Goal: Task Accomplishment & Management: Manage account settings

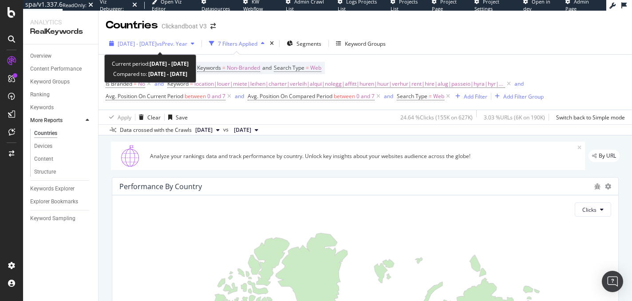
click at [176, 41] on span "vs Prev. Year" at bounding box center [172, 44] width 31 height 8
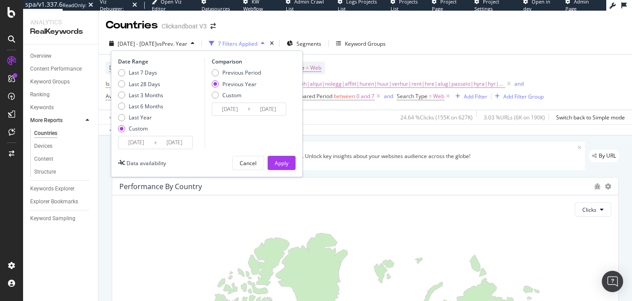
click at [169, 163] on div "Data availability Cancel Apply" at bounding box center [207, 163] width 178 height 14
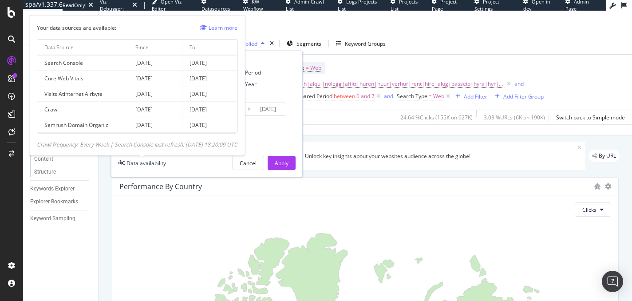
click at [149, 160] on div "Data availability" at bounding box center [145, 163] width 39 height 8
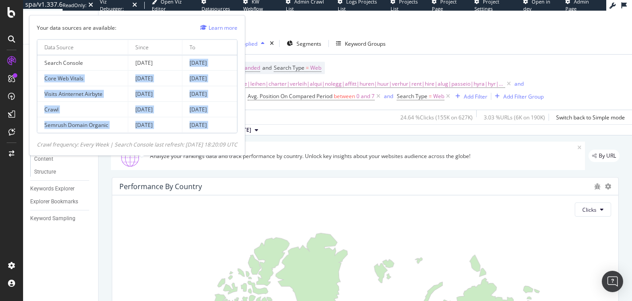
drag, startPoint x: 204, startPoint y: 55, endPoint x: 233, endPoint y: 138, distance: 88.1
click at [233, 138] on div "Your data sources are available: Learn more Data Source Since To Search Console…" at bounding box center [137, 85] width 201 height 125
click at [220, 123] on td "2025 Sep. 1st" at bounding box center [209, 125] width 55 height 16
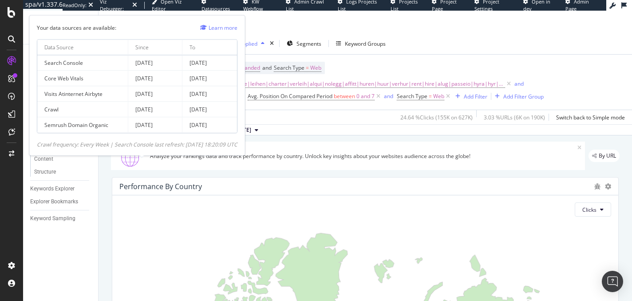
click at [221, 122] on td "2025 Sep. 1st" at bounding box center [209, 125] width 55 height 16
click at [195, 104] on td "2025 Aug. 31st" at bounding box center [209, 110] width 55 height 16
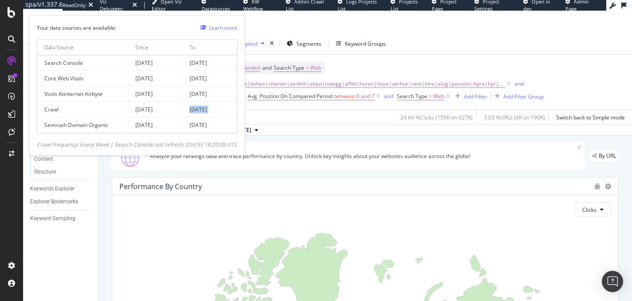
click at [195, 104] on td "2025 Aug. 31st" at bounding box center [209, 110] width 55 height 16
click at [212, 110] on td "2025 Aug. 31st" at bounding box center [209, 110] width 55 height 16
click at [208, 118] on td "2025 Sep. 1st" at bounding box center [209, 125] width 55 height 16
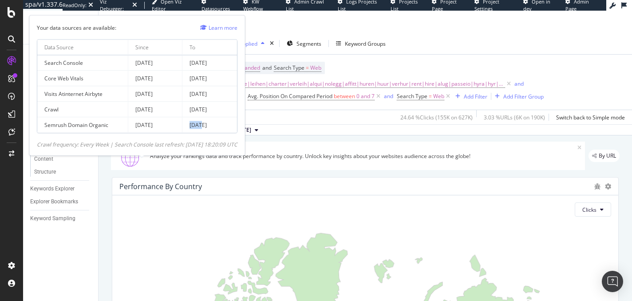
click at [208, 118] on td "2025 Sep. 1st" at bounding box center [209, 125] width 55 height 16
click at [210, 121] on td "2025 Sep. 1st" at bounding box center [209, 125] width 55 height 16
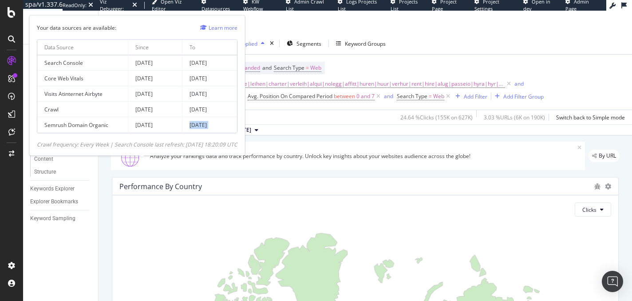
click at [202, 124] on td "2025 Sep. 1st" at bounding box center [209, 125] width 55 height 16
click at [208, 124] on td "2025 Sep. 1st" at bounding box center [209, 125] width 55 height 16
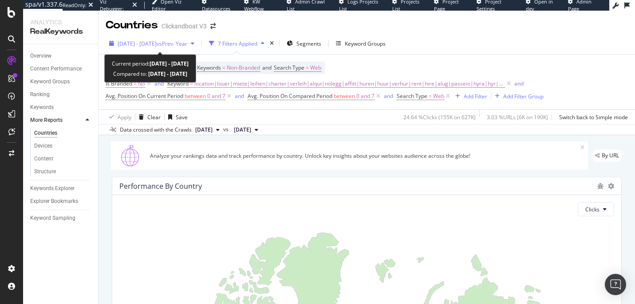
click at [156, 41] on span "2024 Jul. 1st - Jul. 31st" at bounding box center [137, 44] width 39 height 8
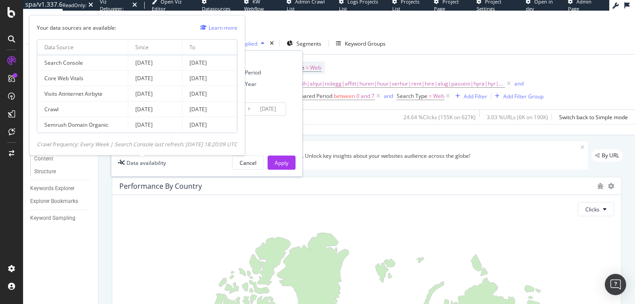
click at [152, 162] on div "Data availability" at bounding box center [145, 163] width 39 height 8
click at [208, 66] on td "2025 Aug. 26th" at bounding box center [209, 63] width 55 height 16
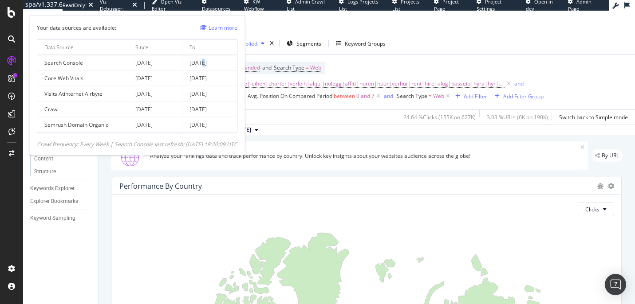
click at [208, 66] on td "2025 Aug. 26th" at bounding box center [209, 63] width 55 height 16
click at [216, 108] on td "2025 Aug. 31st" at bounding box center [209, 110] width 55 height 16
drag, startPoint x: 240, startPoint y: 63, endPoint x: 201, endPoint y: 61, distance: 39.1
click at [201, 61] on td "2025 Aug. 26th" at bounding box center [209, 63] width 55 height 16
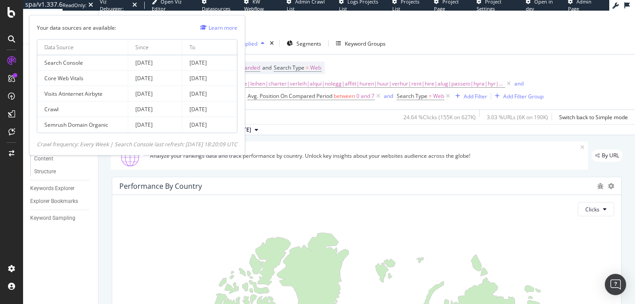
click at [201, 61] on td "2025 Aug. 26th" at bounding box center [209, 63] width 55 height 16
click at [204, 62] on td "2025 Aug. 26th" at bounding box center [209, 63] width 55 height 16
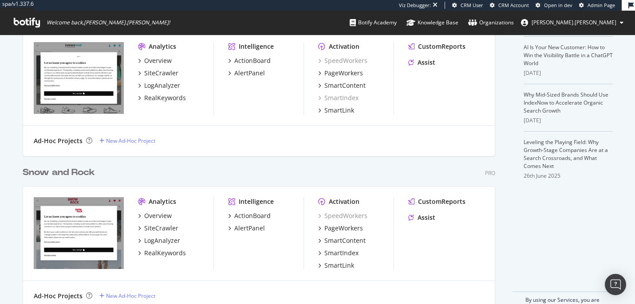
scroll to position [255, 0]
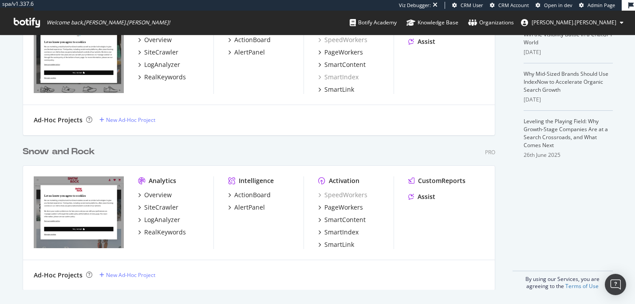
click at [52, 147] on div "Snow and Rock" at bounding box center [59, 152] width 72 height 13
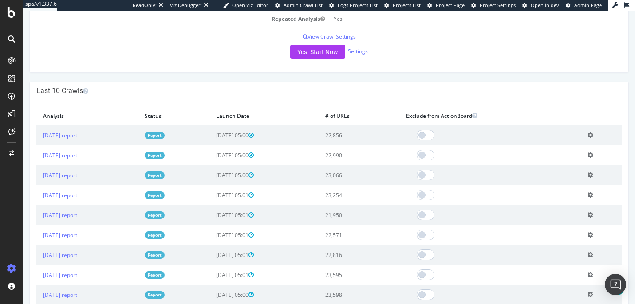
scroll to position [243, 0]
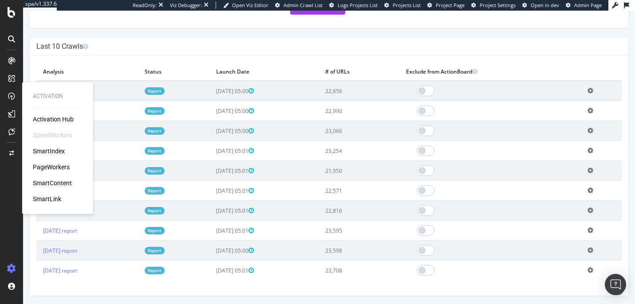
click at [50, 166] on div "PageWorkers" at bounding box center [51, 167] width 37 height 9
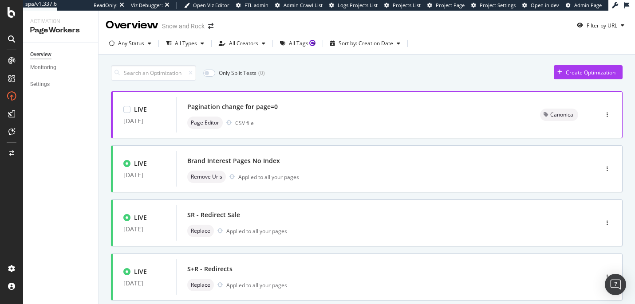
click at [328, 122] on div "Page Editor CSV file" at bounding box center [353, 123] width 332 height 12
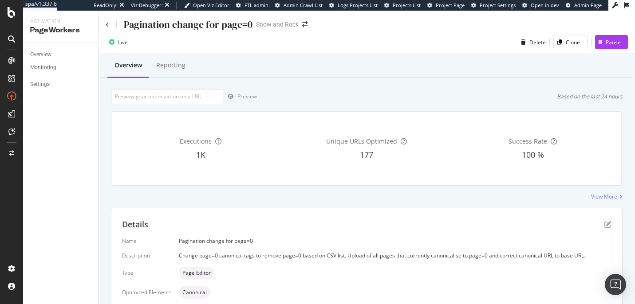
click at [214, 19] on div "Pagination change for page=0" at bounding box center [188, 25] width 129 height 14
click at [199, 22] on div "Pagination change for page=0" at bounding box center [188, 25] width 129 height 14
click at [355, 95] on div "Preview Based on the last 24 hours" at bounding box center [367, 97] width 512 height 16
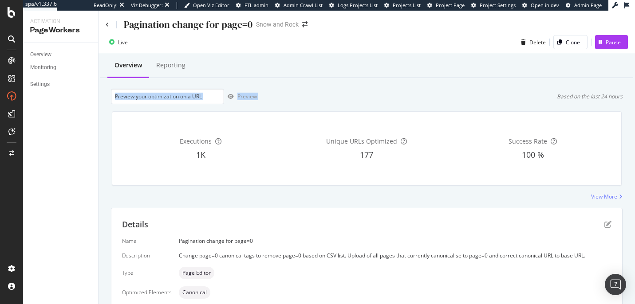
drag, startPoint x: 355, startPoint y: 95, endPoint x: 351, endPoint y: 73, distance: 22.1
click at [351, 73] on div "Overview Reporting" at bounding box center [366, 66] width 533 height 24
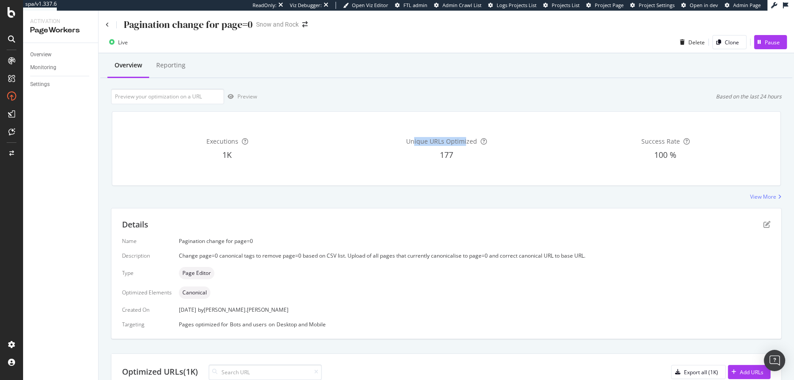
drag, startPoint x: 410, startPoint y: 140, endPoint x: 462, endPoint y: 141, distance: 52.4
click at [462, 141] on span "Unique URLs Optimized" at bounding box center [441, 141] width 71 height 8
drag, startPoint x: 341, startPoint y: 91, endPoint x: 398, endPoint y: 202, distance: 124.8
click at [398, 202] on div "Overview Reporting Preview Based on the last 24 hours Executions 1K Unique URLs…" at bounding box center [446, 369] width 695 height 632
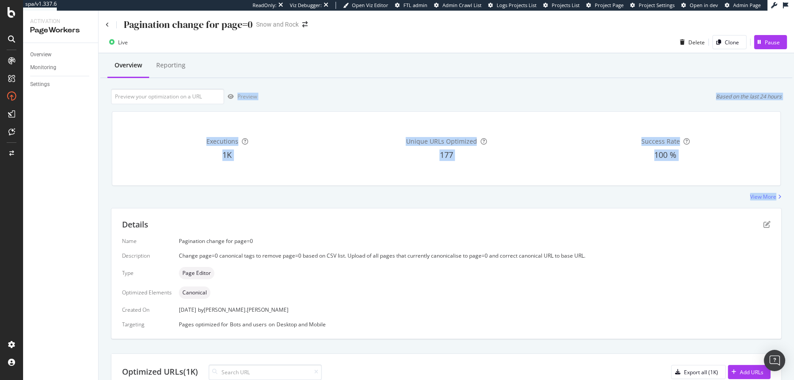
click at [398, 202] on div "Overview Reporting Preview Based on the last 24 hours Executions 1K Unique URLs…" at bounding box center [446, 369] width 695 height 632
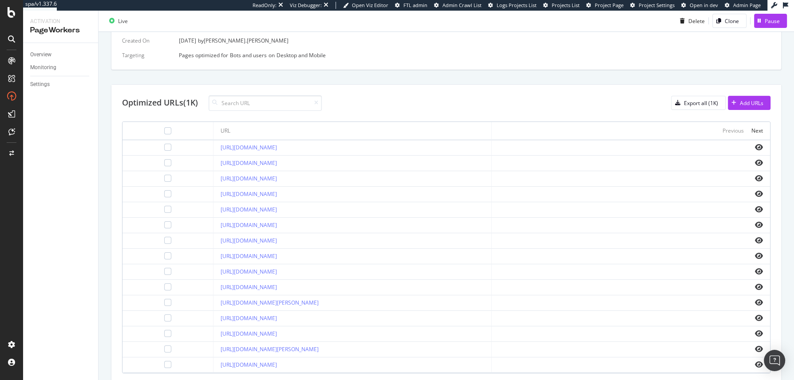
scroll to position [348, 0]
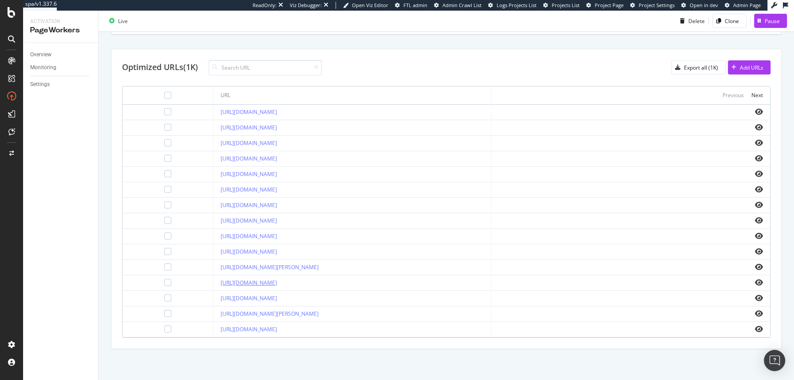
click at [277, 281] on link "[URL][DOMAIN_NAME]" at bounding box center [249, 283] width 56 height 8
click at [256, 178] on link "https://www.snowandrock.com/brands/arcteryx.html?page=0" at bounding box center [249, 174] width 56 height 8
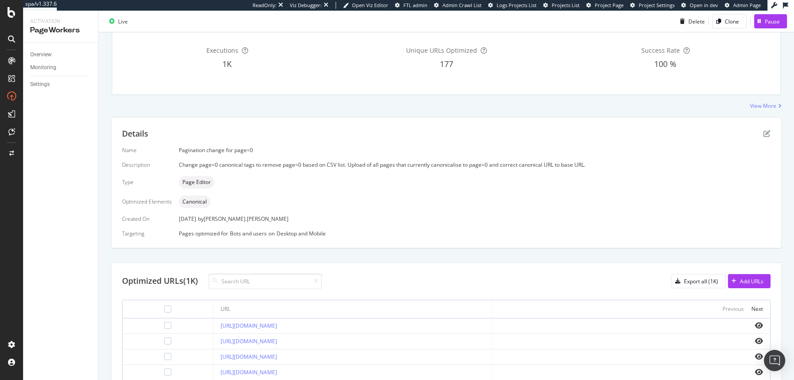
scroll to position [0, 0]
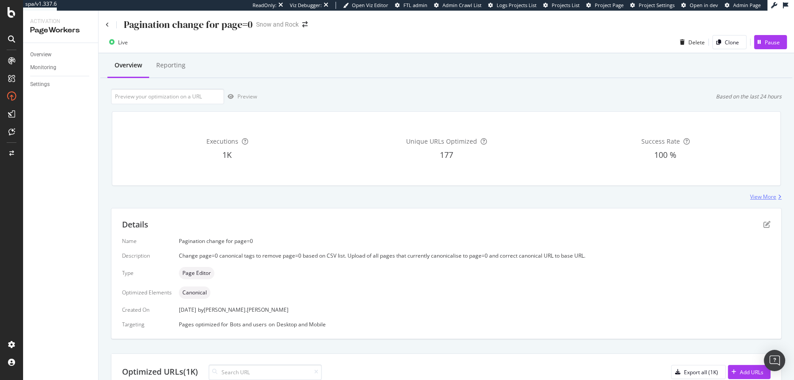
click at [635, 196] on div "View More" at bounding box center [763, 197] width 26 height 8
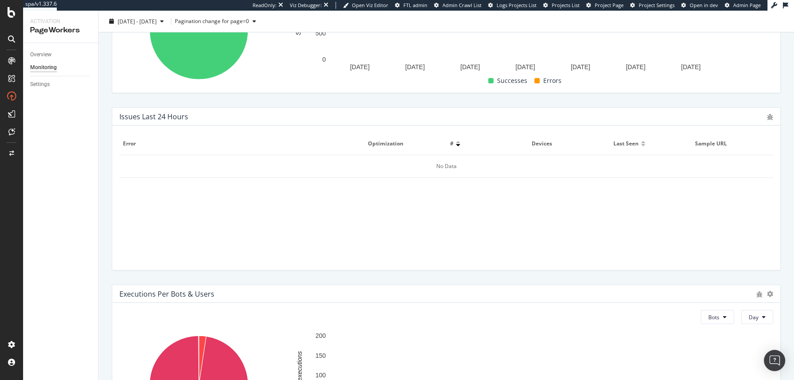
scroll to position [332, 0]
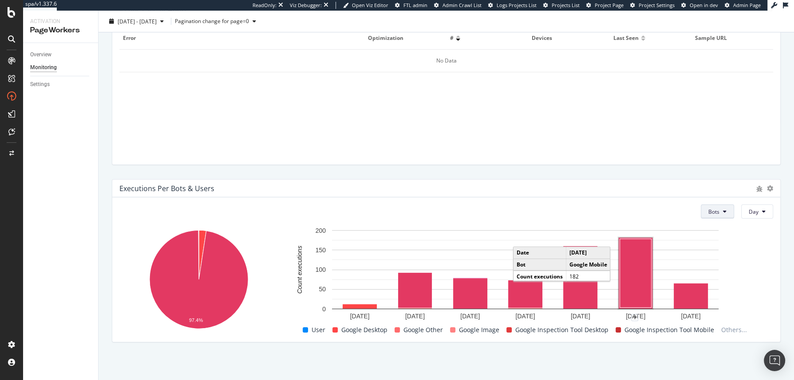
click at [635, 215] on button "Bots" at bounding box center [717, 212] width 33 height 14
click at [635, 216] on button "Bots" at bounding box center [717, 212] width 33 height 14
click at [635, 215] on button "Day" at bounding box center [757, 212] width 32 height 14
click at [635, 214] on span "Day" at bounding box center [754, 212] width 10 height 8
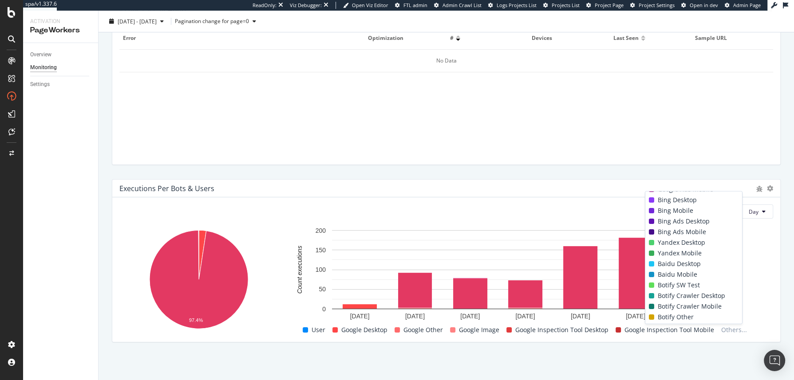
scroll to position [49, 0]
click at [635, 279] on span "Botify Crawler Desktop" at bounding box center [691, 275] width 67 height 11
click at [635, 283] on span "Botify Crawler Mobile" at bounding box center [690, 286] width 64 height 11
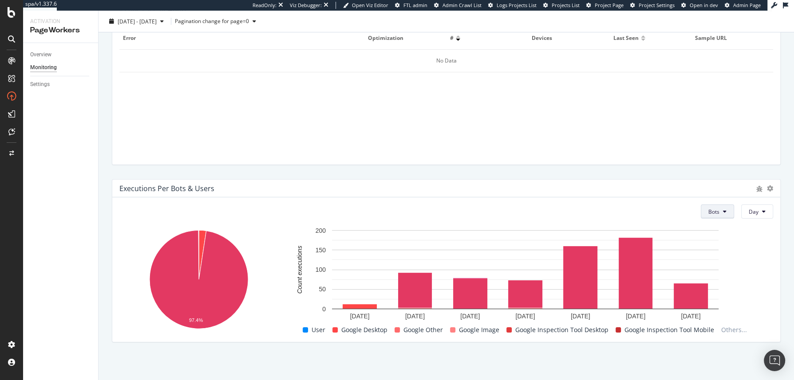
click at [635, 213] on span "Bots" at bounding box center [713, 212] width 11 height 8
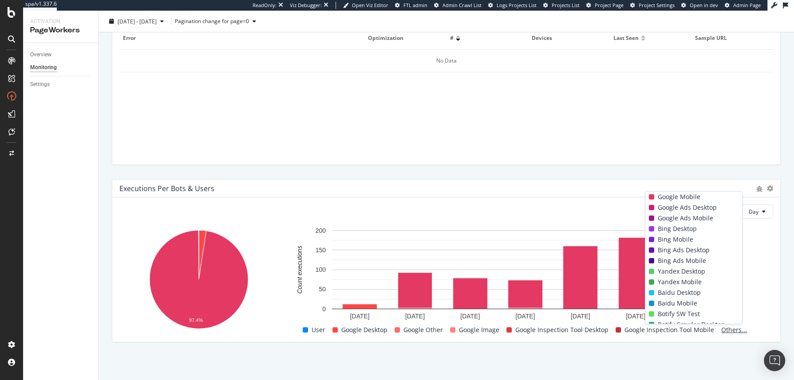
click at [635, 304] on span "Others..." at bounding box center [734, 330] width 33 height 11
click at [635, 283] on span "Yandex Mobile" at bounding box center [680, 282] width 44 height 11
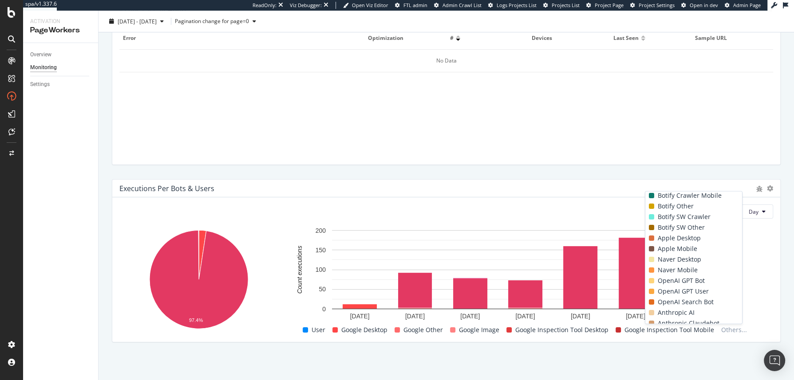
scroll to position [240, 0]
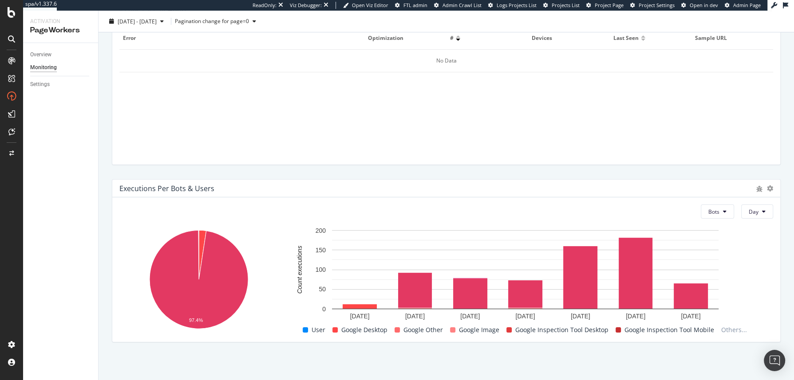
click at [270, 304] on rect "A chart." at bounding box center [198, 281] width 159 height 110
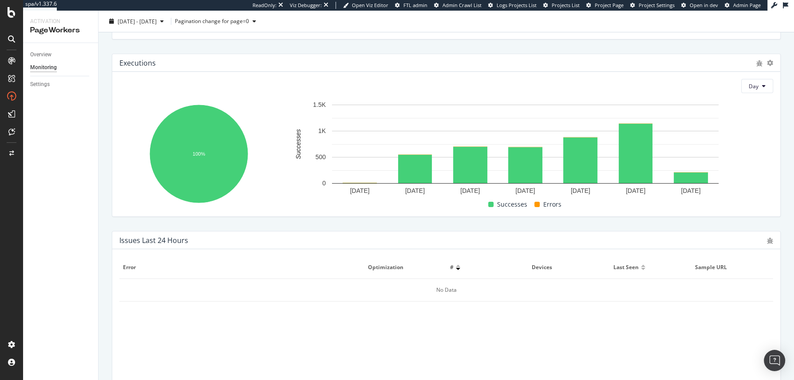
scroll to position [0, 0]
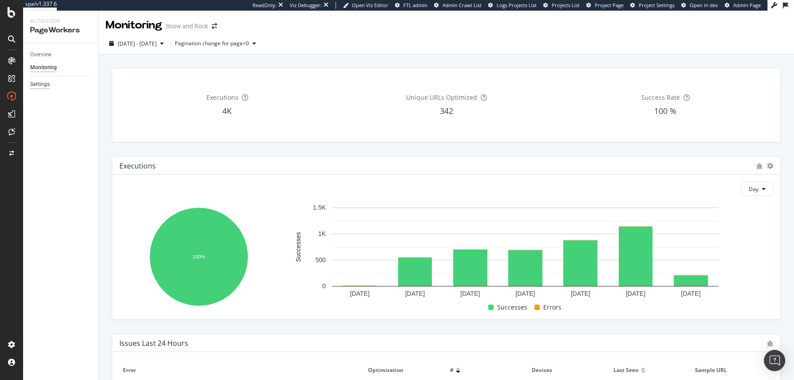
click at [38, 87] on div "Settings" at bounding box center [40, 84] width 20 height 9
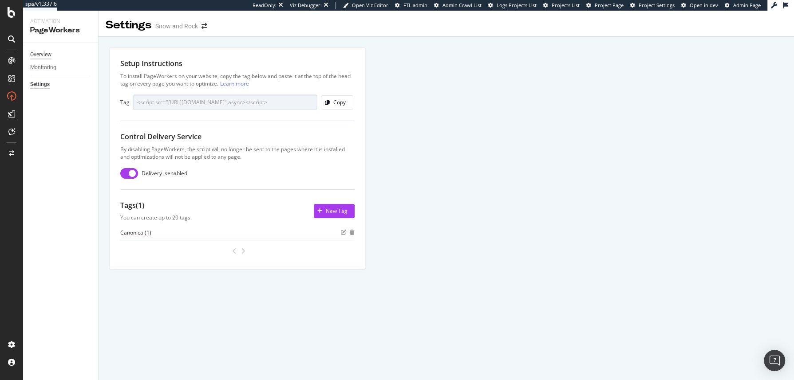
click at [33, 52] on div "Overview" at bounding box center [40, 54] width 21 height 9
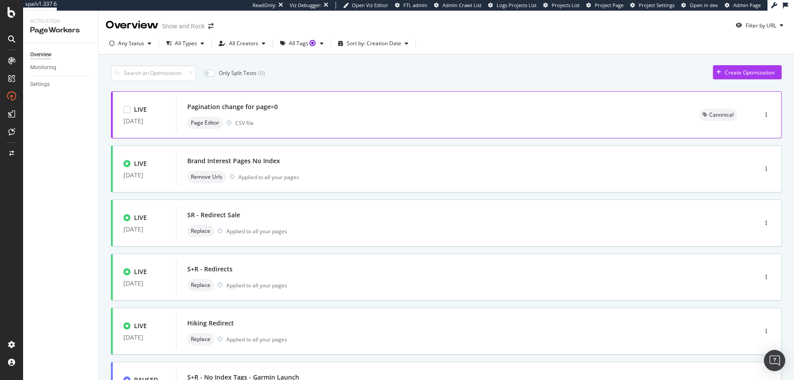
click at [356, 120] on div "Page Editor CSV file" at bounding box center [432, 123] width 490 height 12
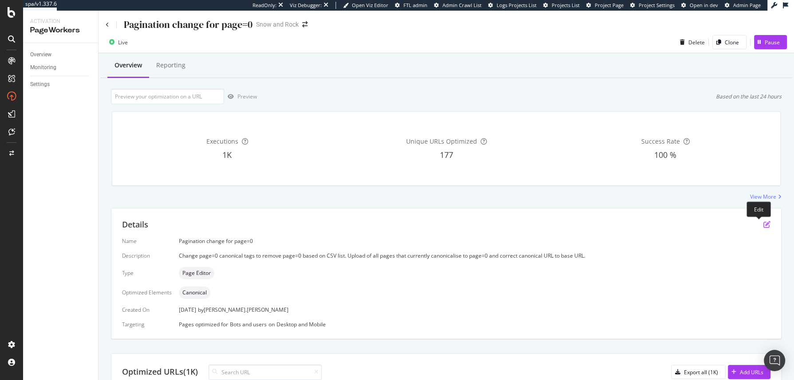
click at [635, 226] on icon "pen-to-square" at bounding box center [766, 224] width 7 height 7
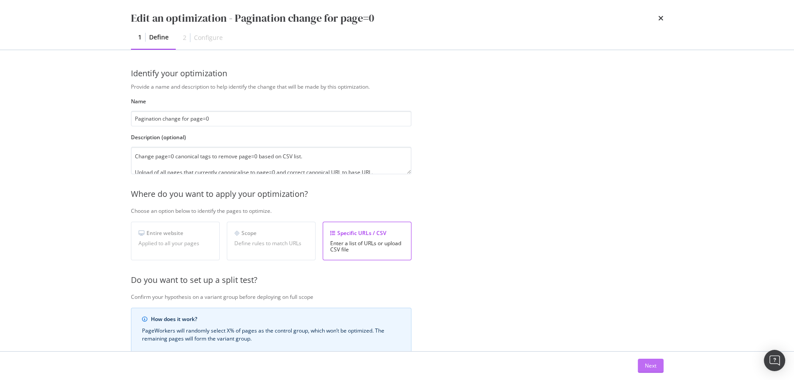
click at [635, 304] on div "Next" at bounding box center [651, 366] width 12 height 8
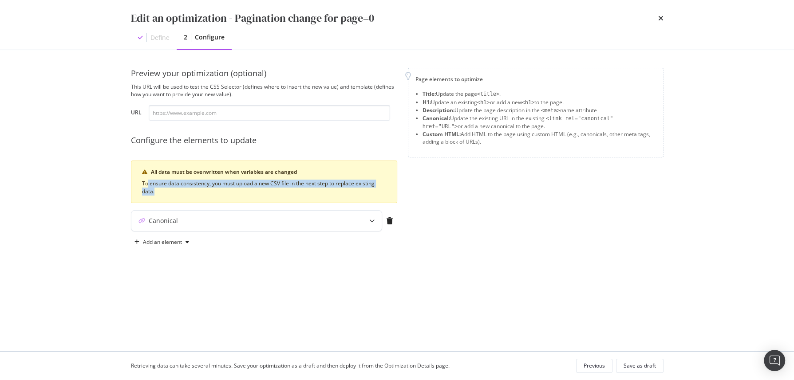
drag, startPoint x: 146, startPoint y: 183, endPoint x: 371, endPoint y: 193, distance: 225.7
click at [371, 193] on div "To ensure data consistency, you must upload a new CSV file in the next step to …" at bounding box center [264, 188] width 244 height 16
drag, startPoint x: 371, startPoint y: 193, endPoint x: 203, endPoint y: 182, distance: 168.6
click at [205, 182] on div "To ensure data consistency, you must upload a new CSV file in the next step to …" at bounding box center [264, 188] width 244 height 16
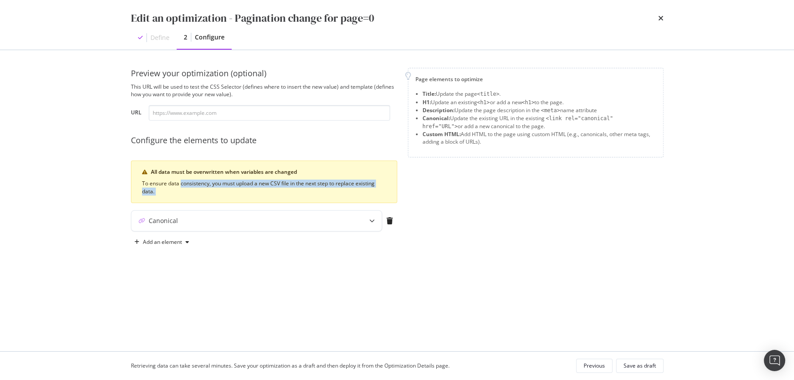
click at [203, 182] on div "To ensure data consistency, you must upload a new CSV file in the next step to …" at bounding box center [264, 188] width 244 height 16
click at [635, 21] on div "Edit an optimization - Pagination change for page=0" at bounding box center [397, 18] width 533 height 15
click at [635, 19] on icon "times" at bounding box center [660, 18] width 5 height 7
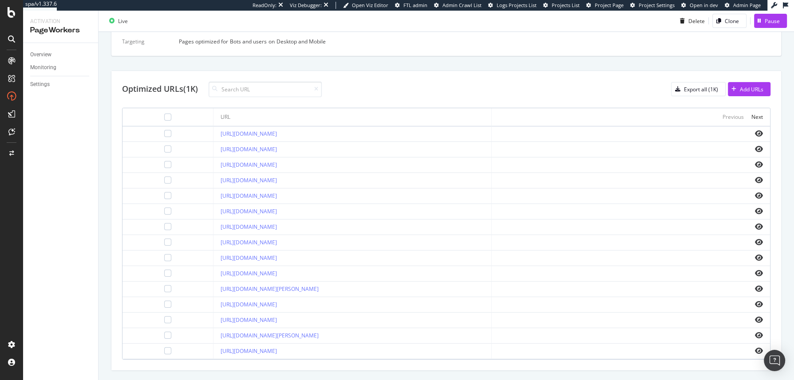
scroll to position [348, 0]
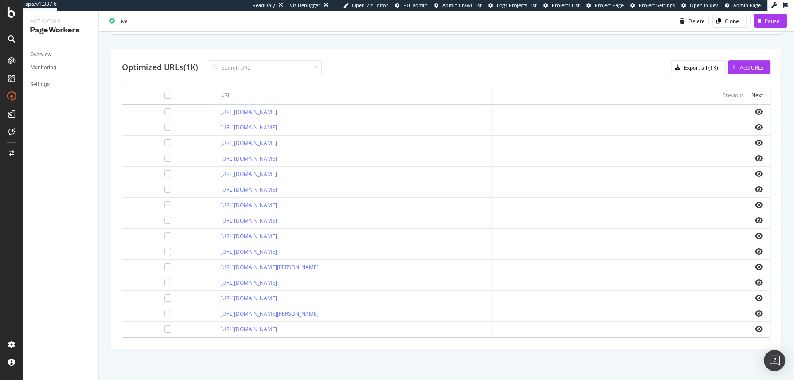
click at [265, 267] on link "https://www.snowandrock.com/brands/barbour.html?page=0" at bounding box center [270, 268] width 98 height 8
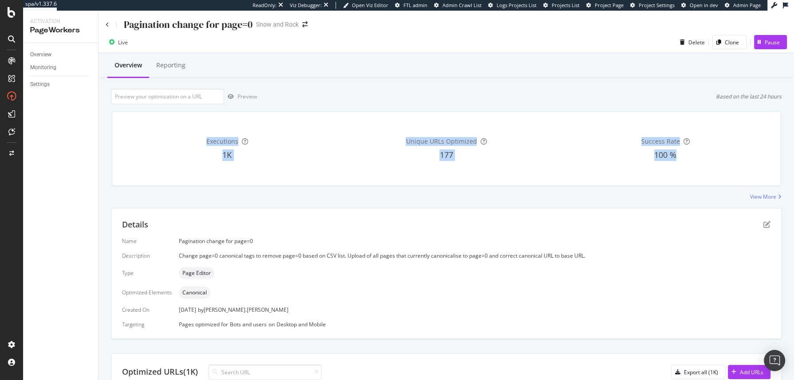
drag, startPoint x: 198, startPoint y: 133, endPoint x: 678, endPoint y: 182, distance: 481.9
click at [635, 188] on div "Executions 1K Unique URLs Optimized 177 Success Rate 100 %" at bounding box center [446, 148] width 679 height 89
click at [635, 179] on div "Executions 1K Unique URLs Optimized 177 Success Rate 100 %" at bounding box center [446, 149] width 668 height 74
drag, startPoint x: 683, startPoint y: 178, endPoint x: 146, endPoint y: 120, distance: 540.6
click at [146, 120] on div "Executions 1K Unique URLs Optimized 177 Success Rate 100 %" at bounding box center [446, 149] width 668 height 74
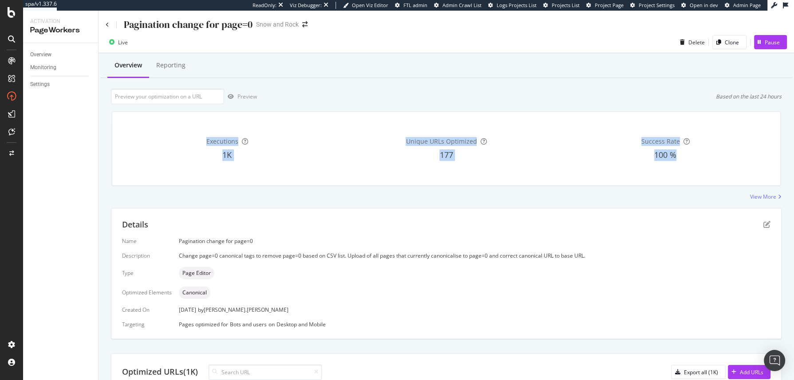
click at [146, 120] on div "Executions 1K" at bounding box center [227, 148] width 216 height 59
click at [164, 62] on div "Reporting" at bounding box center [170, 65] width 29 height 9
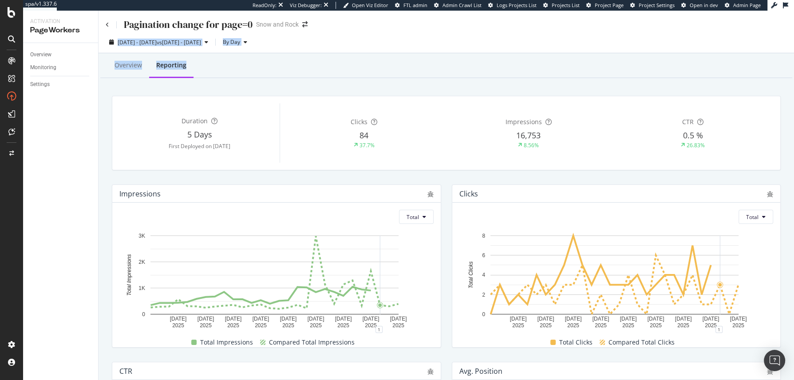
drag, startPoint x: 335, startPoint y: 64, endPoint x: 356, endPoint y: 29, distance: 41.0
click at [356, 29] on div "Pagination change for page=0 Snow and Rock 2025 Aug. 2nd - Aug. 29th vs 2025 Ju…" at bounding box center [446, 196] width 695 height 370
click at [356, 29] on div "Pagination change for page=0 Snow and Rock" at bounding box center [446, 21] width 695 height 21
drag, startPoint x: 356, startPoint y: 29, endPoint x: 362, endPoint y: 88, distance: 59.8
click at [362, 88] on div "Pagination change for page=0 Snow and Rock 2025 Aug. 2nd - Aug. 29th vs 2025 Ju…" at bounding box center [446, 196] width 695 height 370
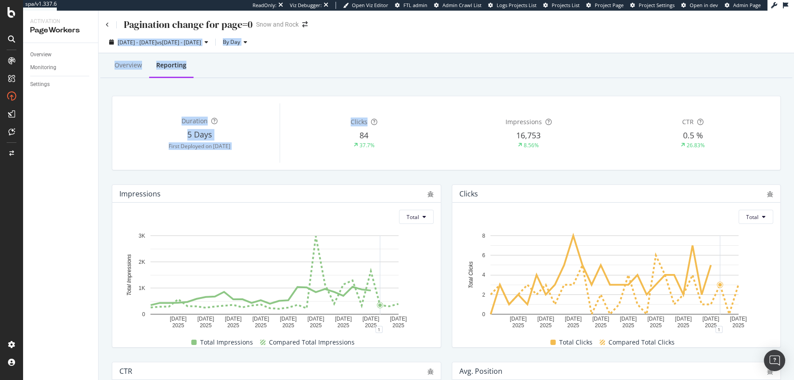
drag, startPoint x: 362, startPoint y: 88, endPoint x: 382, endPoint y: 24, distance: 67.2
click at [382, 24] on div "Pagination change for page=0 Snow and Rock 2025 Aug. 2nd - Aug. 29th vs 2025 Ju…" at bounding box center [446, 196] width 695 height 370
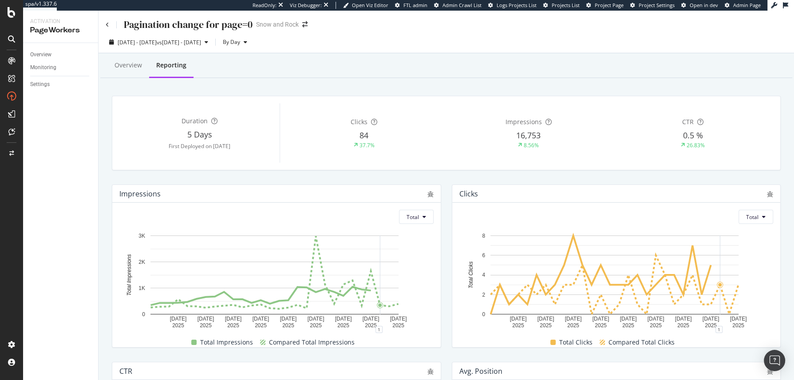
click at [382, 24] on div "Pagination change for page=0 Snow and Rock" at bounding box center [446, 21] width 695 height 21
click at [39, 88] on div "Settings" at bounding box center [40, 84] width 20 height 9
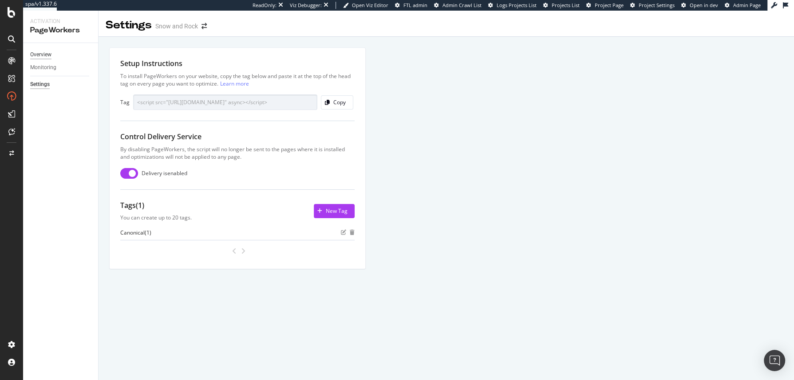
click at [40, 58] on div "Overview" at bounding box center [40, 54] width 21 height 9
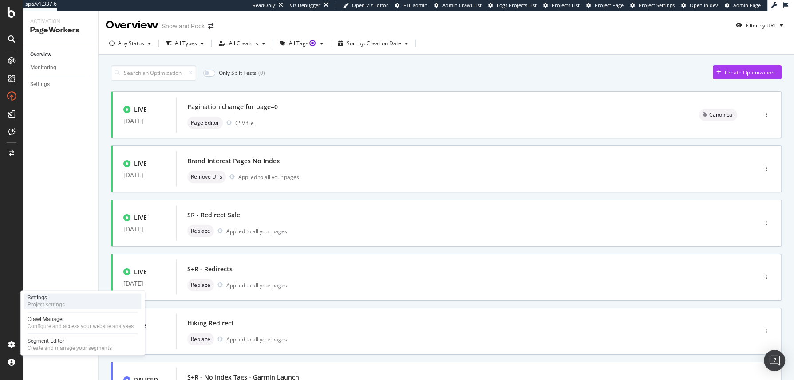
click at [55, 304] on div "Project settings" at bounding box center [46, 304] width 37 height 7
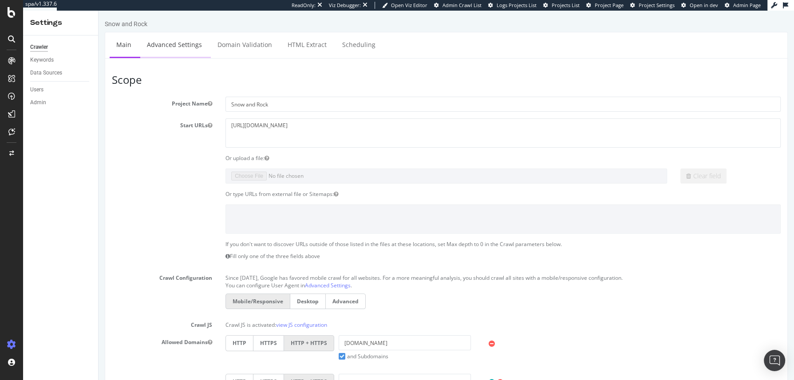
click at [183, 43] on link "Advanced Settings" at bounding box center [174, 44] width 68 height 24
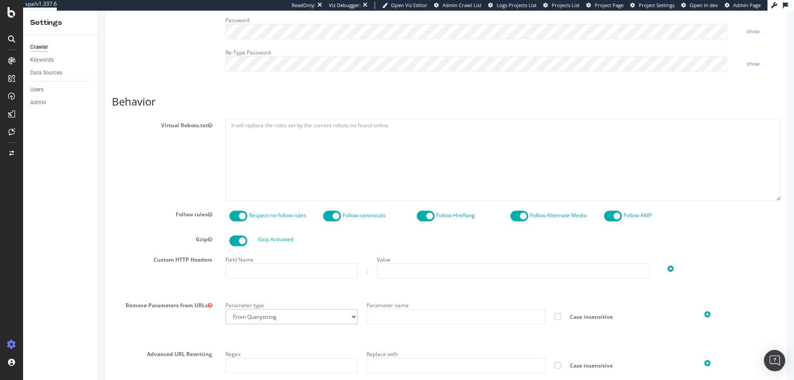
scroll to position [696, 0]
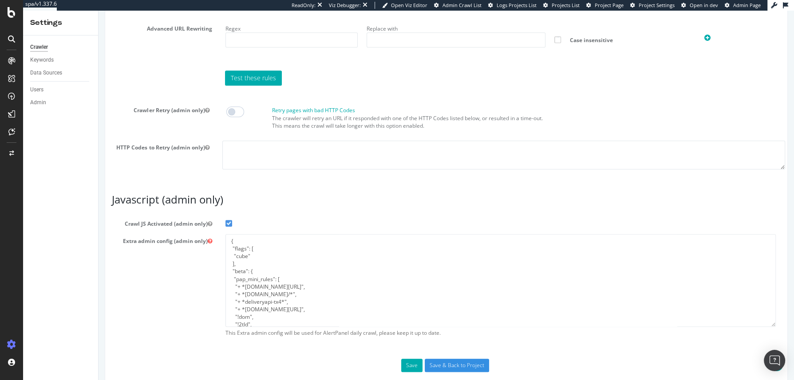
drag, startPoint x: 765, startPoint y: 311, endPoint x: 768, endPoint y: 372, distance: 61.3
click at [635, 304] on textarea "{ "flags": [ "cube" ], "beta": { "pap_mini_rules": [ "+ *adobedtm.com/*", "+ *p…" at bounding box center [500, 280] width 550 height 93
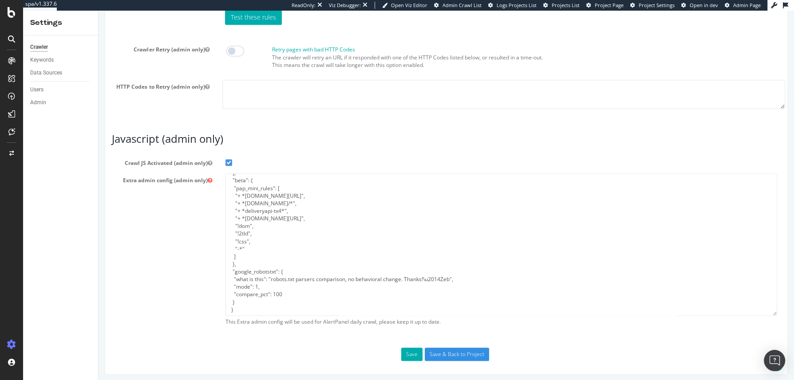
scroll to position [0, 0]
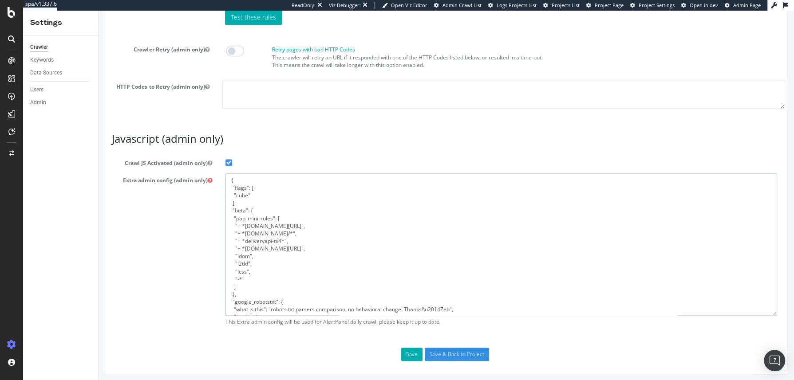
drag, startPoint x: 280, startPoint y: 187, endPoint x: 294, endPoint y: 284, distance: 98.7
click at [294, 284] on textarea "{ "flags": [ "cube" ], "beta": { "pap_mini_rules": [ "+ *adobedtm.com/*", "+ *p…" at bounding box center [501, 245] width 552 height 142
click at [294, 284] on textarea "{ "flags": [ "cube" ], "beta": { "pap_mini_rules": [ "+ *[DOMAIN_NAME][URL]", "…" at bounding box center [501, 245] width 552 height 142
drag, startPoint x: 287, startPoint y: 257, endPoint x: 276, endPoint y: 182, distance: 75.8
click at [276, 182] on textarea "{ "flags": [ "cube" ], "beta": { "pap_mini_rules": [ "+ *[DOMAIN_NAME][URL]", "…" at bounding box center [501, 245] width 552 height 142
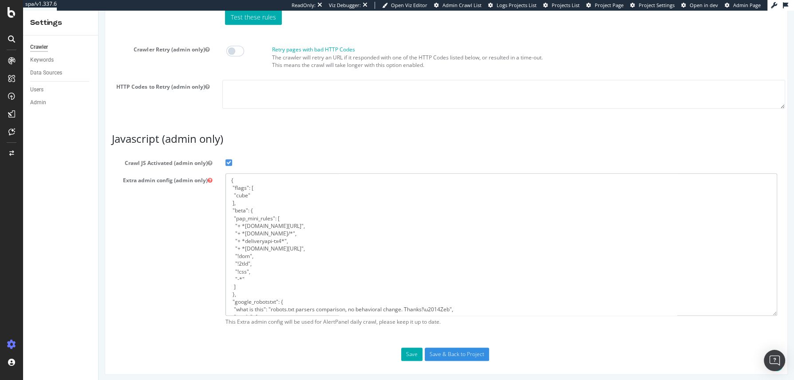
click at [276, 182] on textarea "{ "flags": [ "cube" ], "beta": { "pap_mini_rules": [ "+ *[DOMAIN_NAME][URL]", "…" at bounding box center [501, 245] width 552 height 142
drag, startPoint x: 263, startPoint y: 203, endPoint x: 291, endPoint y: 248, distance: 53.1
click at [291, 248] on textarea "{ "flags": [ "cube" ], "beta": { "pap_mini_rules": [ "+ *[DOMAIN_NAME][URL]", "…" at bounding box center [501, 245] width 552 height 142
drag, startPoint x: 292, startPoint y: 248, endPoint x: 252, endPoint y: 208, distance: 56.5
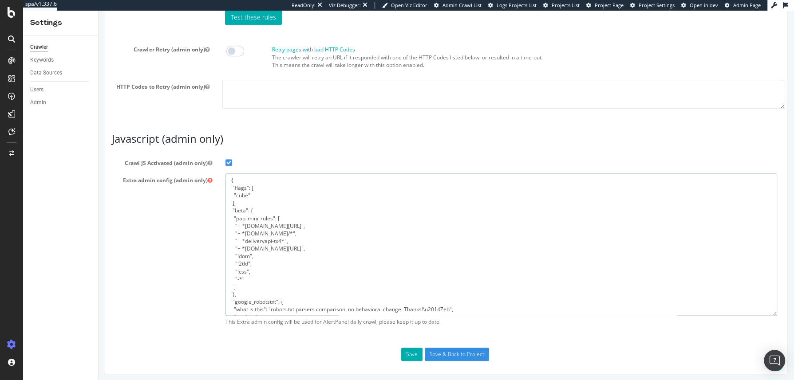
click at [252, 208] on textarea "{ "flags": [ "cube" ], "beta": { "pap_mini_rules": [ "+ *[DOMAIN_NAME][URL]", "…" at bounding box center [501, 245] width 552 height 142
drag, startPoint x: 238, startPoint y: 185, endPoint x: 300, endPoint y: 263, distance: 99.7
click at [300, 263] on textarea "{ "flags": [ "cube" ], "beta": { "pap_mini_rules": [ "+ *[DOMAIN_NAME][URL]", "…" at bounding box center [501, 245] width 552 height 142
click at [298, 261] on textarea "{ "flags": [ "cube" ], "beta": { "pap_mini_rules": [ "+ *[DOMAIN_NAME][URL]", "…" at bounding box center [501, 245] width 552 height 142
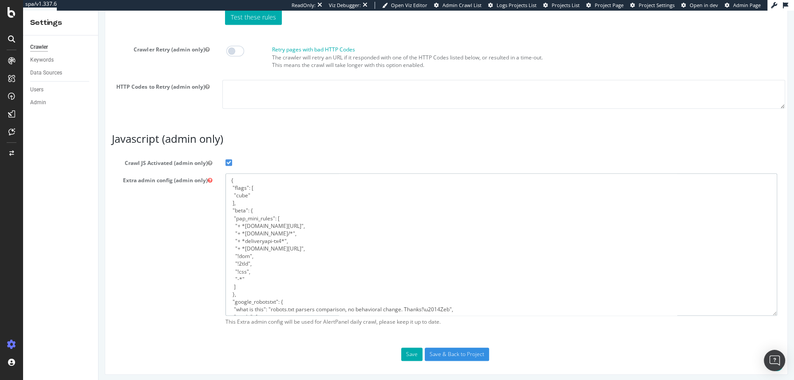
drag, startPoint x: 295, startPoint y: 237, endPoint x: 233, endPoint y: 237, distance: 62.6
click at [233, 237] on textarea "{ "flags": [ "cube" ], "beta": { "pap_mini_rules": [ "+ *adobedtm.com/*", "+ *p…" at bounding box center [501, 245] width 552 height 142
click at [493, 244] on textarea "{ "flags": [ "cube" ], "beta": { "pap_mini_rules": [ "+ *adobedtm.com/*", "+ *p…" at bounding box center [501, 245] width 552 height 142
drag, startPoint x: 154, startPoint y: 107, endPoint x: 128, endPoint y: 92, distance: 30.0
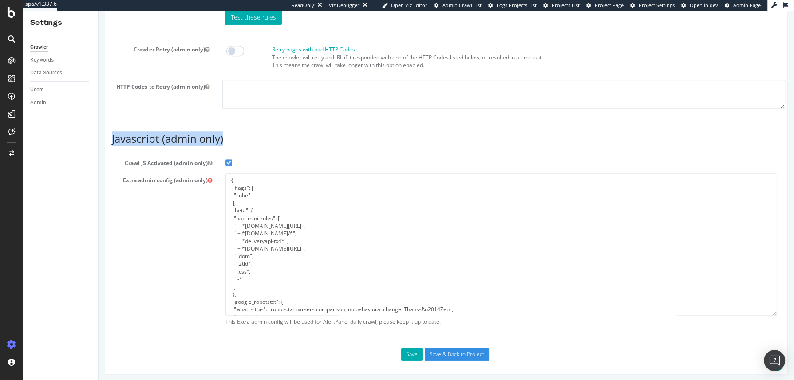
click at [128, 91] on div "HTTP Codes to Retry (admin only)" at bounding box center [446, 94] width 691 height 29
drag, startPoint x: 151, startPoint y: 114, endPoint x: 287, endPoint y: 150, distance: 141.1
click at [287, 150] on article "Javascript (admin only) Crawl JS Activated (admin only) Extra admin config (adm…" at bounding box center [446, 231] width 669 height 197
drag, startPoint x: 254, startPoint y: 143, endPoint x: 78, endPoint y: 129, distance: 176.7
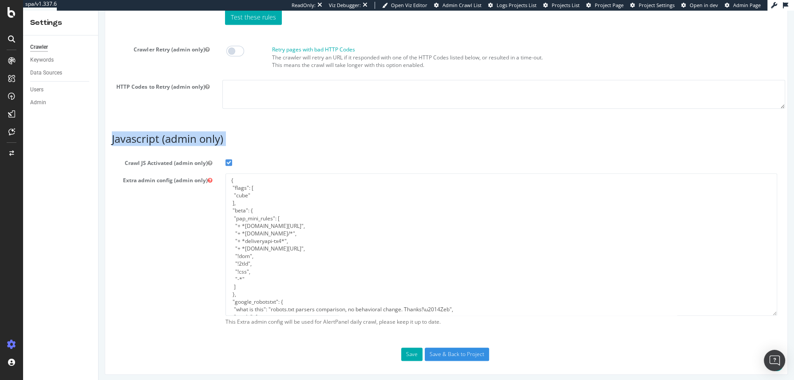
click at [171, 133] on h3 "Javascript (admin only)" at bounding box center [446, 139] width 669 height 12
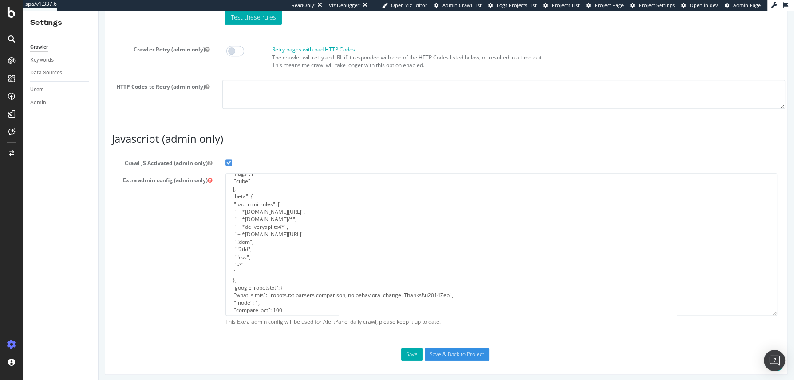
scroll to position [21, 0]
drag, startPoint x: 287, startPoint y: 259, endPoint x: 249, endPoint y: 186, distance: 82.4
click at [249, 186] on textarea "{ "flags": [ "cube" ], "beta": { "pap_mini_rules": [ "+ *adobedtm.com/*", "+ *p…" at bounding box center [501, 245] width 552 height 142
click at [287, 269] on textarea "{ "flags": [ "cube" ], "beta": { "pap_mini_rules": [ "+ *adobedtm.com/*", "+ *p…" at bounding box center [501, 245] width 552 height 142
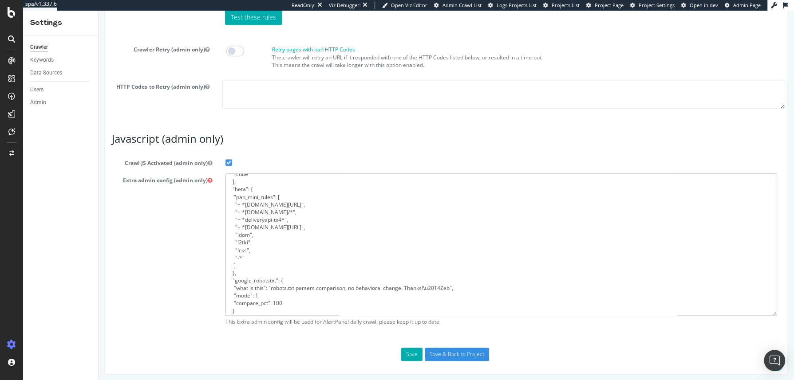
click at [291, 225] on textarea "{ "flags": [ "cube" ], "beta": { "pap_mini_rules": [ "+ *adobedtm.com/*", "+ *p…" at bounding box center [501, 245] width 552 height 142
drag, startPoint x: 285, startPoint y: 217, endPoint x: 226, endPoint y: 214, distance: 58.6
click at [226, 214] on textarea "{ "flags": [ "cube" ], "beta": { "pap_mini_rules": [ "+ *adobedtm.com/*", "+ *p…" at bounding box center [501, 245] width 552 height 142
click at [247, 212] on textarea "{ "flags": [ "cube" ], "beta": { "pap_mini_rules": [ "+ *adobedtm.com/*", "+ *p…" at bounding box center [501, 245] width 552 height 142
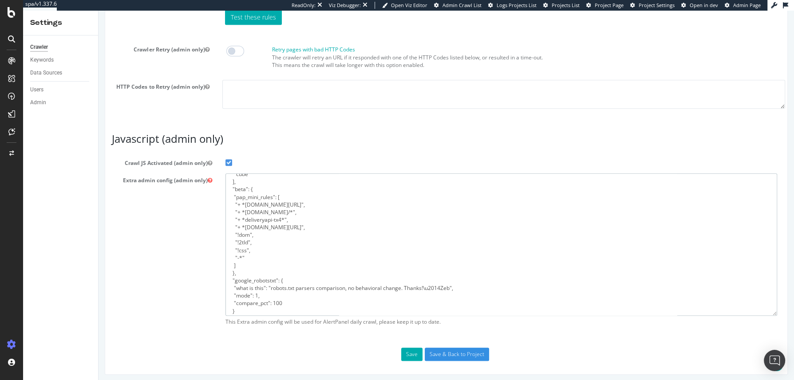
click at [247, 212] on textarea "{ "flags": [ "cube" ], "beta": { "pap_mini_rules": [ "+ *adobedtm.com/*", "+ *p…" at bounding box center [501, 245] width 552 height 142
click at [253, 220] on textarea "{ "flags": [ "cube" ], "beta": { "pap_mini_rules": [ "+ *adobedtm.com/*", "+ *p…" at bounding box center [501, 245] width 552 height 142
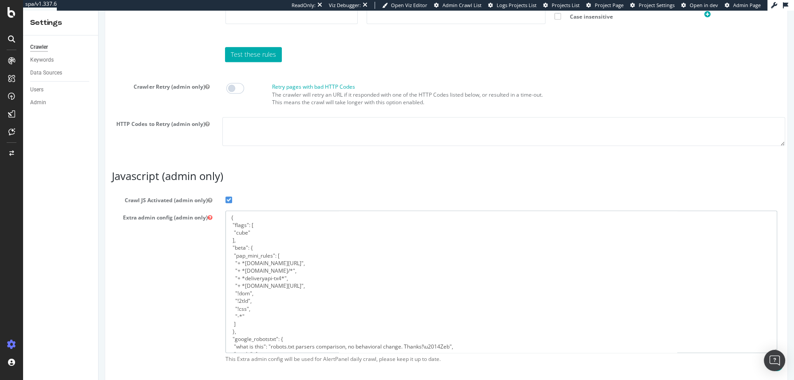
scroll to position [757, 0]
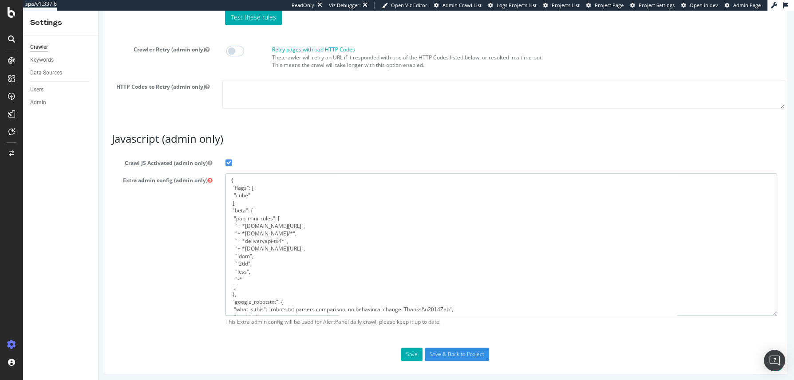
click at [406, 229] on textarea "{ "flags": [ "cube" ], "beta": { "pap_mini_rules": [ "+ *adobedtm.com/*", "+ *p…" at bounding box center [501, 245] width 552 height 142
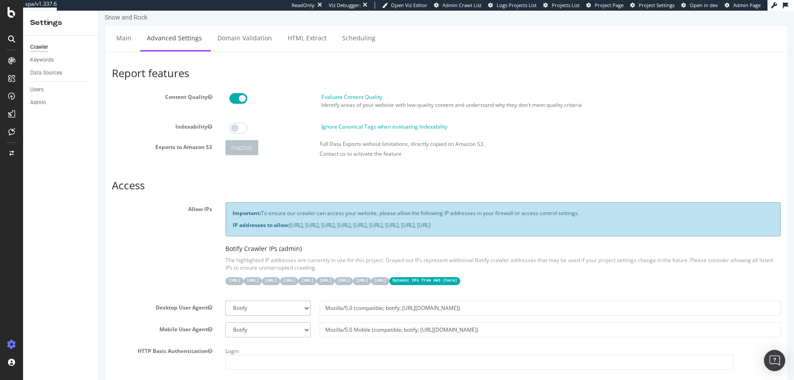
scroll to position [0, 0]
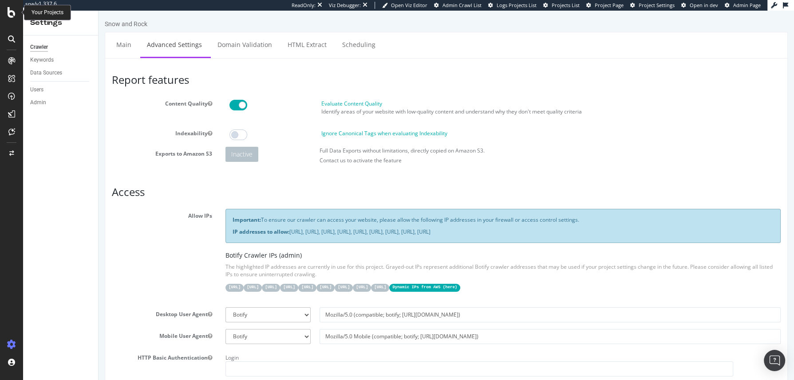
click at [8, 15] on icon at bounding box center [12, 12] width 8 height 11
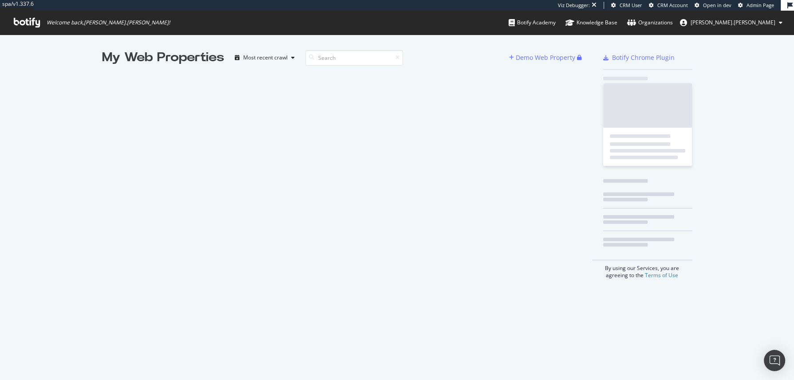
scroll to position [372, 777]
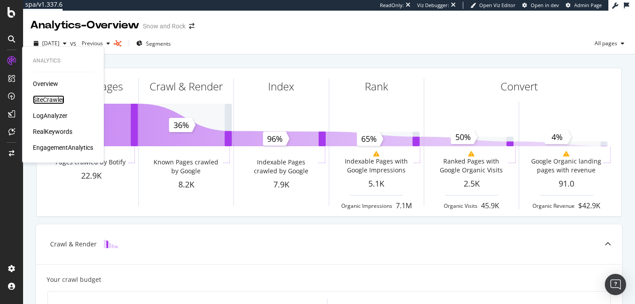
click at [51, 102] on div "SiteCrawler" at bounding box center [49, 99] width 32 height 9
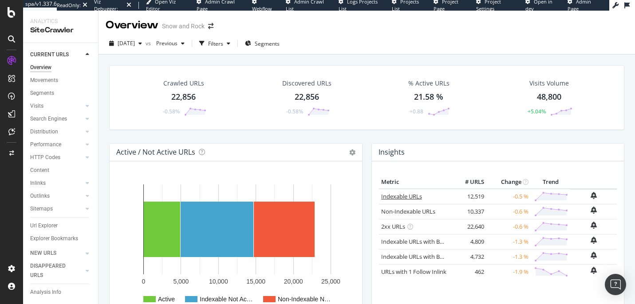
click at [399, 198] on link "Indexable URLs" at bounding box center [401, 197] width 41 height 8
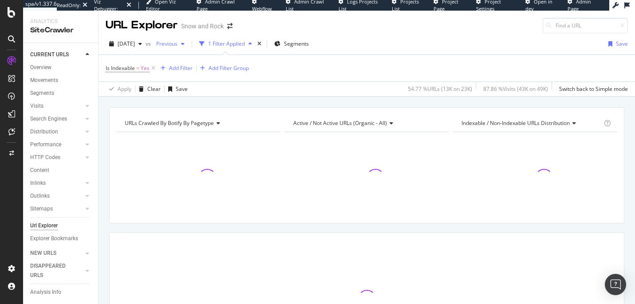
click at [178, 40] on span "Previous" at bounding box center [165, 44] width 25 height 8
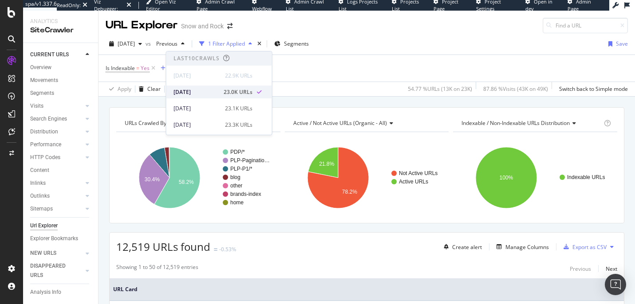
click at [196, 97] on div "[DATE] 23.0K URLs" at bounding box center [219, 92] width 106 height 13
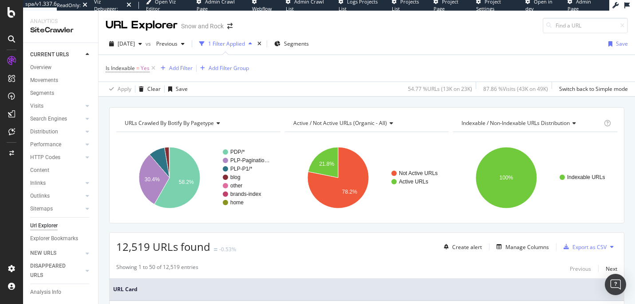
click at [454, 60] on div "Is Indexable = Yes Add Filter Add Filter Group" at bounding box center [367, 68] width 522 height 27
click at [139, 68] on span "Is Indexable = Yes" at bounding box center [128, 68] width 44 height 8
click at [129, 106] on div "Yes" at bounding box center [162, 103] width 98 height 14
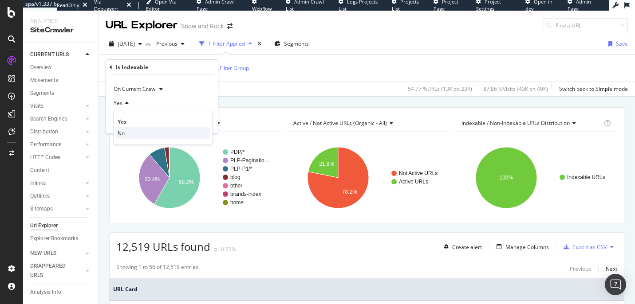
click at [127, 132] on div "No" at bounding box center [162, 133] width 95 height 12
click at [195, 122] on div "button" at bounding box center [191, 121] width 12 height 5
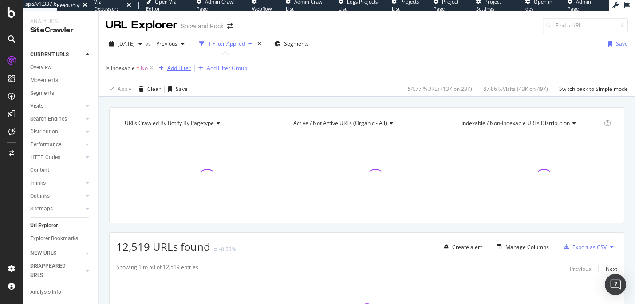
click at [177, 69] on div "Add Filter" at bounding box center [179, 68] width 24 height 8
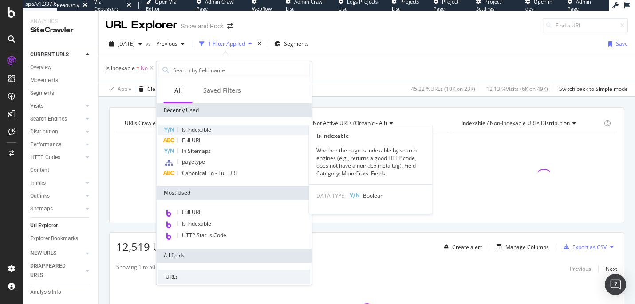
click at [211, 130] on span "Is Indexable" at bounding box center [196, 130] width 29 height 8
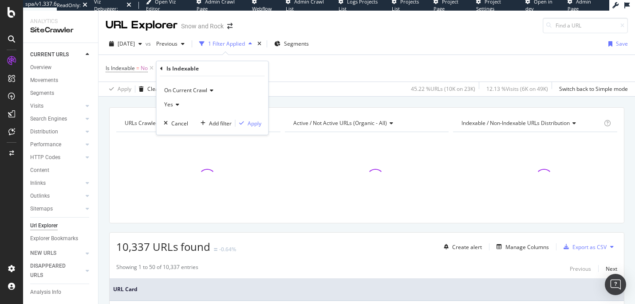
click at [191, 93] on span "On Current Crawl" at bounding box center [185, 91] width 43 height 8
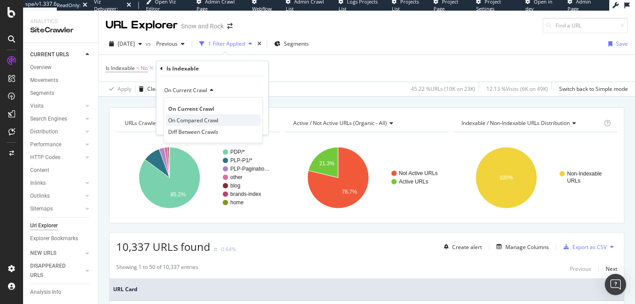
click at [195, 120] on span "On Compared Crawl" at bounding box center [193, 121] width 50 height 8
click at [246, 122] on div "button" at bounding box center [242, 123] width 12 height 5
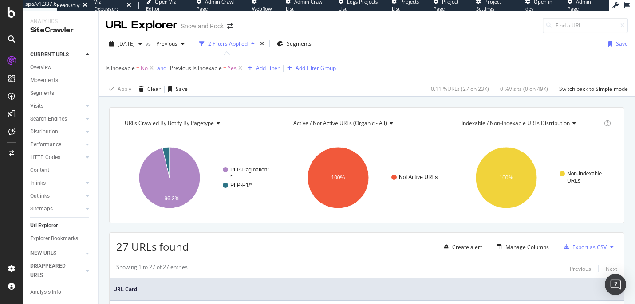
click at [389, 65] on div "Is Indexable = No and Previous Is Indexable = Yes Add Filter Add Filter Group" at bounding box center [367, 68] width 522 height 27
click at [512, 249] on div "Manage Columns" at bounding box center [526, 248] width 43 height 8
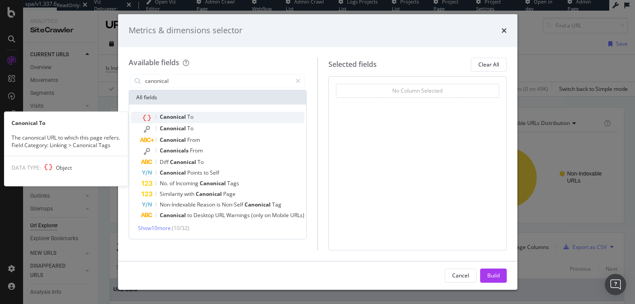
type input "canonical"
click at [198, 122] on div "Canonical To" at bounding box center [223, 118] width 163 height 12
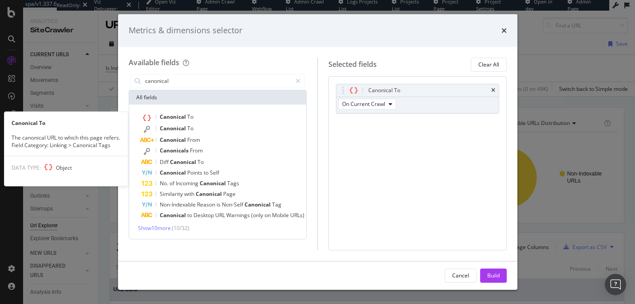
click at [198, 122] on div "Canonical To" at bounding box center [223, 118] width 163 height 12
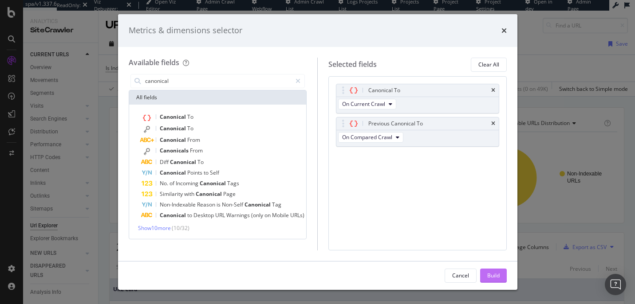
click at [487, 275] on div "Build" at bounding box center [493, 276] width 12 height 8
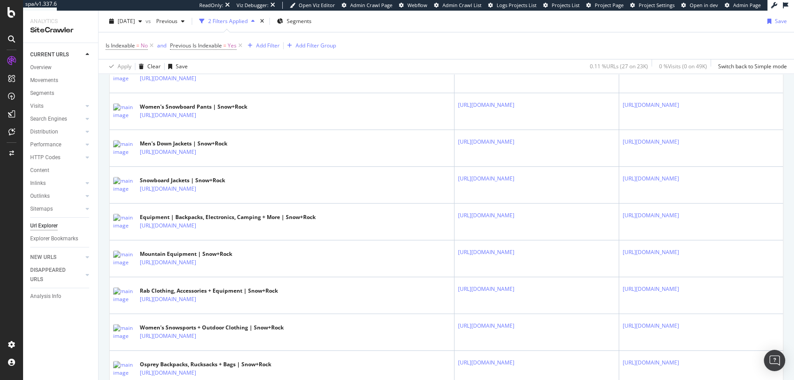
scroll to position [516, 0]
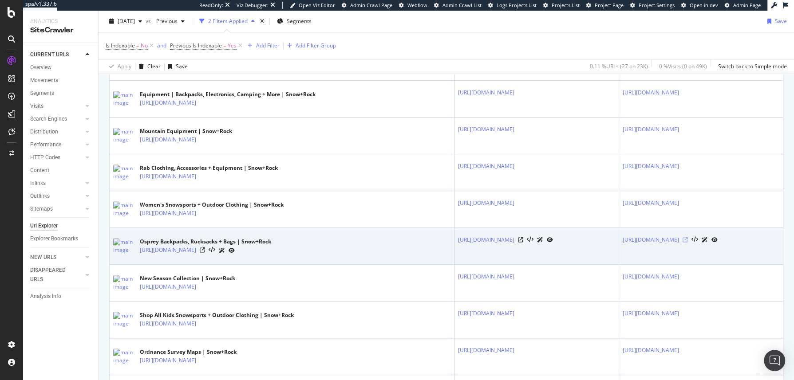
click at [635, 243] on icon at bounding box center [685, 239] width 5 height 5
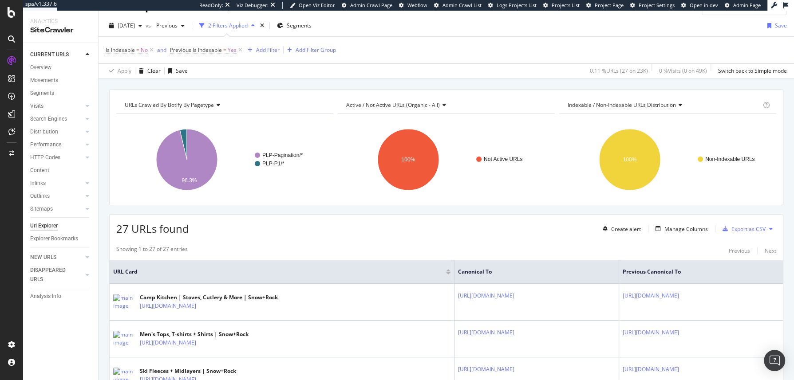
scroll to position [0, 0]
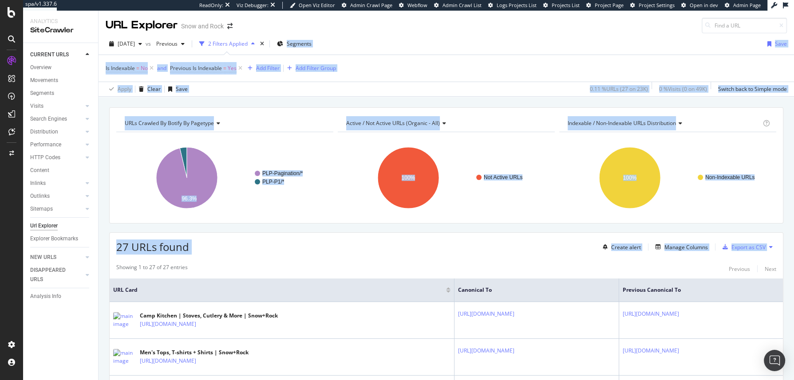
drag, startPoint x: 300, startPoint y: 256, endPoint x: 443, endPoint y: 36, distance: 262.4
click at [442, 35] on div "URL Explorer Snow and Rock 2025 Aug. 28th vs Previous 2 Filters Applied Segment…" at bounding box center [446, 196] width 695 height 370
click at [447, 50] on div "2025 Aug. 28th vs Previous 2 Filters Applied Segments Save" at bounding box center [446, 46] width 695 height 18
drag, startPoint x: 447, startPoint y: 49, endPoint x: 407, endPoint y: 256, distance: 211.0
click at [408, 256] on div "URL Explorer Snow and Rock 2025 Aug. 28th vs Previous 2 Filters Applied Segment…" at bounding box center [446, 196] width 695 height 370
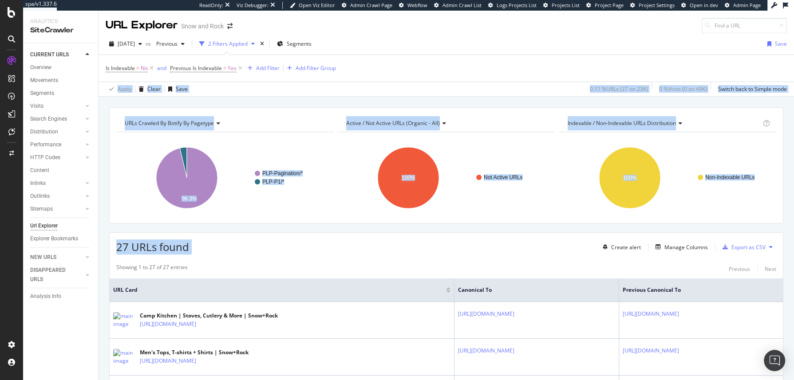
drag, startPoint x: 381, startPoint y: 254, endPoint x: 412, endPoint y: 71, distance: 185.0
click at [412, 71] on div "URL Explorer Snow and Rock 2025 Aug. 28th vs Previous 2 Filters Applied Segment…" at bounding box center [446, 196] width 695 height 370
click at [412, 71] on div "Is Indexable = No and Previous Is Indexable = Yes Add Filter Add Filter Group" at bounding box center [446, 68] width 681 height 27
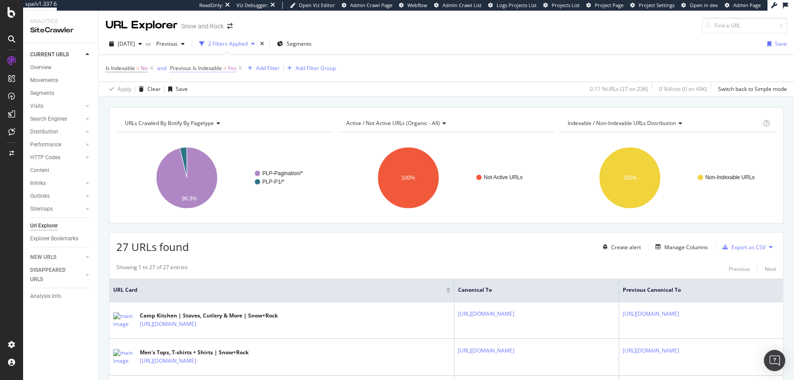
click at [229, 70] on span "Yes" at bounding box center [232, 68] width 9 height 12
click at [191, 102] on icon at bounding box center [191, 102] width 6 height 5
click at [490, 46] on div "2025 Aug. 28th vs Previous 2 Filters Applied Segments Save" at bounding box center [446, 46] width 695 height 18
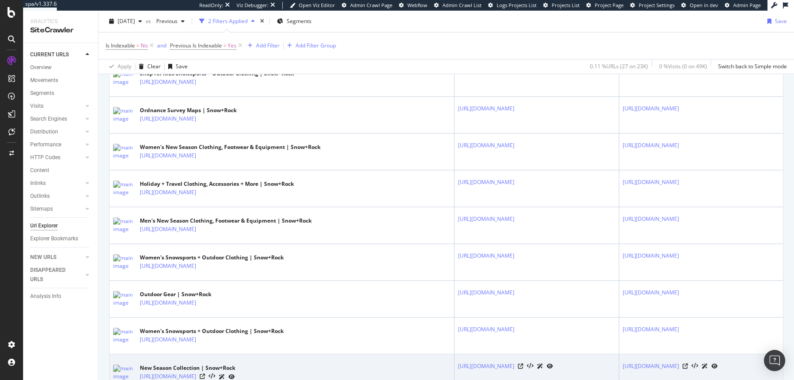
scroll to position [1022, 0]
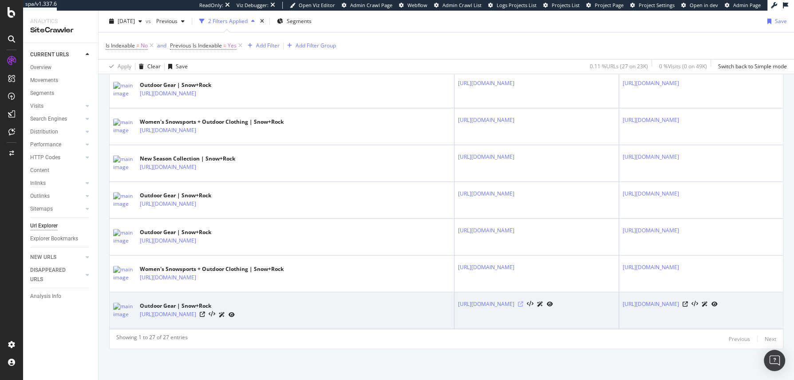
click at [518, 302] on icon at bounding box center [520, 304] width 5 height 5
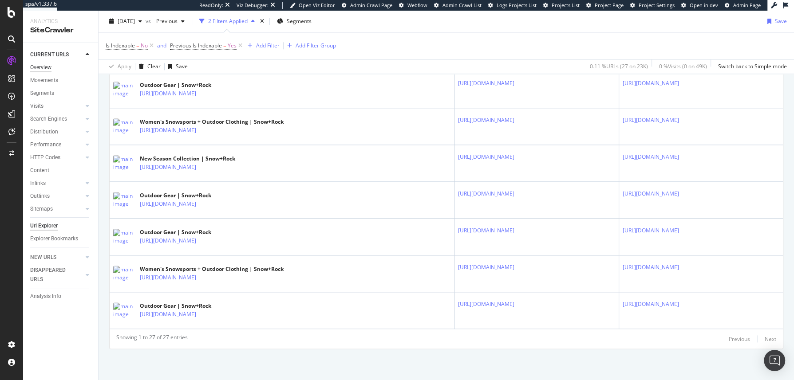
click at [34, 67] on div "Overview" at bounding box center [40, 67] width 21 height 9
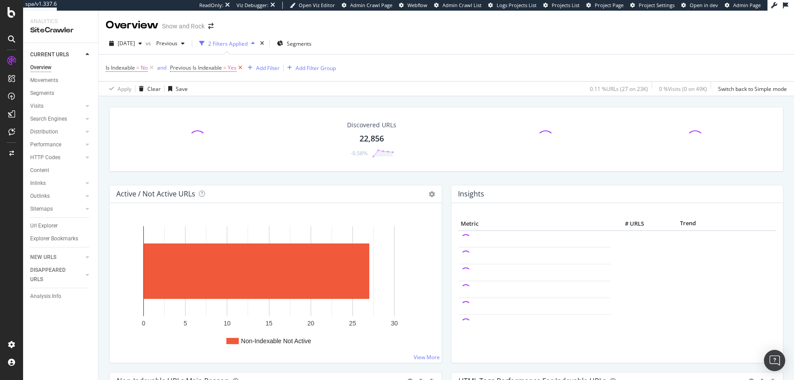
click at [240, 68] on icon at bounding box center [241, 67] width 8 height 9
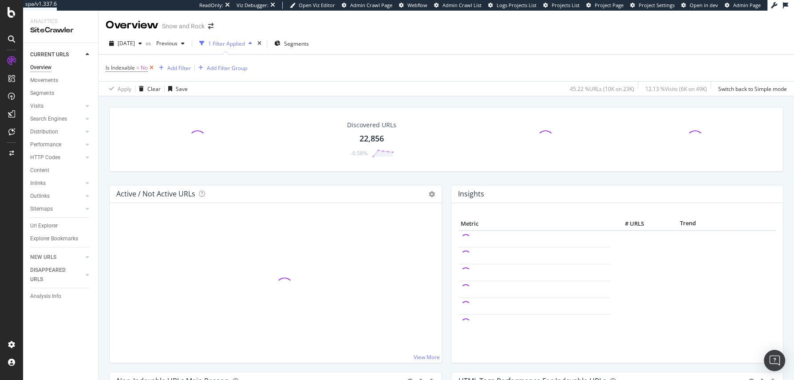
click at [152, 67] on icon at bounding box center [152, 67] width 8 height 9
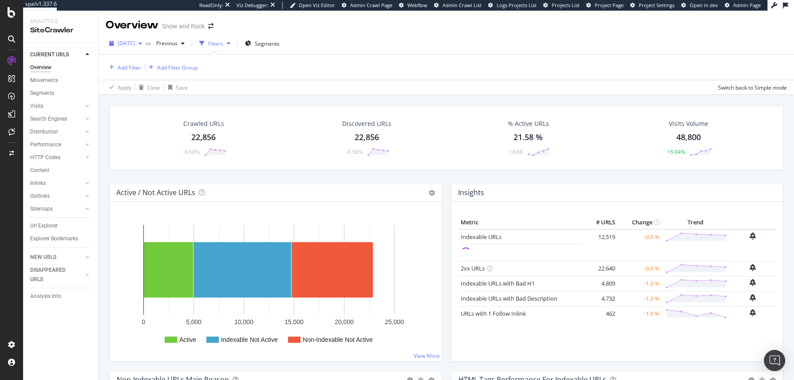
click at [142, 47] on div "2025 Aug. 28th" at bounding box center [126, 43] width 40 height 13
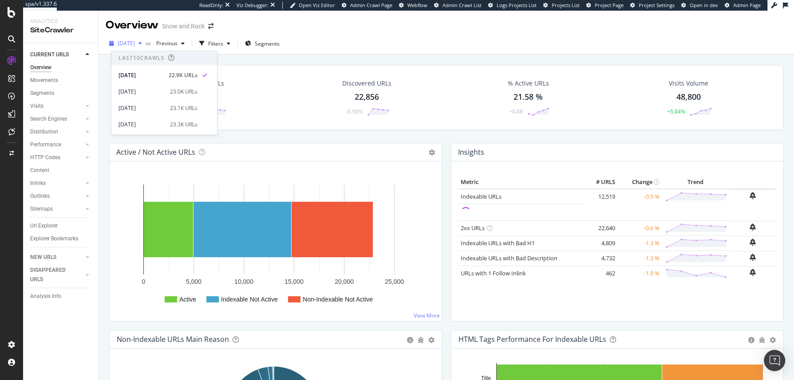
click at [135, 47] on span "2025 Aug. 28th" at bounding box center [126, 43] width 17 height 8
click at [43, 77] on div "Movements" at bounding box center [44, 80] width 28 height 9
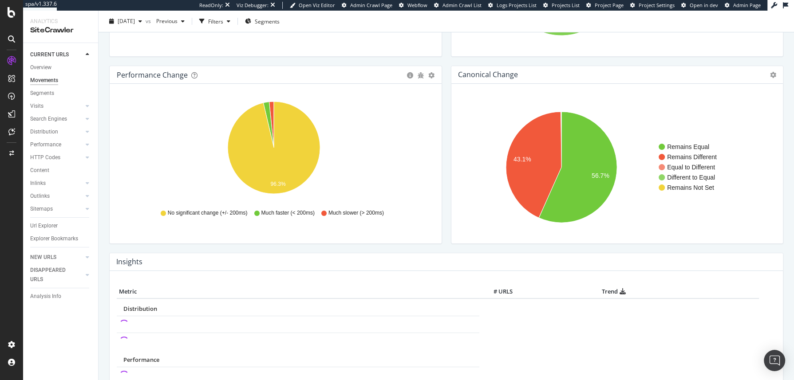
scroll to position [359, 0]
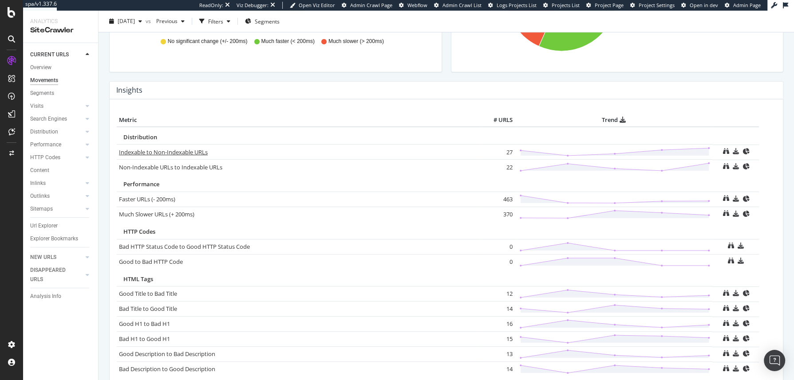
click at [165, 153] on link "Indexable to Non-Indexable URLs" at bounding box center [163, 152] width 89 height 8
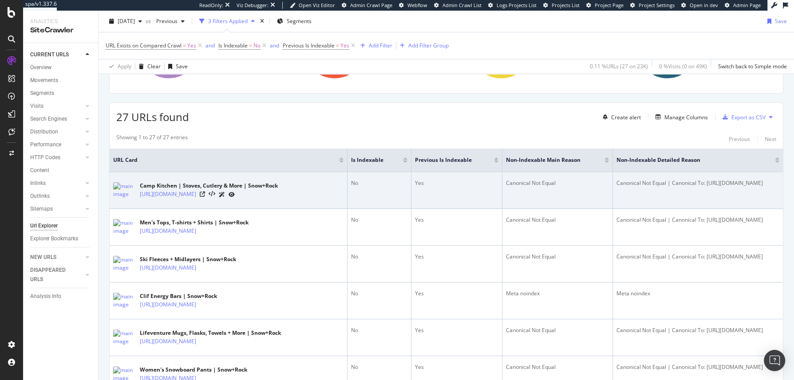
scroll to position [213, 0]
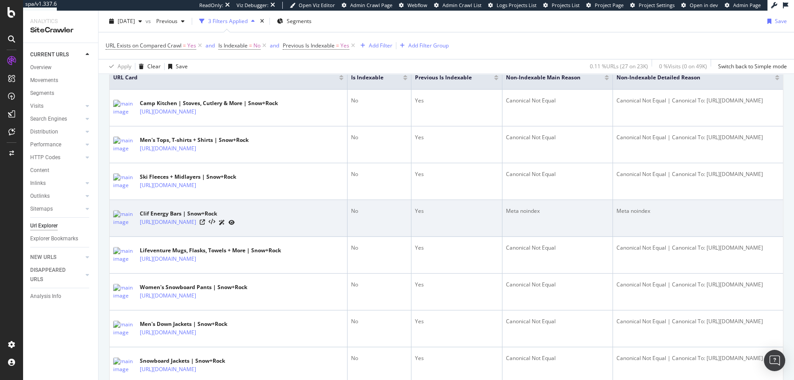
click at [616, 215] on div "Meta noindex" at bounding box center [697, 211] width 163 height 8
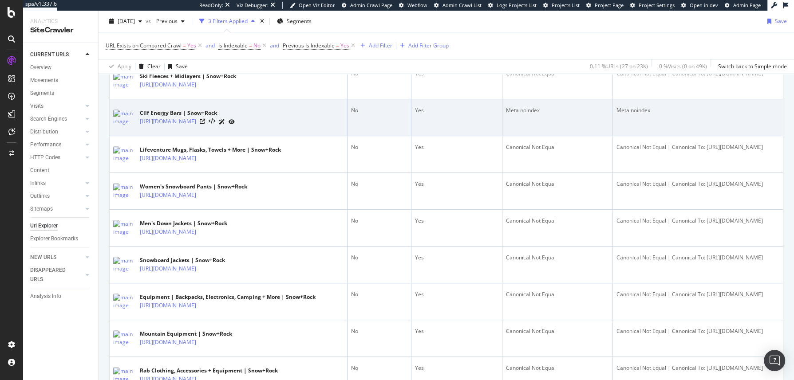
scroll to position [426, 0]
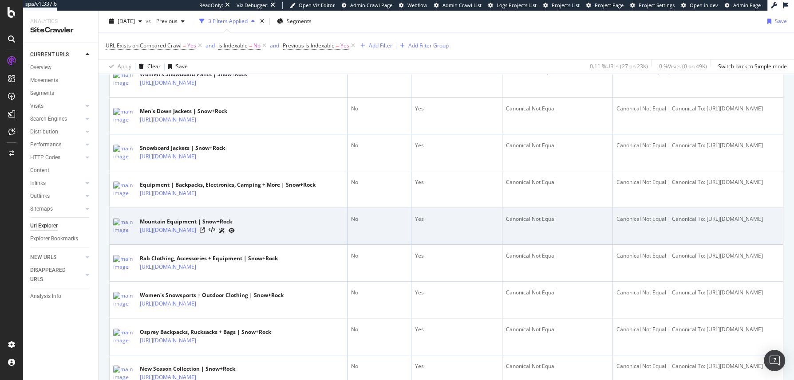
click at [622, 223] on div "Canonical Not Equal | Canonical To: https://www.snowandrock.com/brands/mountain…" at bounding box center [697, 219] width 163 height 8
click at [616, 223] on div "Canonical Not Equal | Canonical To: https://www.snowandrock.com/brands/mountain…" at bounding box center [697, 219] width 163 height 8
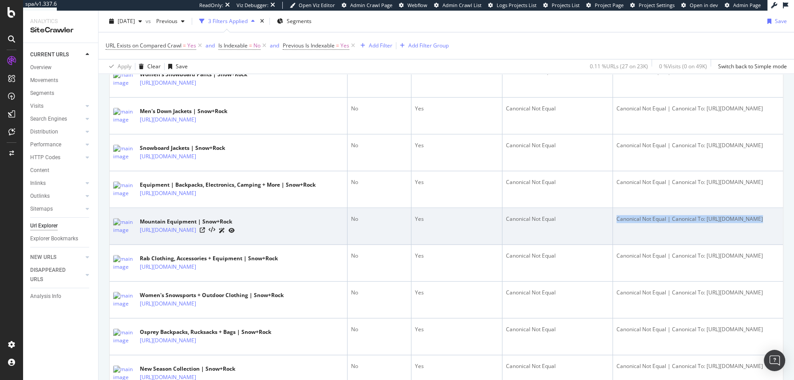
click at [616, 223] on div "Canonical Not Equal | Canonical To: https://www.snowandrock.com/brands/mountain…" at bounding box center [697, 219] width 163 height 8
click at [617, 223] on div "Canonical Not Equal | Canonical To: https://www.snowandrock.com/brands/mountain…" at bounding box center [697, 219] width 163 height 8
click at [205, 233] on icon at bounding box center [202, 230] width 5 height 5
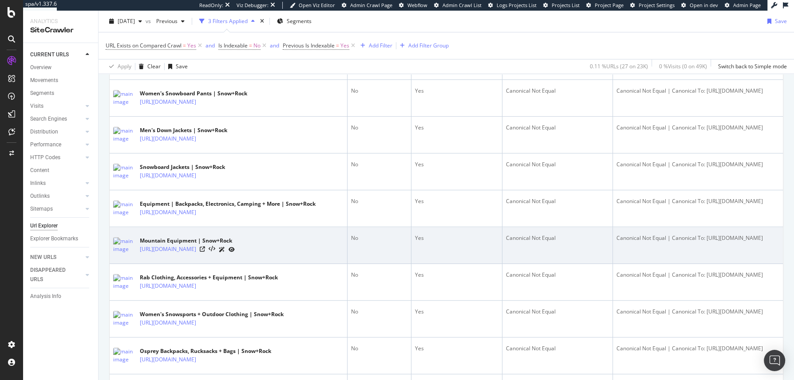
scroll to position [512, 0]
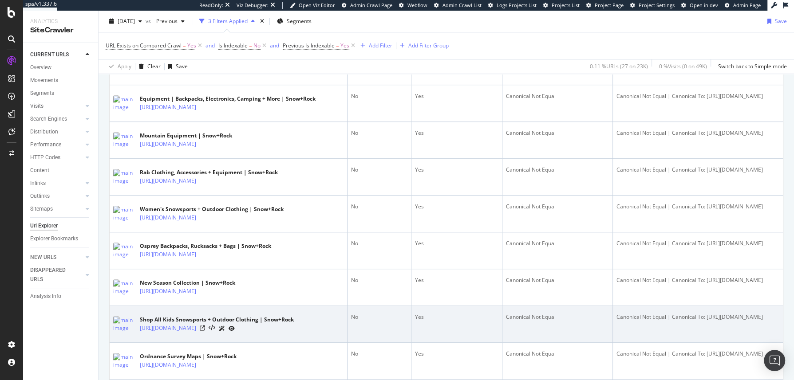
click at [506, 304] on div "Canonical Not Equal" at bounding box center [557, 317] width 103 height 8
click at [616, 304] on div "Canonical Not Equal | Canonical To: https://www.snowandrock.com/c/kids/shop-all…" at bounding box center [697, 317] width 163 height 8
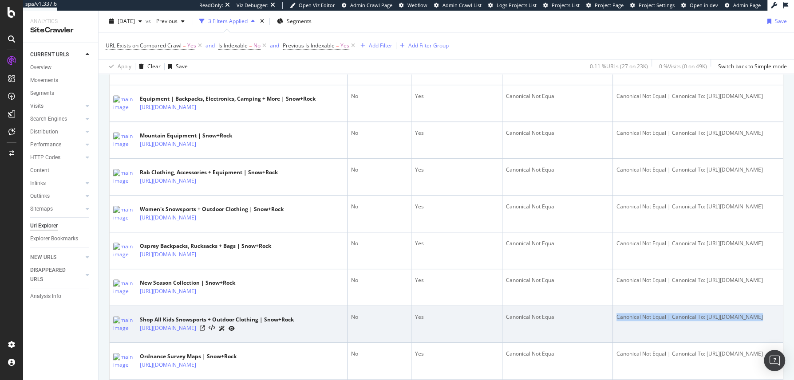
click at [616, 304] on div "Canonical Not Equal | Canonical To: https://www.snowandrock.com/c/kids/shop-all…" at bounding box center [697, 317] width 163 height 8
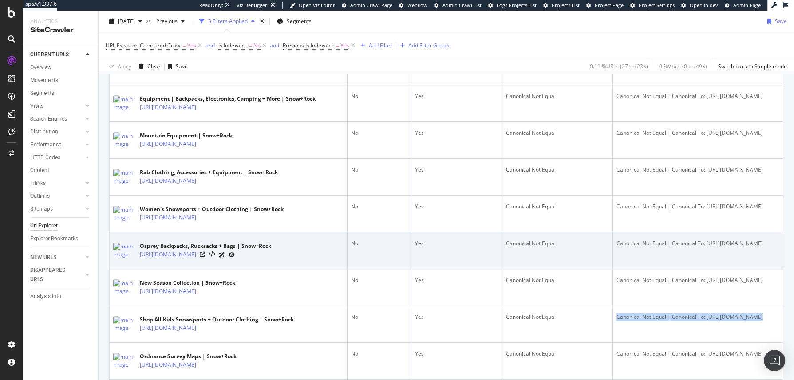
drag, startPoint x: 757, startPoint y: 278, endPoint x: 564, endPoint y: 269, distance: 193.7
click at [564, 269] on tr "Osprey Backpacks, Rucksacks + Bags | Snow+Rock https://www.snowandrock.com/bran…" at bounding box center [446, 251] width 673 height 37
click at [635, 248] on div "Canonical Not Equal | Canonical To: https://www.snowandrock.com/brands/osprey.h…" at bounding box center [697, 244] width 163 height 8
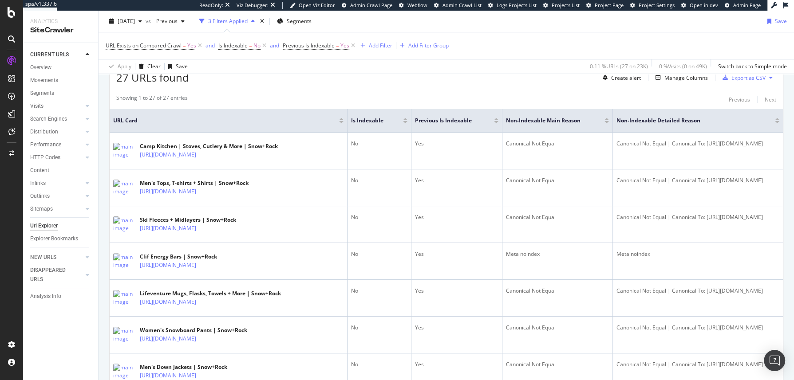
scroll to position [0, 0]
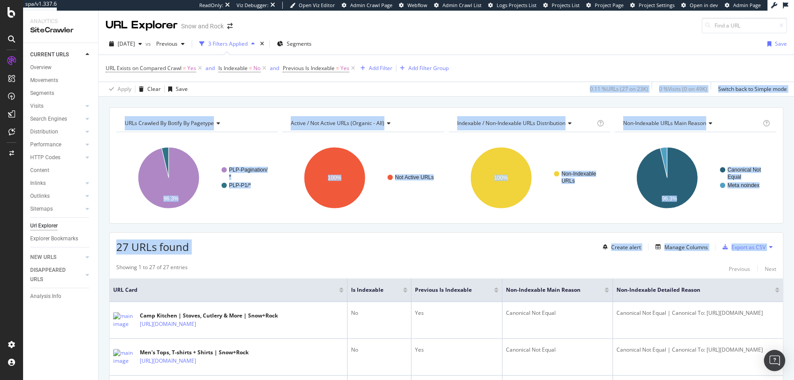
drag, startPoint x: 434, startPoint y: 262, endPoint x: 409, endPoint y: 86, distance: 177.6
click at [409, 86] on div "URL Explorer Snow and Rock 2025 Aug. 28th vs Previous 3 Filters Applied Segment…" at bounding box center [446, 196] width 695 height 370
click at [410, 86] on div "Apply Clear Save 0.11 % URLs ( 27 on 23K ) 0 % Visits ( 0 on 49K ) Switch back …" at bounding box center [446, 89] width 695 height 15
drag, startPoint x: 410, startPoint y: 86, endPoint x: 430, endPoint y: 250, distance: 165.1
click at [431, 245] on div "URL Explorer Snow and Rock 2025 Aug. 28th vs Previous 3 Filters Applied Segment…" at bounding box center [446, 196] width 695 height 370
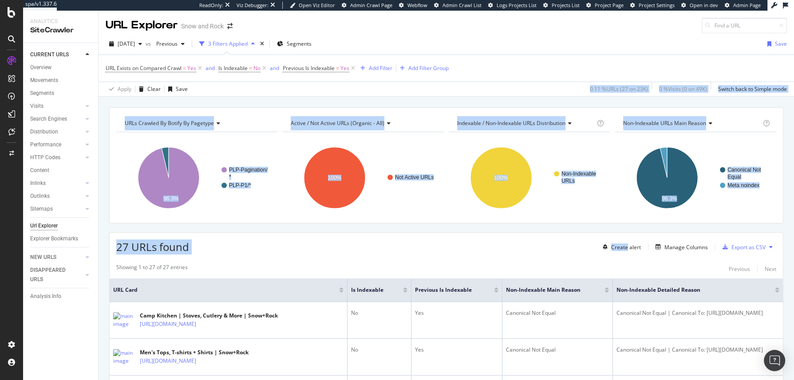
click at [430, 251] on div "27 URLs found Create alert Manage Columns Export as CSV" at bounding box center [446, 244] width 673 height 22
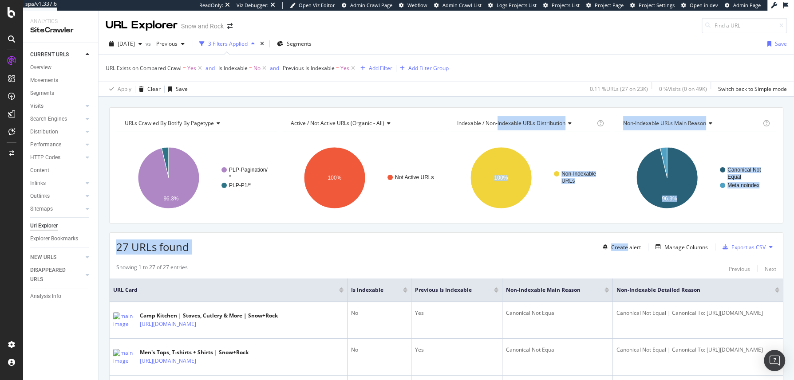
drag, startPoint x: 430, startPoint y: 248, endPoint x: 497, endPoint y: 114, distance: 149.4
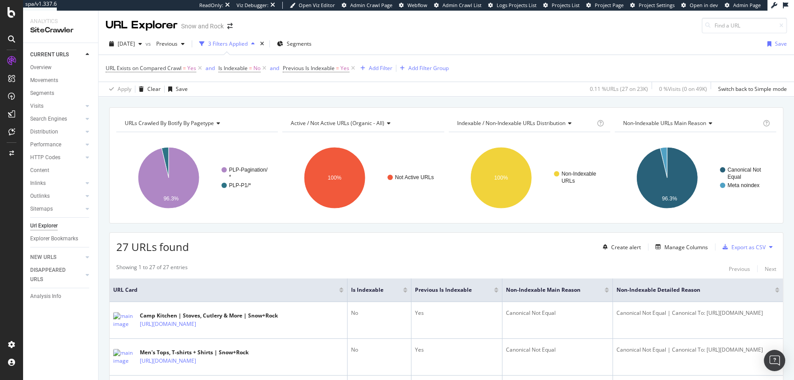
click at [497, 114] on div "Indexable / Non-Indexable URLs distribution Chart (by Value) Table Expand Expor…" at bounding box center [530, 123] width 162 height 18
click at [245, 49] on div "3 Filters Applied" at bounding box center [227, 43] width 63 height 13
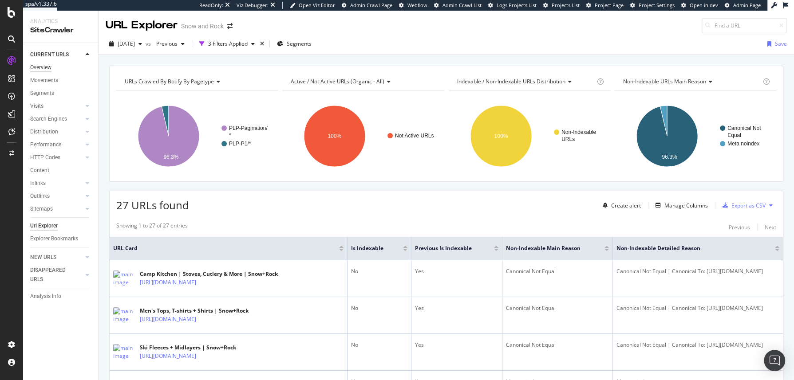
click at [40, 63] on div "Overview" at bounding box center [40, 67] width 21 height 9
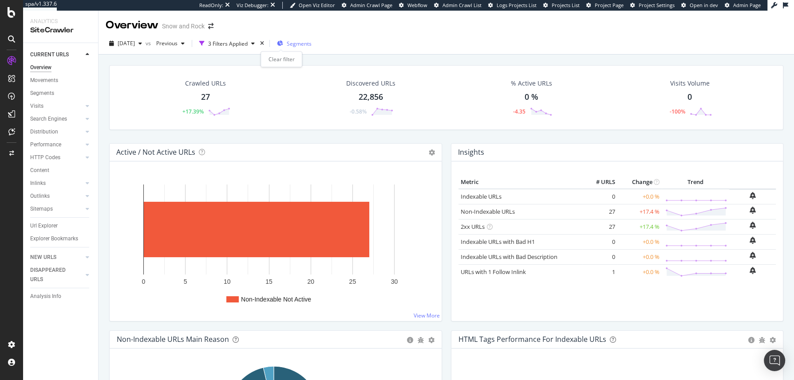
click at [264, 43] on icon "times" at bounding box center [262, 43] width 4 height 5
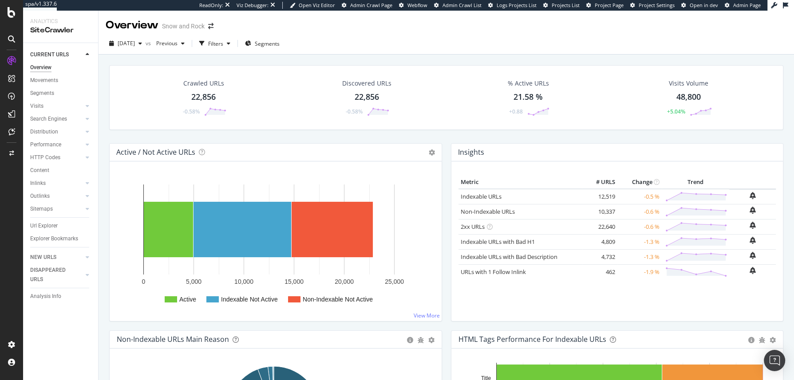
click at [43, 225] on div "Url Explorer" at bounding box center [44, 225] width 28 height 9
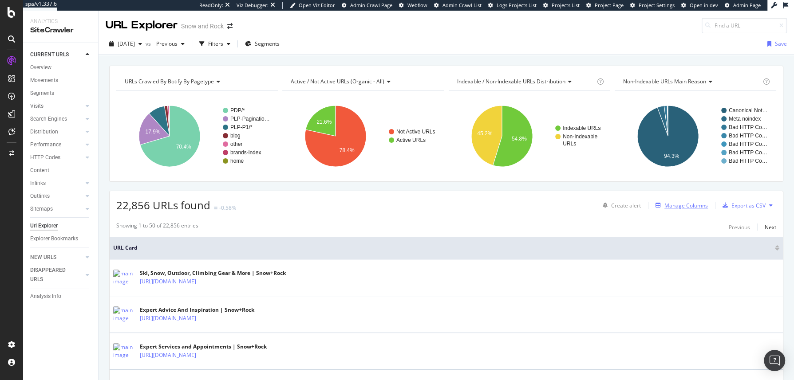
click at [635, 207] on div "Manage Columns" at bounding box center [685, 206] width 43 height 8
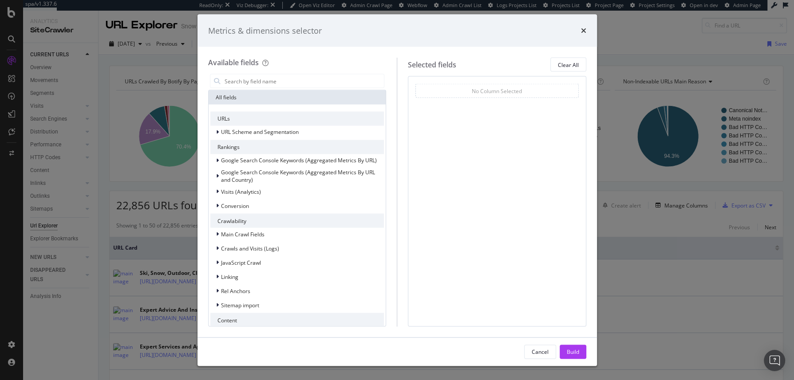
click at [581, 31] on icon "times" at bounding box center [583, 30] width 5 height 7
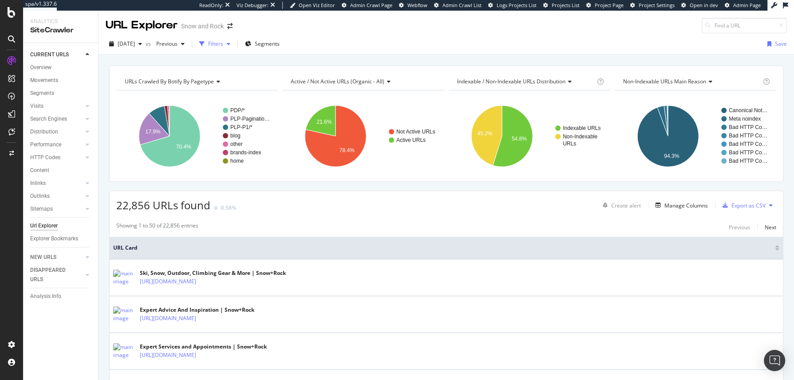
click at [229, 49] on div "Filters" at bounding box center [215, 43] width 38 height 13
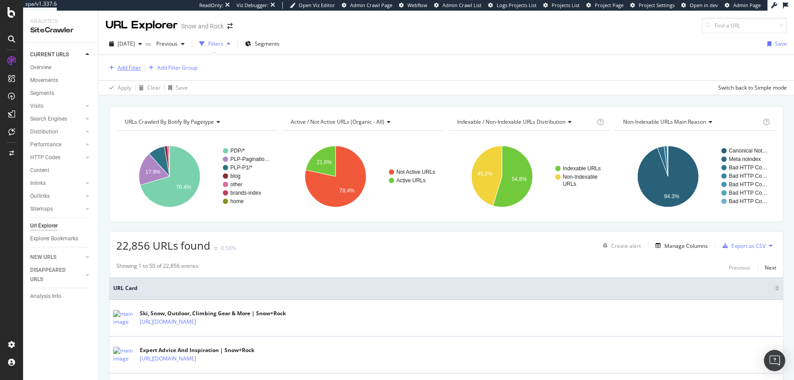
click at [130, 67] on div "Add Filter" at bounding box center [130, 68] width 24 height 8
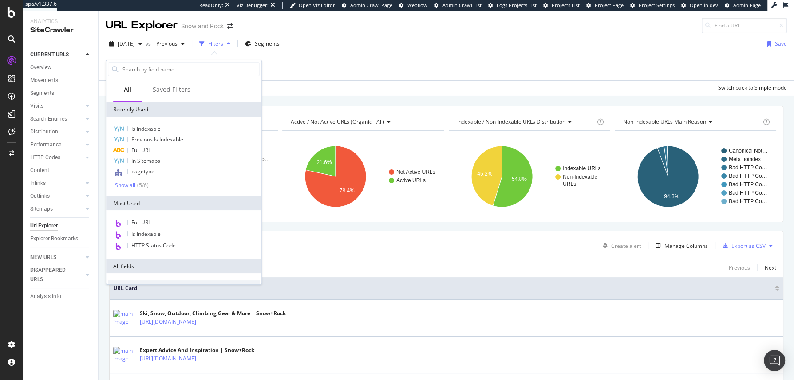
drag, startPoint x: 161, startPoint y: 148, endPoint x: 165, endPoint y: 142, distance: 7.5
click at [161, 148] on div "Full URL" at bounding box center [184, 150] width 152 height 11
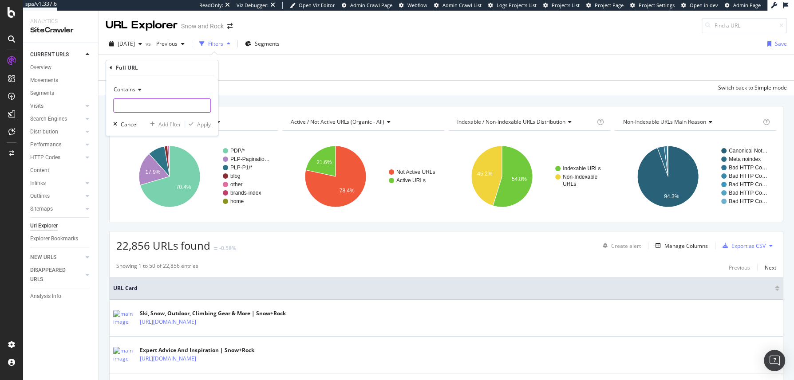
click at [150, 104] on input "text" at bounding box center [162, 106] width 97 height 14
type input "page=0"
click at [195, 120] on div "Apply" at bounding box center [198, 124] width 26 height 8
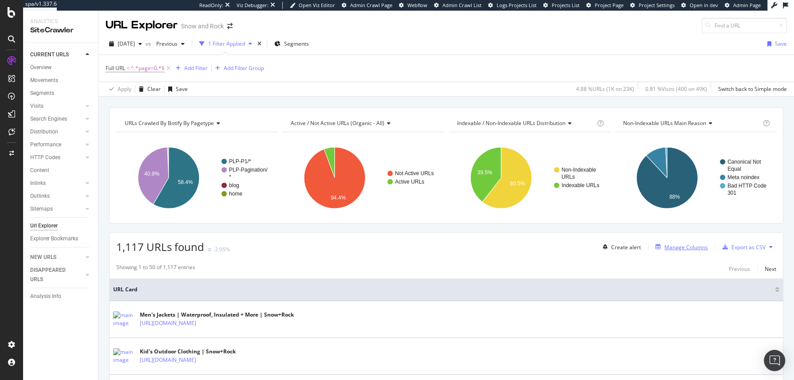
click at [635, 246] on div "Manage Columns" at bounding box center [685, 248] width 43 height 8
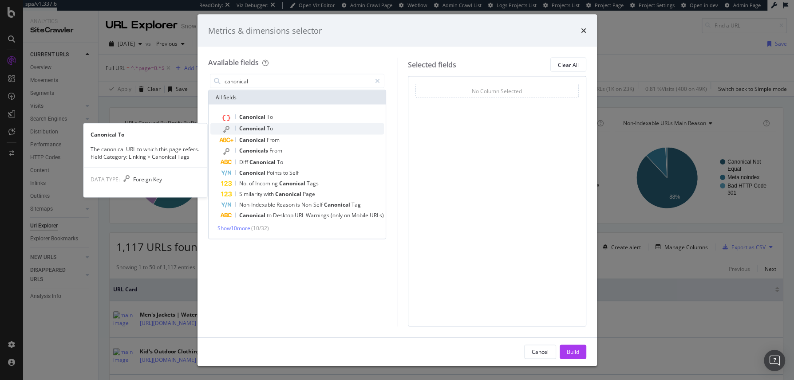
type input "canonical"
click at [256, 125] on span "Canonical" at bounding box center [253, 129] width 28 height 8
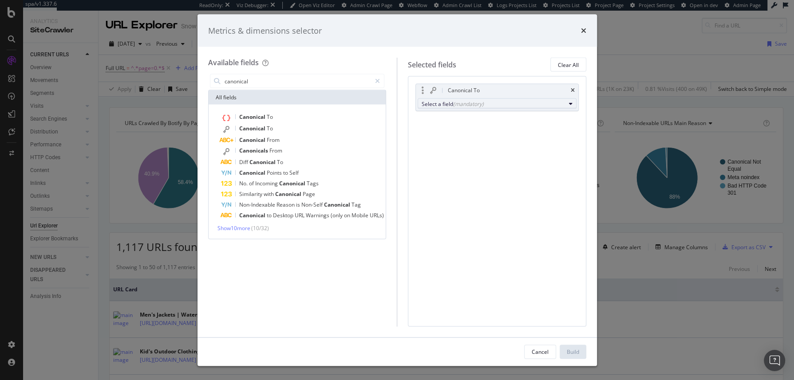
click at [479, 101] on div "(mandatory)" at bounding box center [468, 104] width 31 height 8
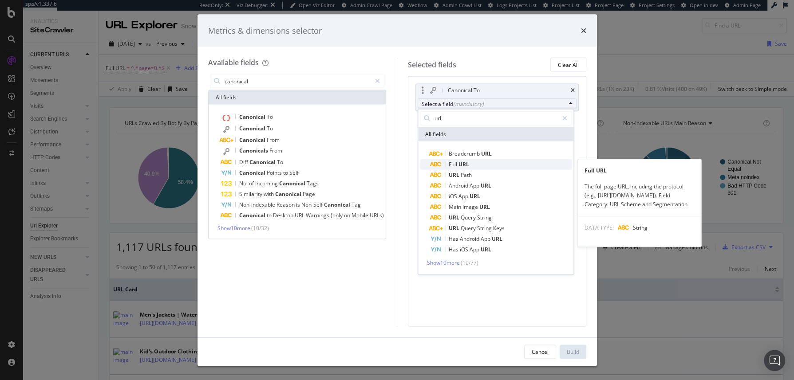
type input "url"
click at [480, 163] on span "Full URL" at bounding box center [500, 164] width 141 height 11
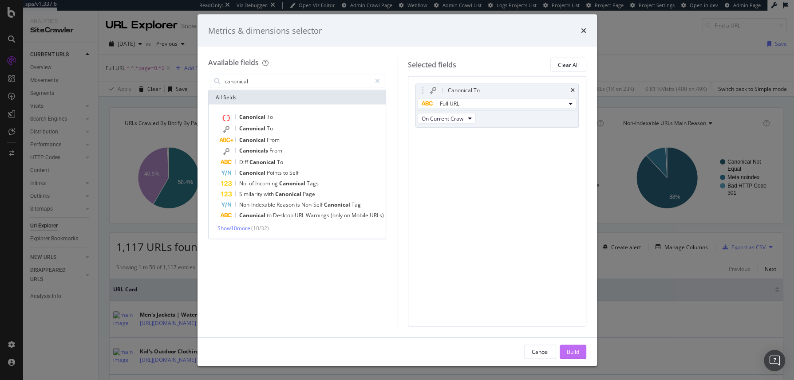
click at [576, 304] on div "Build" at bounding box center [573, 352] width 12 height 8
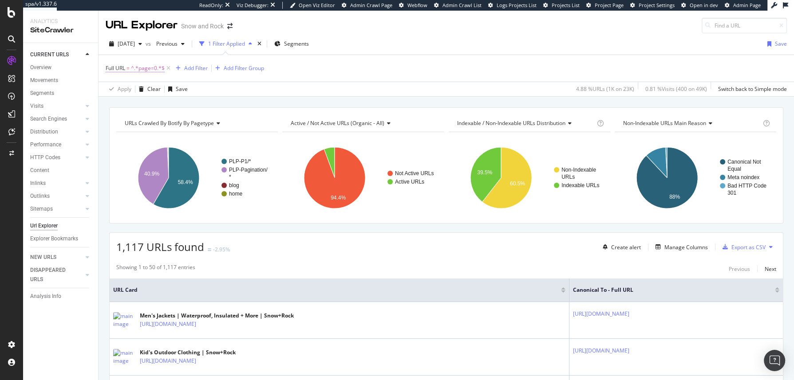
click at [150, 67] on span "^.*page=0.*$" at bounding box center [148, 68] width 34 height 12
drag, startPoint x: 146, startPoint y: 104, endPoint x: 79, endPoint y: 102, distance: 67.0
click at [77, 102] on body "spa/v1.337.6 ReadOnly: Viz Debugger: Open Viz Editor Admin Crawl Page Webflow A…" at bounding box center [397, 190] width 794 height 380
click at [123, 106] on input "page=0" at bounding box center [156, 105] width 84 height 14
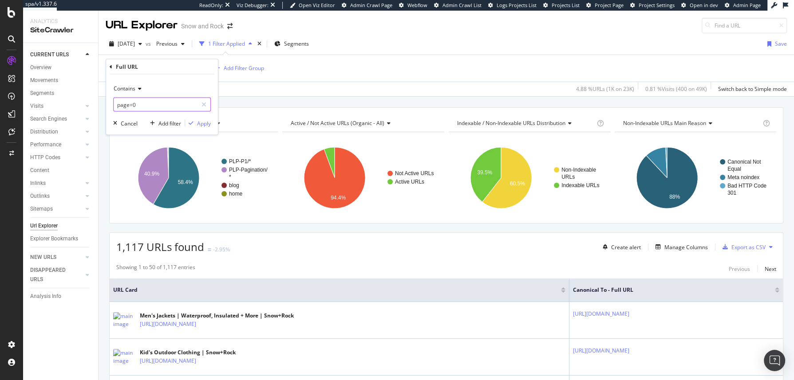
click at [123, 106] on input "page=0" at bounding box center [156, 105] width 84 height 14
paste input "https://www.snowandrock.com/brands/saltrock.html?"
type input "https://www.snowandrock.com/brands/saltrock.html?page=0"
click at [199, 125] on div "Apply" at bounding box center [204, 123] width 14 height 8
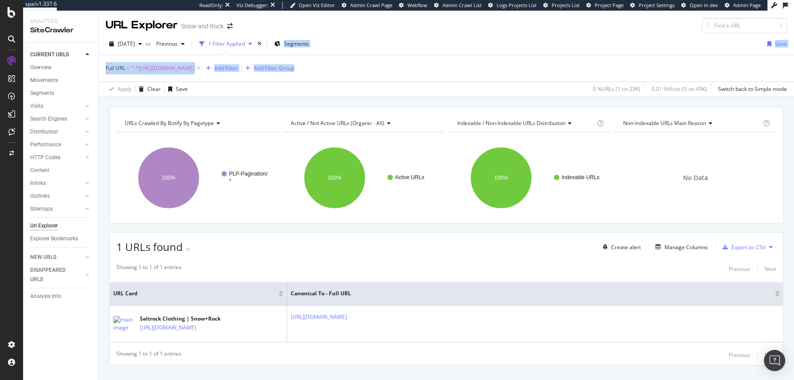
drag, startPoint x: 472, startPoint y: 59, endPoint x: 442, endPoint y: 32, distance: 40.5
click at [442, 32] on div "URL Explorer Snow and Rock 2025 Aug. 28th vs Previous 1 Filter Applied Segments…" at bounding box center [446, 196] width 695 height 370
click at [442, 32] on div "URL Explorer Snow and Rock" at bounding box center [446, 22] width 695 height 23
drag, startPoint x: 440, startPoint y: 32, endPoint x: 486, endPoint y: 62, distance: 55.4
click at [486, 62] on div "URL Explorer Snow and Rock 2025 Aug. 28th vs Previous 1 Filter Applied Segments…" at bounding box center [446, 196] width 695 height 370
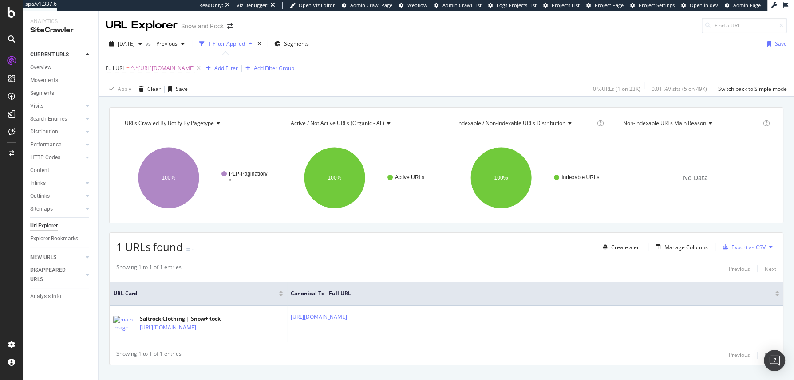
click at [487, 62] on div "Full URL = ^.*https://www.snowandrock.com/brands/saltrock.html?page=0.*$ Add Fi…" at bounding box center [446, 68] width 681 height 27
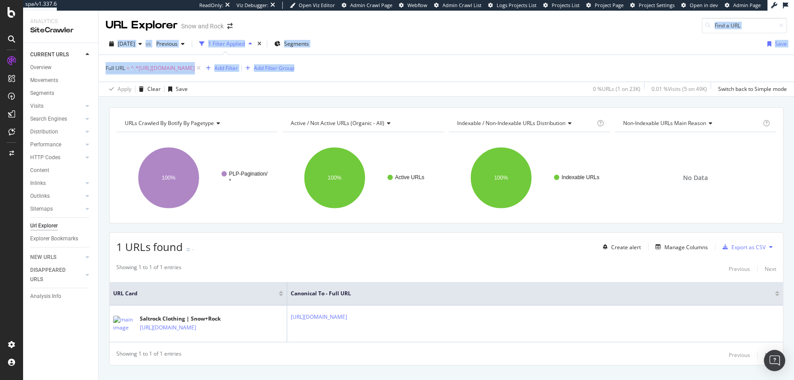
drag, startPoint x: 493, startPoint y: 66, endPoint x: 454, endPoint y: 27, distance: 54.3
click at [454, 27] on div "URL Explorer Snow and Rock 2025 Aug. 28th vs Previous 1 Filter Applied Segments…" at bounding box center [446, 196] width 695 height 370
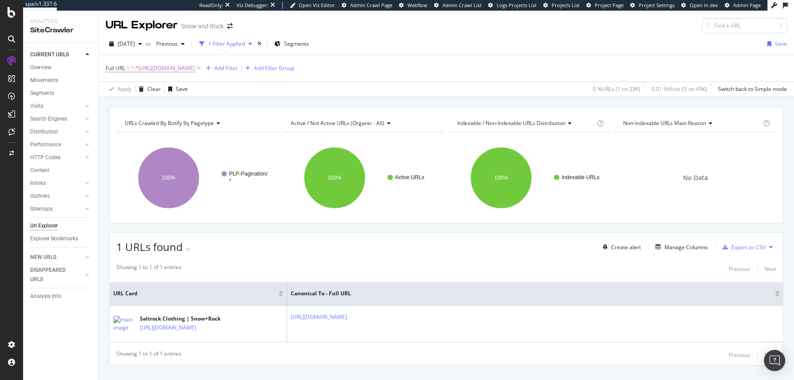
click at [454, 27] on div "URL Explorer Snow and Rock" at bounding box center [446, 22] width 695 height 23
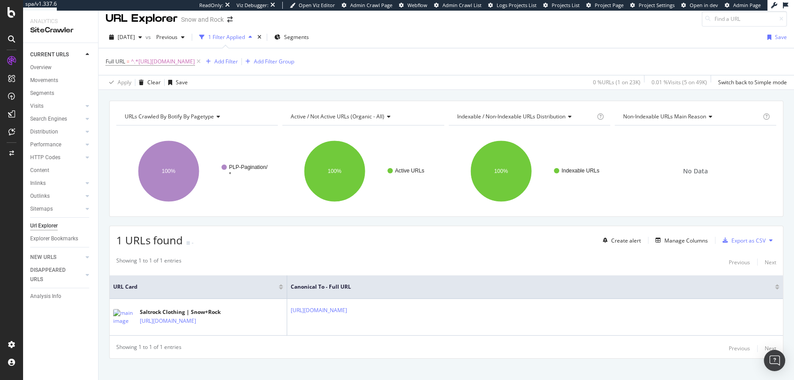
scroll to position [15, 0]
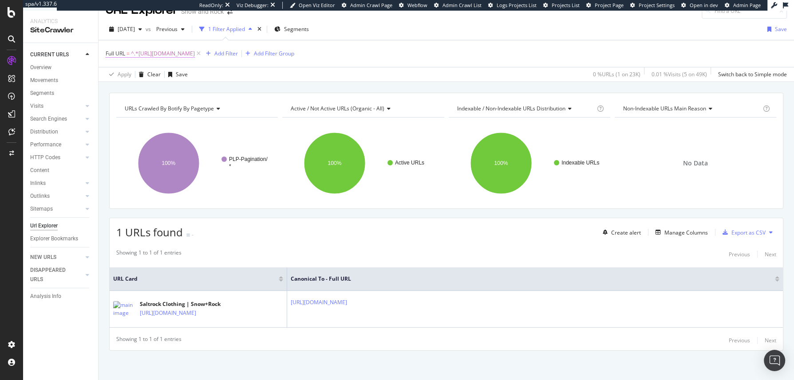
click at [195, 51] on span "^.*https://www.snowandrock.com/brands/saltrock.html?page=0.*$" at bounding box center [163, 53] width 64 height 12
drag, startPoint x: 190, startPoint y: 92, endPoint x: 311, endPoint y: 98, distance: 120.8
click at [311, 98] on body "spa/v1.337.6 ReadOnly: Viz Debugger: Open Viz Editor Admin Crawl Page Webflow A…" at bounding box center [397, 190] width 794 height 380
click at [366, 78] on div "Apply Clear Save 0 % URLs ( 1 on 23K ) 0.01 % Visits ( 5 on 49K ) Switch back t…" at bounding box center [446, 74] width 695 height 15
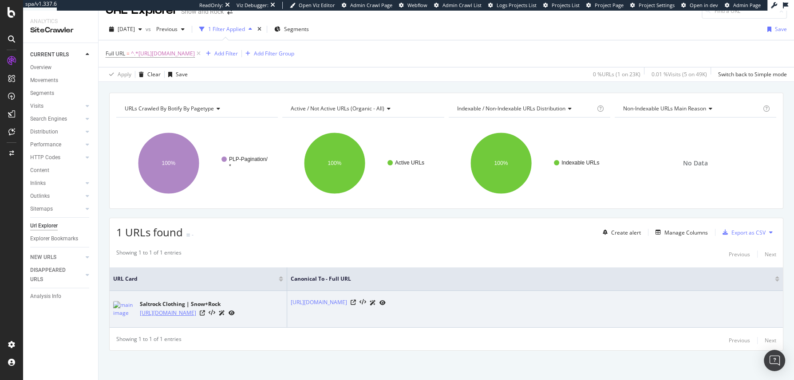
click at [196, 304] on link "https://www.snowandrock.com/brands/saltrock.html?page=0" at bounding box center [168, 313] width 56 height 9
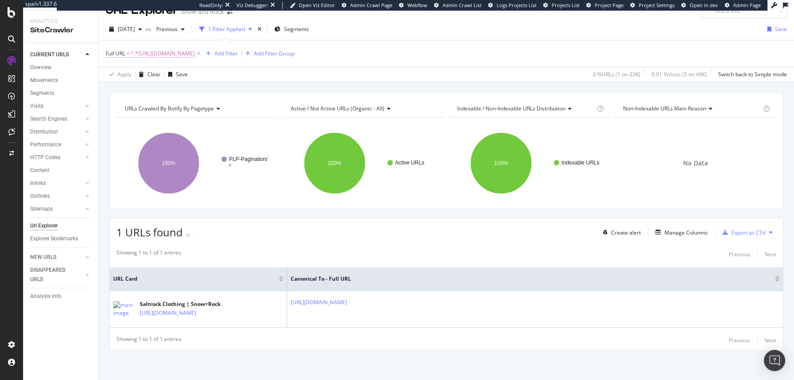
click at [195, 47] on span "^.*https://www.snowandrock.com/brands/saltrock.html?page=0.*$" at bounding box center [163, 53] width 64 height 12
click at [144, 90] on input "https://www.snowandrock.com/brands/saltrock.html?page=0" at bounding box center [156, 90] width 84 height 14
paste input "barts"
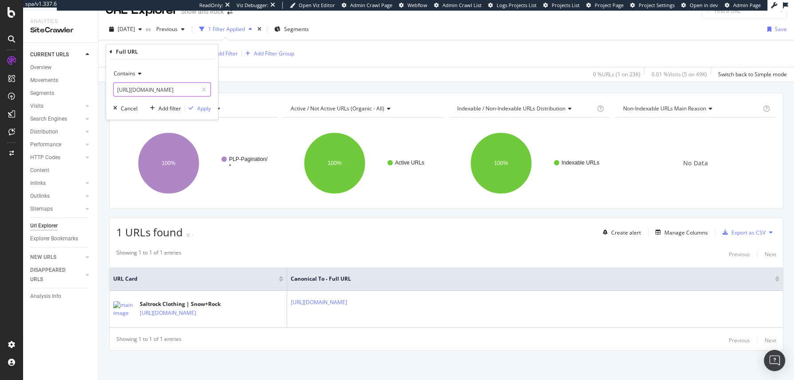
scroll to position [0, 67]
type input "https://www.snowandrock.com/brands/barts.html?page=0"
drag, startPoint x: 208, startPoint y: 107, endPoint x: 239, endPoint y: 106, distance: 30.7
click at [208, 107] on div "Apply" at bounding box center [204, 108] width 14 height 8
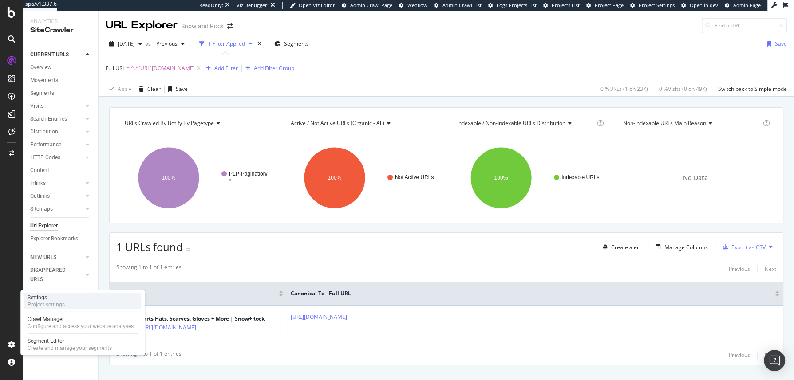
click at [51, 304] on div "Project settings" at bounding box center [46, 304] width 37 height 7
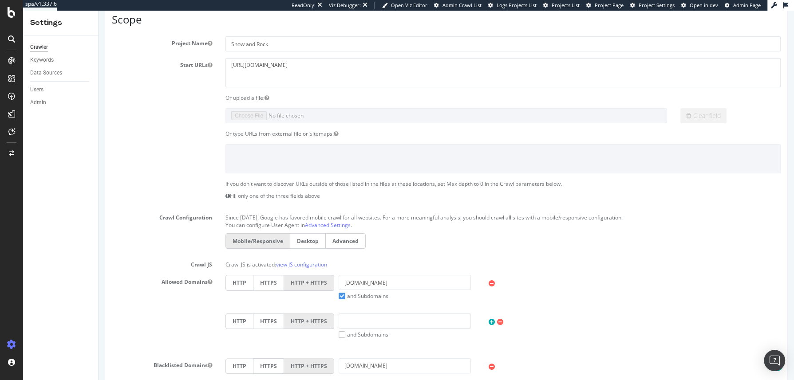
scroll to position [103, 0]
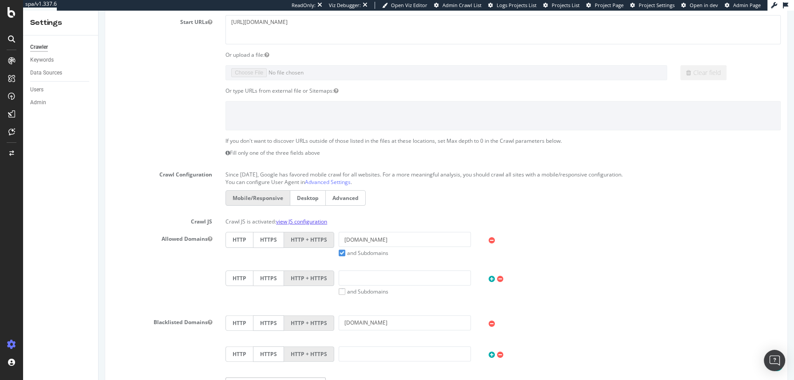
click at [291, 221] on link "view JS configuration" at bounding box center [301, 222] width 51 height 8
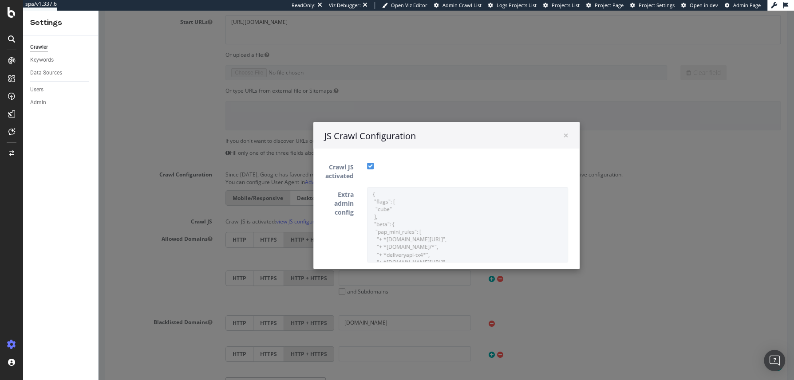
click at [565, 137] on div "× Close JS Crawl Configuration" at bounding box center [446, 135] width 266 height 27
click at [563, 137] on span "×" at bounding box center [565, 135] width 5 height 12
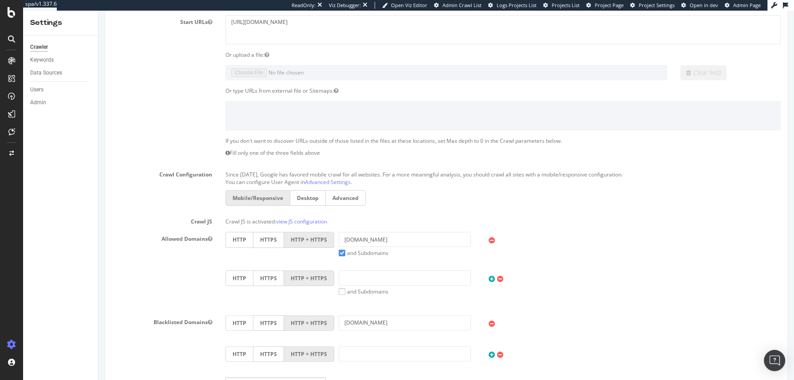
scroll to position [0, 0]
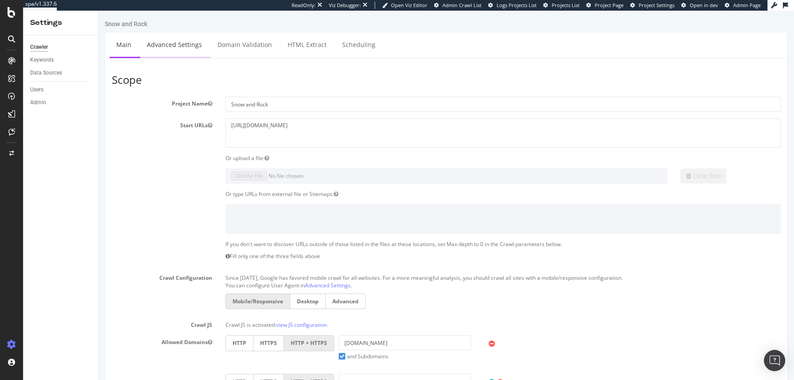
click at [192, 55] on link "Advanced Settings" at bounding box center [174, 44] width 68 height 24
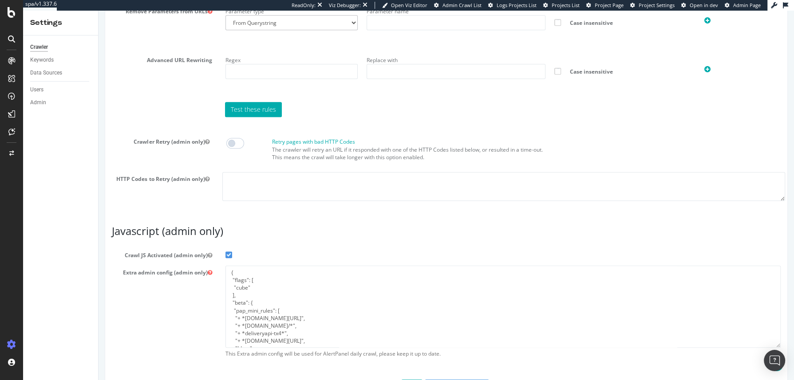
scroll to position [696, 0]
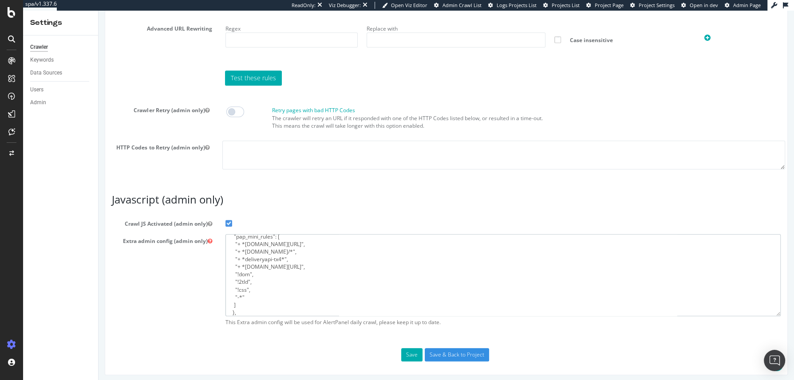
drag, startPoint x: 268, startPoint y: 263, endPoint x: 300, endPoint y: 311, distance: 58.0
click at [300, 304] on textarea "{ "flags": [ "cube" ], "beta": { "pap_mini_rules": [ "+ *adobedtm.com/*", "+ *p…" at bounding box center [502, 275] width 555 height 82
click at [297, 284] on textarea "{ "flags": [ "cube" ], "beta": { "pap_mini_rules": [ "+ *adobedtm.com/*", "+ *p…" at bounding box center [502, 275] width 555 height 82
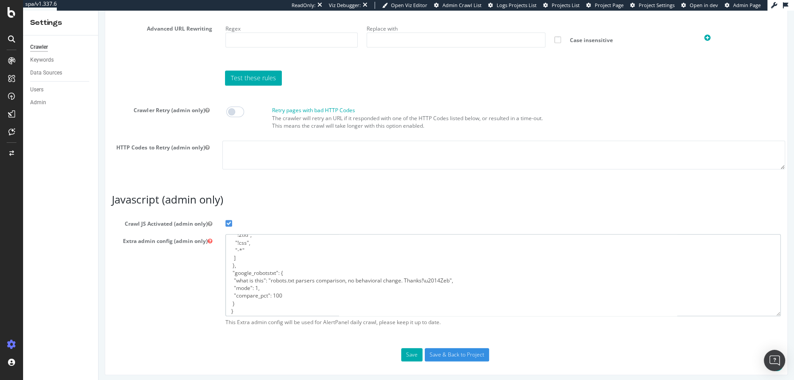
scroll to position [91, 0]
drag, startPoint x: 272, startPoint y: 252, endPoint x: 312, endPoint y: 312, distance: 72.1
click at [312, 304] on textarea "{ "flags": [ "cube" ], "beta": { "pap_mini_rules": [ "+ *adobedtm.com/*", "+ *p…" at bounding box center [502, 275] width 555 height 82
click at [311, 304] on textarea "{ "flags": [ "cube" ], "beta": { "pap_mini_rules": [ "+ *adobedtm.com/*", "+ *p…" at bounding box center [502, 275] width 555 height 82
drag, startPoint x: 321, startPoint y: 304, endPoint x: 282, endPoint y: 250, distance: 66.8
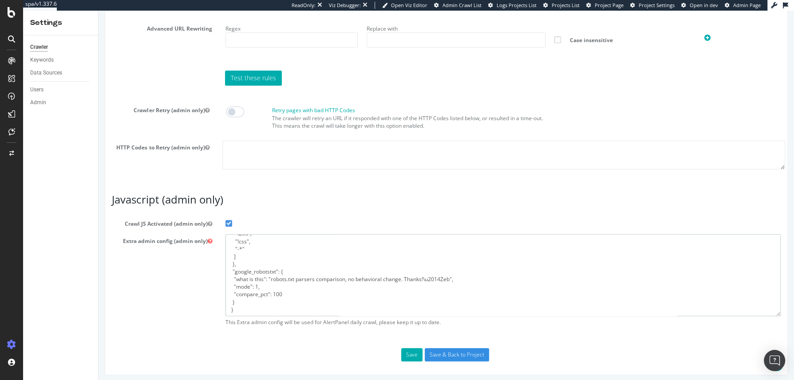
click at [282, 251] on textarea "{ "flags": [ "cube" ], "beta": { "pap_mini_rules": [ "+ *adobedtm.com/*", "+ *p…" at bounding box center [502, 275] width 555 height 82
click at [282, 250] on textarea "{ "flags": [ "cube" ], "beta": { "pap_mini_rules": [ "+ *adobedtm.com/*", "+ *p…" at bounding box center [502, 275] width 555 height 82
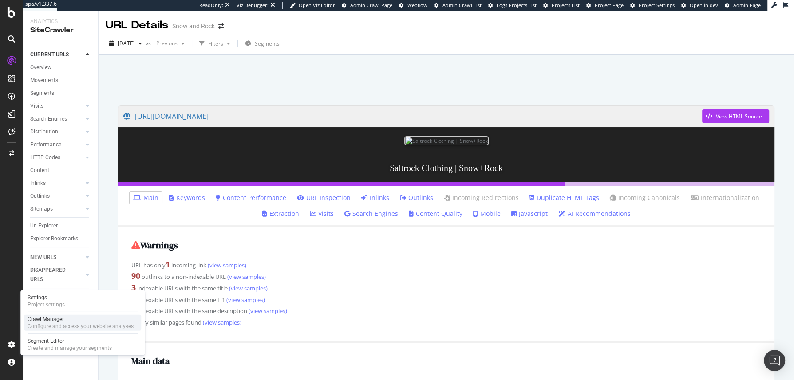
click at [66, 318] on div "Crawl Manager" at bounding box center [81, 319] width 106 height 7
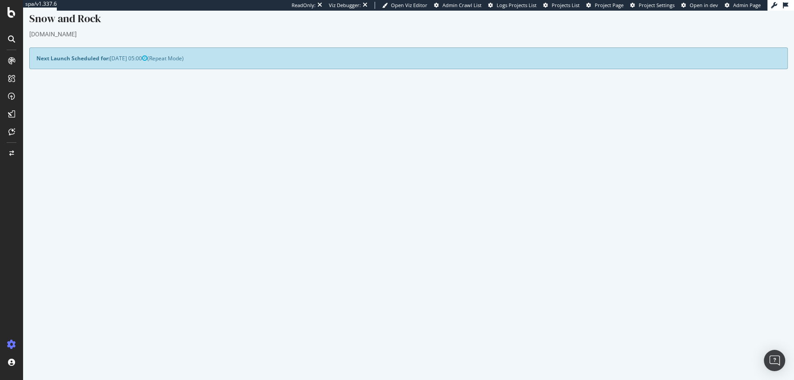
scroll to position [18, 0]
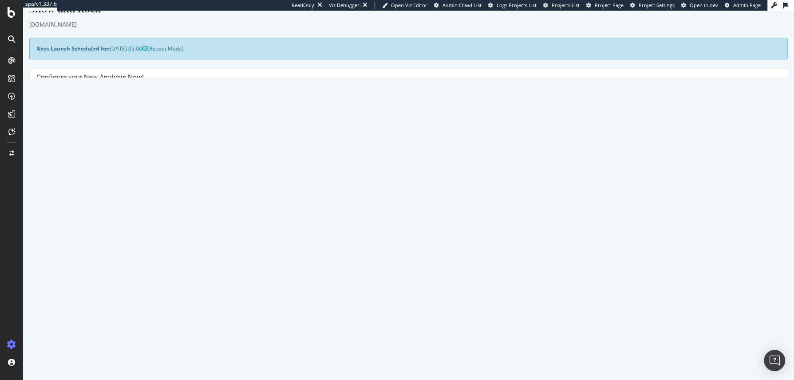
click at [300, 312] on span "2025-08-28 05:00" at bounding box center [282, 316] width 38 height 8
click at [297, 315] on span "2025-08-28 05:00" at bounding box center [282, 316] width 38 height 8
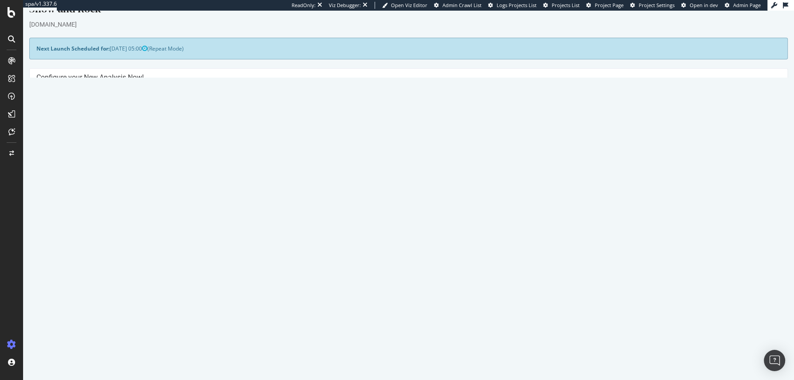
click at [297, 315] on span "2025-08-28 05:00" at bounding box center [282, 316] width 38 height 8
click at [300, 316] on span "2025-08-28 05:00" at bounding box center [282, 316] width 38 height 8
click at [292, 316] on span "2025-08-28 05:00" at bounding box center [282, 316] width 38 height 8
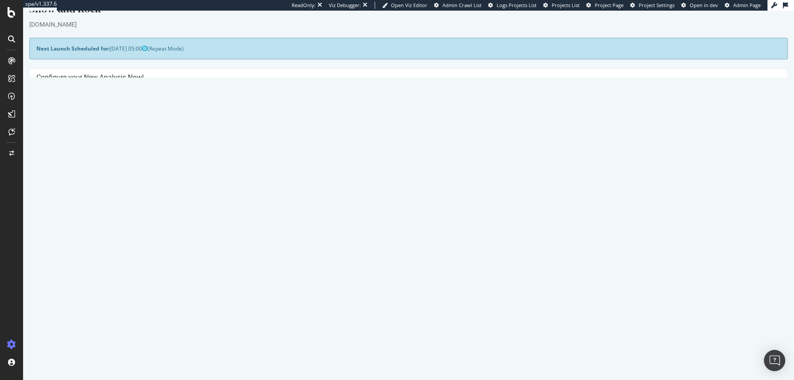
click at [292, 316] on span "2025-08-28 05:00" at bounding box center [282, 316] width 38 height 8
click at [300, 316] on span "2025-08-28 05:00" at bounding box center [282, 316] width 38 height 8
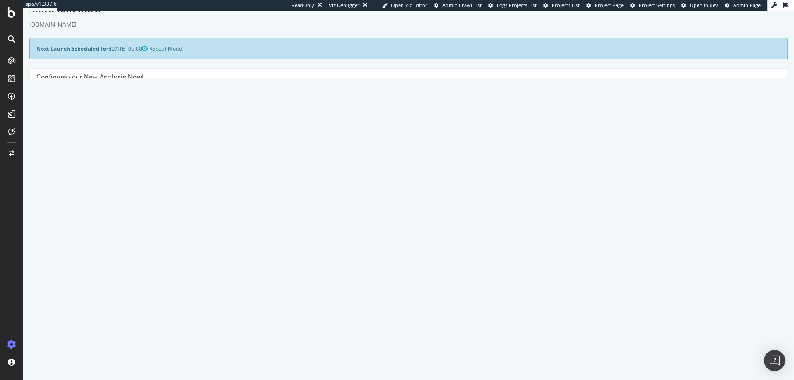
click at [297, 315] on span "2025-08-28 05:00" at bounding box center [282, 316] width 38 height 8
click at [300, 315] on span "2025-08-28 05:00" at bounding box center [282, 316] width 38 height 8
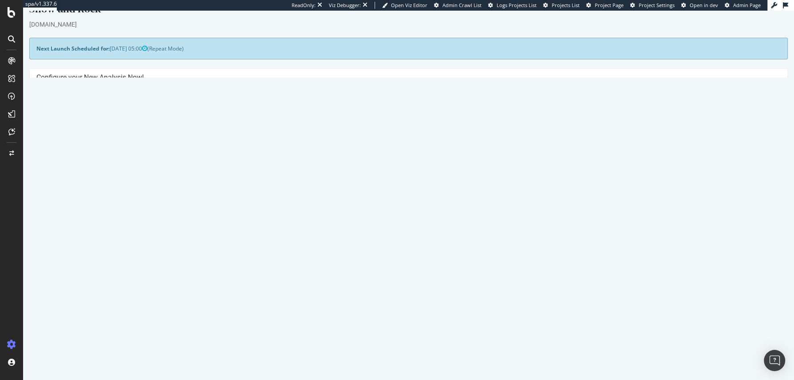
click at [300, 315] on span "2025-08-28 05:00" at bounding box center [282, 316] width 38 height 8
click at [300, 317] on span "2025-08-28 05:00" at bounding box center [282, 316] width 38 height 8
click at [292, 317] on span "2025-08-28 05:00" at bounding box center [282, 316] width 38 height 8
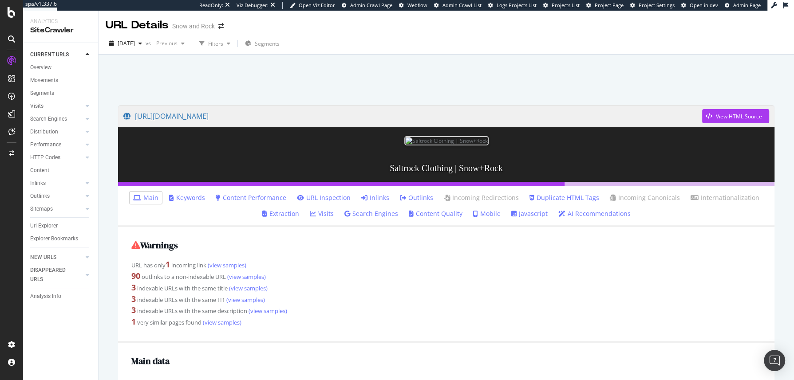
scroll to position [256, 0]
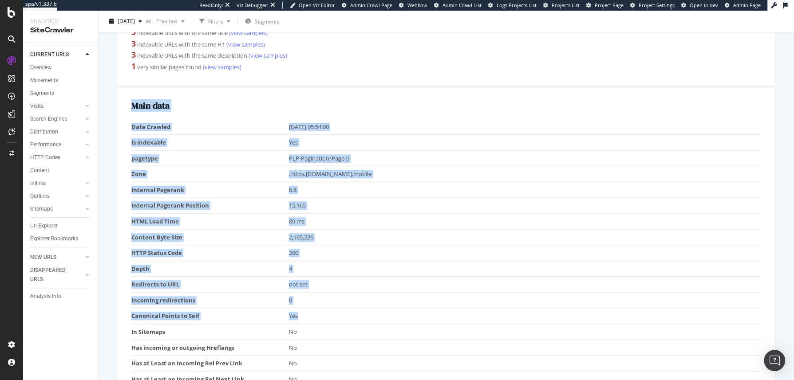
drag, startPoint x: 261, startPoint y: 115, endPoint x: 365, endPoint y: 317, distance: 227.1
click at [364, 317] on div "Main data Date Crawled 2025-08-28 05:54:00 Is Indexable Yes pagetype PLP-Pagina…" at bounding box center [446, 244] width 656 height 315
click at [364, 318] on td "Yes" at bounding box center [525, 316] width 472 height 16
drag, startPoint x: 373, startPoint y: 334, endPoint x: 300, endPoint y: 131, distance: 215.9
click at [301, 132] on tbody "Date Crawled 2025-08-28 05:54:00 Is Indexable Yes pagetype PLP-Pagination/Page-…" at bounding box center [446, 253] width 630 height 268
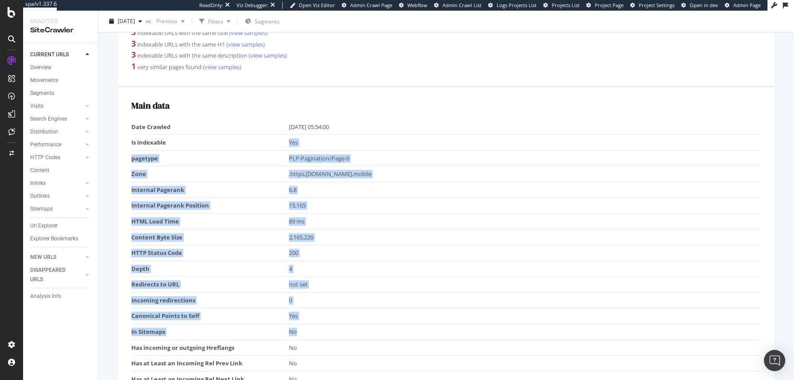
click at [300, 131] on td "2025-08-28 05:54:00" at bounding box center [525, 127] width 472 height 16
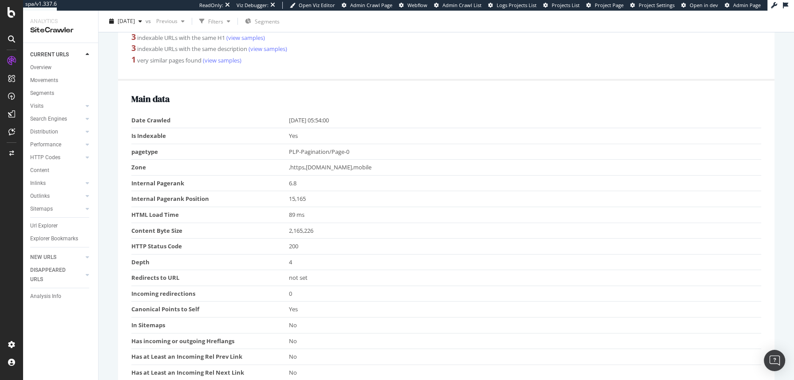
scroll to position [271, 0]
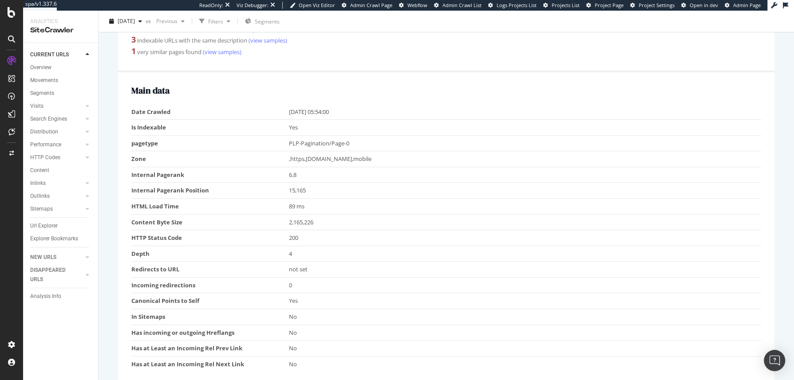
click at [305, 201] on td "89 ms" at bounding box center [525, 207] width 472 height 16
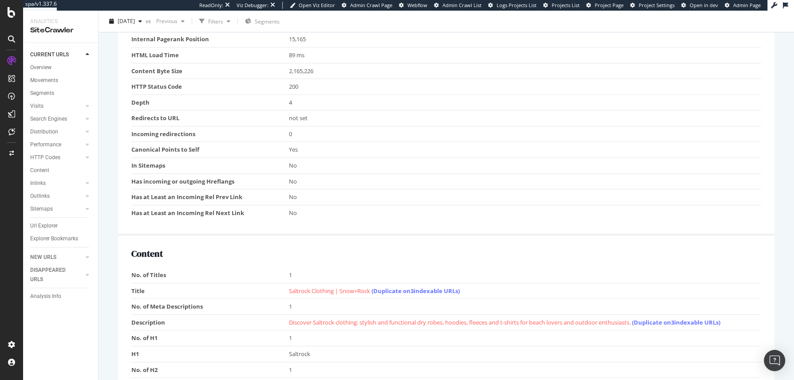
scroll to position [508, 0]
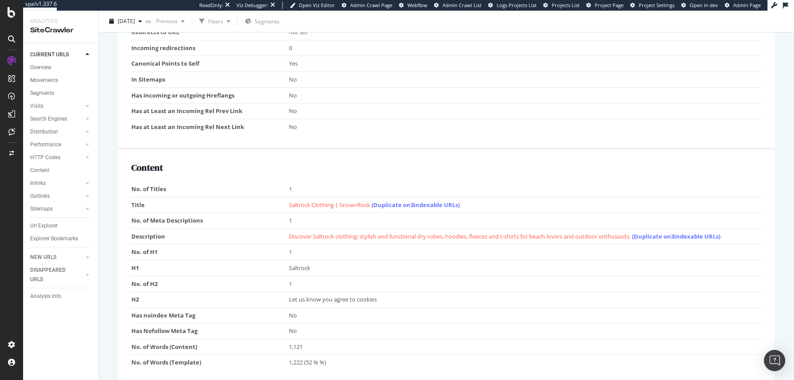
click at [404, 235] on span "Discover Saltrock clothing: stylish and functional dry robes, hoodies, fleeces …" at bounding box center [504, 237] width 431 height 8
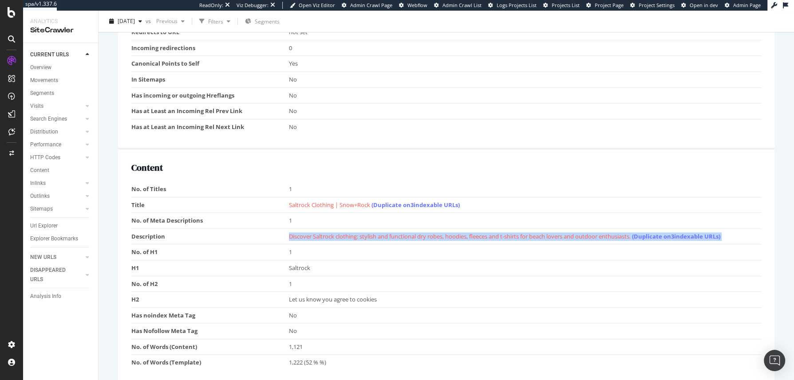
click at [404, 235] on span "Discover Saltrock clothing: stylish and functional dry robes, hoodies, fleeces …" at bounding box center [504, 237] width 431 height 8
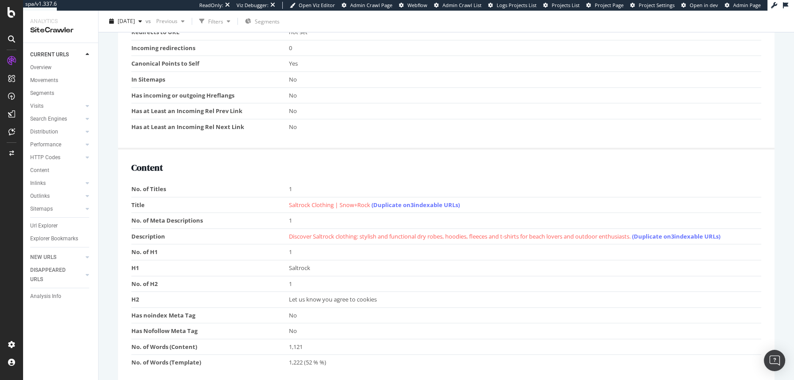
click at [399, 234] on span "Discover Saltrock clothing: stylish and functional dry robes, hoodies, fleeces …" at bounding box center [504, 237] width 431 height 8
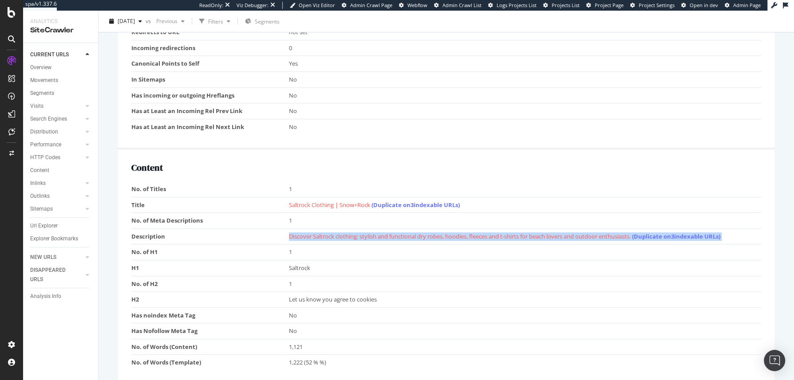
click at [399, 234] on span "Discover Saltrock clothing: stylish and functional dry robes, hoodies, fleeces …" at bounding box center [504, 237] width 431 height 8
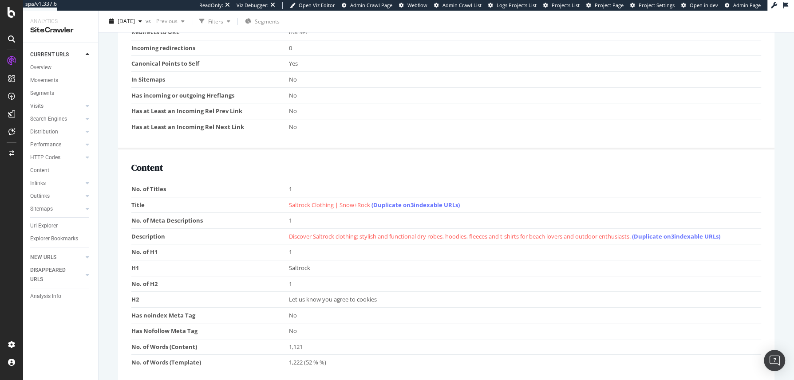
click at [381, 234] on span "Discover Saltrock clothing: stylish and functional dry robes, hoodies, fleeces …" at bounding box center [504, 237] width 431 height 8
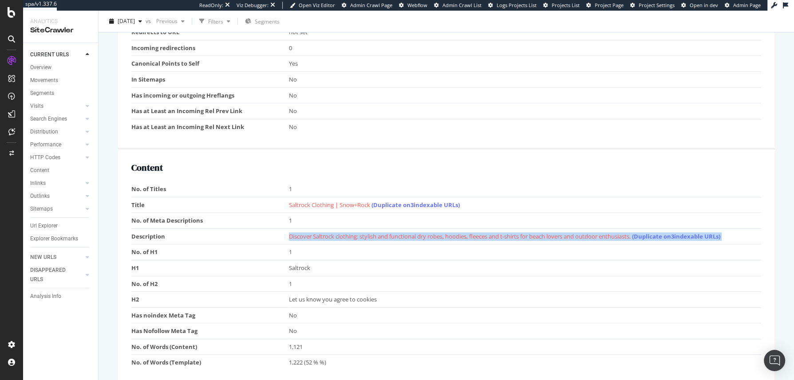
click at [381, 234] on span "Discover Saltrock clothing: stylish and functional dry robes, hoodies, fleeces …" at bounding box center [504, 237] width 431 height 8
click at [344, 234] on span "Discover Saltrock clothing: stylish and functional dry robes, hoodies, fleeces …" at bounding box center [504, 237] width 431 height 8
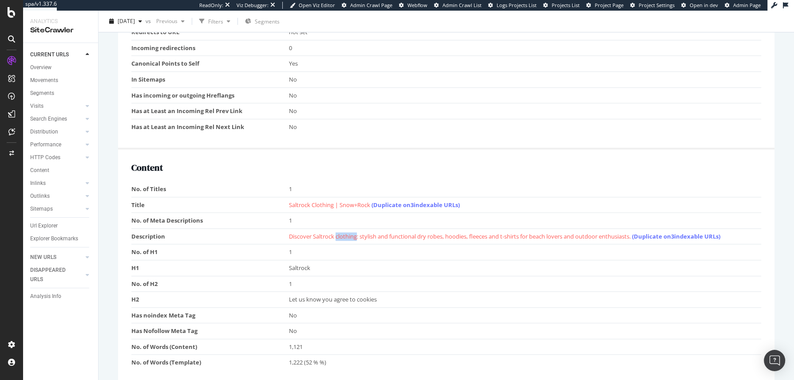
click at [344, 234] on span "Discover Saltrock clothing: stylish and functional dry robes, hoodies, fleeces …" at bounding box center [504, 237] width 431 height 8
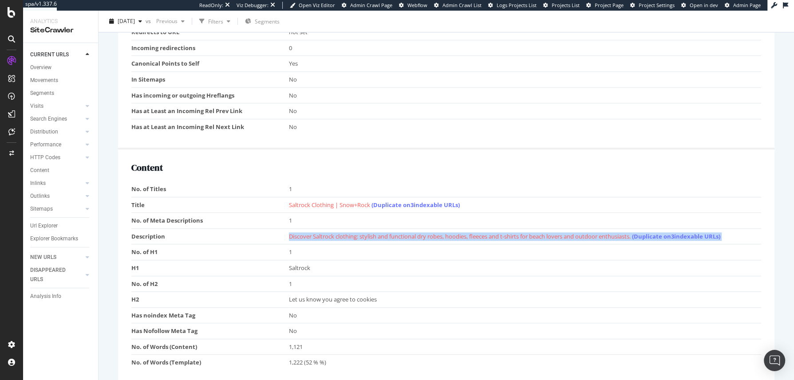
click at [344, 234] on span "Discover Saltrock clothing: stylish and functional dry robes, hoodies, fleeces …" at bounding box center [504, 237] width 431 height 8
click at [333, 233] on span "Discover Saltrock clothing: stylish and functional dry robes, hoodies, fleeces …" at bounding box center [504, 237] width 431 height 8
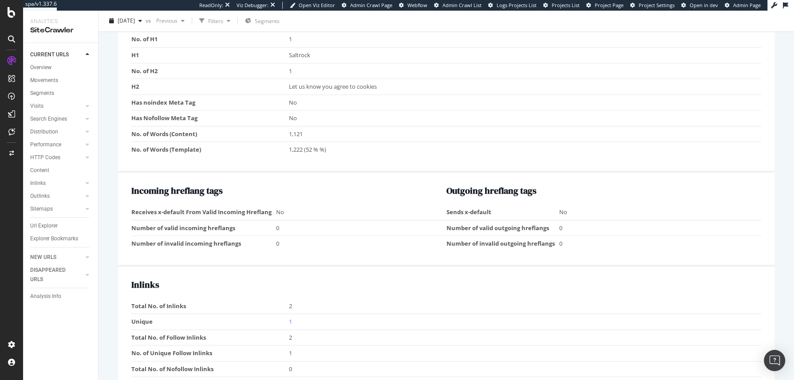
scroll to position [725, 0]
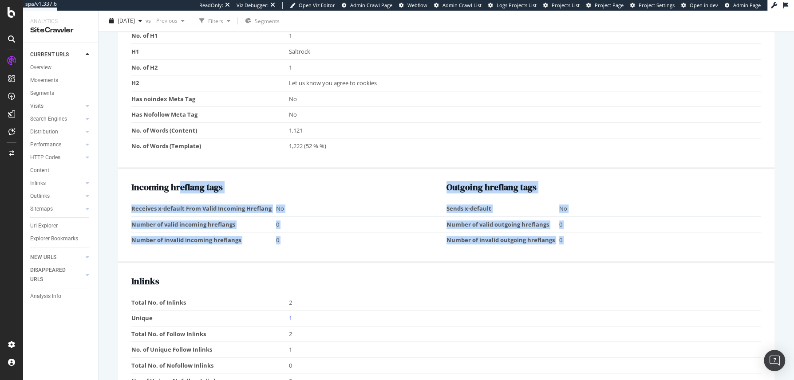
drag, startPoint x: 202, startPoint y: 189, endPoint x: 678, endPoint y: 262, distance: 481.3
click at [678, 262] on div "Warnings URL has only 1 incoming link (view samples) 90 outlinks to a non-index…" at bounding box center [446, 120] width 656 height 1235
click at [677, 263] on div "Inlinks Total No. of Inlinks 2 Unique 1 Total No. of Follow Inlinks 2 No. of Un…" at bounding box center [446, 333] width 656 height 141
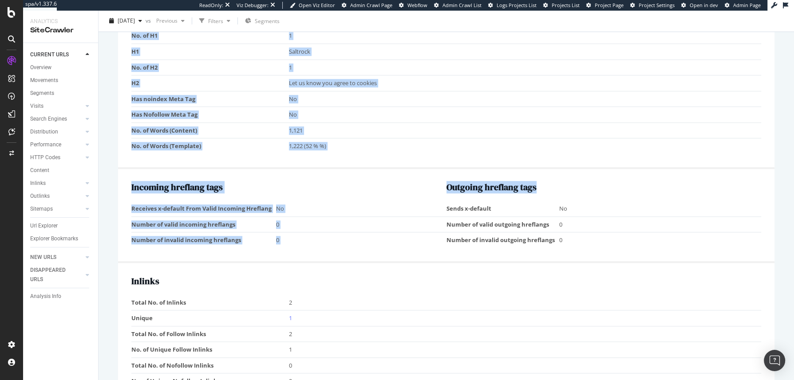
drag, startPoint x: 644, startPoint y: 247, endPoint x: 401, endPoint y: 160, distance: 258.8
click at [403, 160] on div "Warnings URL has only 1 incoming link (view samples) 90 outlinks to a non-index…" at bounding box center [446, 120] width 656 height 1235
click at [401, 160] on div "Content No. of Titles 1 Title Saltrock​ Clothing | Snow+Rock (Duplicate on 3 in…" at bounding box center [446, 51] width 656 height 236
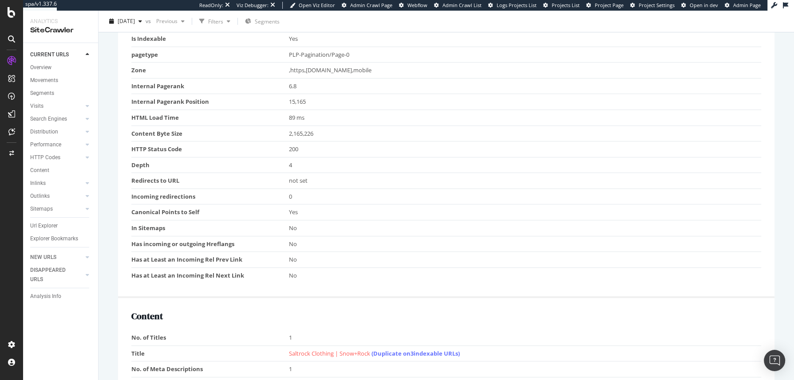
scroll to position [0, 0]
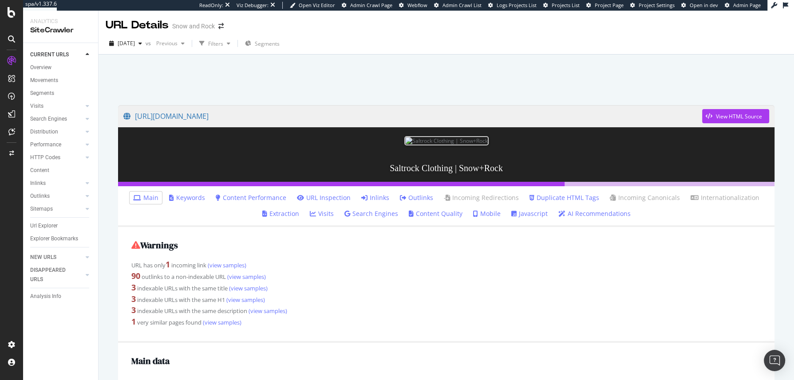
click at [140, 195] on icon at bounding box center [137, 198] width 8 height 6
click at [699, 219] on ul "Main Keywords Content Performance URL Inspection Inlinks Outlinks Incoming Redi…" at bounding box center [446, 206] width 656 height 41
click at [317, 200] on link "URL Inspection" at bounding box center [324, 197] width 54 height 9
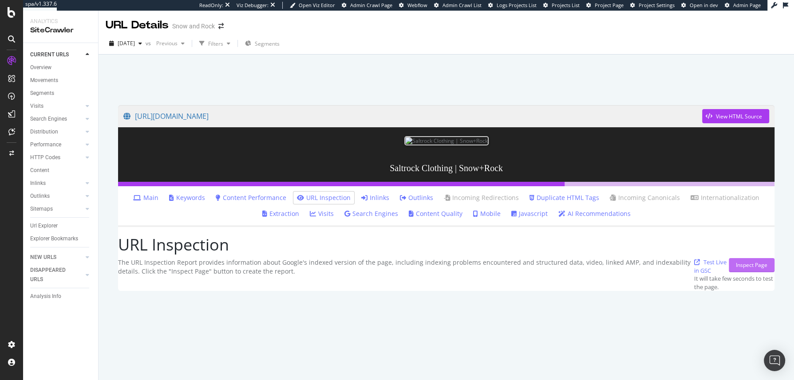
click at [746, 268] on div "Inspect Page" at bounding box center [752, 265] width 32 height 8
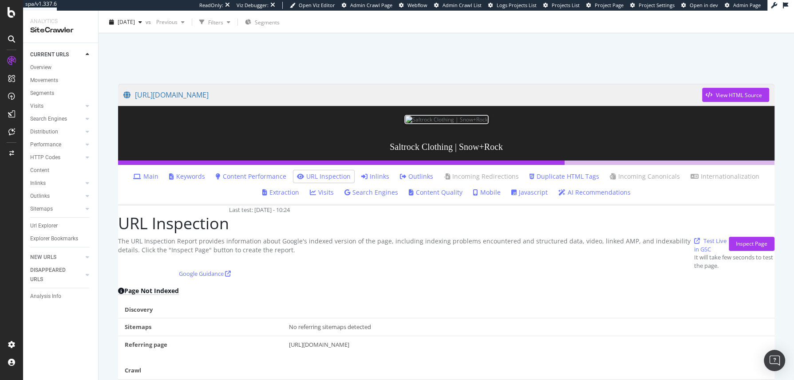
scroll to position [117, 0]
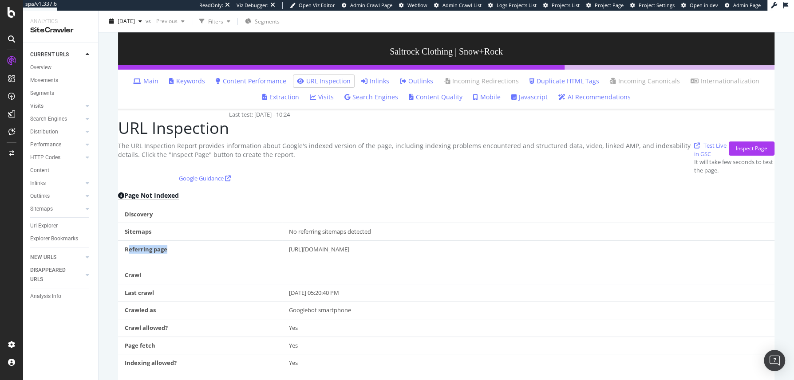
drag, startPoint x: 138, startPoint y: 252, endPoint x: 205, endPoint y: 252, distance: 67.0
click at [205, 252] on div "Referring page" at bounding box center [200, 249] width 151 height 8
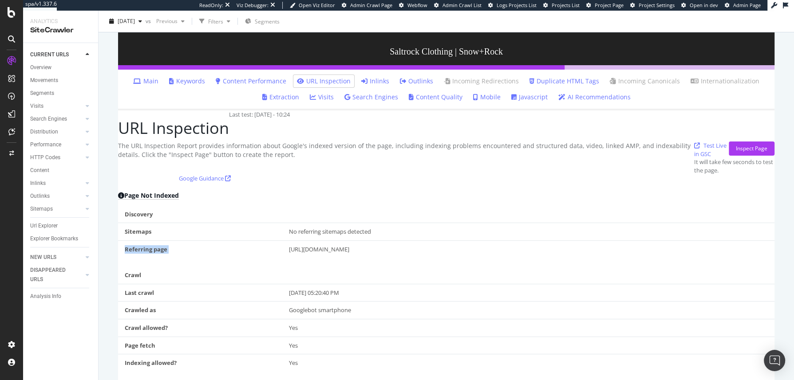
click at [205, 252] on div "Referring page" at bounding box center [200, 249] width 151 height 8
click at [197, 253] on div "Referring page" at bounding box center [200, 249] width 151 height 8
click at [191, 253] on div "Referring page" at bounding box center [200, 249] width 151 height 8
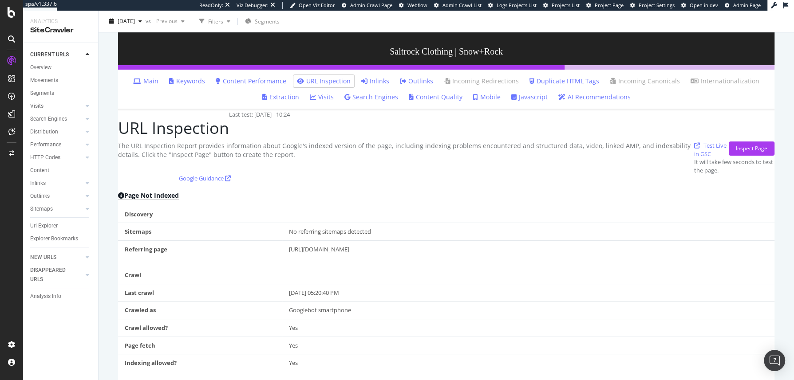
click at [191, 253] on div "Referring page" at bounding box center [200, 249] width 151 height 8
click at [195, 252] on div "Referring page" at bounding box center [200, 249] width 151 height 8
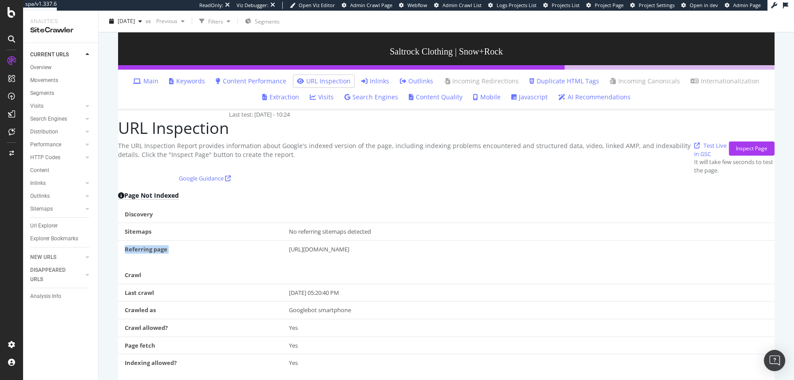
click at [193, 252] on div "Referring page" at bounding box center [200, 249] width 151 height 8
click at [149, 253] on div "Referring page" at bounding box center [146, 249] width 43 height 8
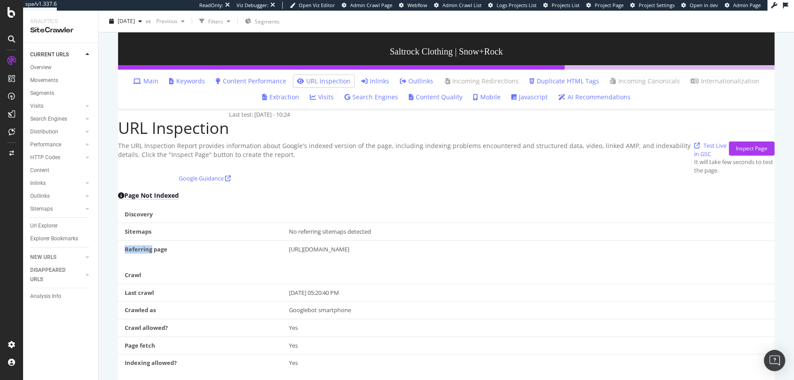
click at [149, 253] on div "Referring page" at bounding box center [146, 249] width 43 height 8
click at [150, 252] on div "Referring page" at bounding box center [146, 249] width 43 height 8
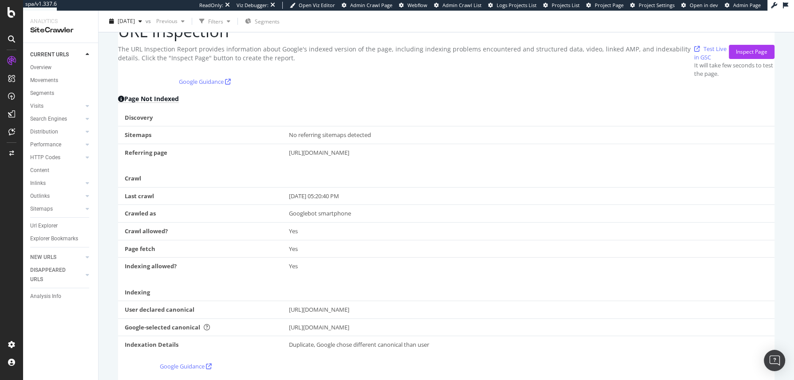
scroll to position [230, 0]
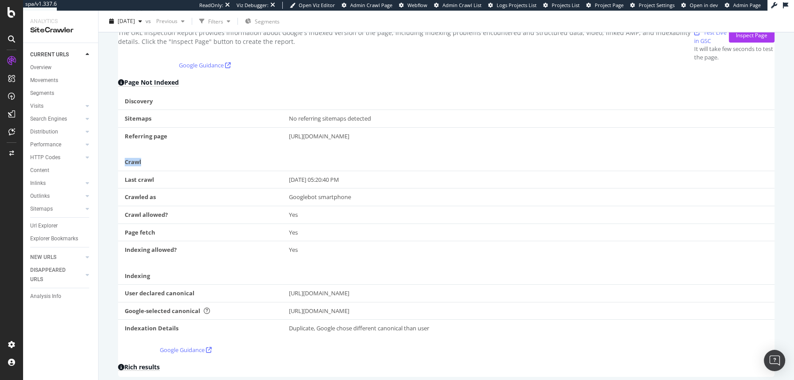
drag, startPoint x: 307, startPoint y: 177, endPoint x: 406, endPoint y: 289, distance: 149.3
click at [406, 289] on div "Discovery Sitemaps No referring sitemaps detected Referring page https://www.sn…" at bounding box center [446, 215] width 656 height 245
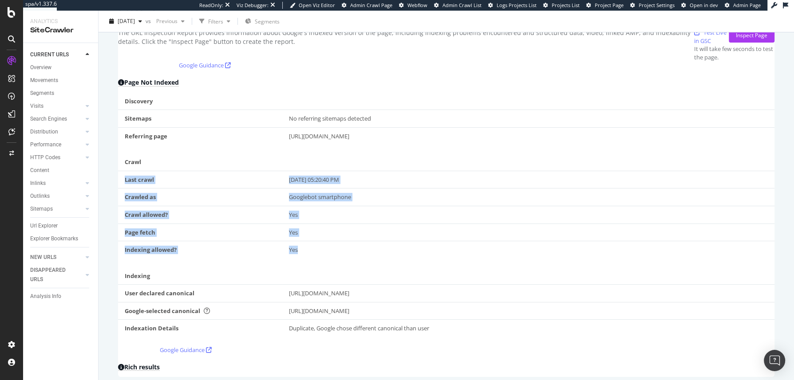
drag, startPoint x: 406, startPoint y: 289, endPoint x: 286, endPoint y: 180, distance: 161.8
click at [286, 180] on div "Discovery Sitemaps No referring sitemaps detected Referring page https://www.sn…" at bounding box center [446, 215] width 656 height 245
click at [286, 171] on td at bounding box center [528, 162] width 492 height 17
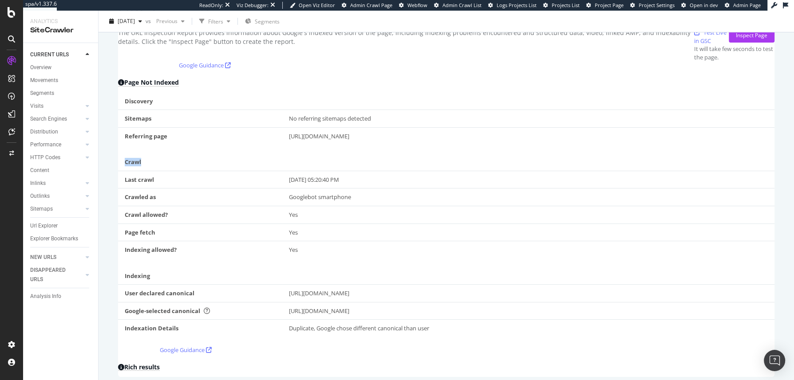
drag, startPoint x: 278, startPoint y: 180, endPoint x: 429, endPoint y: 282, distance: 182.4
click at [429, 282] on div "Discovery Sitemaps No referring sitemaps detected Referring page https://www.sn…" at bounding box center [446, 215] width 656 height 245
drag, startPoint x: 436, startPoint y: 285, endPoint x: 260, endPoint y: 174, distance: 207.8
click at [260, 174] on div "Discovery Sitemaps No referring sitemaps detected Referring page https://www.sn…" at bounding box center [446, 215] width 656 height 245
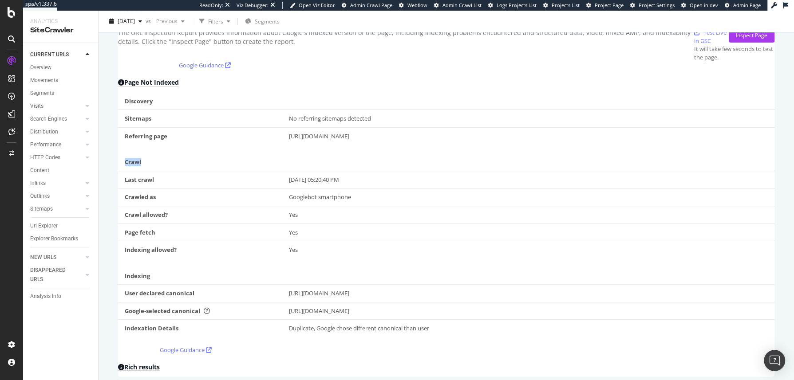
click at [260, 171] on td "Crawl" at bounding box center [200, 162] width 164 height 17
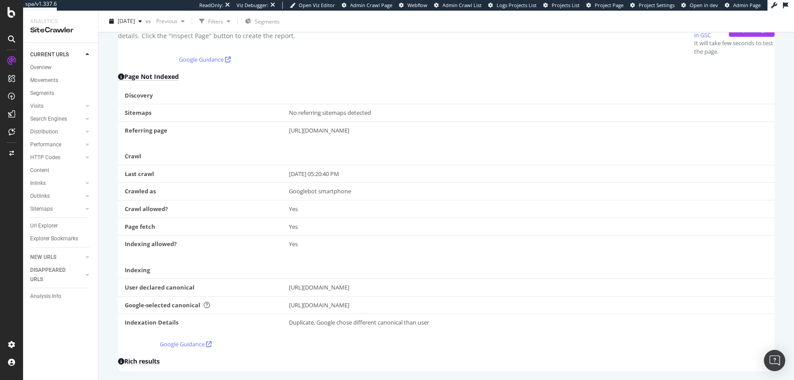
scroll to position [272, 0]
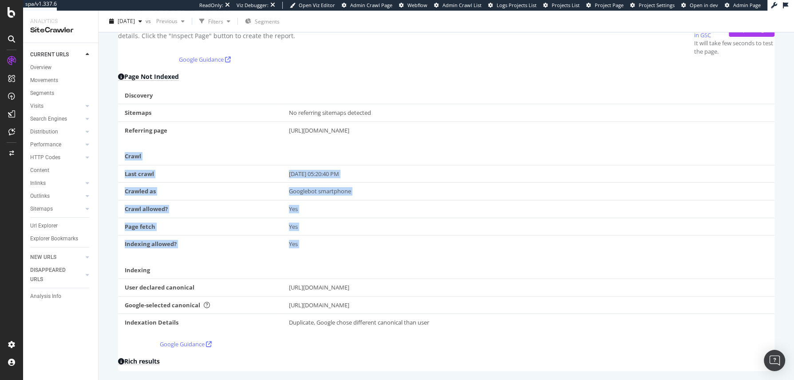
drag, startPoint x: 260, startPoint y: 252, endPoint x: 268, endPoint y: 324, distance: 72.4
click at [268, 324] on div "Discovery Sitemaps No referring sitemaps detected Referring page https://www.sn…" at bounding box center [446, 209] width 656 height 245
drag, startPoint x: 271, startPoint y: 324, endPoint x: 261, endPoint y: 227, distance: 97.7
click at [261, 227] on div "Discovery Sitemaps No referring sitemaps detected Referring page https://www.sn…" at bounding box center [446, 209] width 656 height 245
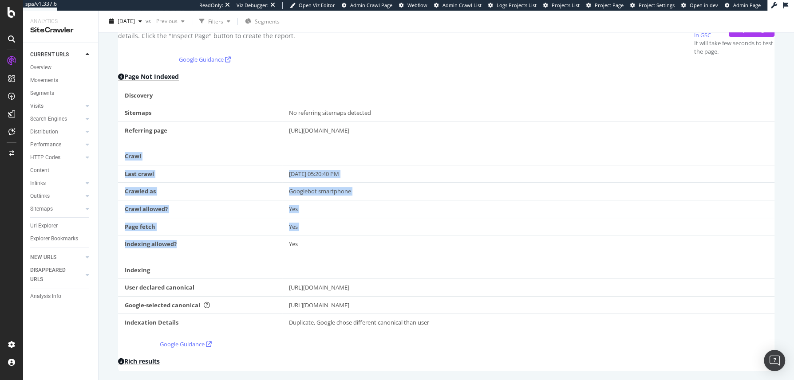
click at [261, 236] on td "Indexing allowed?" at bounding box center [200, 244] width 164 height 17
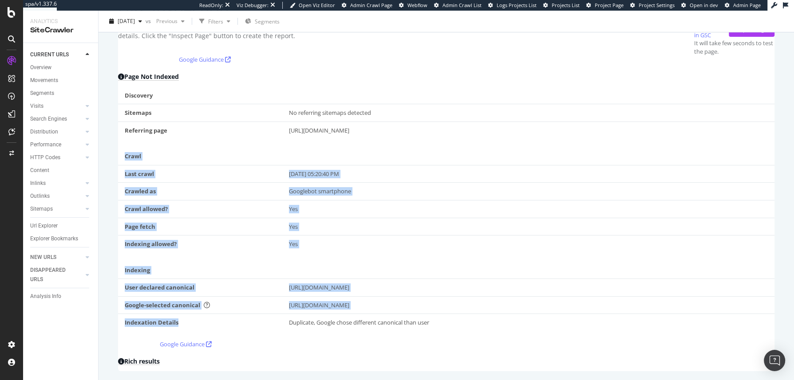
drag, startPoint x: 255, startPoint y: 242, endPoint x: 278, endPoint y: 316, distance: 77.8
click at [278, 316] on div "Discovery Sitemaps No referring sitemaps detected Referring page https://www.sn…" at bounding box center [446, 209] width 656 height 245
click at [279, 316] on td "Indexation Details" at bounding box center [200, 322] width 164 height 17
drag, startPoint x: 279, startPoint y: 314, endPoint x: 262, endPoint y: 242, distance: 73.8
click at [262, 242] on div "Discovery Sitemaps No referring sitemaps detected Referring page https://www.sn…" at bounding box center [446, 209] width 656 height 245
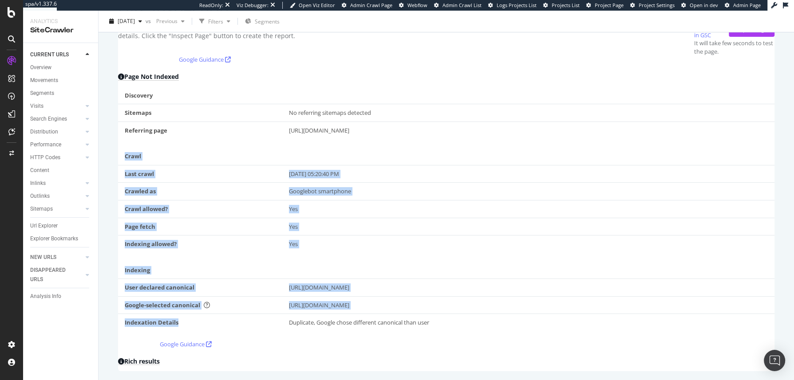
click at [262, 242] on div "Discovery Sitemaps No referring sitemaps detected Referring page https://www.sn…" at bounding box center [446, 209] width 656 height 245
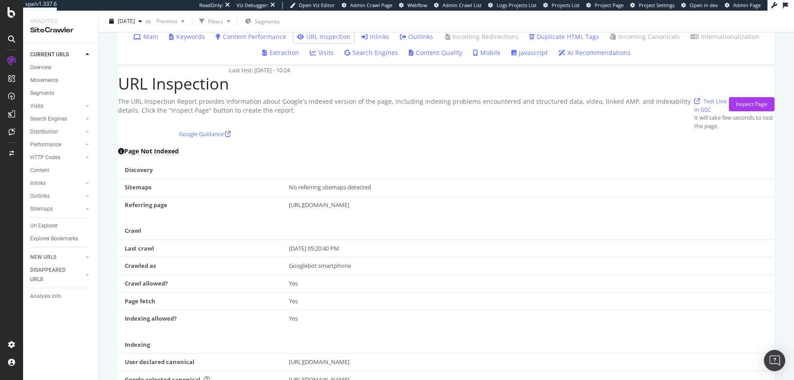
scroll to position [0, 0]
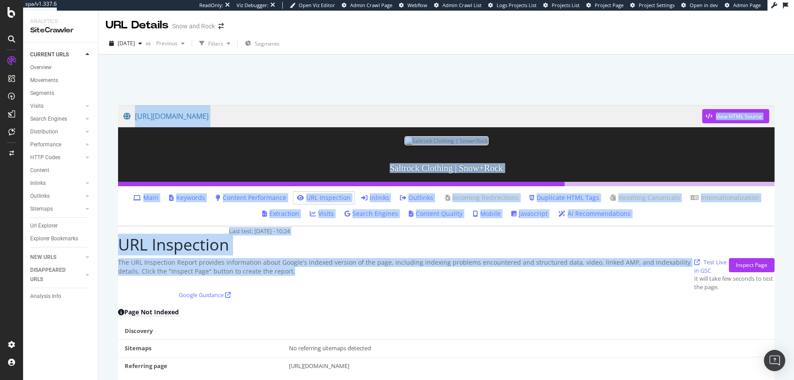
drag, startPoint x: 433, startPoint y: 68, endPoint x: 446, endPoint y: 295, distance: 227.2
click at [446, 295] on div "https://www.snowandrock.com/brands/saltrock.html?page=0 View HTML Source Saltro…" at bounding box center [446, 240] width 695 height 370
click at [446, 291] on div "URL Inspection Last test: 2025 Sep. 1st - 10:24 The URL Inspection Report provi…" at bounding box center [446, 259] width 656 height 64
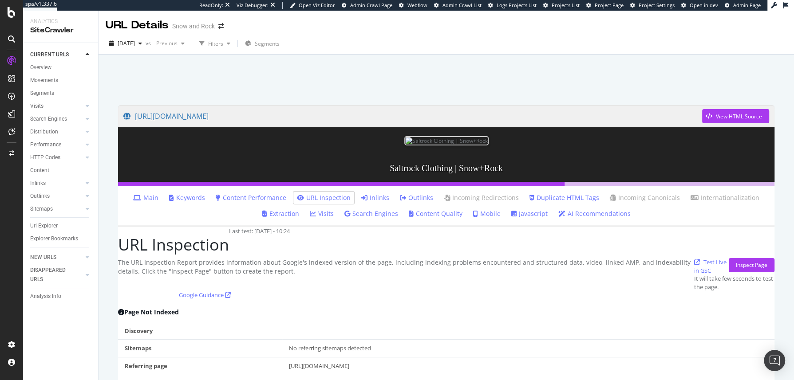
drag, startPoint x: 446, startPoint y: 295, endPoint x: 346, endPoint y: 249, distance: 109.6
click at [347, 250] on div "URL Inspection Last test: 2025 Sep. 1st - 10:24 The URL Inspection Report provi…" at bounding box center [446, 259] width 656 height 64
click at [345, 249] on div "URL Inspection Last test: 2025 Sep. 1st - 10:24" at bounding box center [446, 242] width 656 height 31
drag, startPoint x: 331, startPoint y: 249, endPoint x: 416, endPoint y: 282, distance: 91.7
click at [409, 280] on div "URL Inspection Last test: 2025 Sep. 1st - 10:24 The URL Inspection Report provi…" at bounding box center [446, 259] width 656 height 64
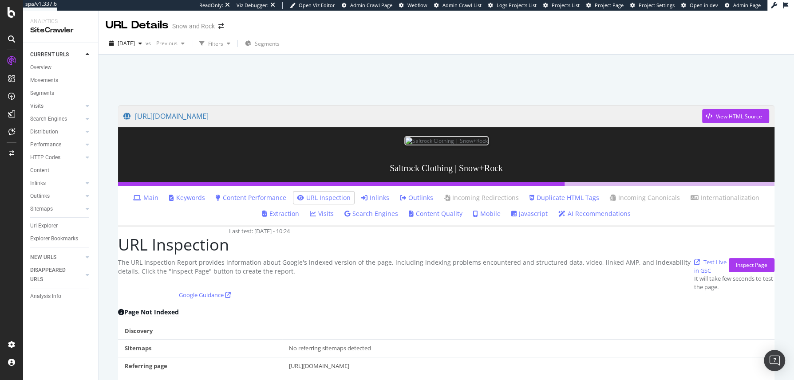
click at [417, 282] on div "The URL Inspection Report provides information about Google's indexed version o…" at bounding box center [406, 274] width 576 height 33
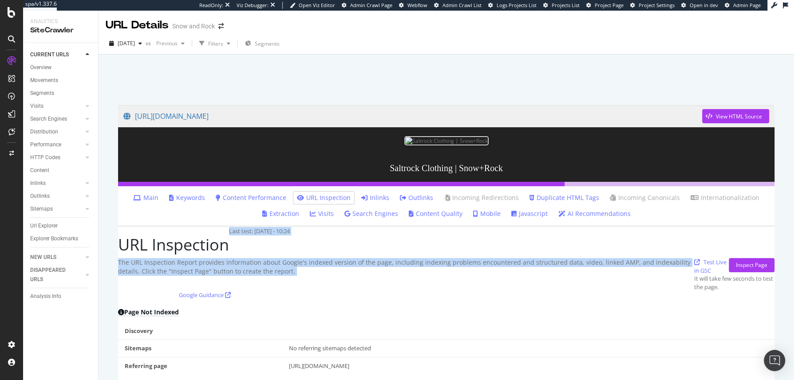
drag, startPoint x: 417, startPoint y: 282, endPoint x: 356, endPoint y: 248, distance: 70.0
click at [357, 248] on div "URL Inspection Last test: 2025 Sep. 1st - 10:24 The URL Inspection Report provi…" at bounding box center [446, 259] width 656 height 64
click at [356, 248] on div "URL Inspection Last test: 2025 Sep. 1st - 10:24" at bounding box center [446, 242] width 656 height 31
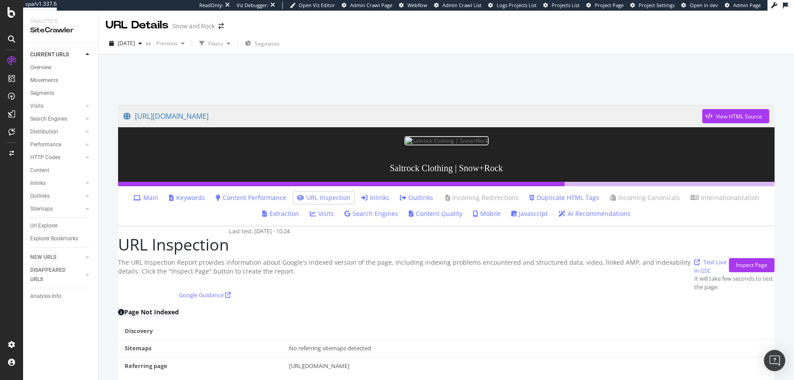
drag, startPoint x: 345, startPoint y: 250, endPoint x: 430, endPoint y: 284, distance: 91.0
click at [429, 284] on div "URL Inspection Last test: 2025 Sep. 1st - 10:24 The URL Inspection Report provi…" at bounding box center [446, 259] width 656 height 64
click at [430, 284] on div "The URL Inspection Report provides information about Google's indexed version o…" at bounding box center [406, 274] width 576 height 33
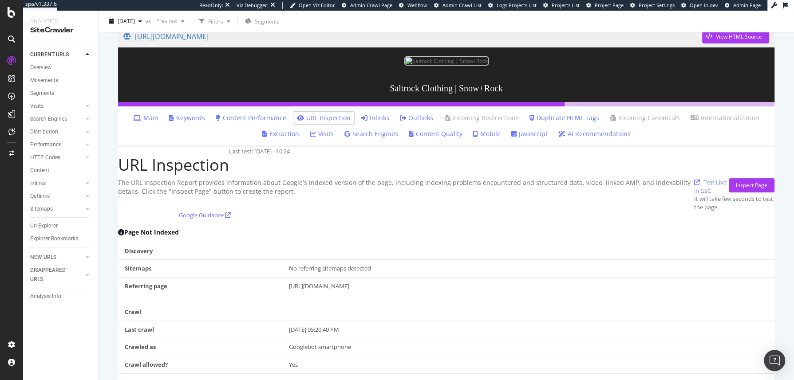
scroll to position [108, 0]
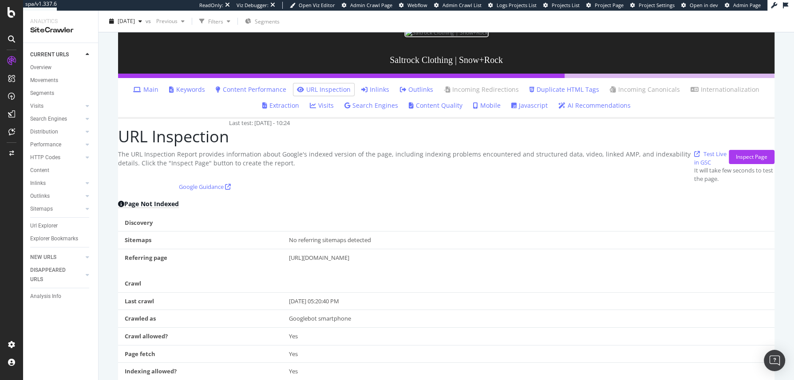
click at [298, 158] on div "The URL Inspection Report provides information about Google's indexed version o…" at bounding box center [406, 166] width 576 height 33
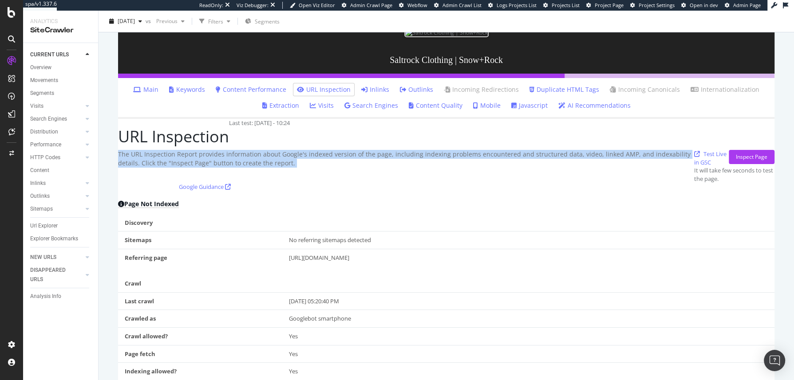
click at [298, 158] on div "The URL Inspection Report provides information about Google's indexed version o…" at bounding box center [406, 166] width 576 height 33
click at [301, 164] on div "The URL Inspection Report provides information about Google's indexed version o…" at bounding box center [406, 166] width 576 height 33
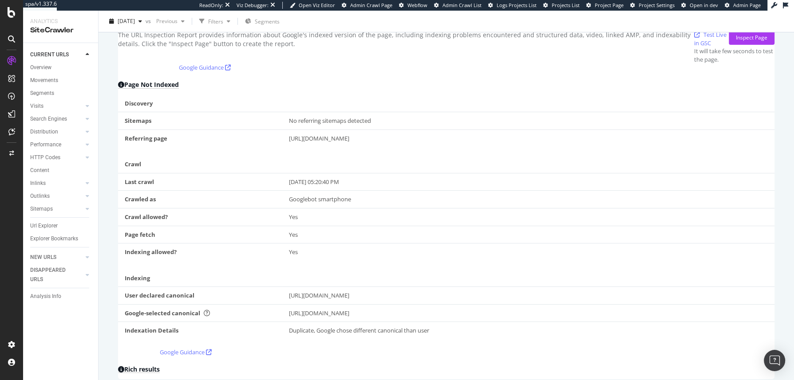
scroll to position [272, 0]
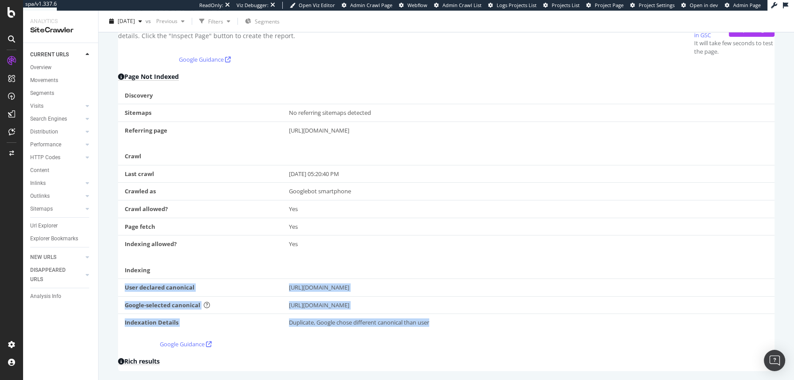
drag, startPoint x: 262, startPoint y: 268, endPoint x: 460, endPoint y: 316, distance: 203.2
click at [459, 316] on tbody "User declared canonical https://www.snowandrock.com/brands/saltrock.html?page=0…" at bounding box center [446, 305] width 656 height 52
click at [460, 316] on td "Duplicate, Google chose different canonical than user" at bounding box center [528, 322] width 492 height 17
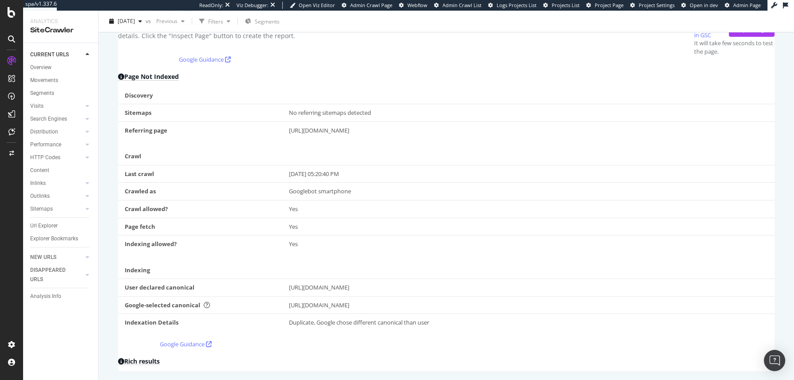
click at [194, 284] on div "User declared canonical" at bounding box center [160, 288] width 70 height 8
click at [179, 284] on div "User declared canonical" at bounding box center [160, 288] width 70 height 8
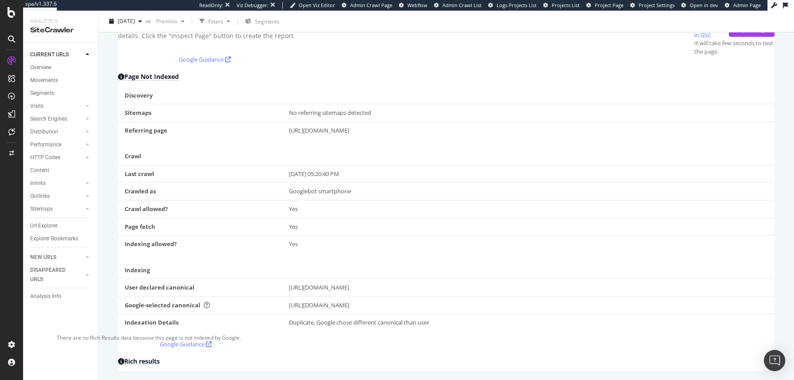
click at [160, 358] on h2 "Rich results" at bounding box center [139, 361] width 42 height 7
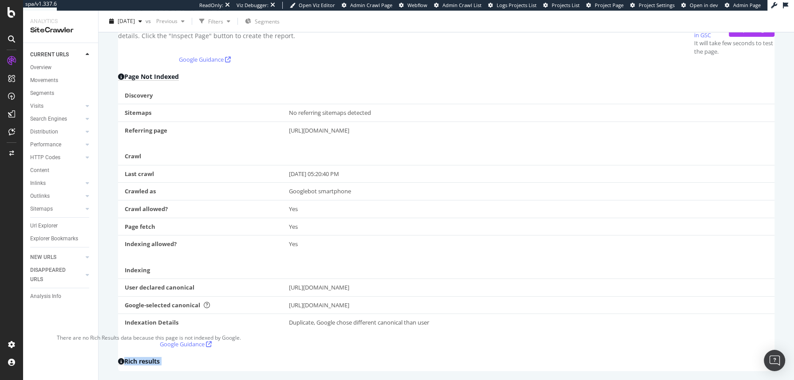
click at [160, 358] on h2 "Rich results" at bounding box center [139, 361] width 42 height 7
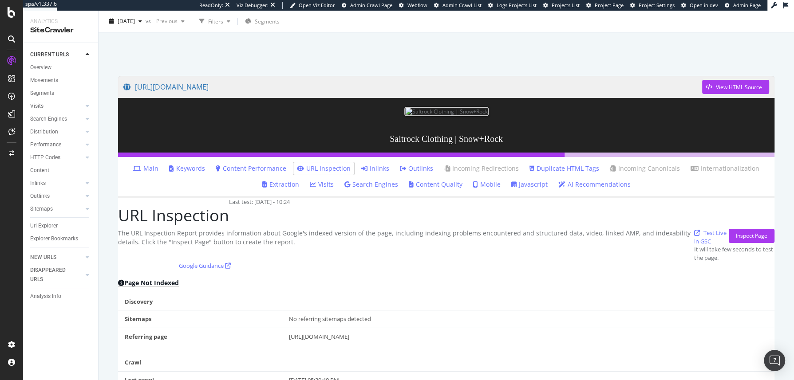
scroll to position [0, 0]
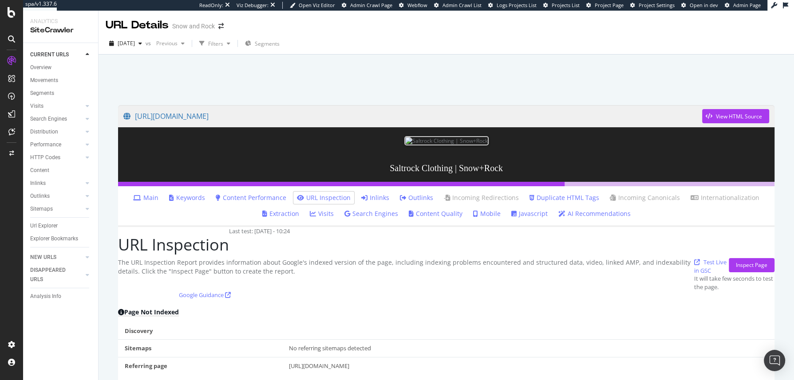
click at [433, 44] on div "2025 Aug. 28th vs Previous Filters Segments" at bounding box center [446, 45] width 695 height 18
click at [369, 200] on link "Inlinks" at bounding box center [375, 197] width 28 height 9
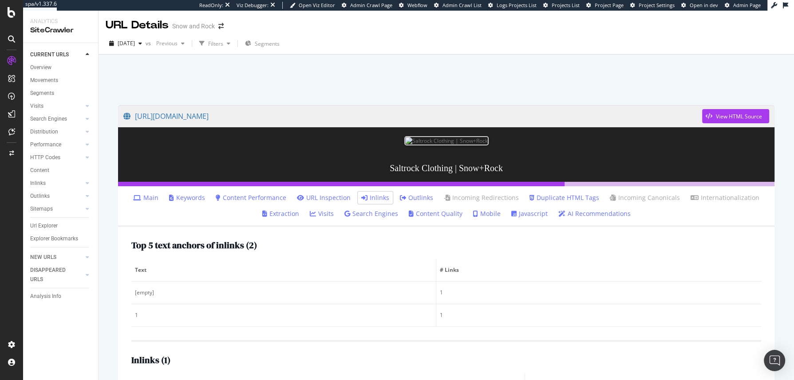
scroll to position [85, 0]
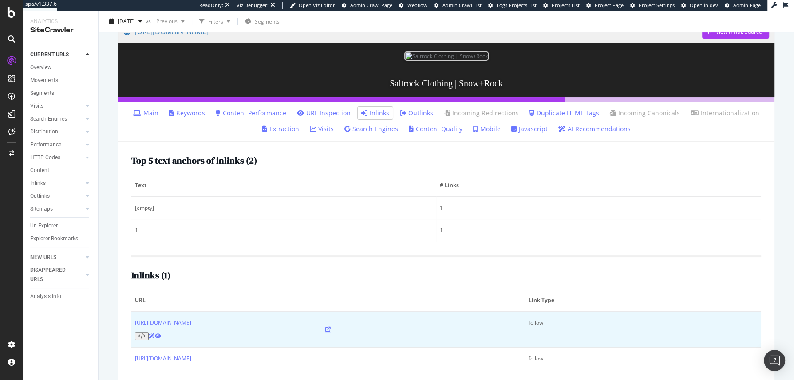
click at [325, 327] on icon at bounding box center [327, 329] width 5 height 5
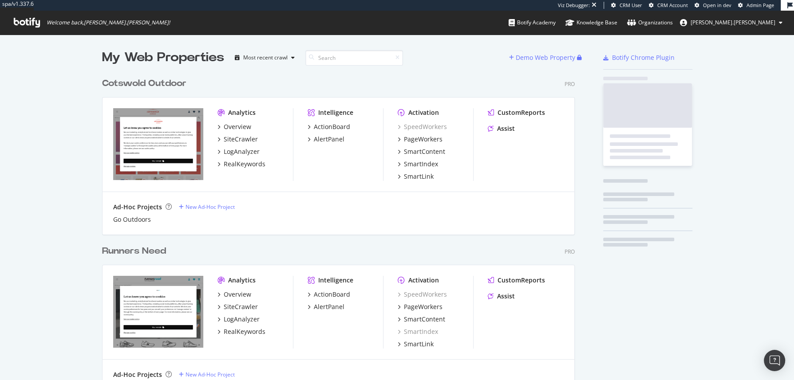
scroll to position [470, 471]
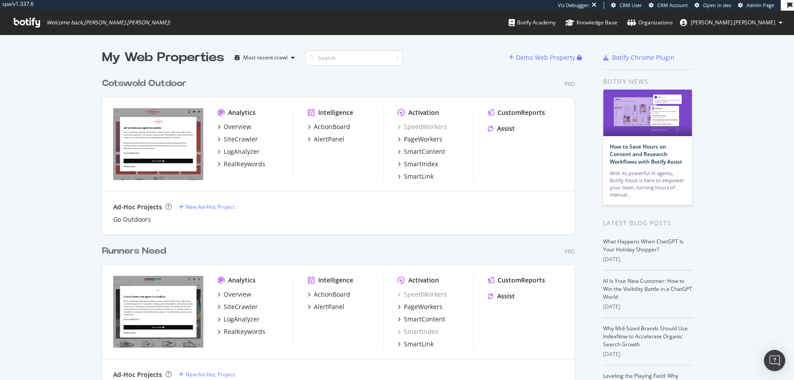
click at [172, 83] on div "Cotswold Outdoor" at bounding box center [144, 83] width 84 height 13
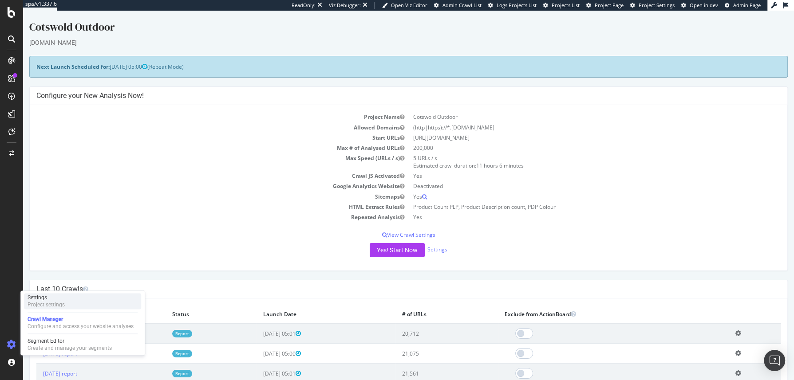
click at [58, 308] on div "Project settings" at bounding box center [46, 304] width 37 height 7
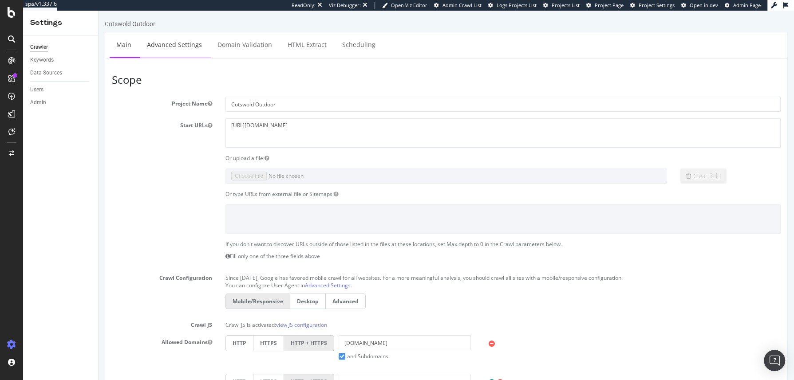
click at [182, 45] on link "Advanced Settings" at bounding box center [174, 44] width 68 height 24
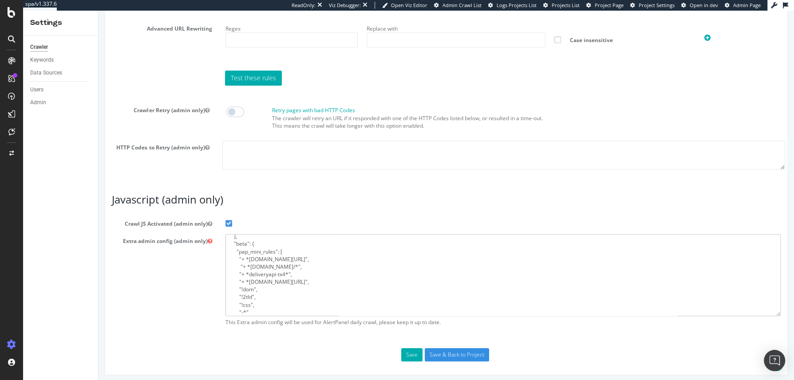
scroll to position [43, 0]
drag, startPoint x: 355, startPoint y: 264, endPoint x: 367, endPoint y: 310, distance: 46.8
click at [367, 310] on textarea "{ "flags": [ "cube" ], "beta": { "pap_mini_rules": [ "+ *[DOMAIN_NAME][URL]", "…" at bounding box center [502, 275] width 555 height 82
click at [344, 272] on textarea "{ "flags": [ "cube" ], "beta": { "pap_mini_rules": [ "+ *[DOMAIN_NAME][URL]", "…" at bounding box center [502, 275] width 555 height 82
drag, startPoint x: 340, startPoint y: 236, endPoint x: 353, endPoint y: 296, distance: 61.4
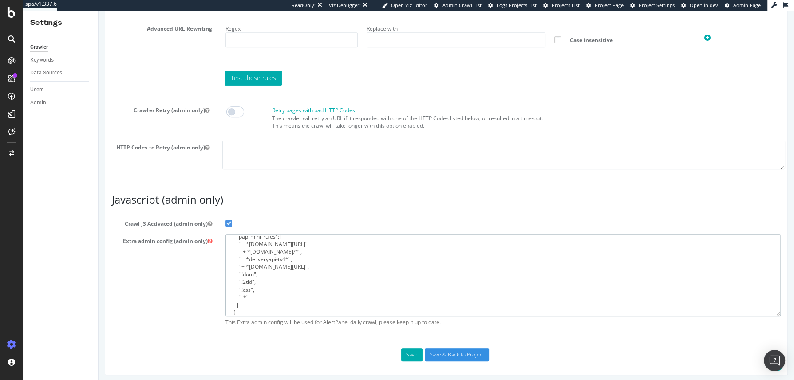
click at [353, 296] on textarea "{ "flags": [ "cube" ], "beta": { "pap_mini_rules": [ "+ *[DOMAIN_NAME][URL]", "…" at bounding box center [502, 275] width 555 height 82
click at [320, 289] on textarea "{ "flags": [ "cube" ], "beta": { "pap_mini_rules": [ "+ *[DOMAIN_NAME][URL]", "…" at bounding box center [502, 275] width 555 height 82
drag, startPoint x: 320, startPoint y: 291, endPoint x: 305, endPoint y: 223, distance: 69.6
click at [306, 223] on section "Crawl JS Activated (admin only) Extra admin config (admin only) { "flags": [ "c…" at bounding box center [446, 274] width 669 height 114
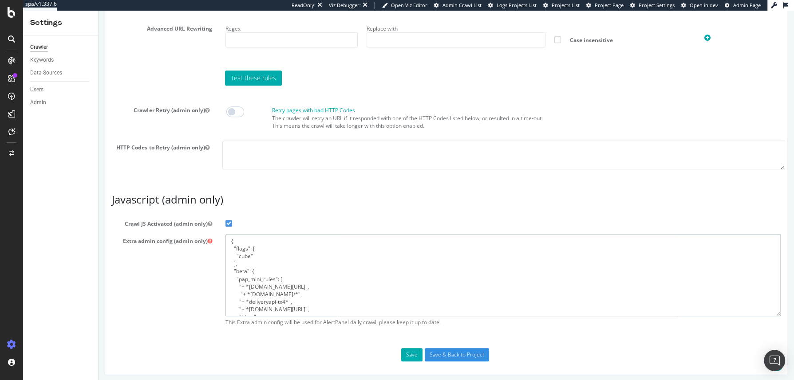
click at [321, 279] on textarea "{ "flags": [ "cube" ], "beta": { "pap_mini_rules": [ "+ *[DOMAIN_NAME][URL]", "…" at bounding box center [502, 275] width 555 height 82
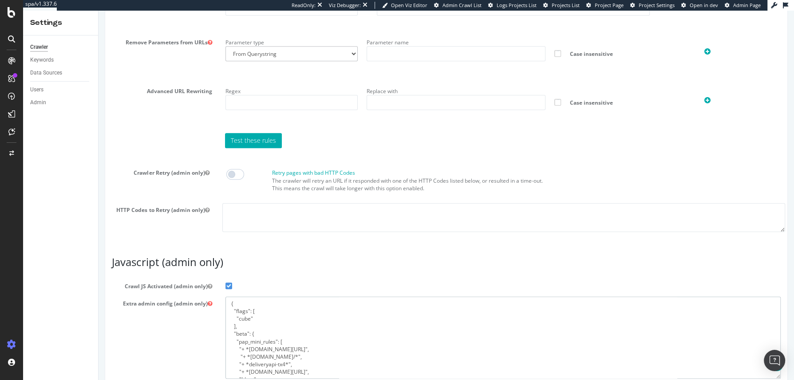
scroll to position [696, 0]
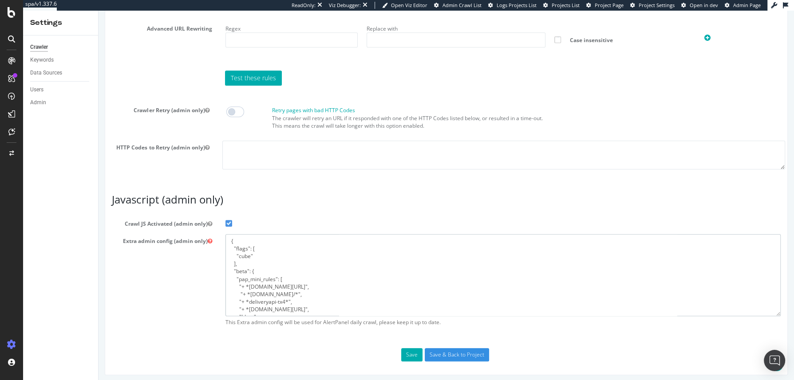
click at [310, 285] on textarea "{ "flags": [ "cube" ], "beta": { "pap_mini_rules": [ "+ *[DOMAIN_NAME][URL]", "…" at bounding box center [502, 275] width 555 height 82
paste textarea ""+ *[DOMAIN_NAME]*","
click at [234, 293] on textarea "{ "flags": [ "cube" ], "beta": { "pap_mini_rules": [ "+ *[DOMAIN_NAME][URL]", "…" at bounding box center [502, 275] width 555 height 82
type textarea "{ "flags": [ "cube" ], "beta": { "pap_mini_rules": [ "+ *[DOMAIN_NAME][URL]", "…"
click at [412, 351] on button "Save" at bounding box center [411, 354] width 21 height 13
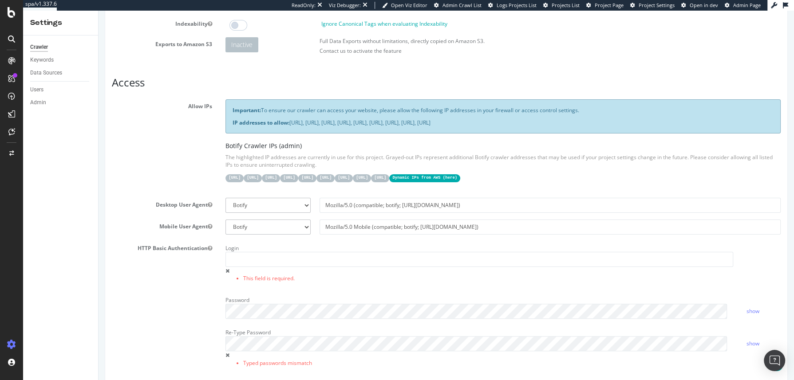
scroll to position [233, 0]
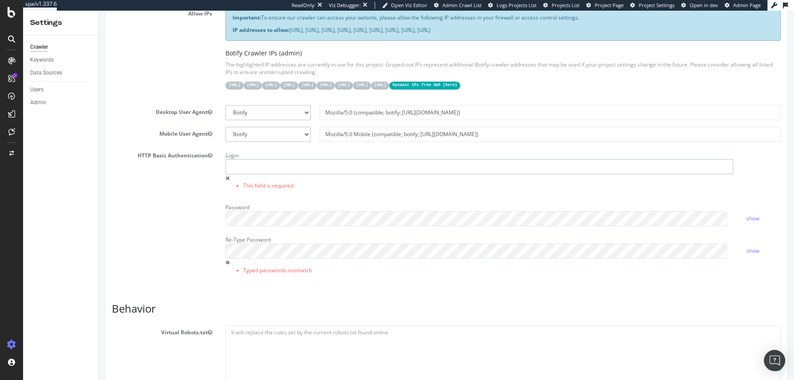
click at [257, 160] on input "text" at bounding box center [479, 166] width 508 height 15
click at [161, 247] on div "HTTP Basic Authentication Login This field is required. Password show Re-Type P…" at bounding box center [446, 217] width 682 height 137
click at [276, 164] on input "text" at bounding box center [479, 166] width 508 height 15
click at [196, 208] on div "HTTP Basic Authentication Login This field is required. Password show Re-Type P…" at bounding box center [446, 217] width 682 height 137
click at [303, 165] on input "text" at bounding box center [479, 166] width 508 height 15
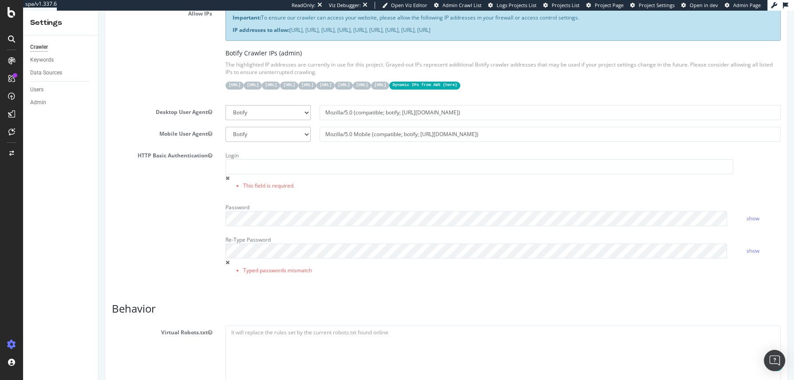
click at [226, 176] on span at bounding box center [227, 178] width 4 height 5
click at [253, 162] on input "text" at bounding box center [479, 166] width 508 height 15
click at [507, 283] on div "Report features Content Quality Evaluate Content Quality Identify areas of your…" at bounding box center [446, 383] width 669 height 1023
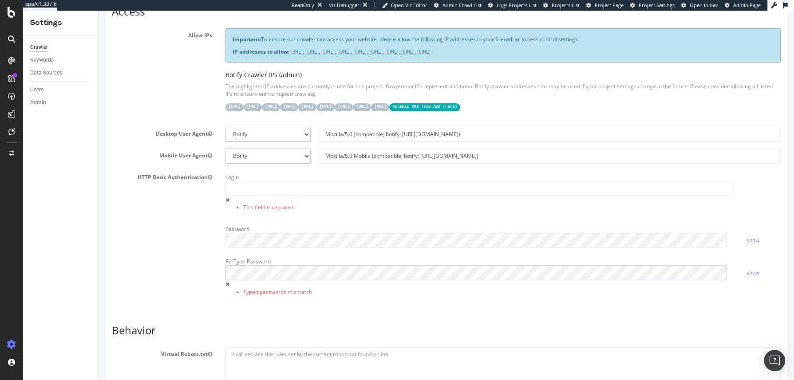
scroll to position [167, 0]
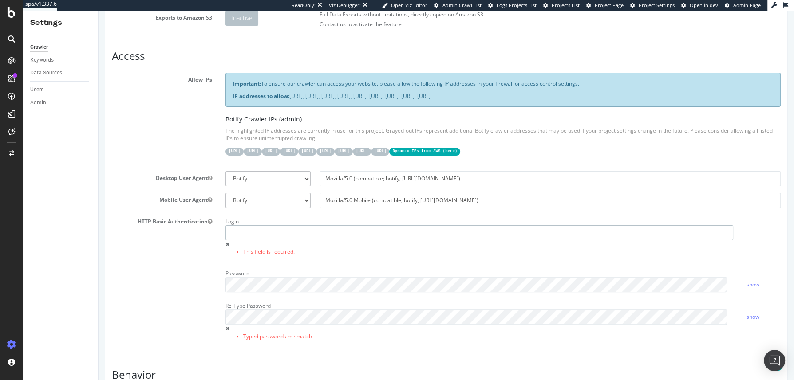
click at [272, 234] on input "text" at bounding box center [479, 232] width 508 height 15
click at [179, 279] on div "HTTP Basic Authentication Login This field is required. Password show Re-Type P…" at bounding box center [446, 283] width 682 height 137
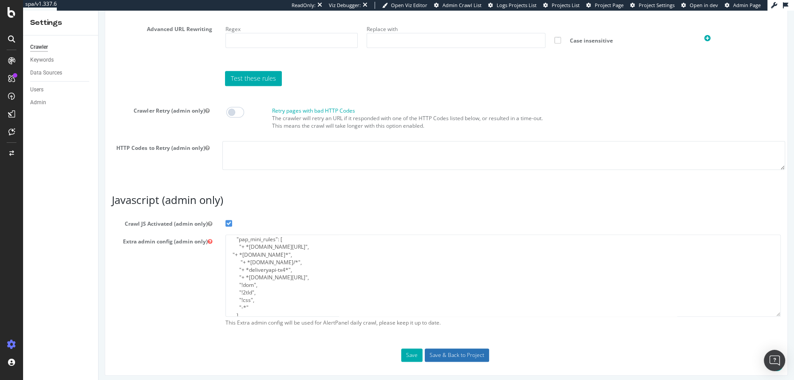
scroll to position [61, 0]
click at [401, 351] on button "Save" at bounding box center [411, 355] width 21 height 13
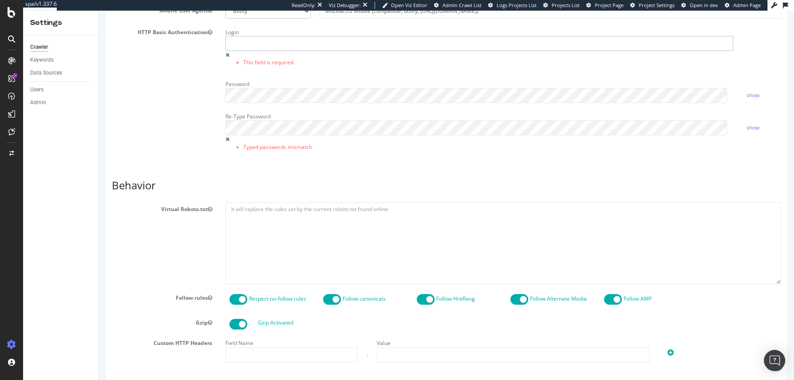
scroll to position [300, 0]
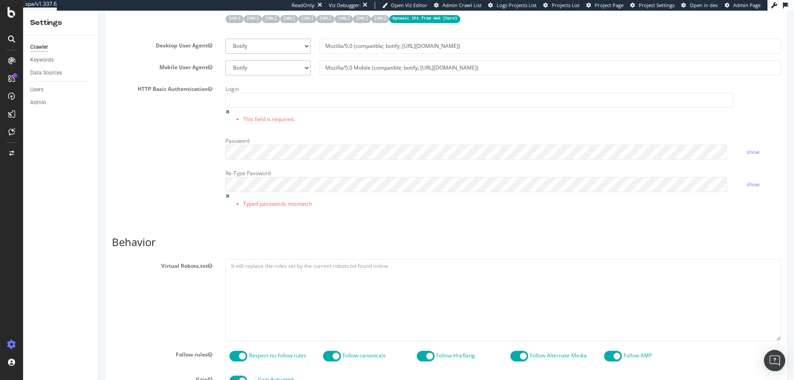
click at [274, 110] on div "Login This field is required." at bounding box center [479, 104] width 521 height 45
click at [274, 108] on div "Login This field is required." at bounding box center [479, 104] width 521 height 45
click at [262, 95] on input "text" at bounding box center [479, 100] width 508 height 15
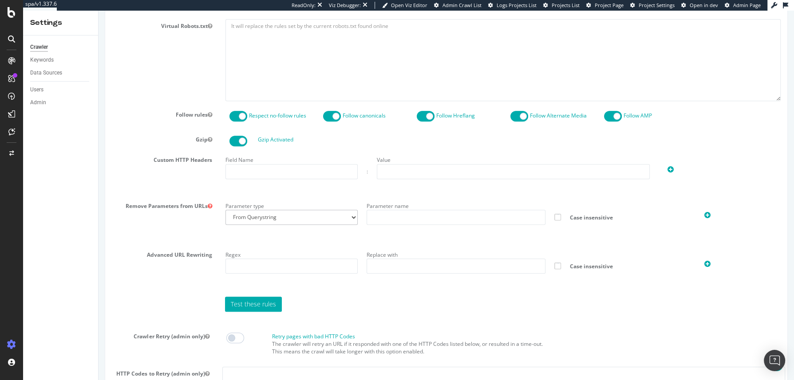
scroll to position [766, 0]
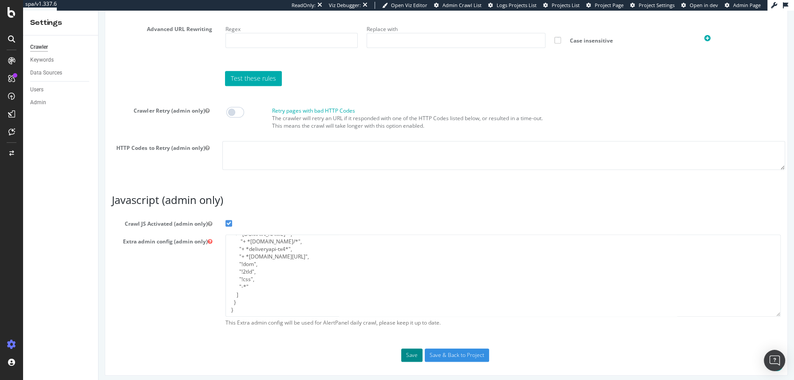
click at [407, 351] on button "Save" at bounding box center [411, 355] width 21 height 13
type input "none"
click at [410, 351] on button "Save" at bounding box center [411, 355] width 21 height 13
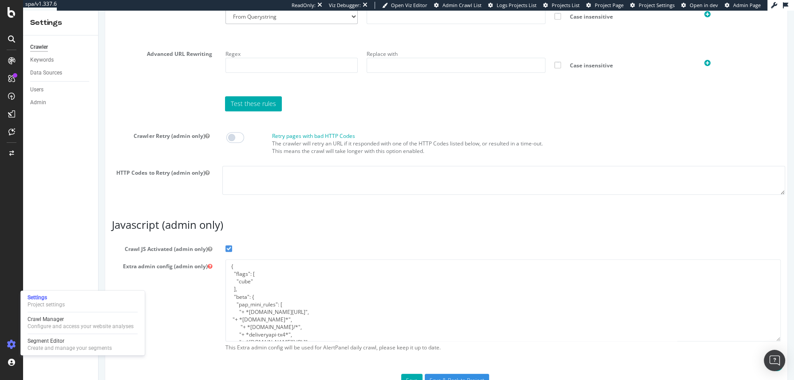
scroll to position [765, 0]
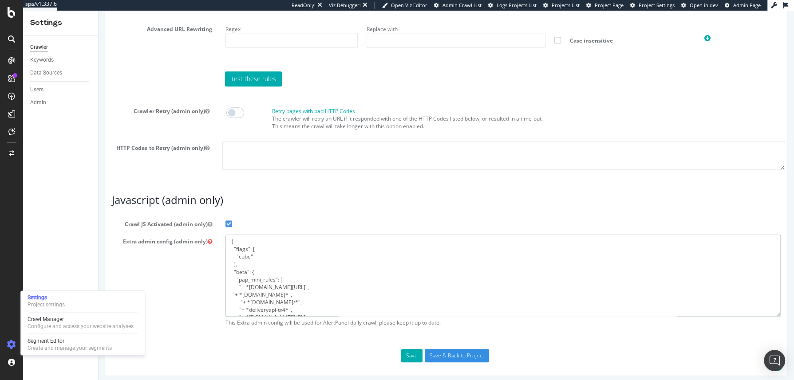
drag, startPoint x: 312, startPoint y: 291, endPoint x: 220, endPoint y: 292, distance: 92.3
click at [220, 292] on div "{ "flags": [ "cube" ], "beta": { "pap_mini_rules": [ "+ *[DOMAIN_NAME][URL]", "…" at bounding box center [503, 283] width 568 height 97
click at [87, 238] on div "Crawler Keywords Data Sources Users Admin" at bounding box center [60, 208] width 75 height 345
click at [8, 12] on icon at bounding box center [12, 12] width 8 height 11
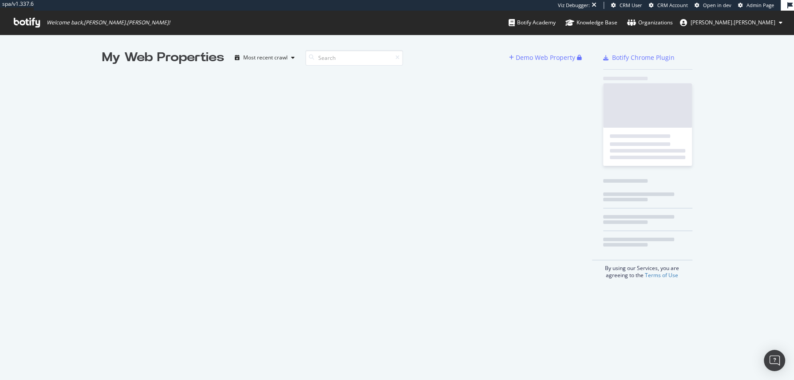
scroll to position [372, 777]
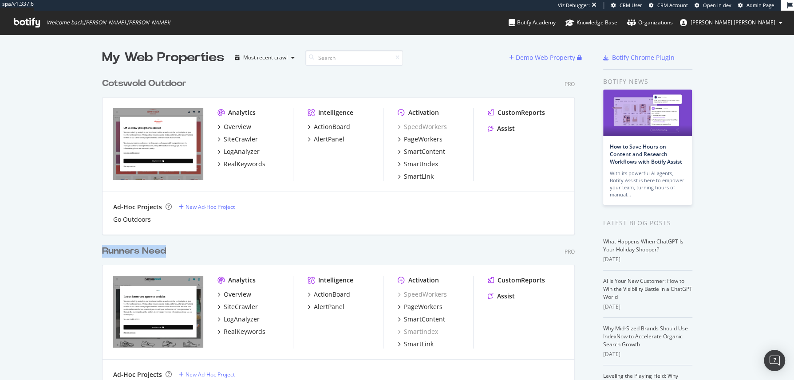
click at [145, 86] on div "Cotswold Outdoor" at bounding box center [144, 83] width 84 height 13
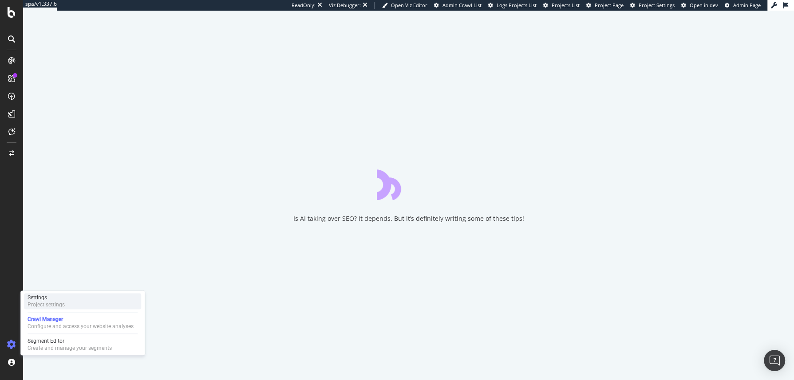
click at [52, 298] on div "Settings" at bounding box center [46, 297] width 37 height 7
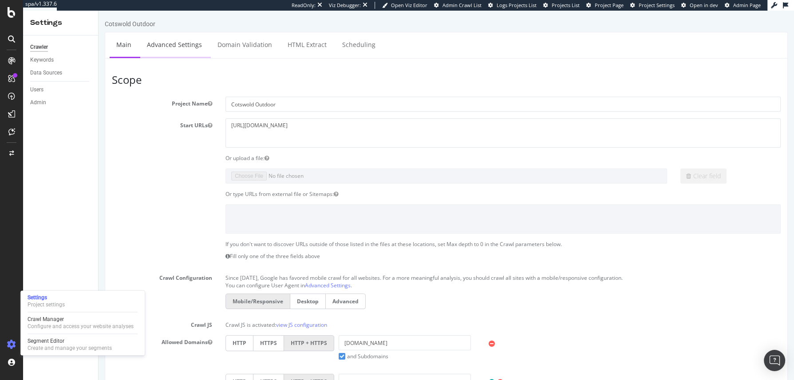
click at [184, 42] on link "Advanced Settings" at bounding box center [174, 44] width 68 height 24
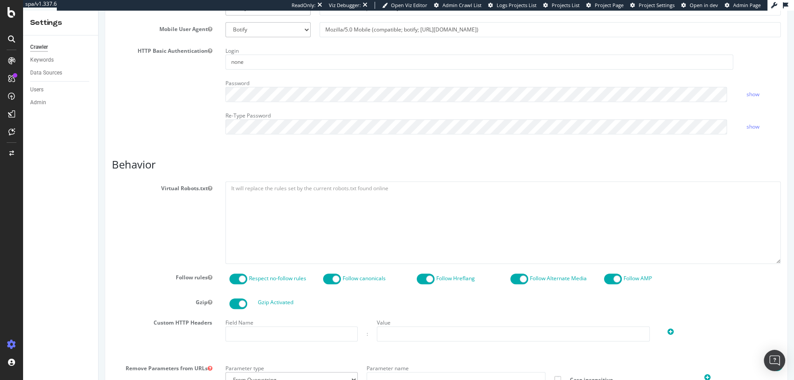
scroll to position [233, 0]
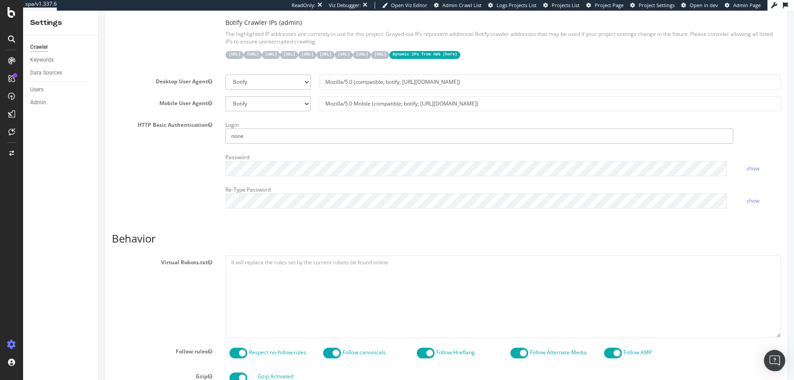
click at [255, 133] on input "none" at bounding box center [479, 136] width 508 height 15
paste input ""+ *[DOMAIN_NAME]*","
type input ""+ *[DOMAIN_NAME]*","
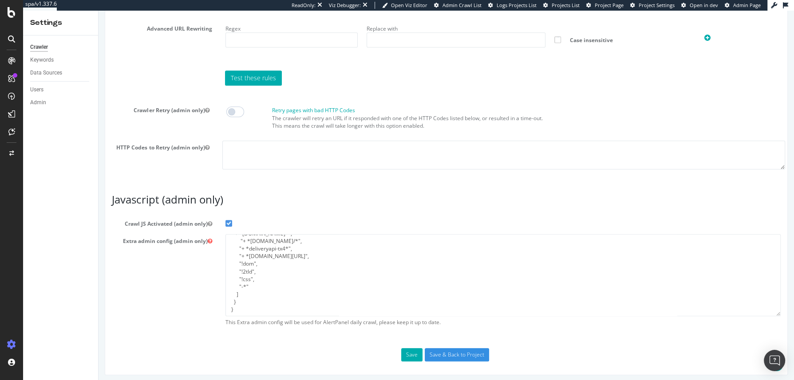
scroll to position [0, 0]
click at [410, 353] on button "Save" at bounding box center [411, 354] width 21 height 13
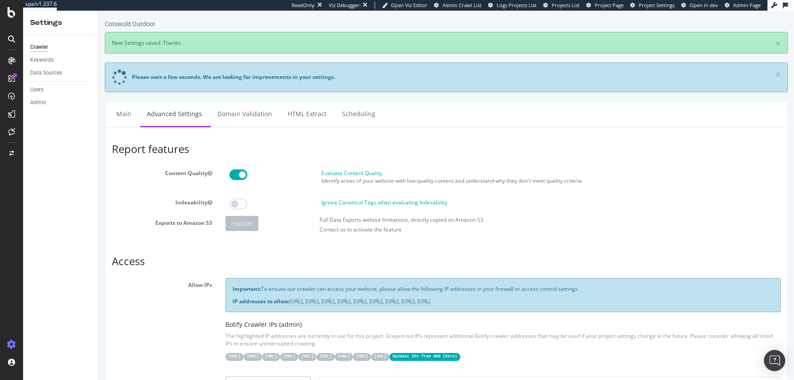
click at [16, 21] on div at bounding box center [11, 190] width 23 height 380
click at [13, 19] on div at bounding box center [11, 190] width 23 height 380
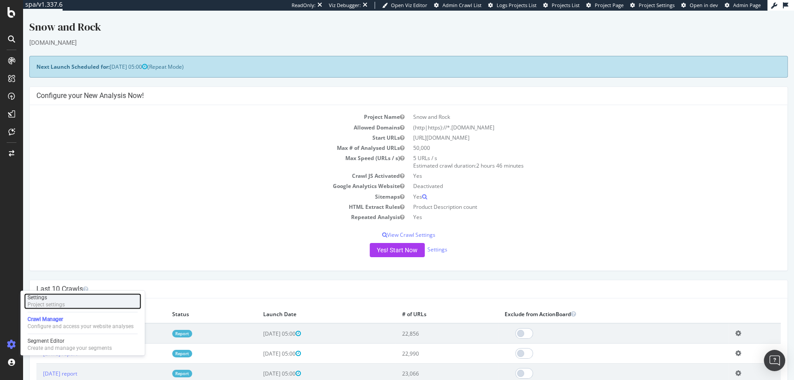
click at [56, 303] on div "Project settings" at bounding box center [46, 304] width 37 height 7
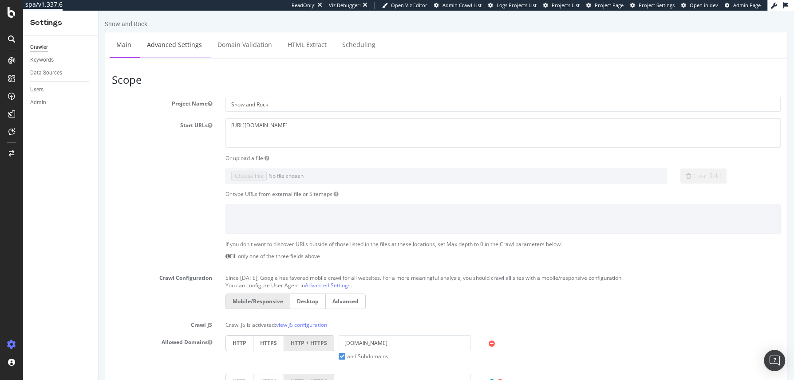
click at [187, 46] on link "Advanced Settings" at bounding box center [174, 44] width 68 height 24
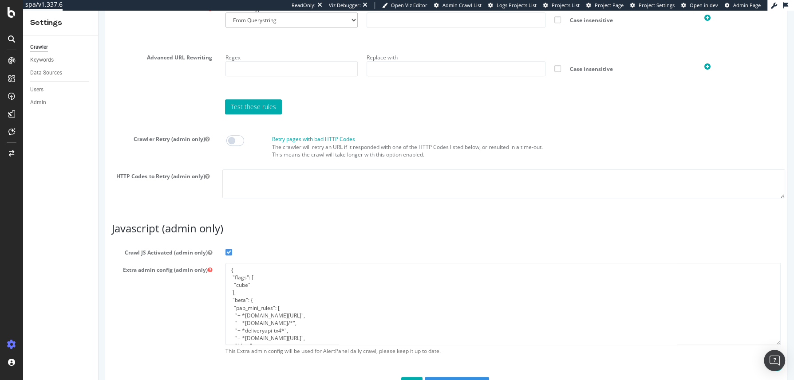
scroll to position [696, 0]
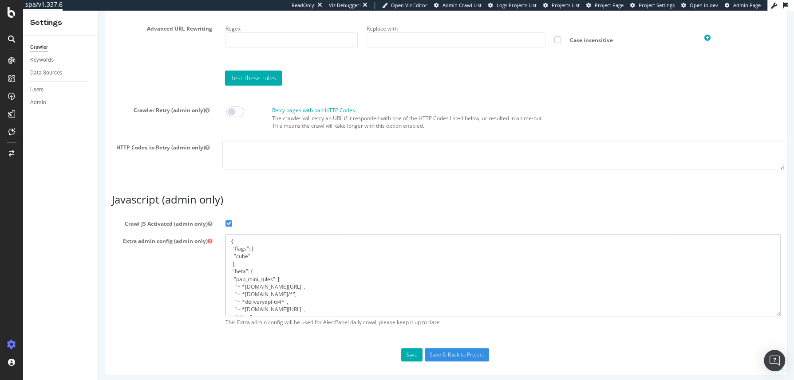
click at [296, 291] on textarea "{ "flags": [ "cube" ], "beta": { "pap_mini_rules": [ "+ *[DOMAIN_NAME][URL]", "…" at bounding box center [502, 275] width 555 height 82
paste textarea ""+ *[DOMAIN_NAME]*","
type textarea "{ "flags": [ "cube" ], "beta": { "pap_mini_rules": [ "+ *[DOMAIN_NAME][URL]", "…"
click at [410, 304] on button "Save" at bounding box center [411, 354] width 21 height 13
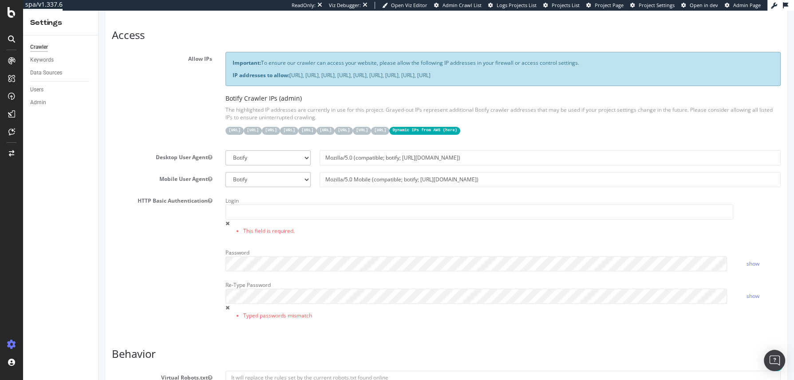
scroll to position [239, 0]
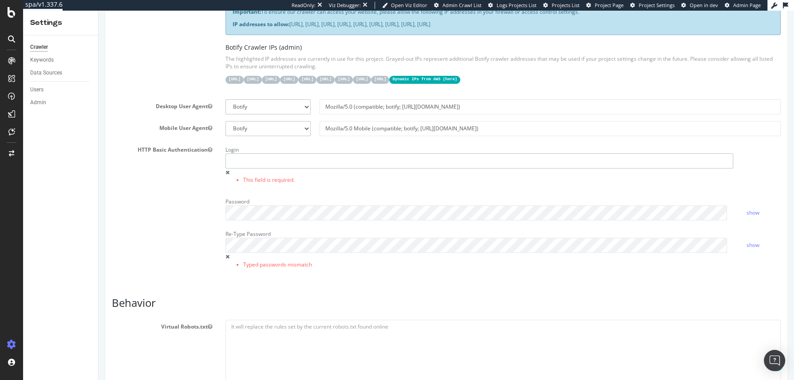
click at [248, 156] on input "text" at bounding box center [479, 161] width 508 height 15
click at [635, 242] on link "show" at bounding box center [752, 245] width 13 height 8
click at [635, 223] on div "Login This field is required. Password show Re-Type Password Typed passwords mi…" at bounding box center [503, 211] width 568 height 137
click at [635, 213] on link "show" at bounding box center [752, 213] width 13 height 8
click at [420, 291] on div "Report features Content Quality Evaluate Content Quality Identify areas of your…" at bounding box center [446, 377] width 669 height 1023
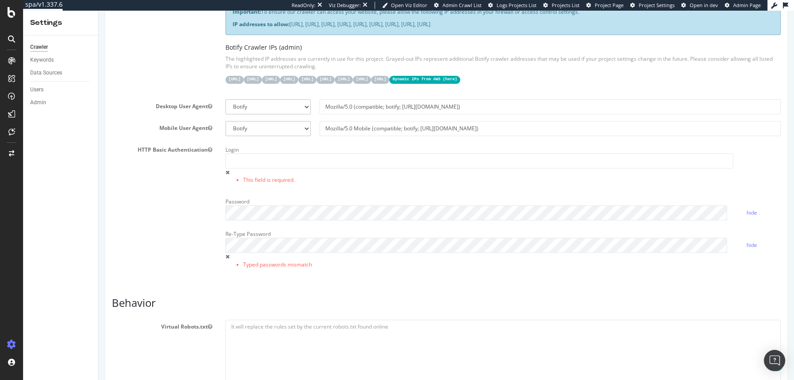
click at [295, 166] on div "Login This field is required." at bounding box center [479, 165] width 521 height 45
click at [295, 163] on input "text" at bounding box center [479, 161] width 508 height 15
paste input ""+ *googletagmanager.com*","
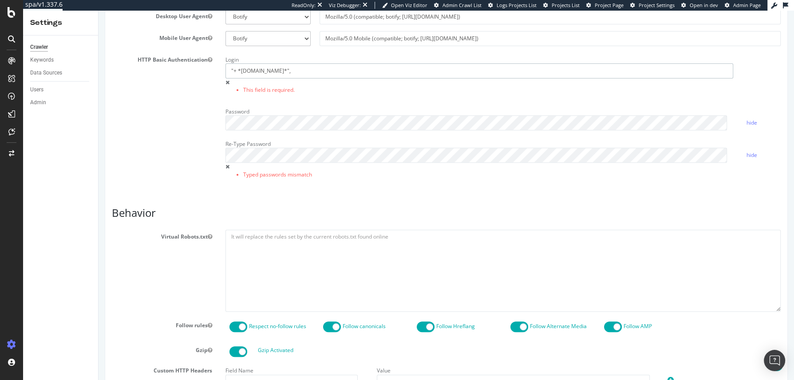
scroll to position [766, 0]
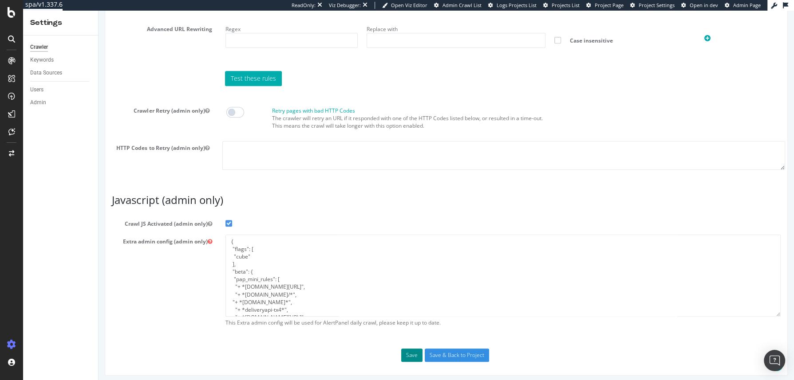
type input ""+ *googletagmanager.com*","
click at [403, 304] on button "Save" at bounding box center [411, 355] width 21 height 13
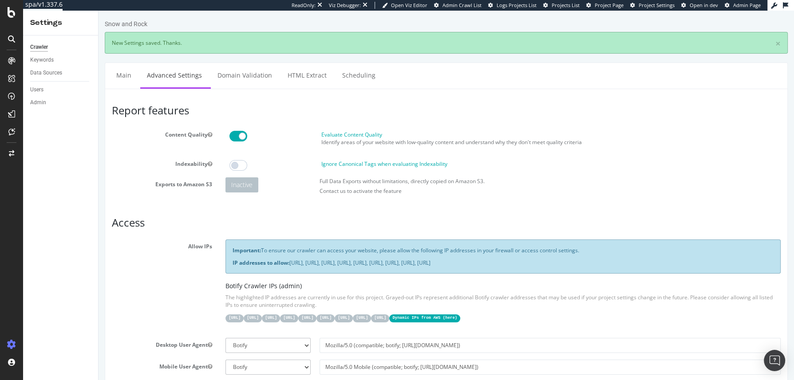
scroll to position [0, 0]
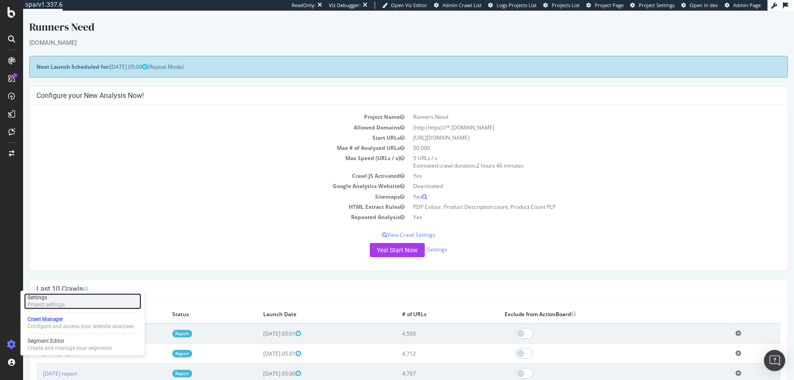
click at [61, 304] on div "Project settings" at bounding box center [46, 304] width 37 height 7
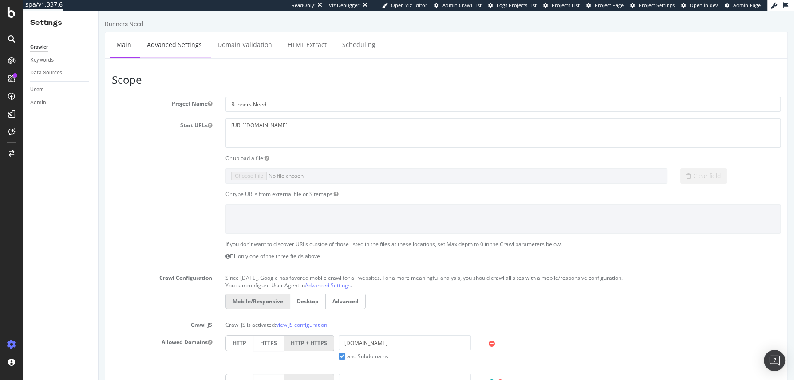
click at [183, 43] on link "Advanced Settings" at bounding box center [174, 44] width 68 height 24
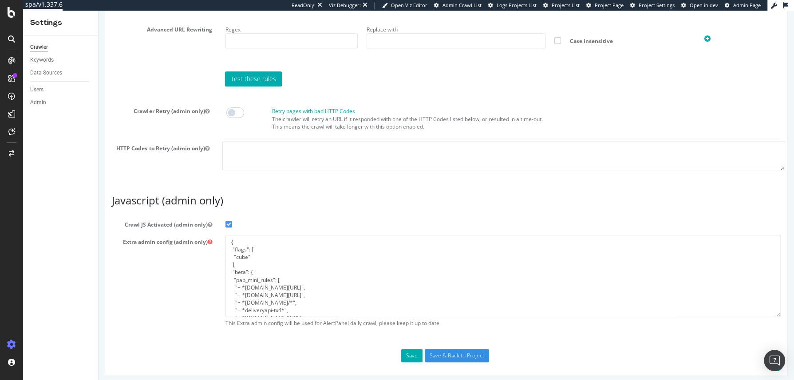
scroll to position [696, 0]
click at [307, 292] on textarea "{ "flags": [ "cube" ], "beta": { "pap_mini_rules": [ "+ *[DOMAIN_NAME][URL]", "…" at bounding box center [502, 275] width 555 height 82
click at [327, 285] on textarea "{ "flags": [ "cube" ], "beta": { "pap_mini_rules": [ "+ *[DOMAIN_NAME][URL]", "…" at bounding box center [502, 275] width 555 height 82
click at [414, 304] on button "Save" at bounding box center [411, 354] width 21 height 13
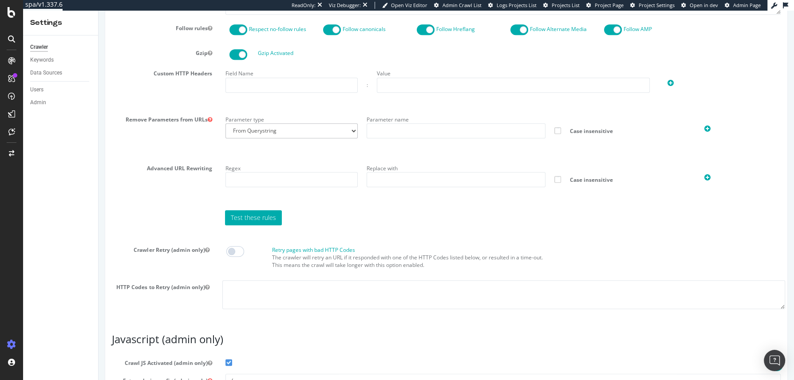
scroll to position [766, 0]
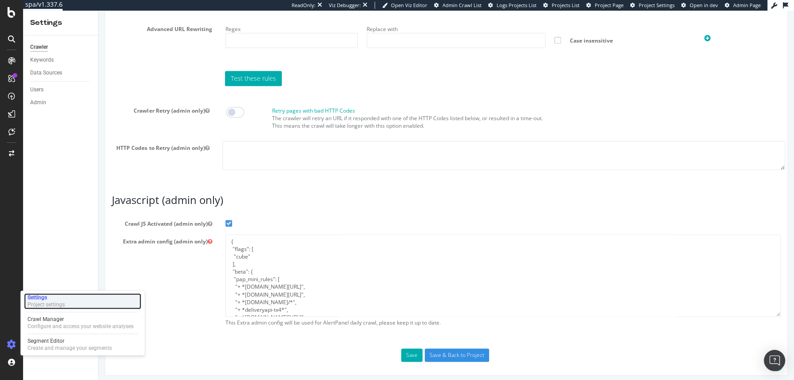
click at [43, 299] on div "Settings" at bounding box center [46, 297] width 37 height 7
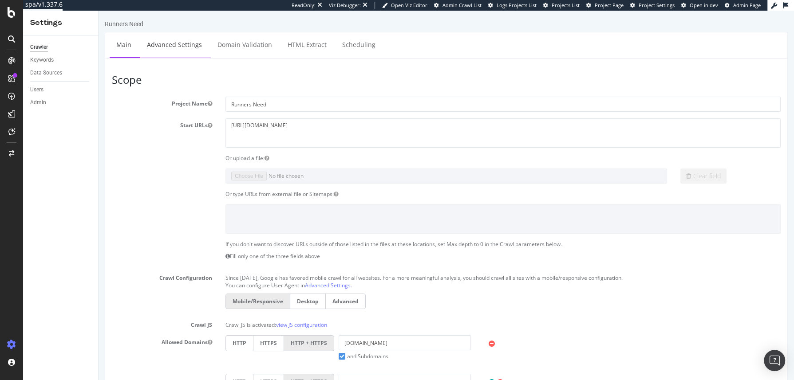
click at [170, 54] on link "Advanced Settings" at bounding box center [174, 44] width 68 height 24
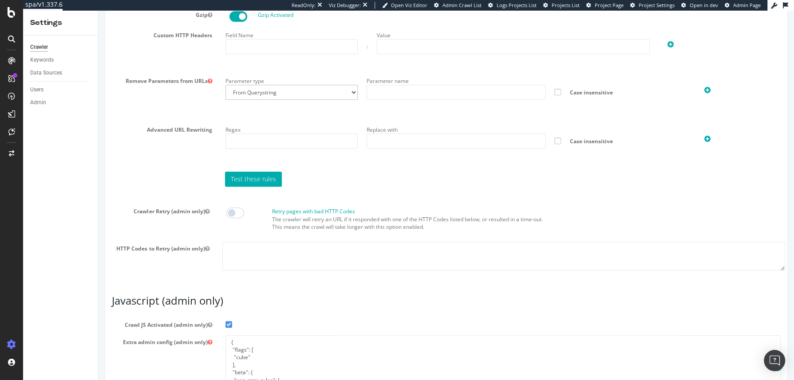
scroll to position [696, 0]
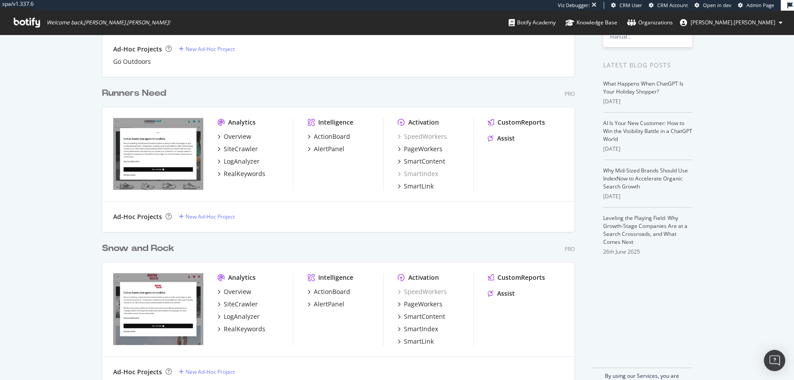
scroll to position [178, 0]
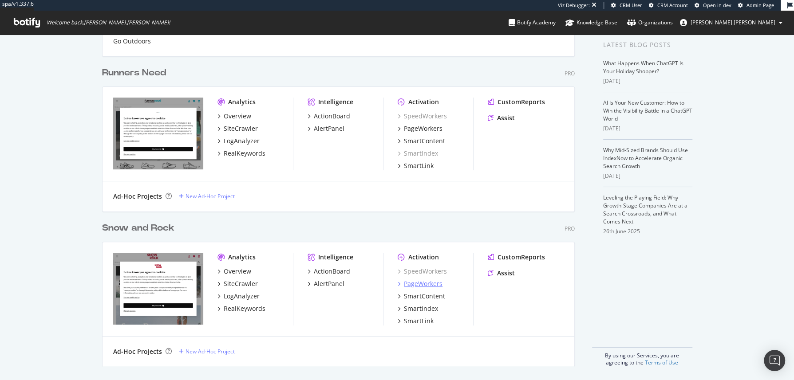
click at [417, 284] on div "PageWorkers" at bounding box center [423, 284] width 39 height 9
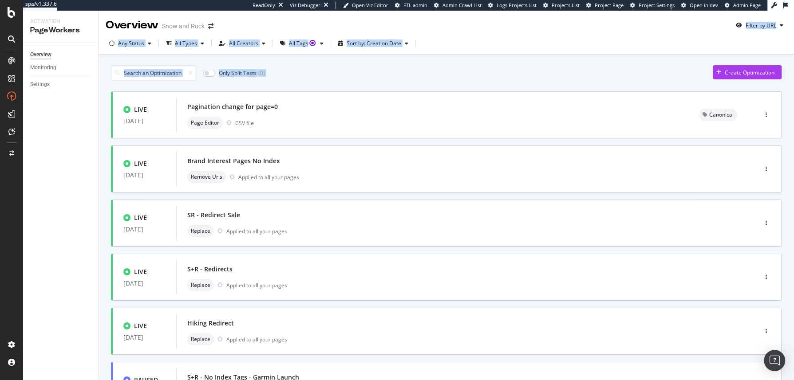
drag, startPoint x: 488, startPoint y: 75, endPoint x: 482, endPoint y: 30, distance: 46.1
click at [482, 30] on div "Overview Snow and Rock Filter by URL Any Status All Types All Creators All Tags…" at bounding box center [446, 196] width 695 height 370
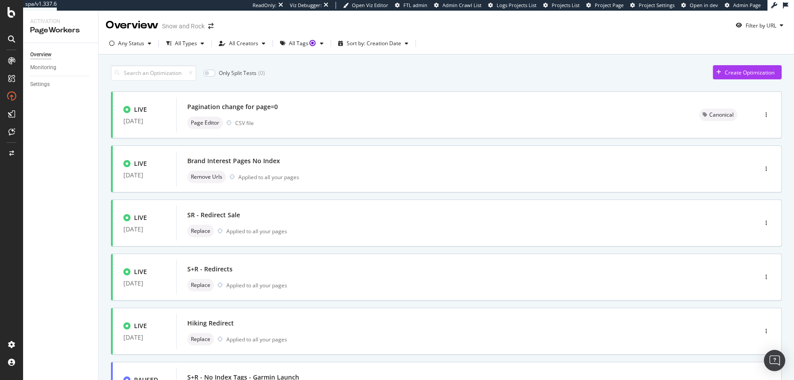
click at [482, 30] on div "Overview Snow and Rock Filter by URL" at bounding box center [446, 22] width 695 height 22
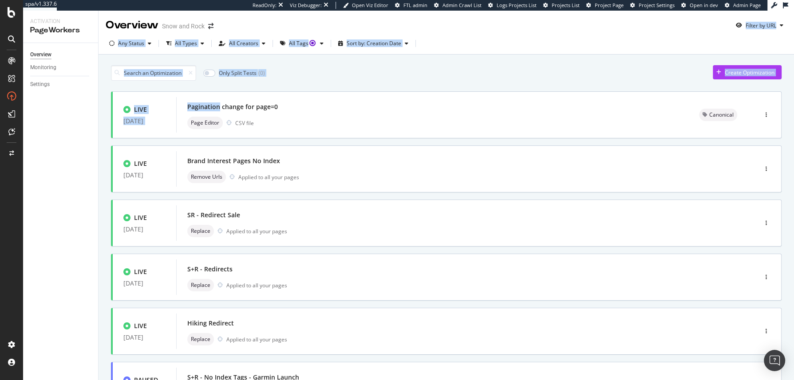
drag, startPoint x: 482, startPoint y: 30, endPoint x: 522, endPoint y: 81, distance: 65.2
click at [522, 81] on div "Overview Snow and Rock Filter by URL Any Status All Types All Creators All Tags…" at bounding box center [446, 196] width 695 height 370
click at [522, 81] on div "Only Split Tests ( 0 ) Create Optimization LIVE 26 Aug. 2025 Pagination change …" at bounding box center [446, 248] width 671 height 375
drag, startPoint x: 522, startPoint y: 81, endPoint x: 481, endPoint y: 26, distance: 68.9
click at [481, 26] on div "Overview Snow and Rock Filter by URL Any Status All Types All Creators All Tags…" at bounding box center [446, 196] width 695 height 370
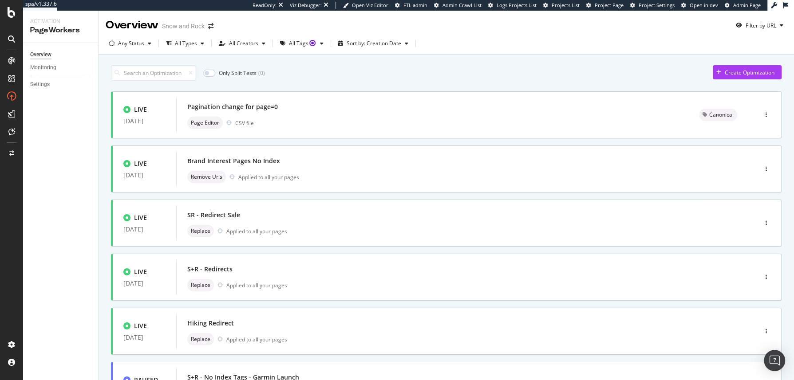
click at [481, 26] on div "Overview Snow and Rock Filter by URL" at bounding box center [446, 22] width 695 height 22
click at [125, 112] on div at bounding box center [126, 109] width 7 height 7
click at [379, 120] on div "Page Editor CSV file" at bounding box center [447, 123] width 520 height 12
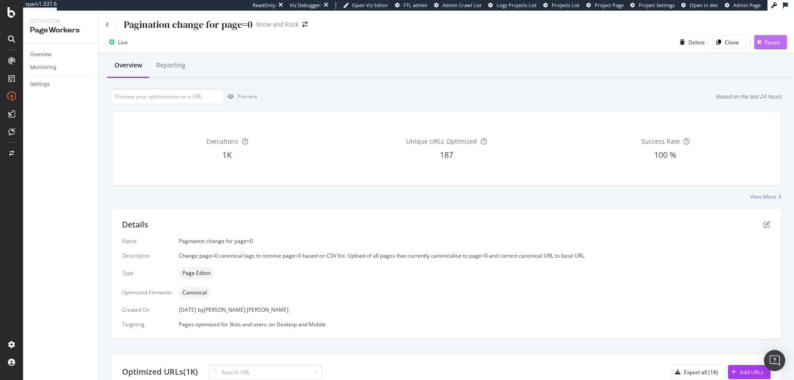
click at [766, 40] on div "Pause" at bounding box center [772, 43] width 15 height 8
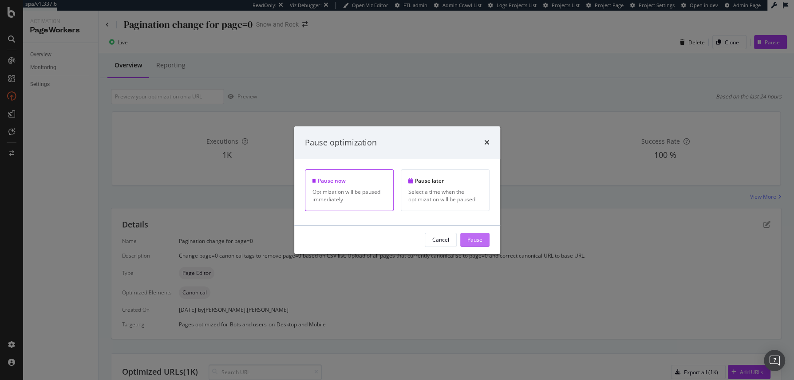
click at [480, 237] on div "Pause" at bounding box center [474, 240] width 15 height 8
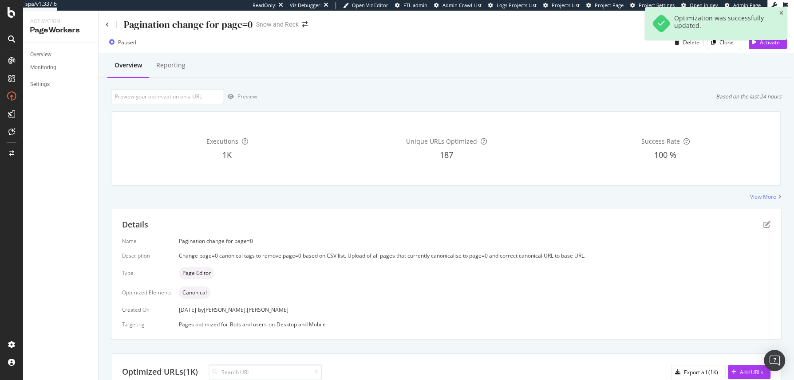
click at [111, 28] on div "Pagination change for page=0" at bounding box center [179, 25] width 147 height 14
click at [111, 26] on div "Pagination change for page=0" at bounding box center [179, 25] width 147 height 14
click at [109, 26] on icon at bounding box center [108, 24] width 4 height 5
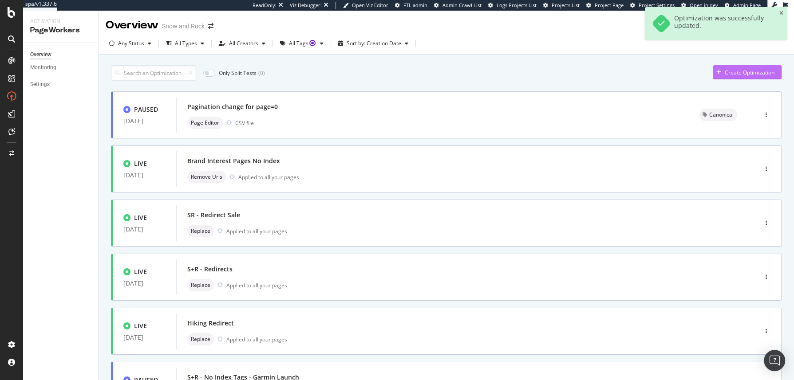
click at [752, 75] on div "Create Optimization" at bounding box center [750, 73] width 50 height 8
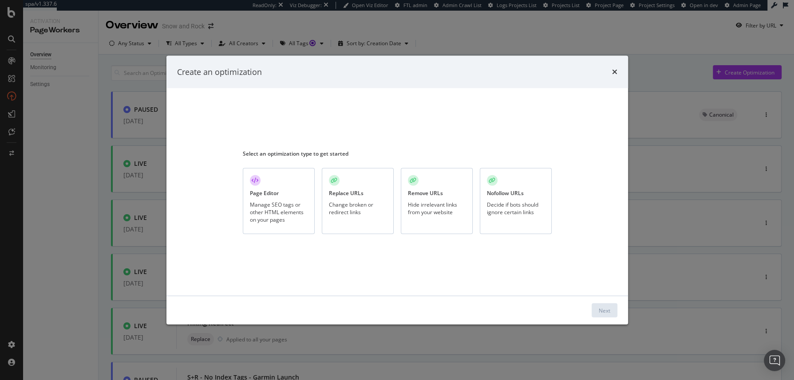
click at [362, 210] on div "Change broken or redirect links" at bounding box center [358, 208] width 58 height 15
click at [606, 311] on div "Next" at bounding box center [605, 311] width 12 height 8
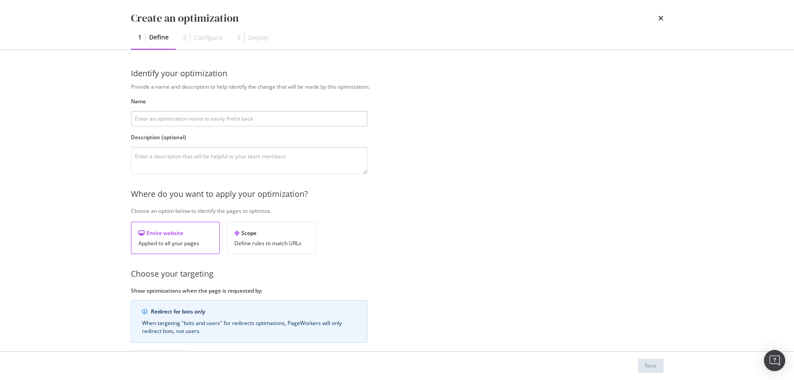
click at [177, 119] on input "modal" at bounding box center [249, 119] width 237 height 16
type input "Replace Canonical with base URL (strip page=0)"
click at [253, 162] on textarea "modal" at bounding box center [249, 161] width 237 height 28
click at [159, 120] on input "Replace Canonical with base URL (strip page=0)" at bounding box center [249, 119] width 237 height 16
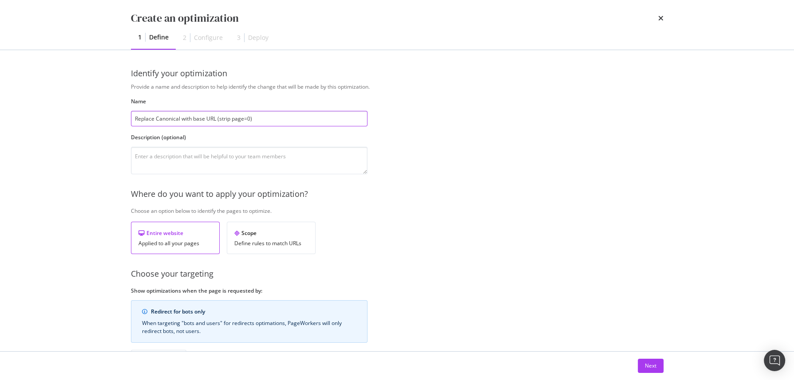
click at [159, 120] on input "Replace Canonical with base URL (strip page=0)" at bounding box center [249, 119] width 237 height 16
click at [162, 120] on input "Replace Canonical with base URL (strip page=0)" at bounding box center [249, 119] width 237 height 16
click at [158, 120] on input "Replace Canonical with base URL (strip page=0)" at bounding box center [249, 119] width 237 height 16
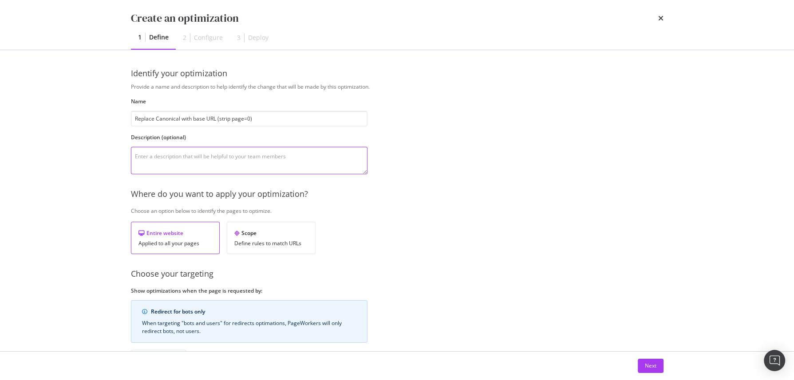
click at [170, 161] on textarea "modal" at bounding box center [249, 161] width 237 height 28
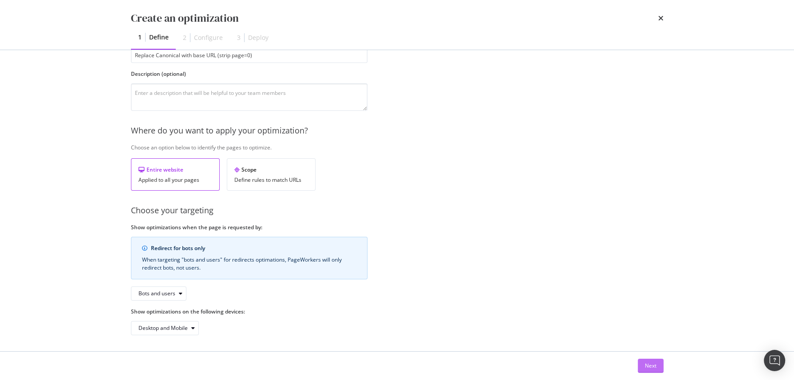
click at [647, 367] on div "Next" at bounding box center [651, 366] width 12 height 8
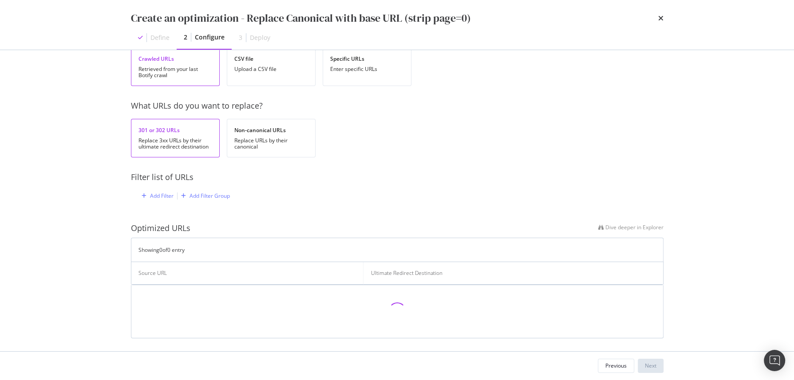
scroll to position [0, 0]
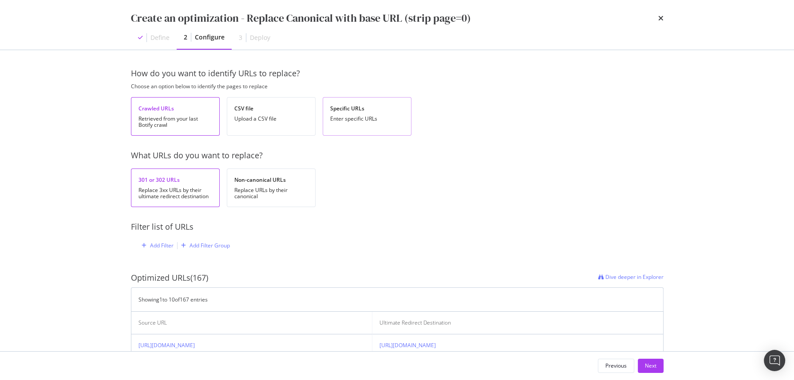
click at [352, 125] on div "Specific URLs Enter specific URLs" at bounding box center [367, 116] width 89 height 39
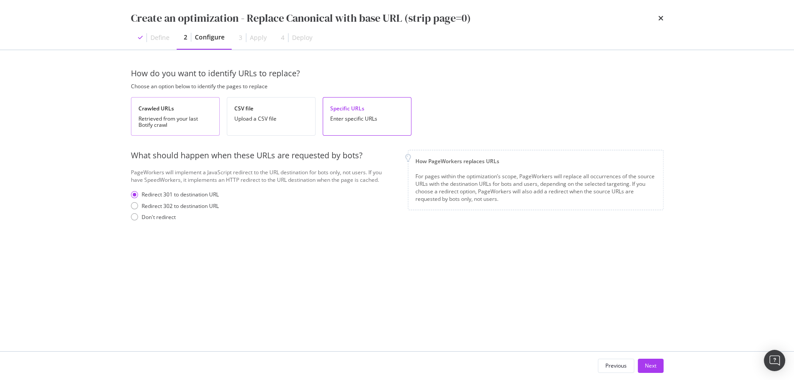
click at [174, 125] on div "Retrieved from your last Botify crawl" at bounding box center [175, 122] width 74 height 12
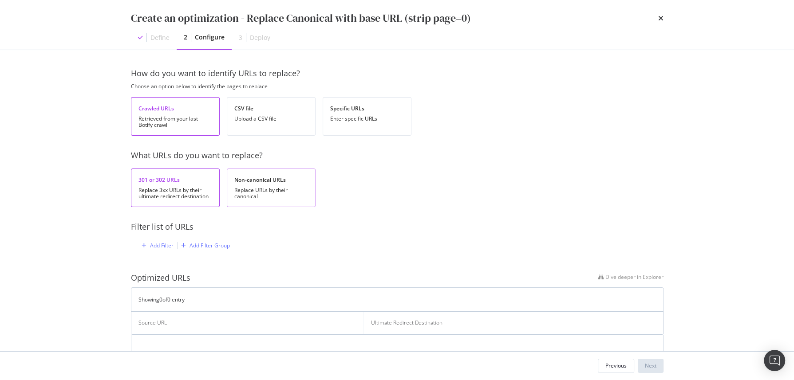
click at [275, 193] on div "Replace URLs by their canonical" at bounding box center [271, 193] width 74 height 12
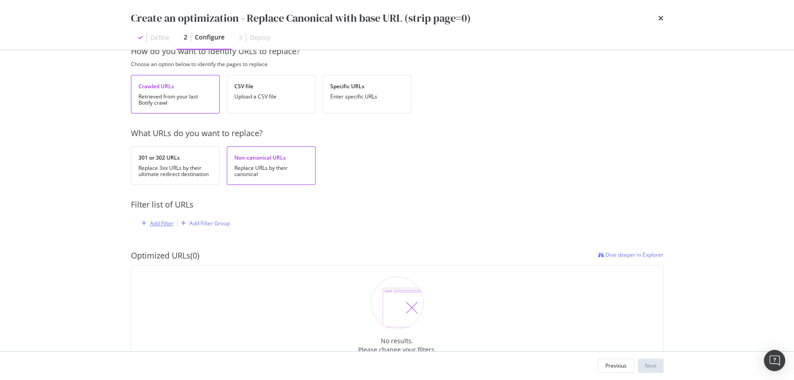
click at [163, 225] on div "Add Filter" at bounding box center [162, 224] width 24 height 8
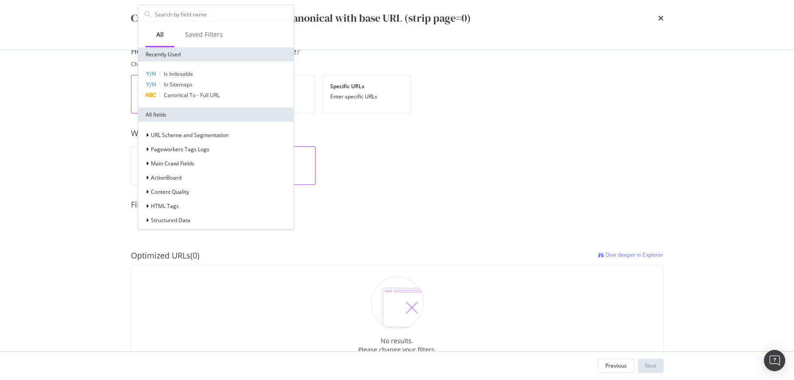
click at [447, 186] on div "How do you want to identify URLs to replace? Choose an option below to identify…" at bounding box center [397, 259] width 533 height 426
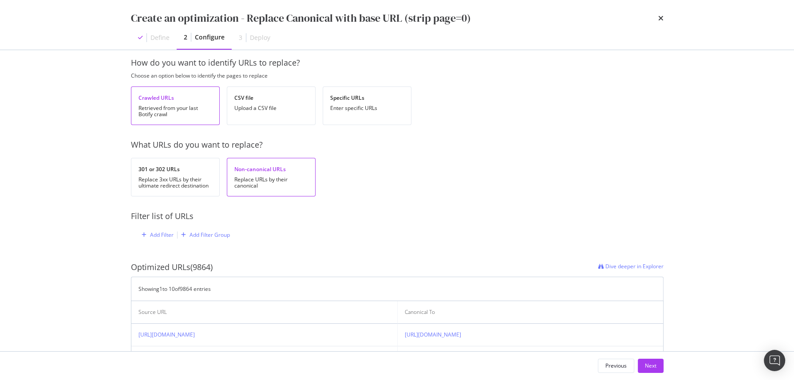
scroll to position [0, 0]
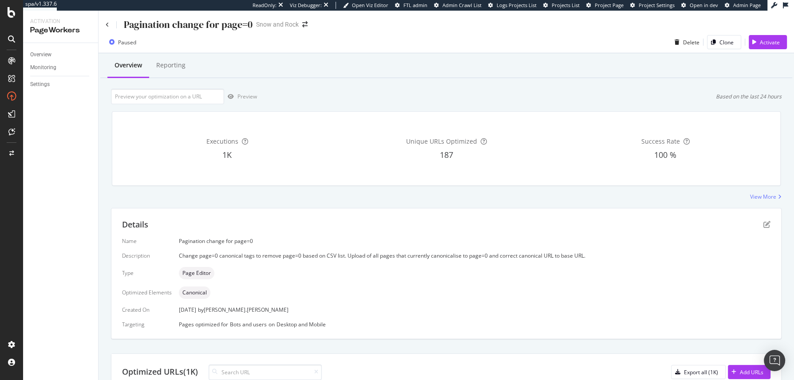
click at [112, 27] on div "Pagination change for page=0" at bounding box center [179, 25] width 147 height 14
click at [103, 25] on div "Pagination change for page=0 Snow and Rock" at bounding box center [446, 21] width 695 height 21
click at [107, 24] on icon at bounding box center [108, 24] width 4 height 5
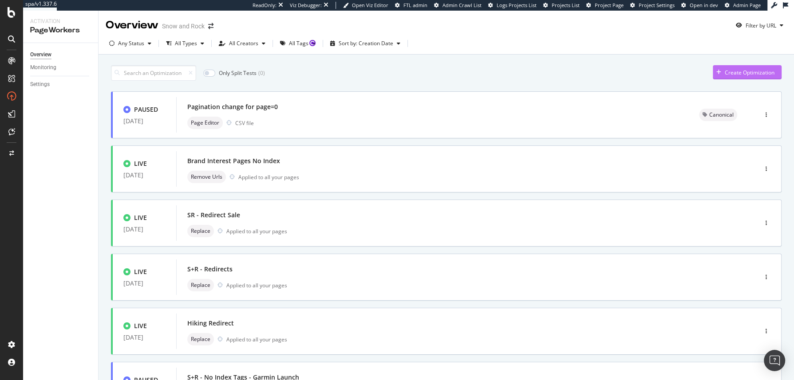
click at [720, 79] on button "Create Optimization" at bounding box center [747, 72] width 69 height 14
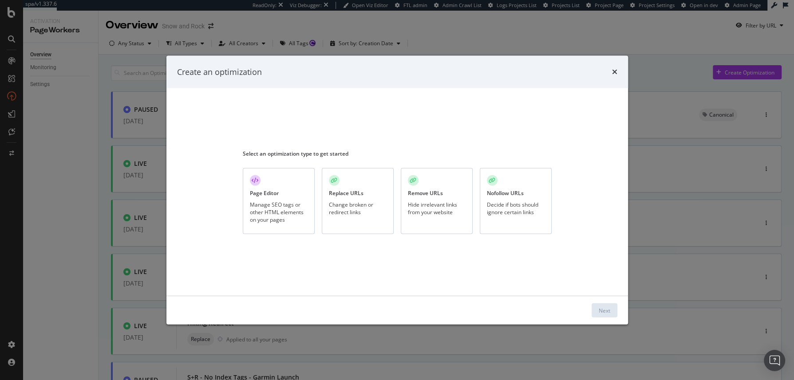
click at [284, 215] on div "Manage SEO tags or other HTML elements on your pages" at bounding box center [279, 212] width 58 height 23
click at [607, 313] on div "Next" at bounding box center [605, 311] width 12 height 8
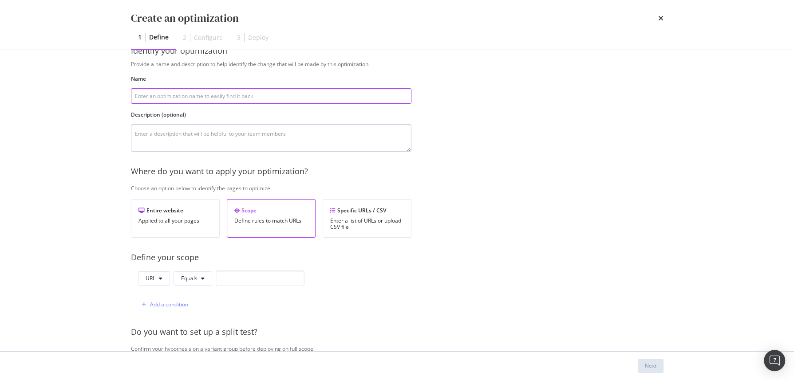
scroll to position [70, 0]
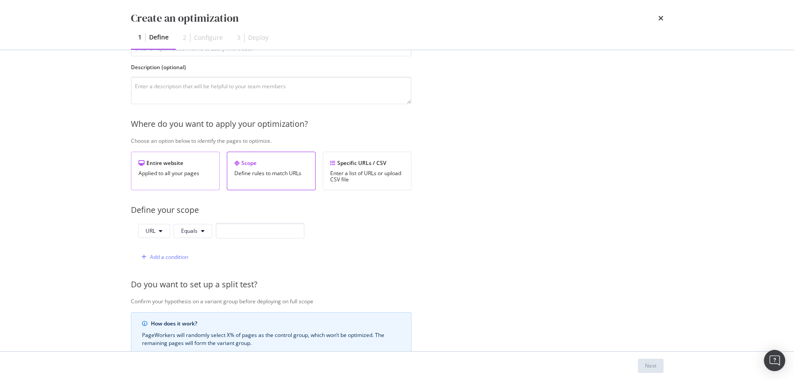
click at [188, 170] on div "Applied to all your pages" at bounding box center [175, 173] width 74 height 6
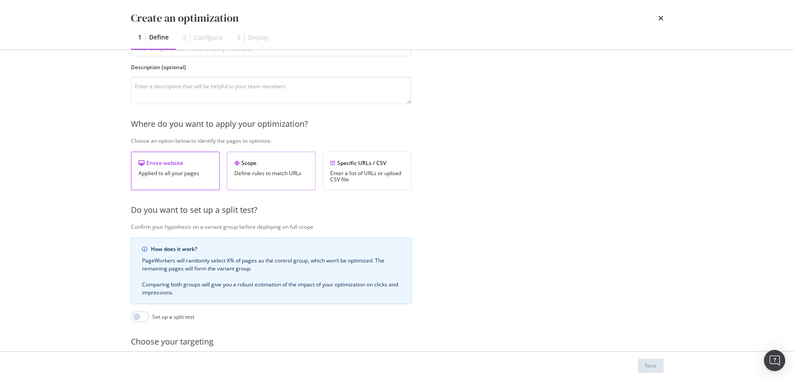
click at [273, 170] on div "Define rules to match URLs" at bounding box center [271, 173] width 74 height 6
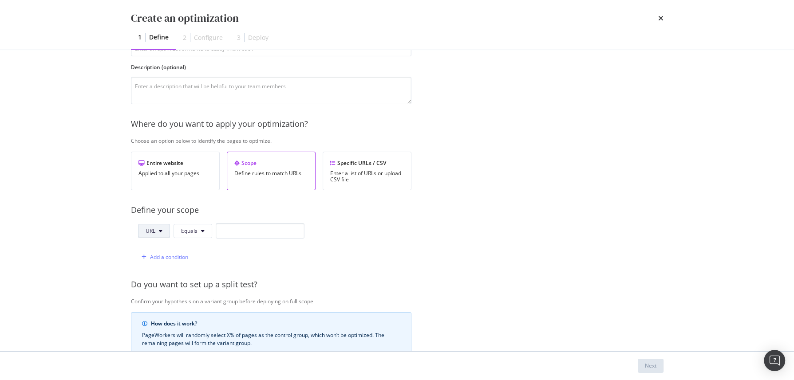
click at [155, 233] on button "URL" at bounding box center [154, 231] width 32 height 14
click at [163, 313] on span "Query String" at bounding box center [161, 313] width 31 height 8
click at [250, 230] on input "modal" at bounding box center [281, 231] width 89 height 16
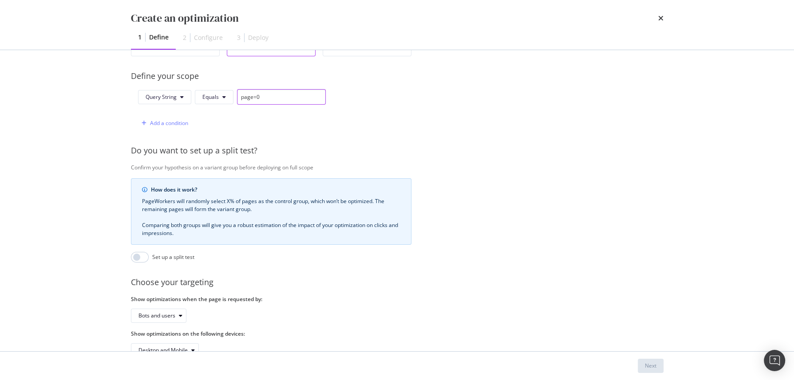
scroll to position [234, 0]
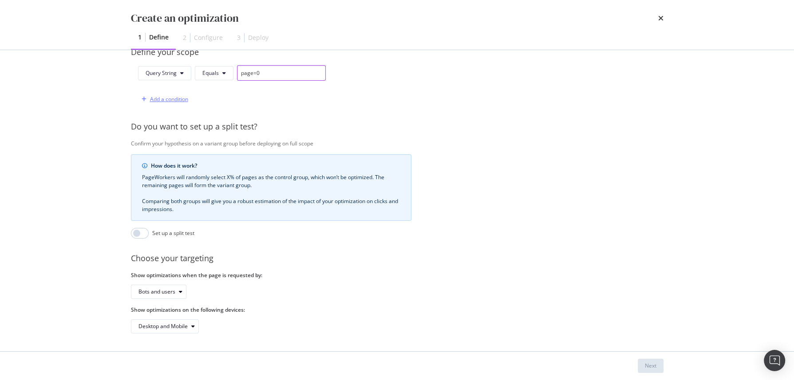
type input "page=0"
click at [171, 93] on div "Add a condition" at bounding box center [163, 99] width 50 height 13
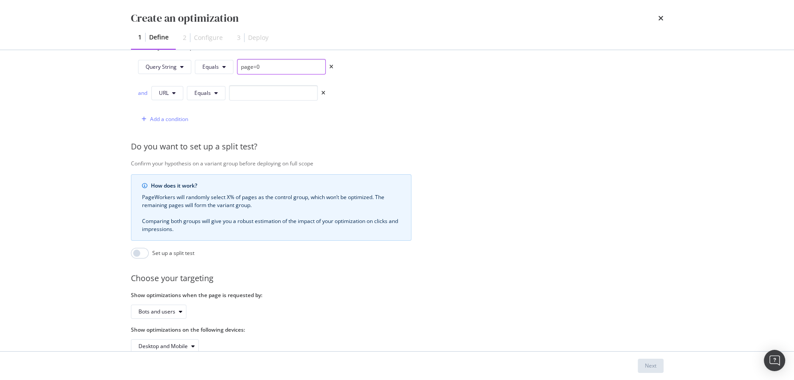
click at [259, 70] on input "page=0" at bounding box center [281, 67] width 89 height 16
click at [251, 91] on input "modal" at bounding box center [273, 93] width 89 height 16
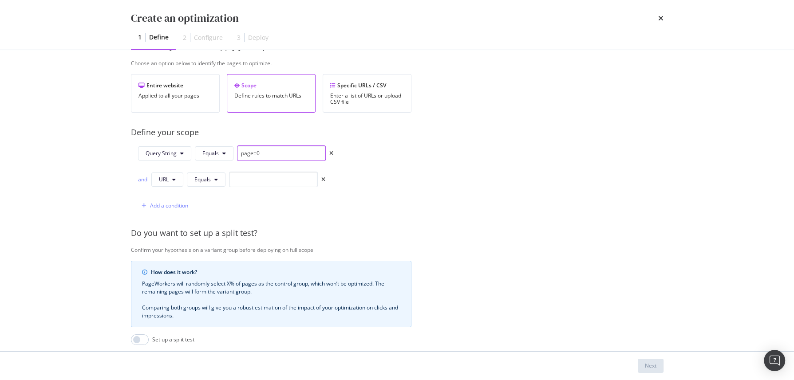
click at [271, 151] on input "page=0" at bounding box center [281, 154] width 89 height 16
click at [495, 164] on div "Provide a name and description to help identify the change that will be made by…" at bounding box center [397, 187] width 533 height 505
click at [321, 177] on icon "times" at bounding box center [323, 179] width 4 height 5
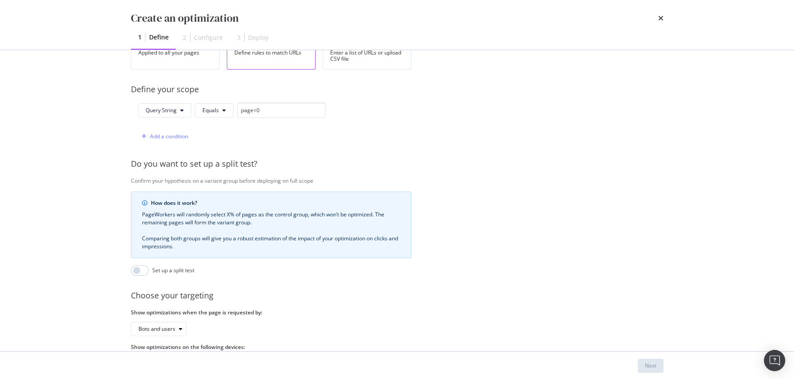
scroll to position [234, 0]
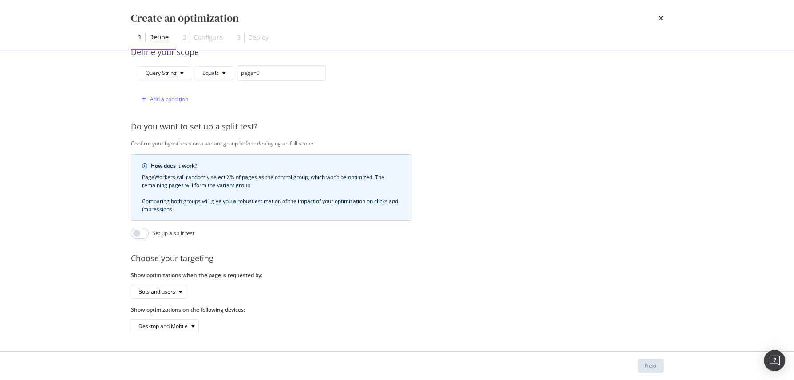
click at [558, 230] on div "Provide a name and description to help identify the change that will be made by…" at bounding box center [397, 94] width 533 height 479
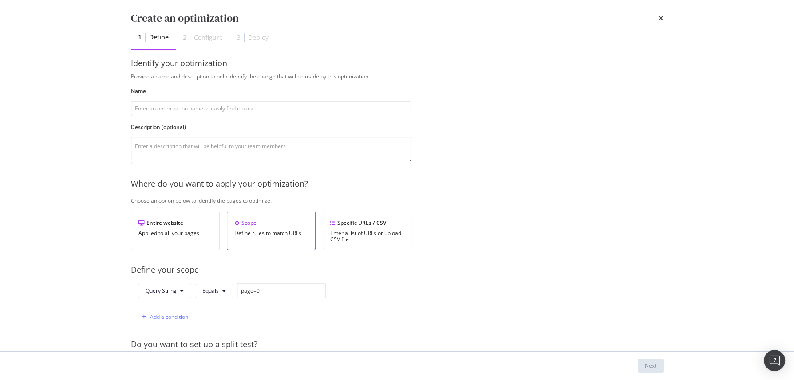
scroll to position [0, 0]
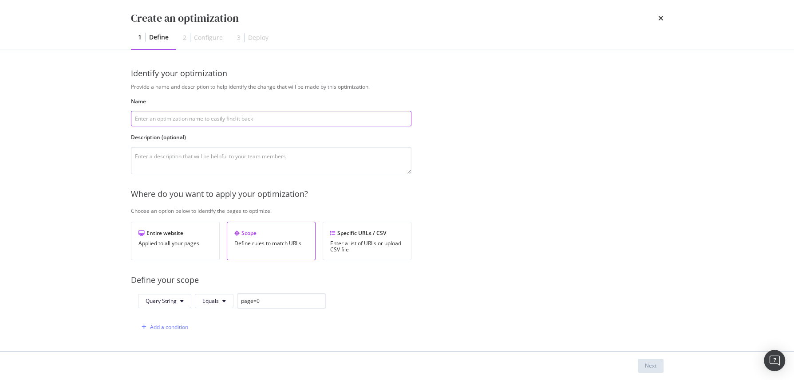
click at [176, 119] on input "modal" at bounding box center [271, 119] width 280 height 16
type input "test"
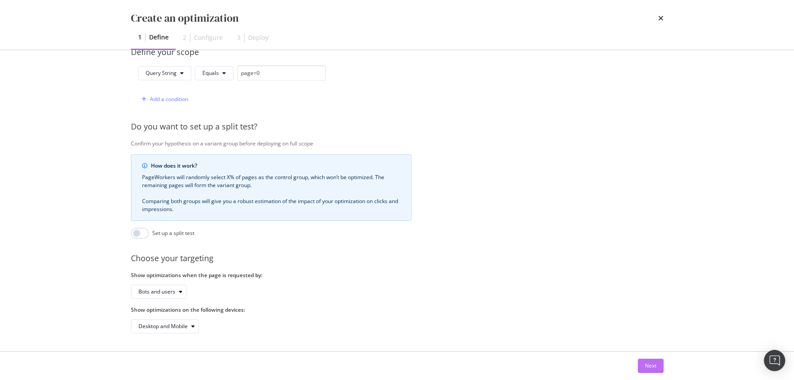
type textarea "test"
click at [651, 365] on div "Next" at bounding box center [651, 366] width 12 height 8
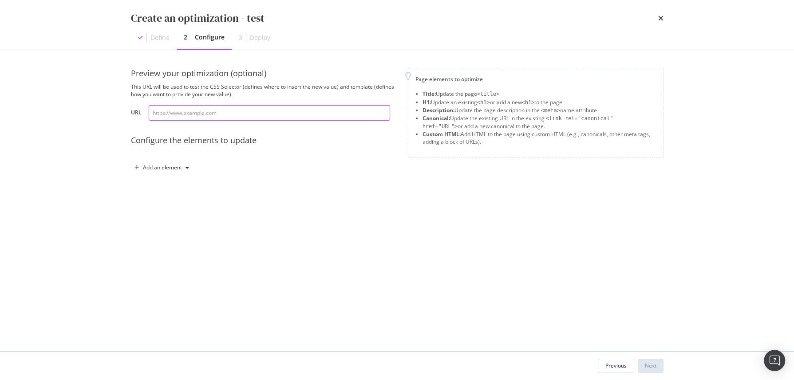
click at [310, 111] on input "modal" at bounding box center [269, 113] width 241 height 16
click at [195, 89] on div "This URL will be used to test the CSS Selector (defines where to insert the new…" at bounding box center [264, 90] width 266 height 15
click at [191, 91] on div "This URL will be used to test the CSS Selector (defines where to insert the new…" at bounding box center [264, 90] width 266 height 15
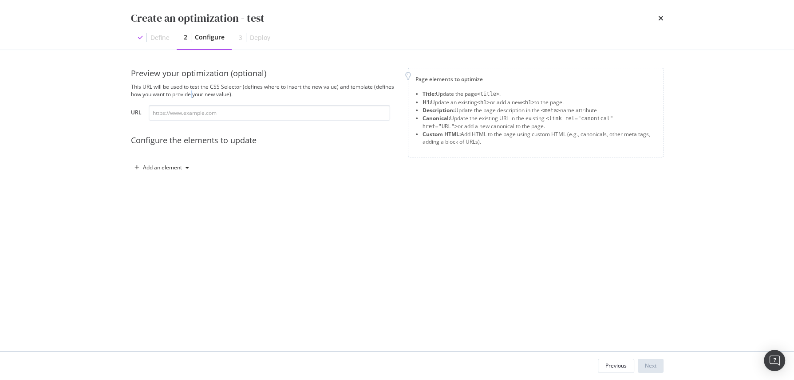
click at [191, 91] on div "This URL will be used to test the CSS Selector (defines where to insert the new…" at bounding box center [264, 90] width 266 height 15
click at [231, 95] on div "This URL will be used to test the CSS Selector (defines where to insert the new…" at bounding box center [264, 90] width 266 height 15
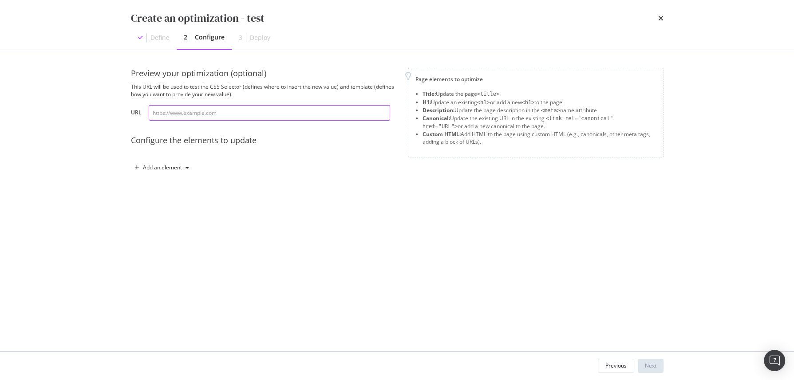
click at [193, 115] on input "modal" at bounding box center [269, 113] width 241 height 16
click at [178, 166] on div "Add an element" at bounding box center [162, 167] width 39 height 5
click at [176, 225] on div "Canonical" at bounding box center [166, 229] width 24 height 8
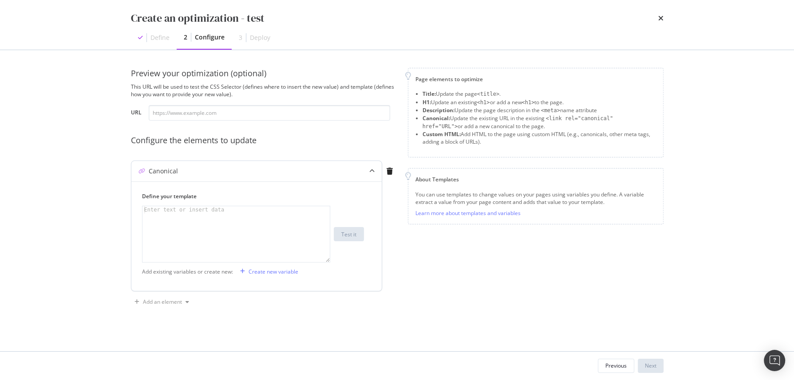
click at [174, 221] on div "modal" at bounding box center [236, 241] width 189 height 71
click at [292, 271] on div "Create new variable" at bounding box center [274, 272] width 50 height 8
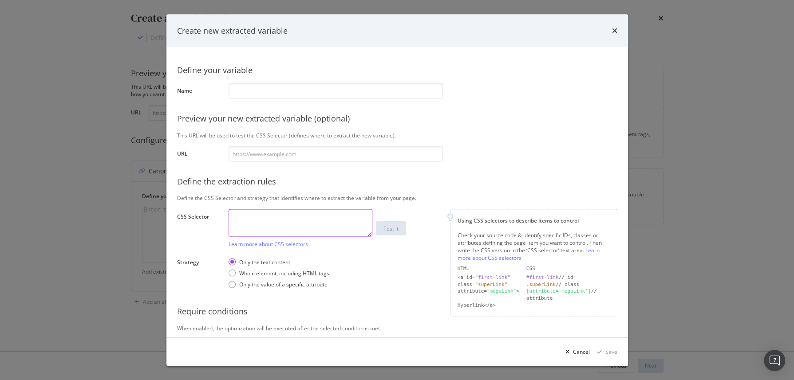
click at [272, 217] on textarea "modal" at bounding box center [301, 223] width 144 height 28
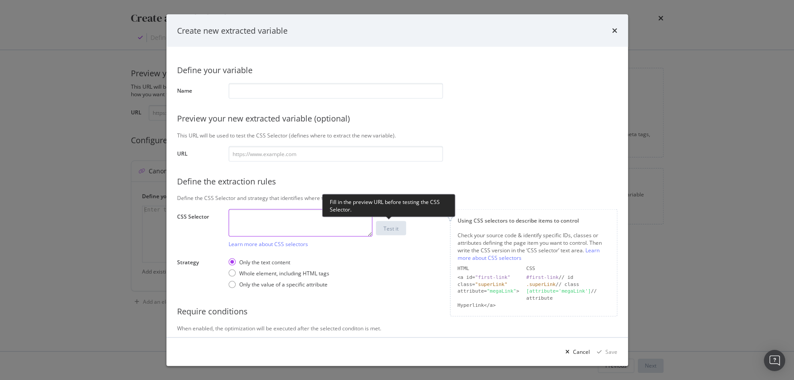
click at [316, 210] on textarea "modal" at bounding box center [301, 223] width 144 height 28
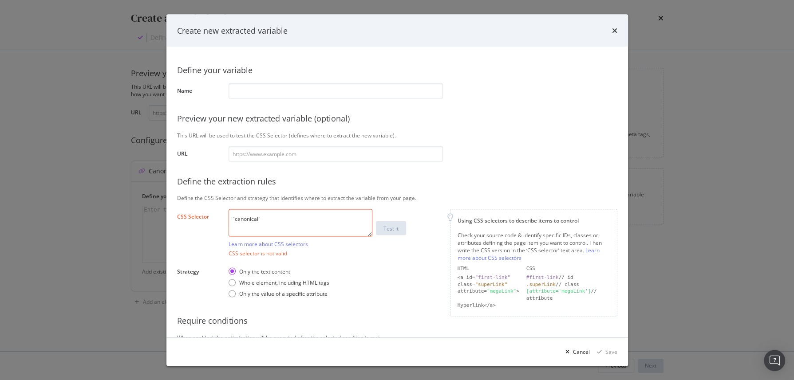
type textarea ""canonical""
click at [381, 254] on div "CSS selector is not valid" at bounding box center [336, 253] width 214 height 8
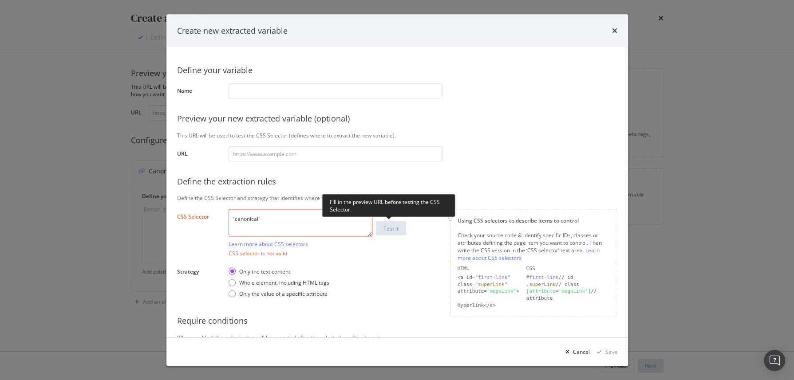
click at [345, 249] on div "CSS selector is not valid" at bounding box center [336, 253] width 214 height 8
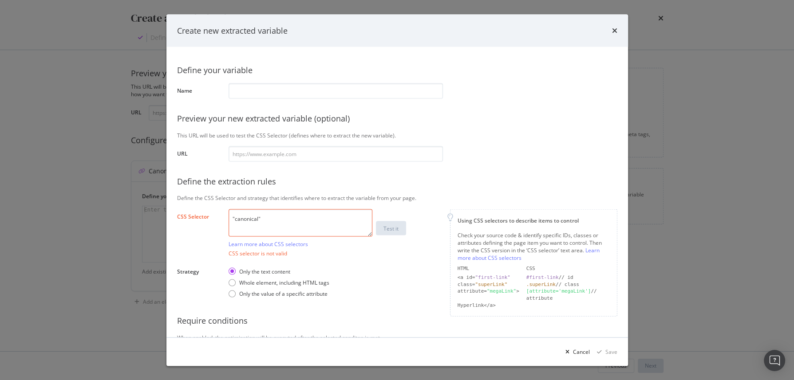
click at [295, 229] on textarea ""canonical"" at bounding box center [301, 223] width 144 height 28
click at [323, 225] on textarea ""canonical"" at bounding box center [301, 223] width 144 height 28
drag, startPoint x: 320, startPoint y: 213, endPoint x: 206, endPoint y: 211, distance: 114.1
click at [206, 211] on div "Define your variable Name Preview your new extracted variable (optional) This U…" at bounding box center [397, 209] width 440 height 302
drag, startPoint x: 272, startPoint y: 216, endPoint x: 166, endPoint y: 212, distance: 106.1
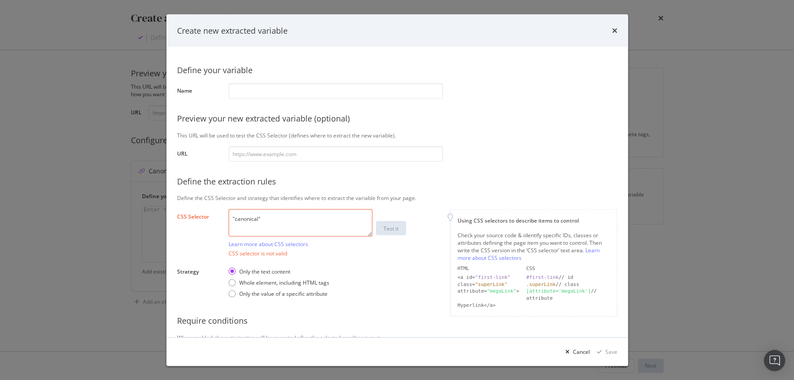
click at [166, 212] on div "Define your variable Name Preview your new extracted variable (optional) This U…" at bounding box center [397, 192] width 462 height 290
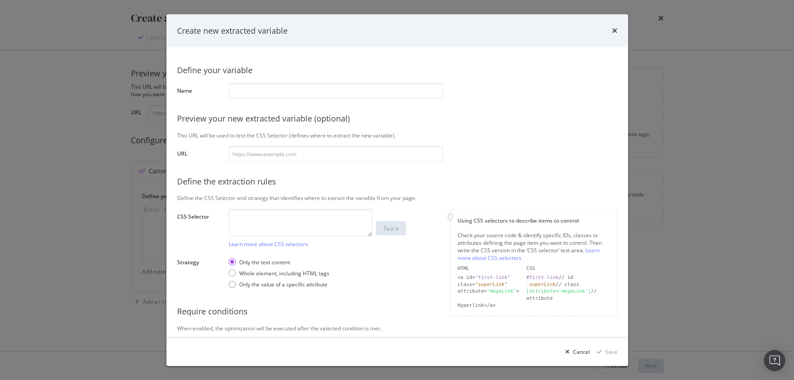
click at [478, 287] on div "class= "superLink"" at bounding box center [489, 284] width 62 height 7
click at [473, 288] on div "attribute= "megaLink" >" at bounding box center [489, 295] width 62 height 14
click at [562, 293] on div "[attribute='megaLink']" at bounding box center [558, 291] width 65 height 6
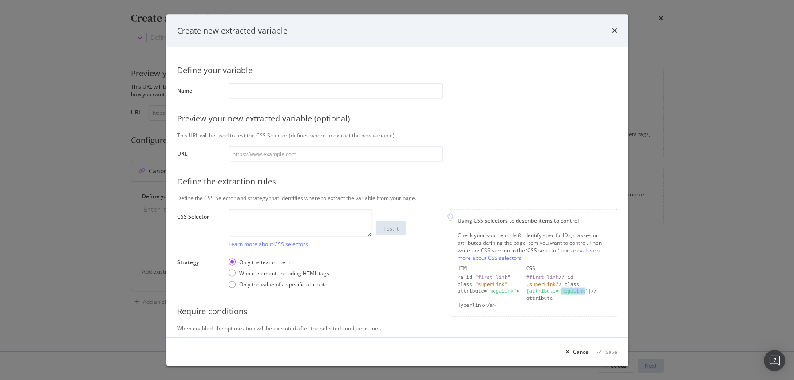
click at [562, 293] on div "[attribute='megaLink']" at bounding box center [558, 291] width 65 height 6
click at [555, 294] on div "[attribute='megaLink'] // attribute" at bounding box center [567, 295] width 83 height 14
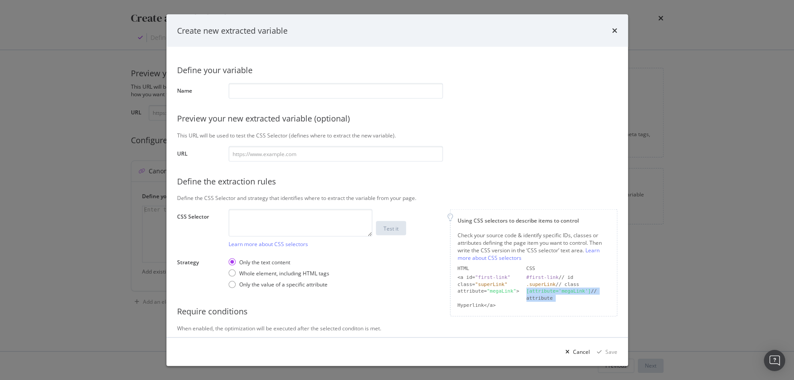
click at [561, 293] on div "[attribute='megaLink']" at bounding box center [558, 291] width 65 height 6
click at [557, 294] on div "[attribute='megaLink']" at bounding box center [558, 291] width 65 height 6
paste textarea "link[rel="canonical"]"
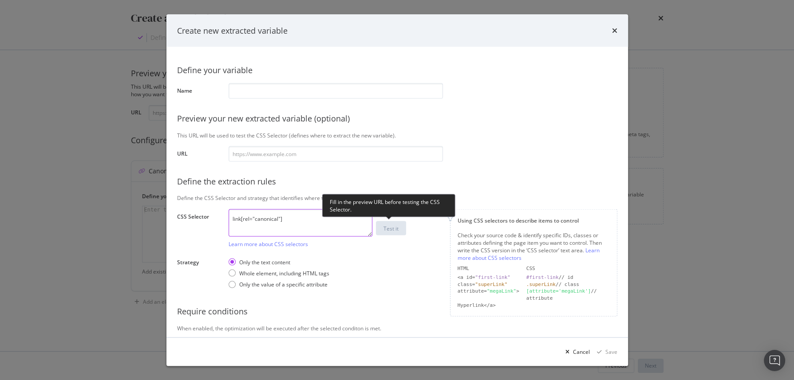
type textarea "link[rel="canonical"]"
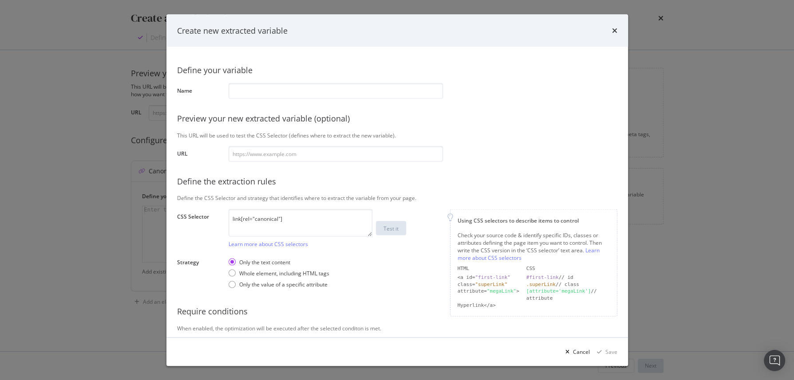
click at [384, 249] on div "Define your variable Name Preview your new extracted variable (optional) This U…" at bounding box center [397, 204] width 440 height 292
click at [330, 223] on textarea "link[rel="canonical"]" at bounding box center [301, 223] width 144 height 28
click at [241, 218] on textarea "link[rel="canonical"]" at bounding box center [301, 223] width 144 height 28
click at [309, 226] on textarea "link[rel="canonical"]" at bounding box center [301, 223] width 144 height 28
click at [257, 151] on input "modal" at bounding box center [336, 154] width 214 height 16
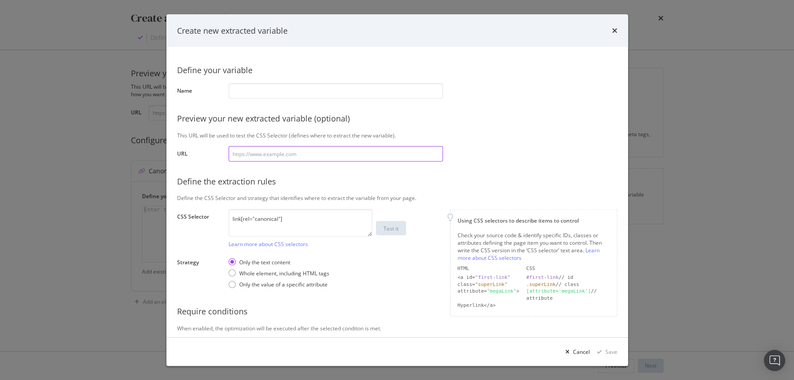
paste input "https://www.snowandrock.com/c/mens.html?page=0"
type input "https://www.snowandrock.com/c/mens.html?page=0"
click at [249, 88] on input "modal" at bounding box center [336, 91] width 214 height 16
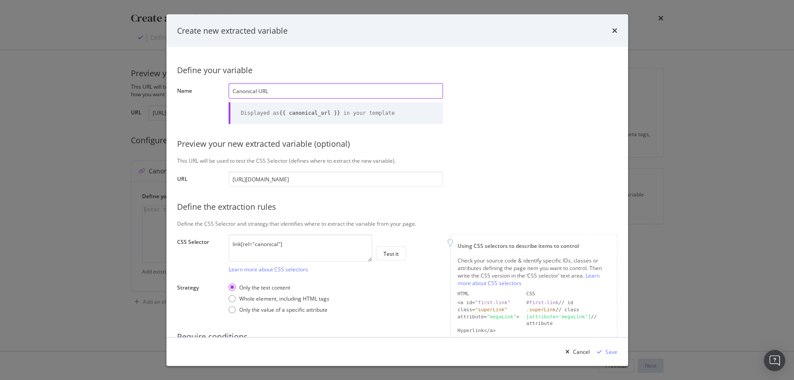
type input "Canonical URL"
click at [494, 135] on div "Define your variable Name Canonical URL Displayed as {{ canonical_url }} in you…" at bounding box center [397, 217] width 440 height 318
click at [335, 213] on div "Define your variable Name Canonical URL Displayed as {{ canonical_url }} in you…" at bounding box center [397, 217] width 440 height 318
click at [390, 253] on div "Test it" at bounding box center [390, 254] width 15 height 8
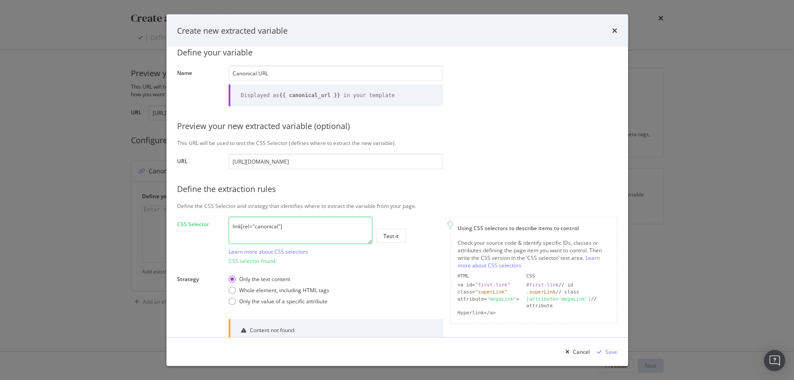
scroll to position [89, 0]
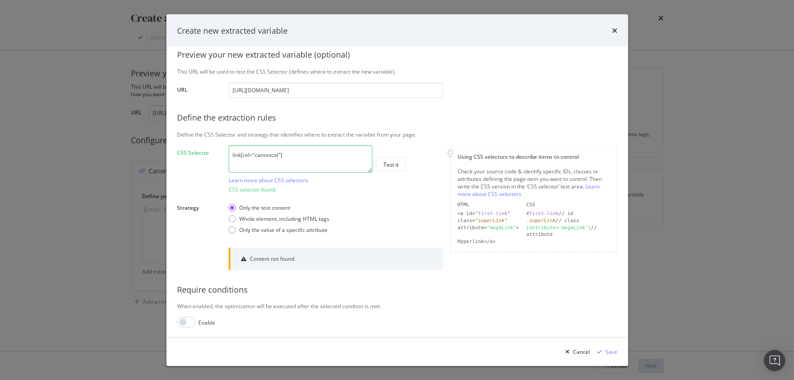
click at [268, 257] on div "Content not found" at bounding box center [272, 259] width 44 height 8
click at [271, 258] on div "Content not found" at bounding box center [272, 259] width 44 height 8
click at [302, 156] on textarea "link[rel="canonical"]" at bounding box center [301, 159] width 144 height 28
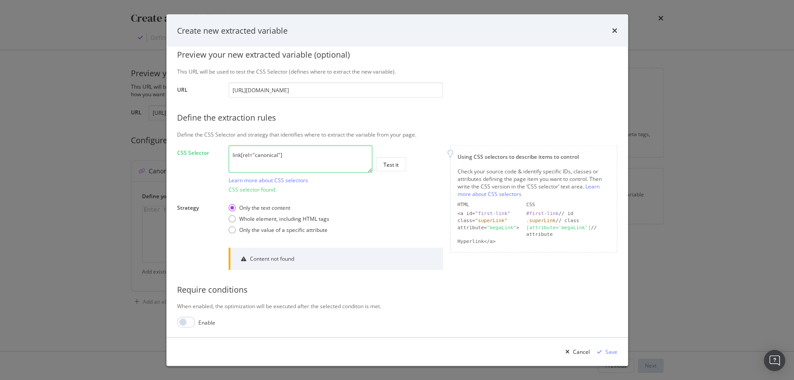
click at [248, 159] on textarea "link[rel="canonical"]" at bounding box center [301, 159] width 144 height 28
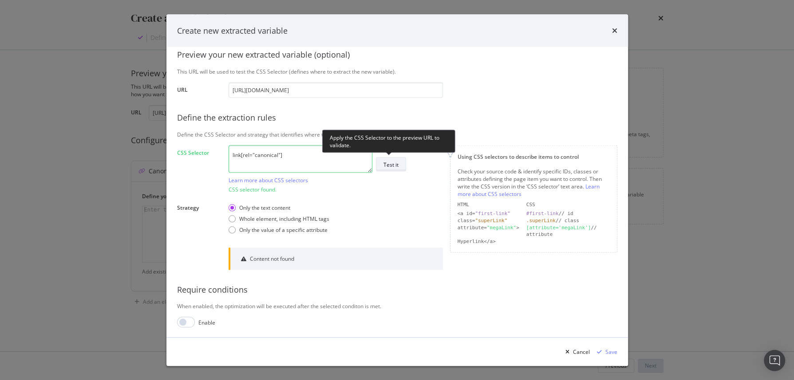
click at [399, 164] on button "Test it" at bounding box center [391, 165] width 30 height 14
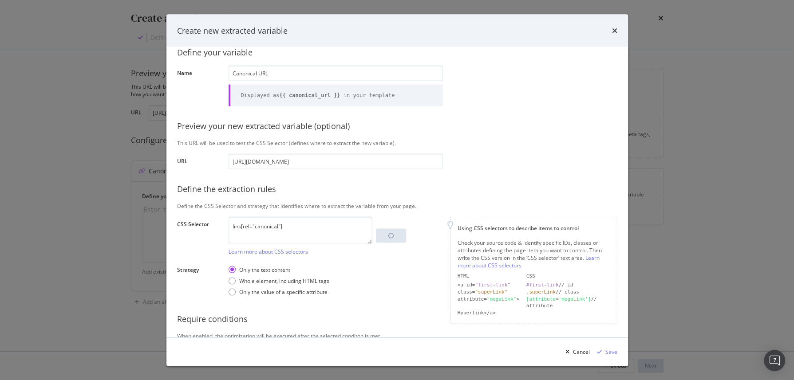
scroll to position [47, 0]
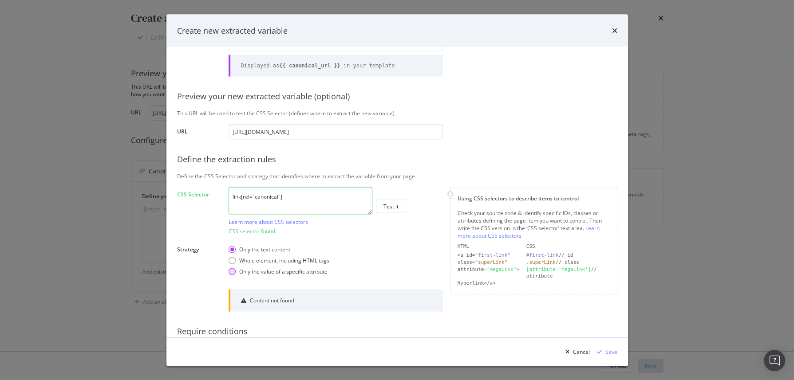
click at [290, 273] on div "Only the value of a specific attribute" at bounding box center [283, 272] width 88 height 8
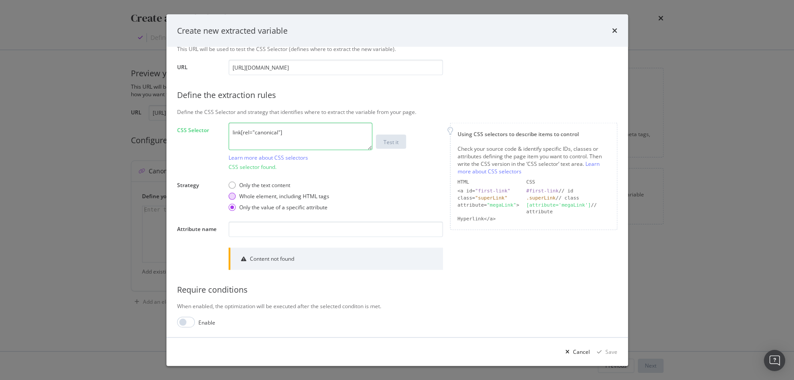
click at [272, 196] on div "Whole element, including HTML tags" at bounding box center [284, 197] width 90 height 8
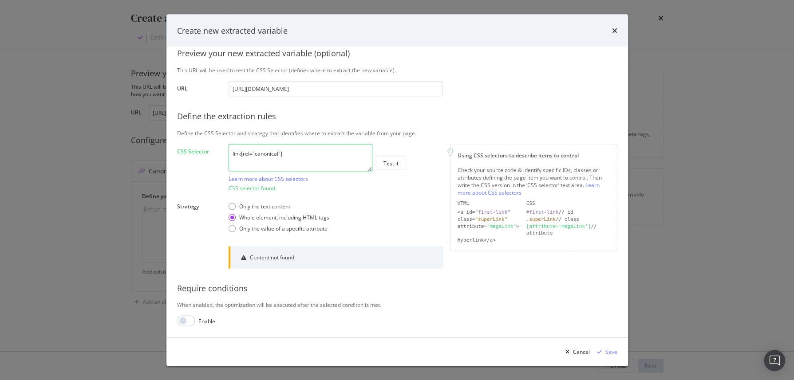
scroll to position [89, 0]
click at [260, 184] on div "link[rel="canonical"] Learn more about CSS selectors Test it CSS selector found." at bounding box center [336, 169] width 214 height 48
click at [263, 189] on div "CSS selector found." at bounding box center [336, 190] width 214 height 8
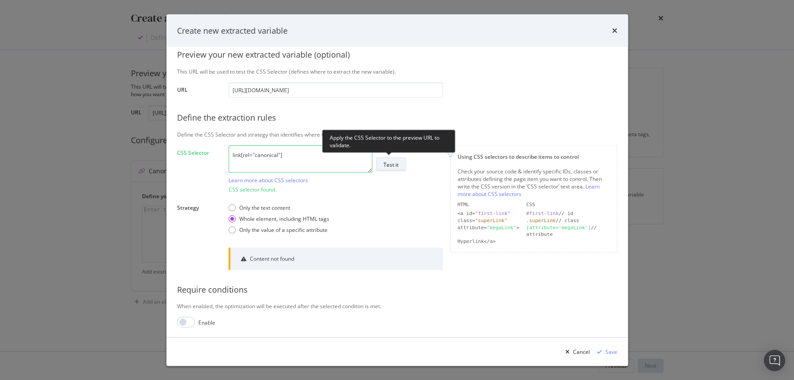
click at [396, 162] on div "Test it" at bounding box center [390, 165] width 15 height 8
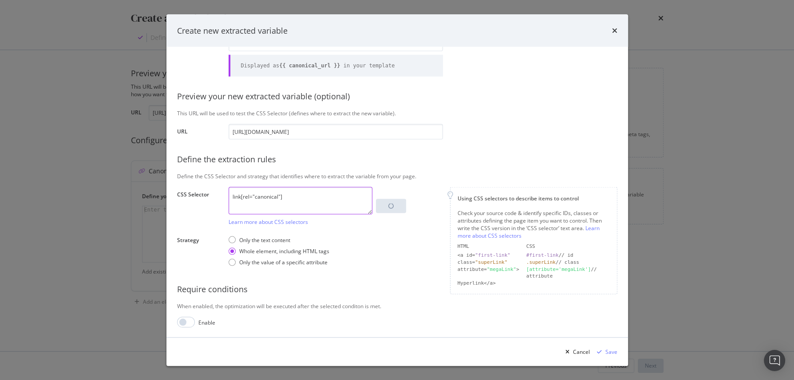
click at [298, 200] on textarea "link[rel="canonical"]" at bounding box center [301, 201] width 144 height 28
drag, startPoint x: 253, startPoint y: 196, endPoint x: 193, endPoint y: 196, distance: 59.5
click at [0, 0] on div "CSS Selector link[rel="canonical"] Learn more about CSS selectors Test it" at bounding box center [0, 0] width 0 height 0
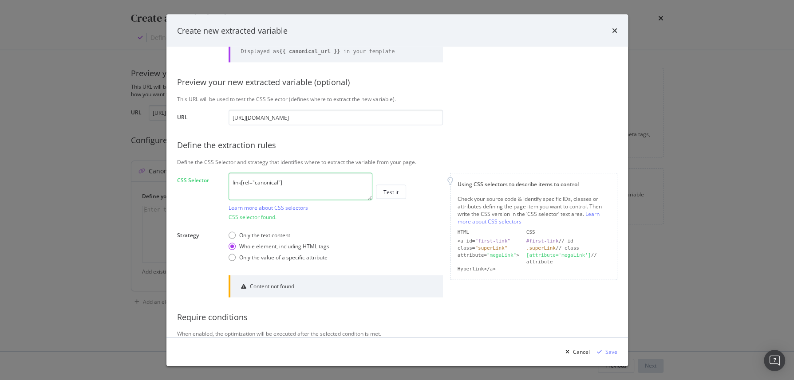
scroll to position [89, 0]
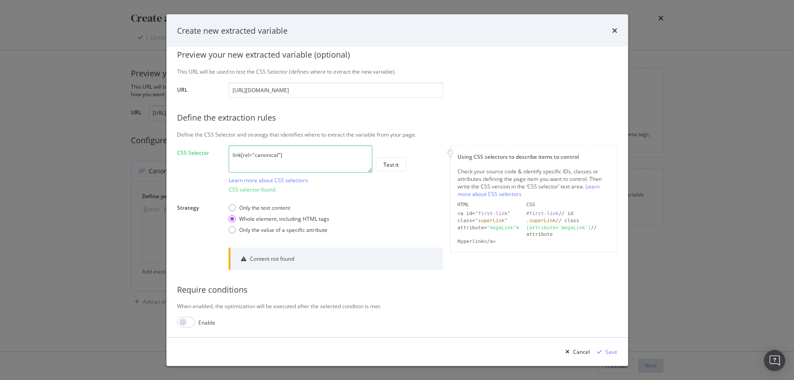
drag, startPoint x: 272, startPoint y: 171, endPoint x: 249, endPoint y: 160, distance: 25.8
click at [272, 171] on textarea "link[rel="canonical"]" at bounding box center [301, 159] width 144 height 28
click at [249, 153] on textarea "link[rel="canonical"]" at bounding box center [301, 159] width 144 height 28
click at [272, 168] on textarea "link[rel="canonical"]" at bounding box center [301, 159] width 144 height 28
click at [240, 154] on textarea "link[rel="canonical"]" at bounding box center [301, 159] width 144 height 28
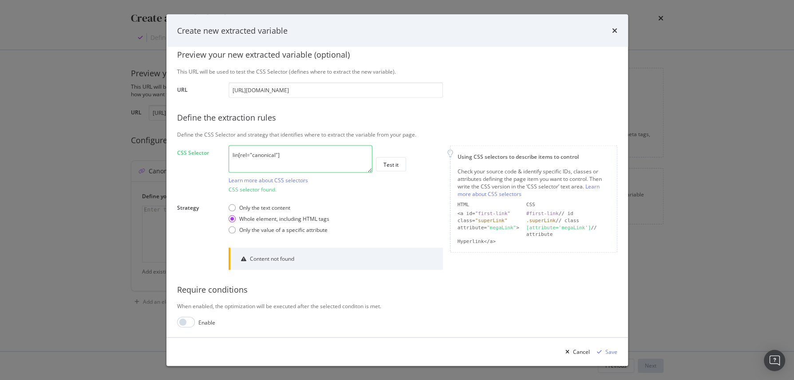
scroll to position [80, 0]
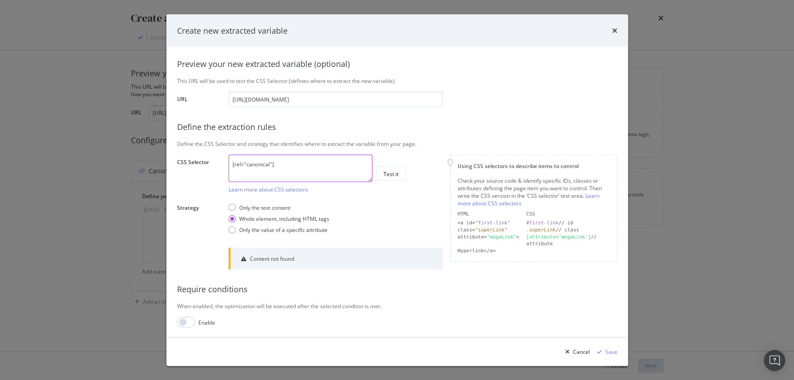
click at [244, 163] on textarea "[rel="canonical"]" at bounding box center [301, 168] width 144 height 28
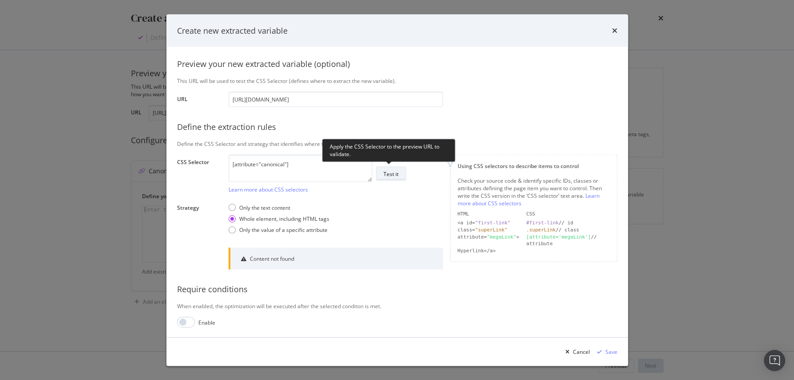
click at [384, 170] on div "Test it" at bounding box center [390, 174] width 15 height 8
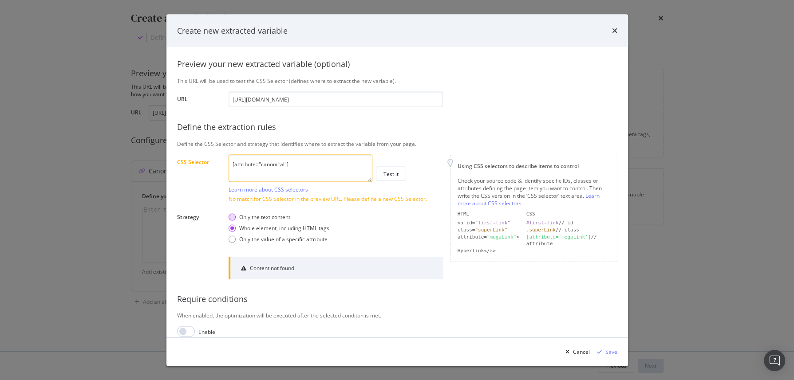
click at [284, 215] on div "Only the text content" at bounding box center [264, 217] width 51 height 8
click at [332, 163] on textarea "[attribute="canonical"]" at bounding box center [301, 168] width 144 height 28
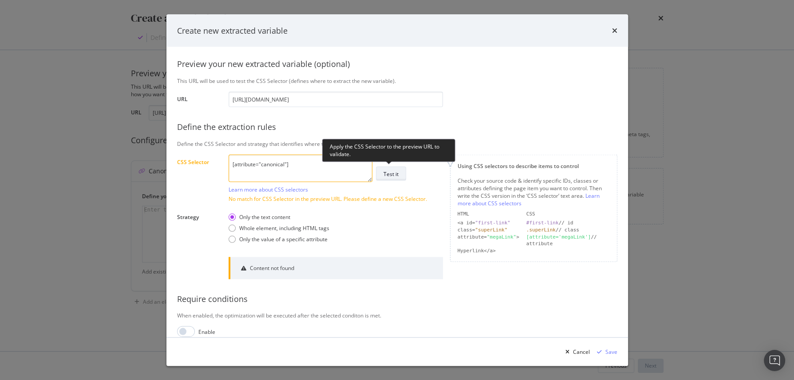
click at [397, 175] on div "Test it" at bounding box center [390, 174] width 15 height 8
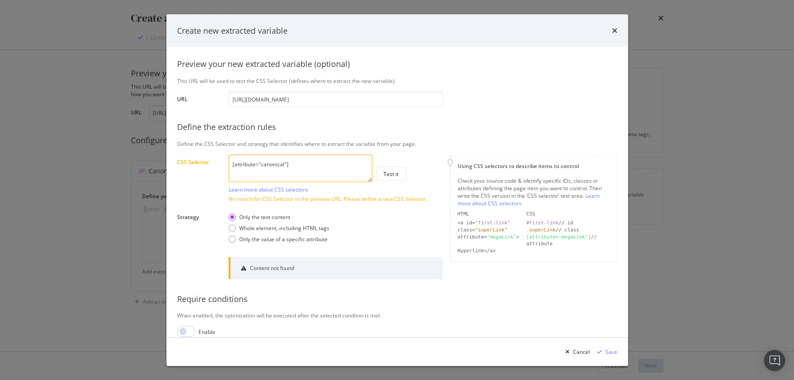
click at [293, 173] on textarea "[attribute="canonical"]" at bounding box center [301, 168] width 144 height 28
click at [230, 163] on textarea "[attribute="canonical"]" at bounding box center [301, 168] width 144 height 28
click at [320, 163] on textarea "head.[attribute="canonical"]" at bounding box center [301, 168] width 144 height 28
click at [273, 165] on textarea "head.[attribute="canonical"]" at bounding box center [301, 168] width 144 height 28
drag, startPoint x: 313, startPoint y: 164, endPoint x: 246, endPoint y: 163, distance: 67.0
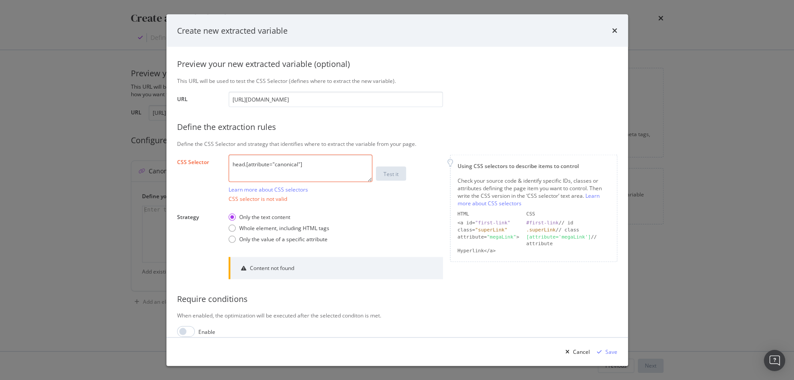
click at [246, 163] on textarea "head.[attribute="canonical"]" at bounding box center [301, 168] width 144 height 28
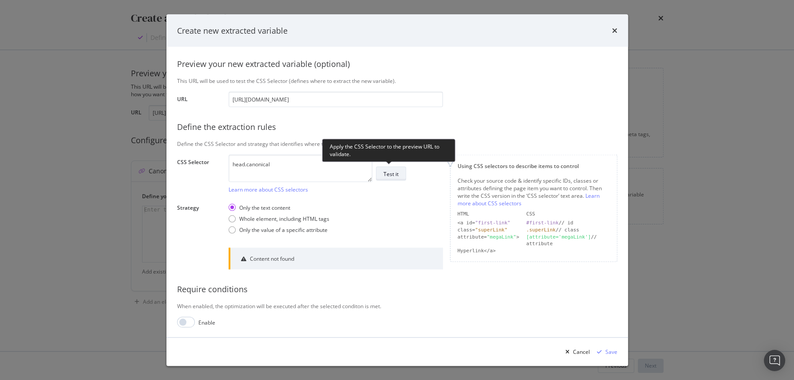
click at [387, 174] on div "Test it" at bounding box center [390, 174] width 15 height 8
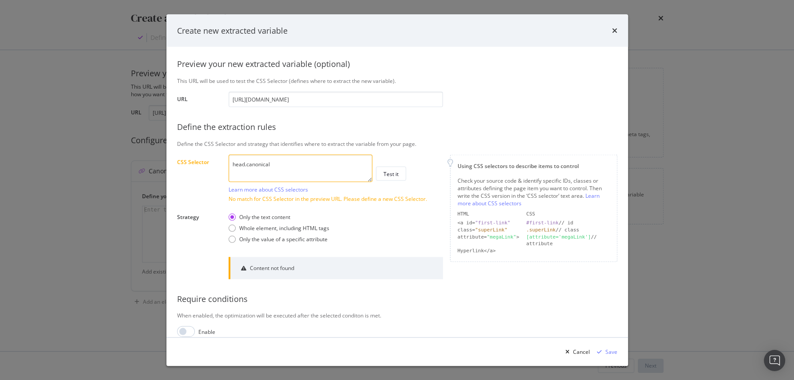
click at [475, 229] on div ""superLink"" at bounding box center [491, 230] width 32 height 6
click at [487, 237] on div ""megaLink"" at bounding box center [501, 237] width 29 height 6
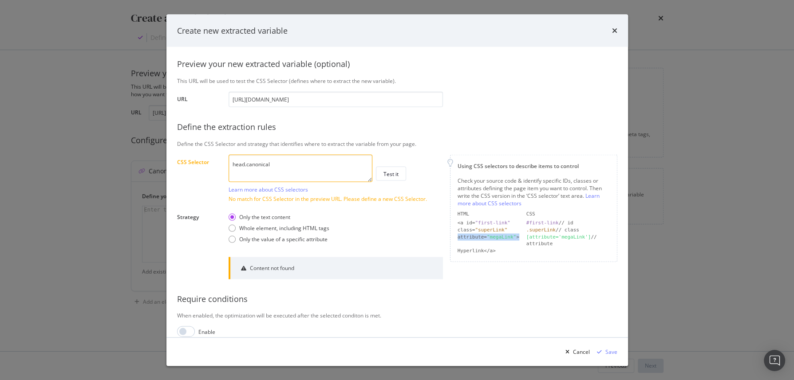
click at [487, 237] on div ""megaLink"" at bounding box center [501, 237] width 29 height 6
click at [482, 187] on div "Check your source code & identify specific IDs, classes or attributes defining …" at bounding box center [534, 192] width 152 height 31
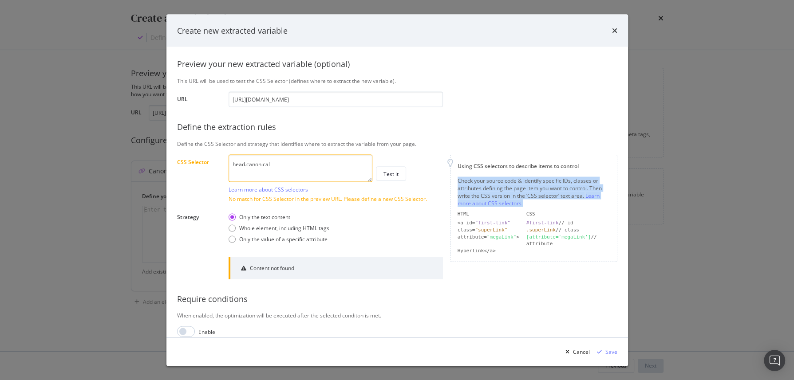
click at [482, 187] on div "Check your source code & identify specific IDs, classes or attributes defining …" at bounding box center [534, 192] width 152 height 31
click at [476, 186] on div "Check your source code & identify specific IDs, classes or attributes defining …" at bounding box center [534, 192] width 152 height 31
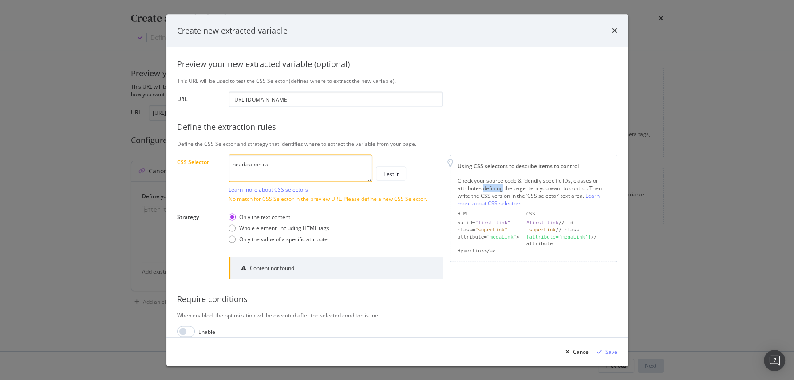
click at [476, 186] on div "Check your source code & identify specific IDs, classes or attributes defining …" at bounding box center [534, 192] width 152 height 31
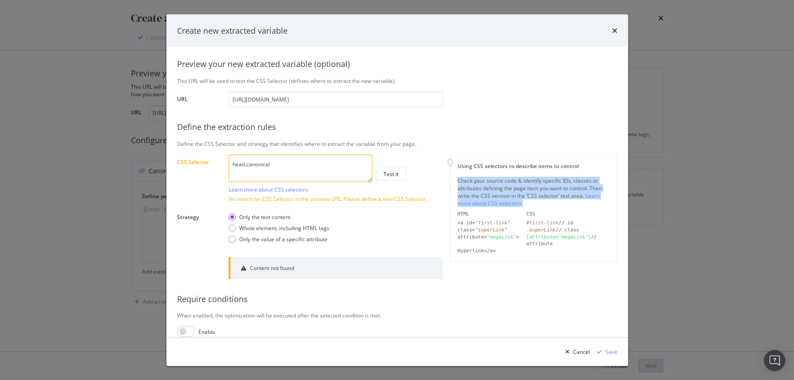
click at [476, 186] on div "Check your source code & identify specific IDs, classes or attributes defining …" at bounding box center [534, 192] width 152 height 31
click at [468, 184] on div "Check your source code & identify specific IDs, classes or attributes defining …" at bounding box center [534, 192] width 152 height 31
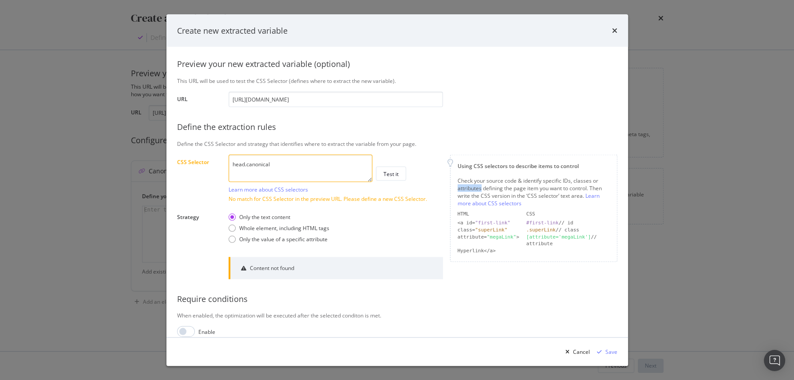
click at [468, 184] on div "Check your source code & identify specific IDs, classes or attributes defining …" at bounding box center [534, 192] width 152 height 31
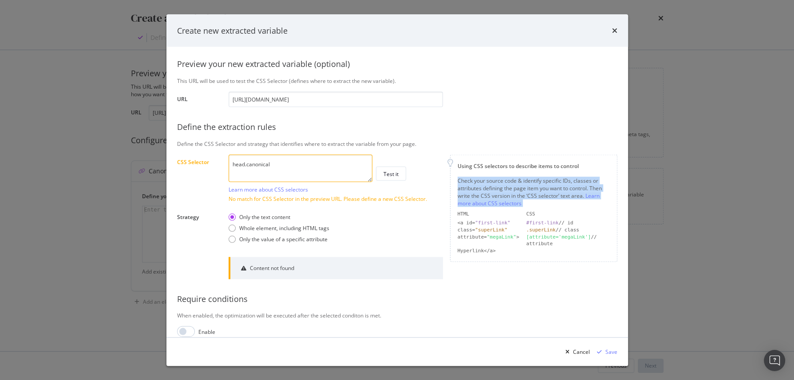
click at [468, 184] on div "Check your source code & identify specific IDs, classes or attributes defining …" at bounding box center [534, 192] width 152 height 31
click at [462, 184] on div "Check your source code & identify specific IDs, classes or attributes defining …" at bounding box center [534, 192] width 152 height 31
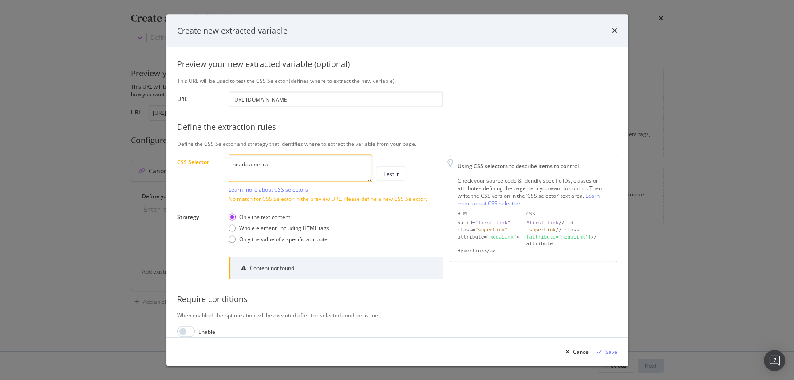
click at [267, 166] on textarea "head.canonical" at bounding box center [301, 168] width 144 height 28
paste textarea "> link:nth-child(35)"
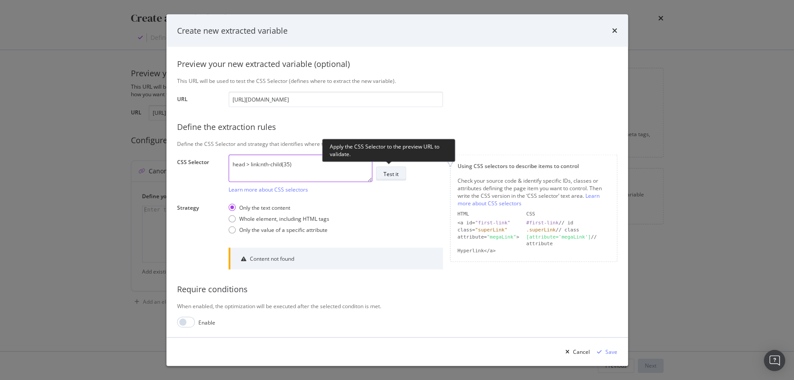
type textarea "head > link:nth-child(35)"
click at [384, 178] on div "Test it" at bounding box center [390, 174] width 15 height 12
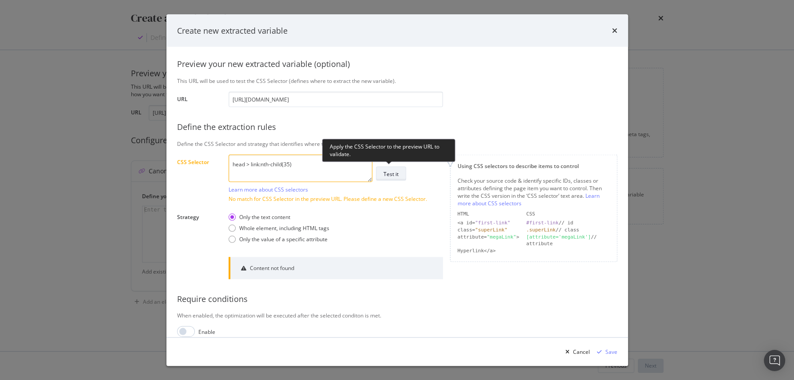
click at [390, 168] on div "Test it" at bounding box center [390, 174] width 15 height 12
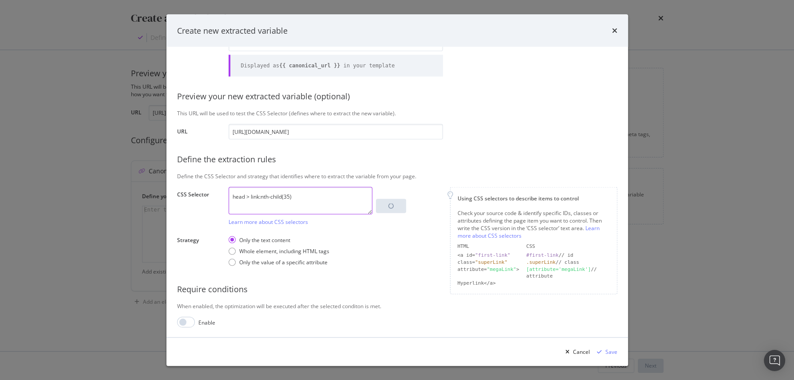
click at [303, 195] on textarea "head > link:nth-child(35)" at bounding box center [301, 201] width 144 height 28
click at [230, 195] on textarea "head > link:nth-child(35)" at bounding box center [301, 201] width 144 height 28
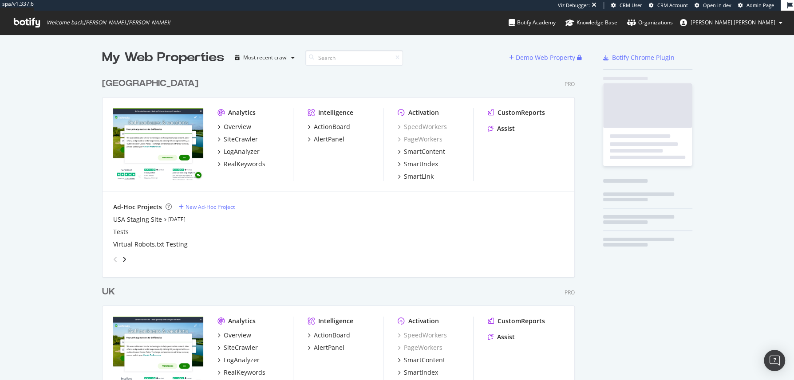
scroll to position [409, 471]
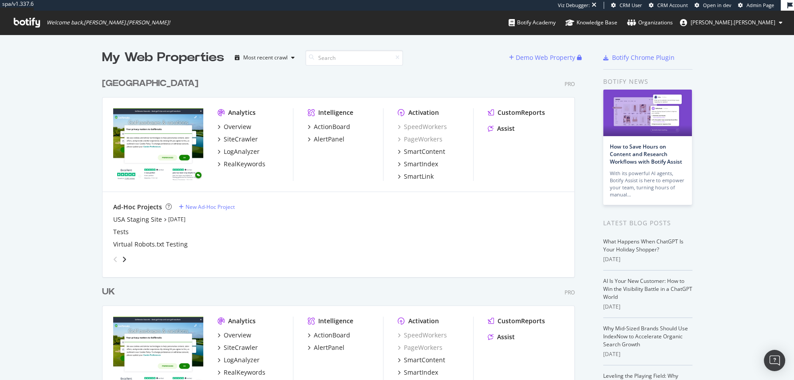
click at [103, 82] on div "[GEOGRAPHIC_DATA]" at bounding box center [150, 83] width 96 height 13
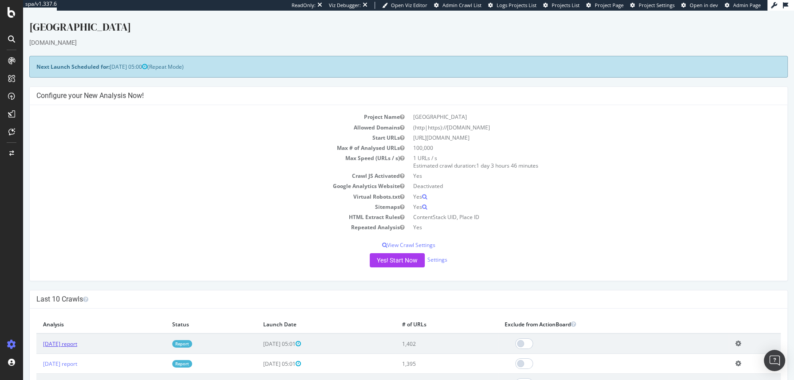
click at [57, 342] on link "[DATE] report" at bounding box center [60, 344] width 34 height 8
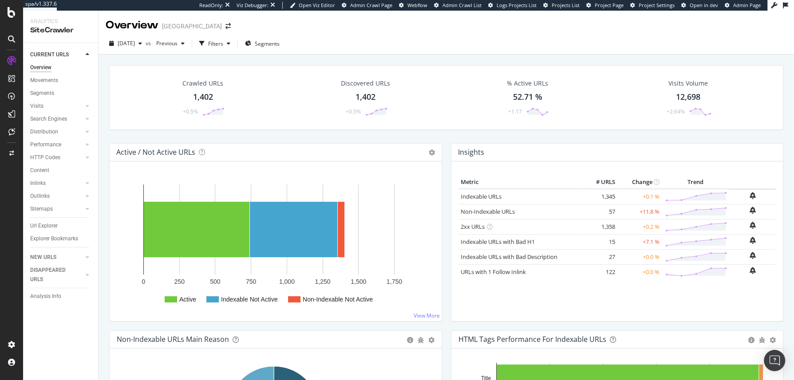
click at [56, 67] on link "Overview" at bounding box center [61, 67] width 62 height 9
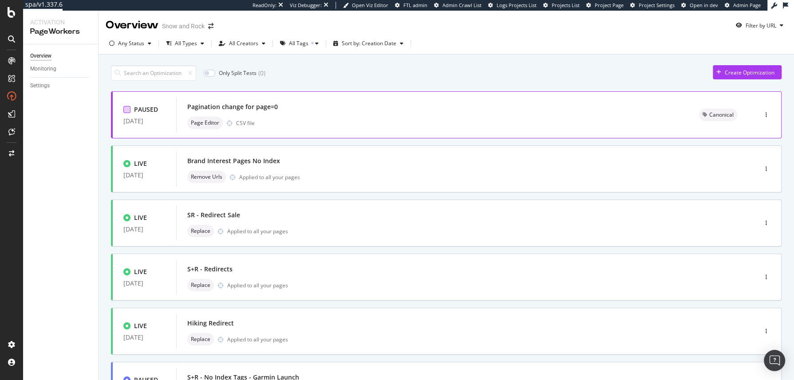
click at [129, 109] on div at bounding box center [126, 109] width 7 height 7
click at [398, 118] on div "Page Editor CSV file" at bounding box center [447, 123] width 520 height 12
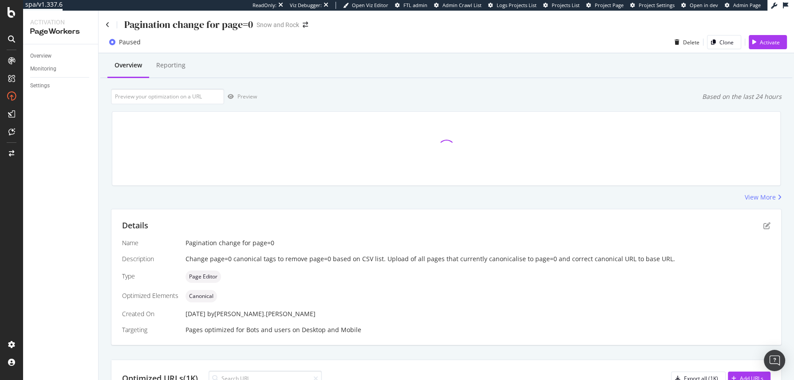
scroll to position [5, 0]
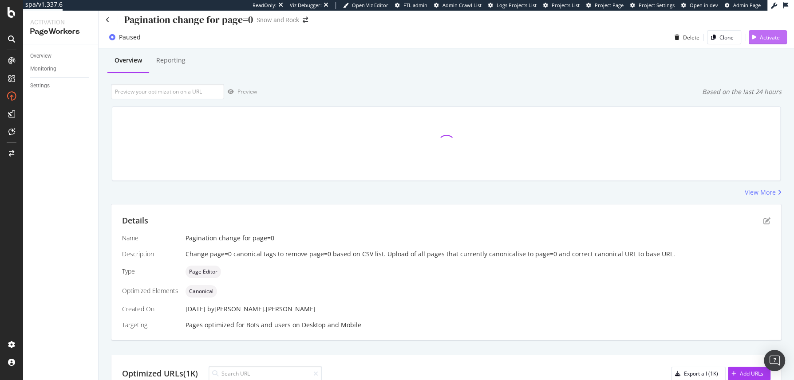
click at [752, 39] on icon "button" at bounding box center [754, 37] width 4 height 5
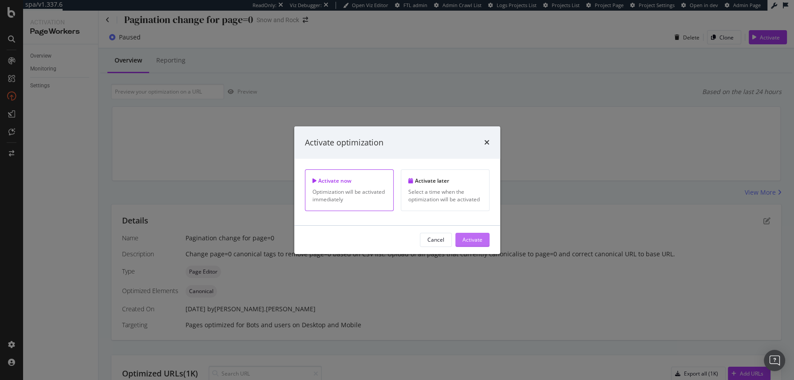
click at [472, 237] on div "Activate" at bounding box center [472, 240] width 20 height 8
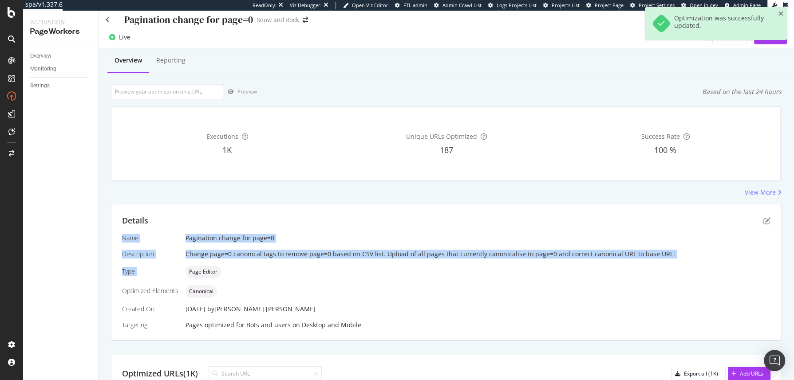
drag, startPoint x: 118, startPoint y: 232, endPoint x: 680, endPoint y: 266, distance: 562.4
click at [680, 266] on div "Details Name Pagination change for page=0 Description Change page=0 canonical t…" at bounding box center [446, 273] width 670 height 136
click at [680, 266] on div "Page Editor" at bounding box center [478, 272] width 585 height 12
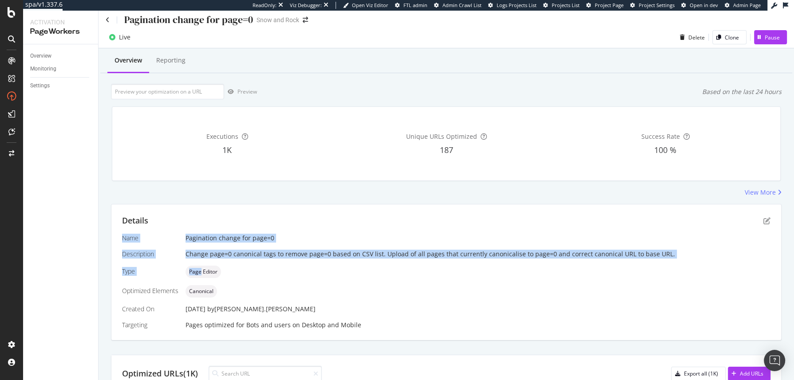
drag, startPoint x: 680, startPoint y: 266, endPoint x: 207, endPoint y: 226, distance: 474.7
click at [207, 226] on div "Details Name Pagination change for page=0 Description Change page=0 canonical t…" at bounding box center [446, 273] width 670 height 136
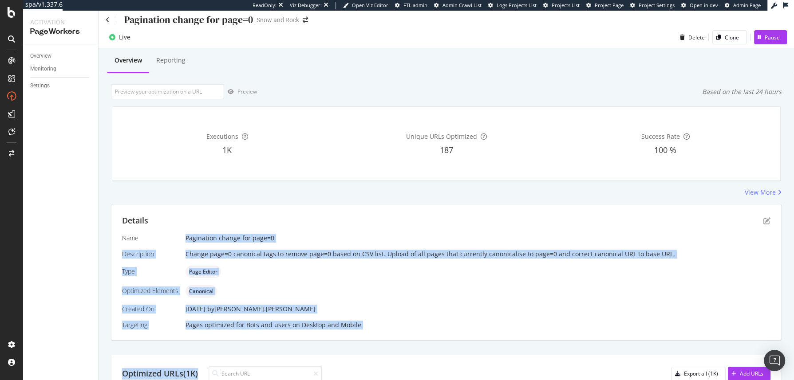
drag, startPoint x: 195, startPoint y: 228, endPoint x: 424, endPoint y: 340, distance: 255.6
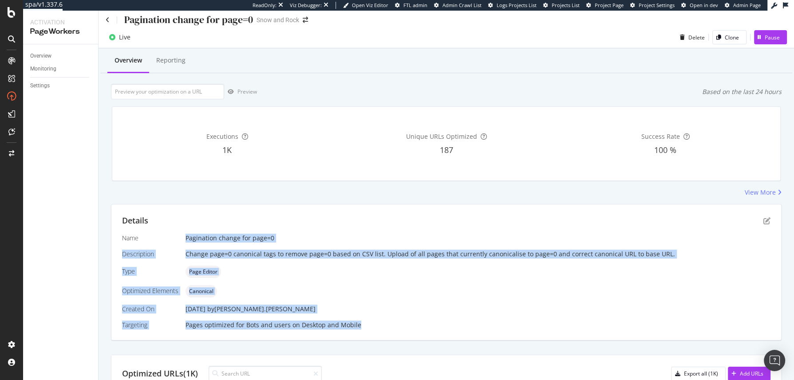
drag, startPoint x: 418, startPoint y: 330, endPoint x: 135, endPoint y: 240, distance: 296.4
click at [137, 239] on div "Details Name Pagination change for page=0 Description Change page=0 canonical t…" at bounding box center [446, 273] width 670 height 136
click at [135, 240] on div "Name" at bounding box center [150, 238] width 56 height 9
drag, startPoint x: 124, startPoint y: 236, endPoint x: 395, endPoint y: 330, distance: 287.2
click at [395, 330] on div "Details Name Pagination change for page=0 Description Change page=0 canonical t…" at bounding box center [446, 273] width 670 height 136
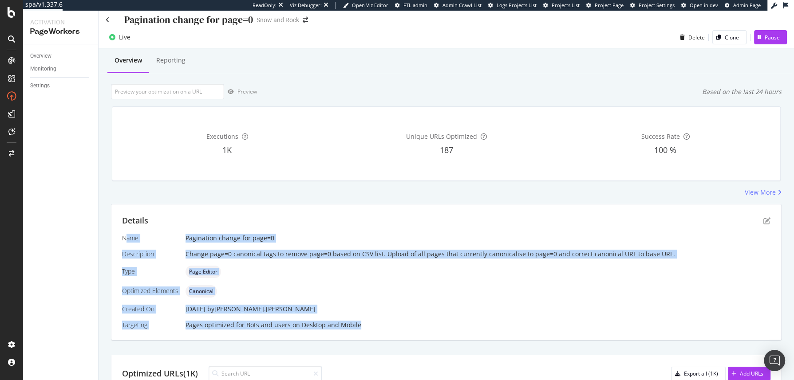
click at [395, 330] on div "Details Name Pagination change for page=0 Description Change page=0 canonical t…" at bounding box center [446, 273] width 670 height 136
drag, startPoint x: 361, startPoint y: 310, endPoint x: 107, endPoint y: 226, distance: 267.8
click at [107, 226] on div "Overview Reporting Preview Based on the last 24 hours Executions 1K Unique URLs…" at bounding box center [446, 367] width 695 height 638
drag, startPoint x: 107, startPoint y: 226, endPoint x: 424, endPoint y: 332, distance: 334.8
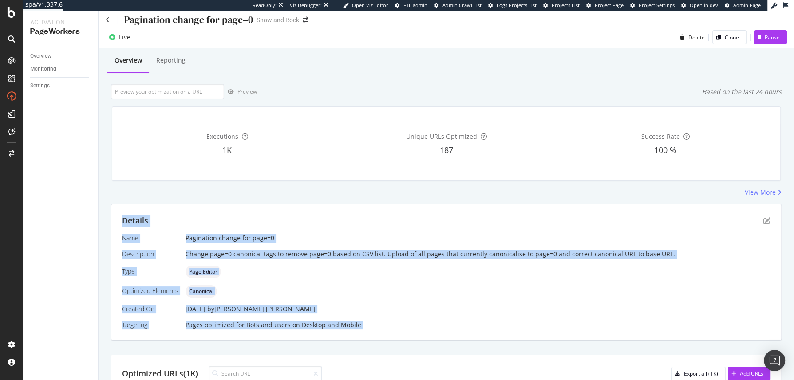
click at [424, 332] on div "Overview Reporting Preview Based on the last 24 hours Executions 1K Unique URLs…" at bounding box center [446, 367] width 695 height 638
click at [424, 332] on div "Details Name Pagination change for page=0 Description Change page=0 canonical t…" at bounding box center [446, 273] width 670 height 136
drag, startPoint x: 392, startPoint y: 313, endPoint x: 122, endPoint y: 221, distance: 284.9
click at [128, 221] on div "Details Name Pagination change for page=0 Description Change page=0 canonical t…" at bounding box center [446, 273] width 670 height 136
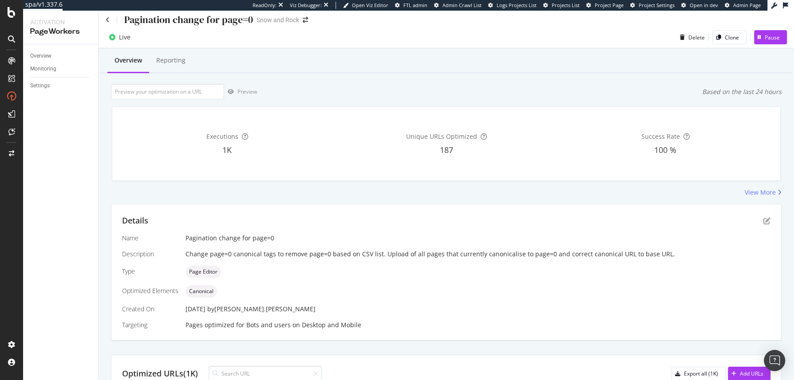
click at [121, 221] on div "Details Name Pagination change for page=0 Description Change page=0 canonical t…" at bounding box center [446, 273] width 670 height 136
click at [18, 10] on div at bounding box center [11, 12] width 21 height 11
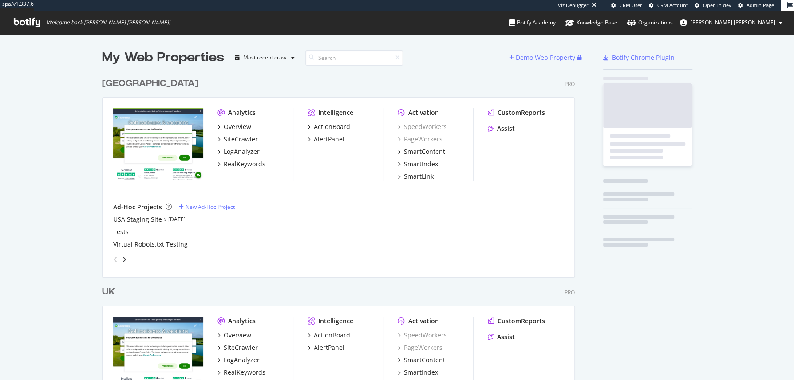
scroll to position [409, 471]
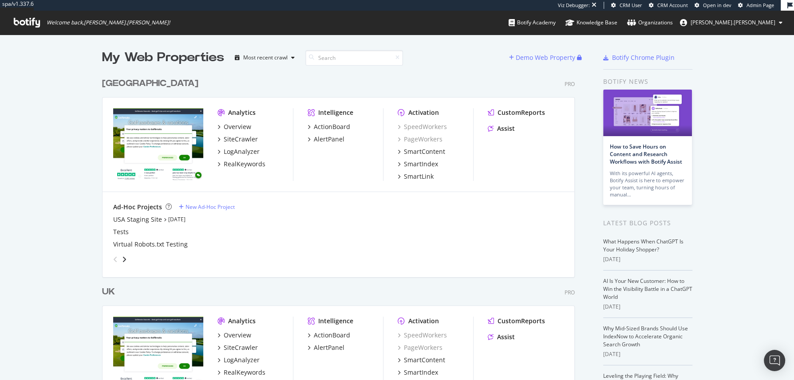
click at [468, 52] on div "My Web Properties Most recent crawl" at bounding box center [305, 58] width 407 height 18
click at [26, 176] on div "My Web Properties Most recent crawl Demo Web Property [GEOGRAPHIC_DATA] Pro Ana…" at bounding box center [397, 266] width 794 height 463
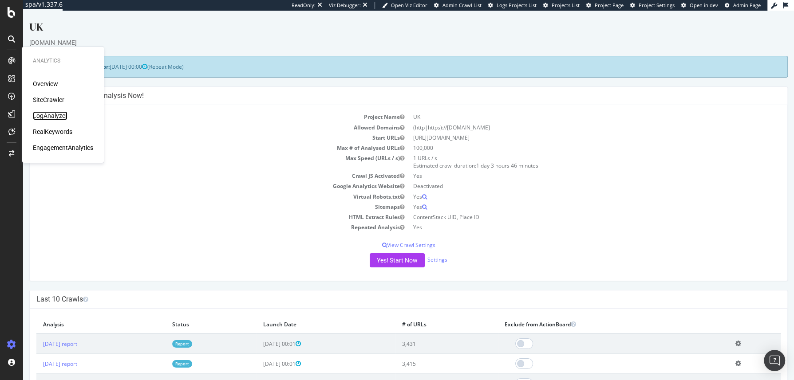
click at [62, 116] on div "LogAnalyzer" at bounding box center [50, 115] width 35 height 9
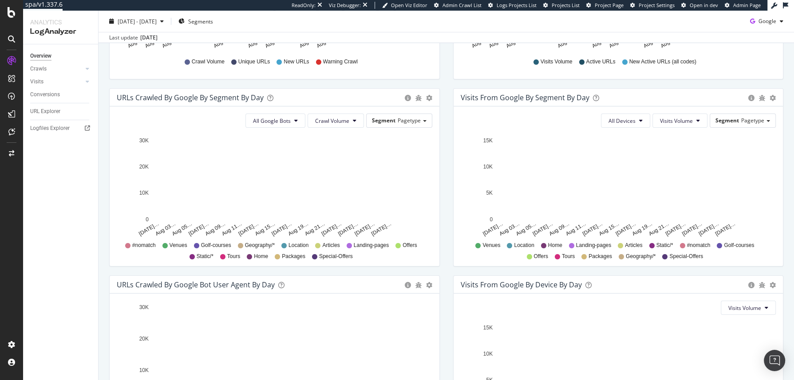
scroll to position [3, 0]
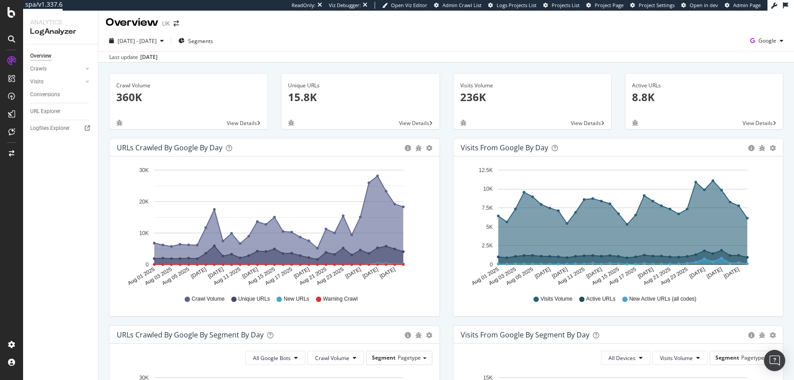
click at [635, 29] on div "Overview [GEOGRAPHIC_DATA]" at bounding box center [446, 19] width 695 height 22
click at [635, 41] on span "Google" at bounding box center [767, 41] width 18 height 8
click at [635, 51] on span "OpenAI" at bounding box center [714, 49] width 33 height 8
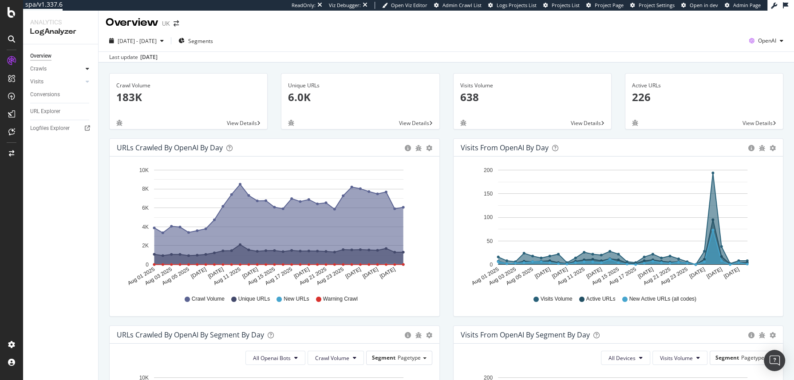
click at [87, 71] on div at bounding box center [87, 68] width 9 height 9
click at [56, 126] on div "Resources" at bounding box center [46, 129] width 24 height 9
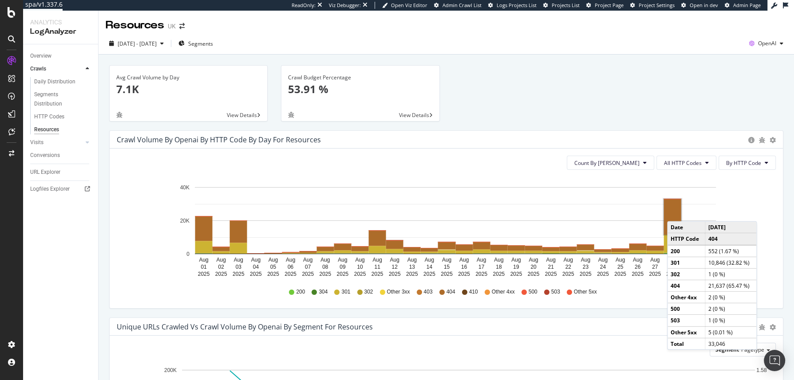
click at [635, 212] on rect "A chart." at bounding box center [672, 217] width 17 height 36
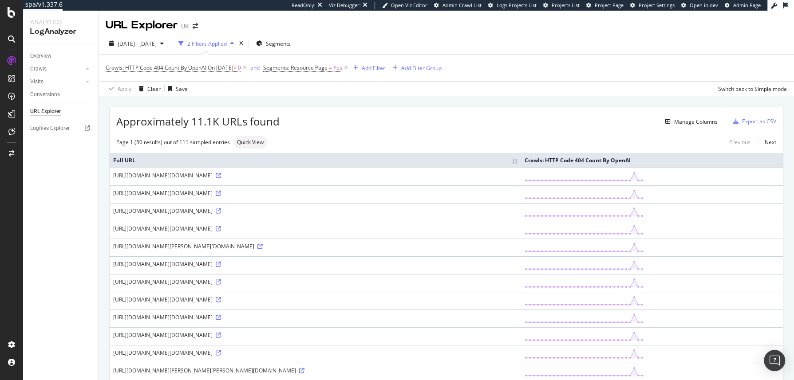
click at [324, 178] on div "https://www.golfbreaks.com/en-gb/competitions/golfbreaks-mashie-golf-giveaway/&…" at bounding box center [315, 176] width 404 height 8
click at [376, 179] on div "https://www.golfbreaks.com/en-gb/competitions/golfbreaks-mashie-golf-giveaway/&…" at bounding box center [315, 176] width 404 height 8
click at [221, 178] on icon at bounding box center [218, 175] width 5 height 5
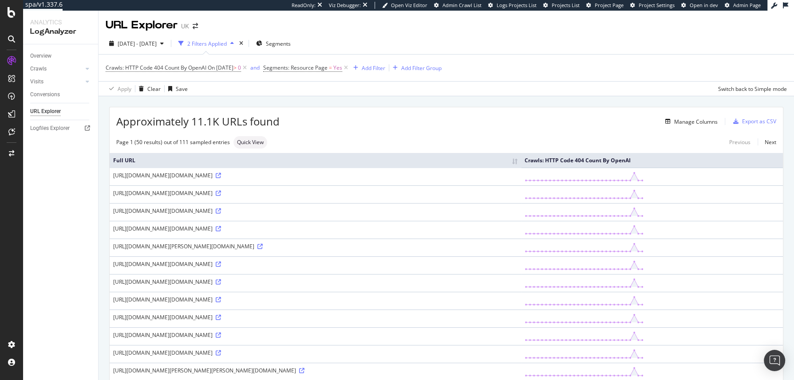
drag, startPoint x: 382, startPoint y: 265, endPoint x: 325, endPoint y: 262, distance: 56.4
click at [325, 250] on div "https://www.golfbreaks.com/en-gb/holidays/aberdeen/meldrum-house/&quot;https:/i…" at bounding box center [315, 247] width 404 height 8
click at [335, 250] on div "https://www.golfbreaks.com/en-gb/holidays/aberdeen/meldrum-house/&quot;https:/i…" at bounding box center [315, 247] width 404 height 8
click at [400, 138] on div "Page 1 (50 results) out of 111 sampled entries Quick View Previous Next" at bounding box center [446, 142] width 673 height 12
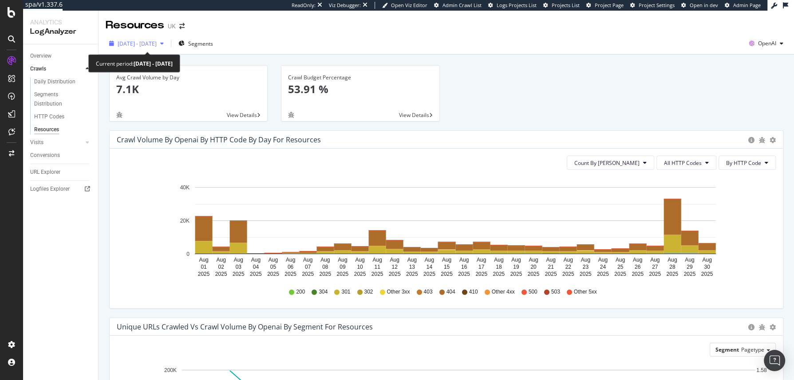
click at [148, 49] on div "2025 Aug. 1st - Aug. 30th" at bounding box center [137, 43] width 62 height 13
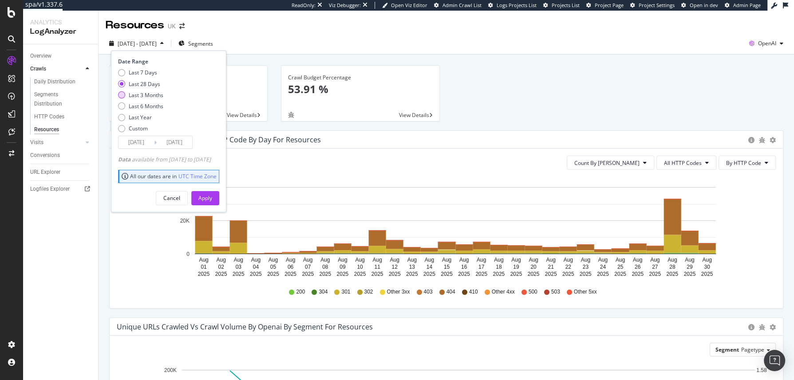
click at [147, 97] on div "Last 3 Months" at bounding box center [146, 95] width 35 height 8
type input "2025/05/31"
click at [212, 199] on div "Apply" at bounding box center [205, 198] width 14 height 8
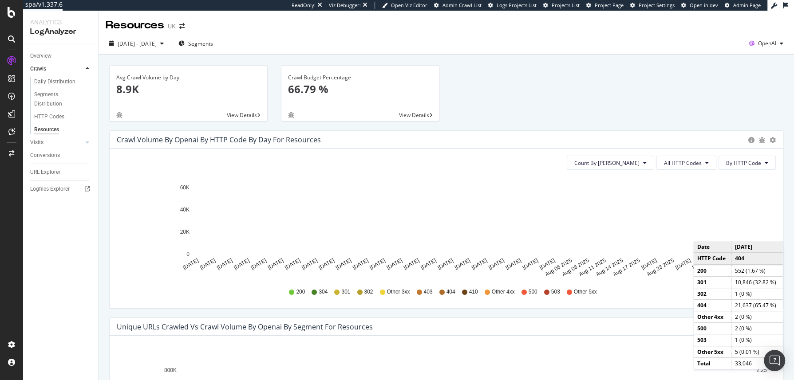
scroll to position [172, 0]
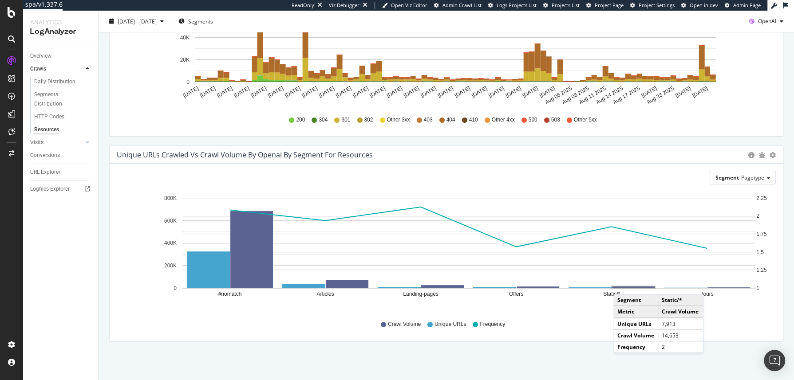
click at [622, 286] on rect "A chart." at bounding box center [634, 287] width 44 height 3
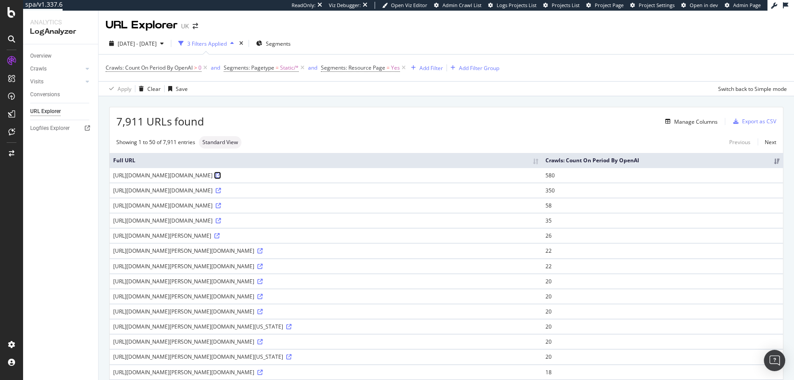
click at [221, 178] on icon at bounding box center [218, 175] width 5 height 5
click at [221, 193] on icon at bounding box center [218, 190] width 5 height 5
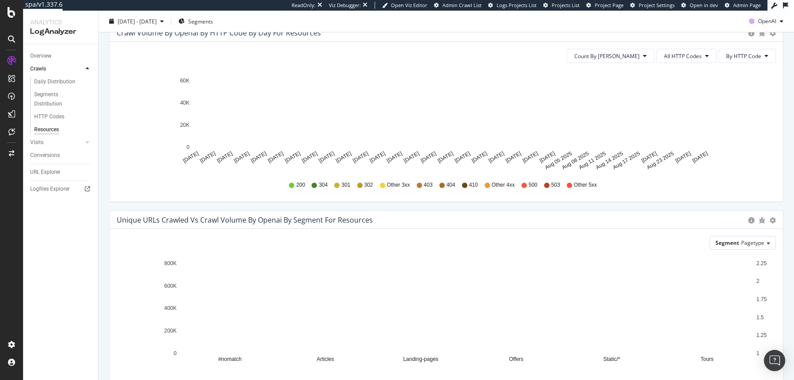
scroll to position [172, 0]
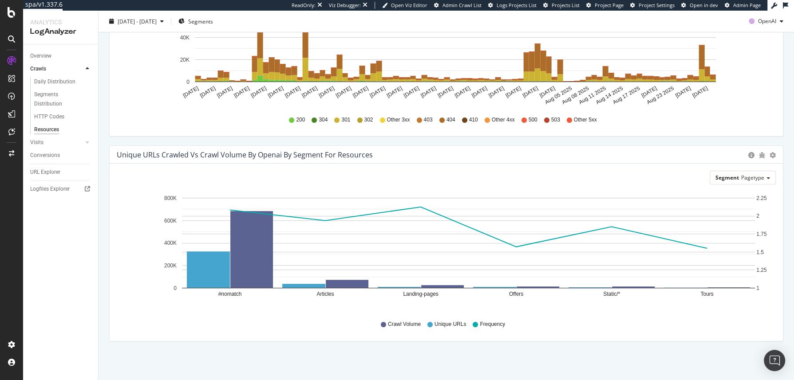
click at [635, 183] on div "Segment Pagetype Hold CMD (⌘) while clicking to filter the report. #nomatch Art…" at bounding box center [446, 253] width 673 height 178
click at [635, 181] on div "Segment Pagetype" at bounding box center [742, 177] width 65 height 13
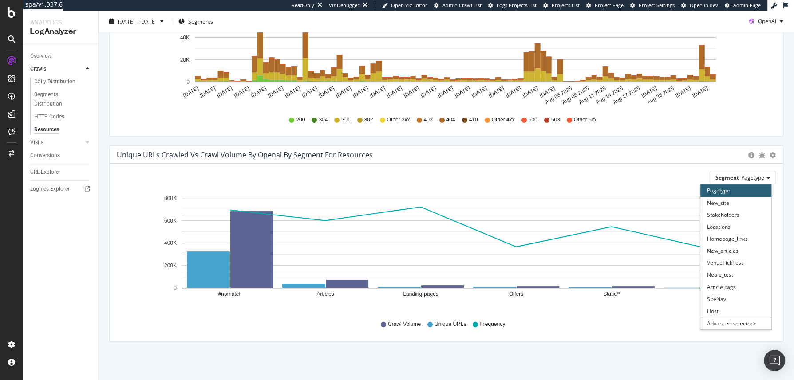
click at [630, 164] on div "Segment Pagetype Pagetype New_site Stakeholders Locations Homepage_links New_ar…" at bounding box center [446, 253] width 673 height 178
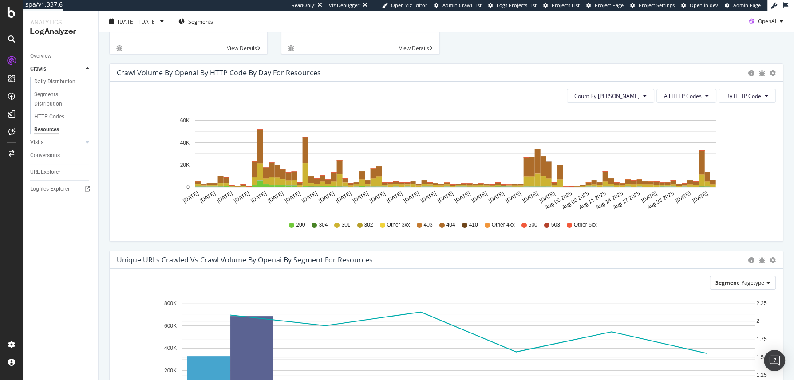
scroll to position [0, 0]
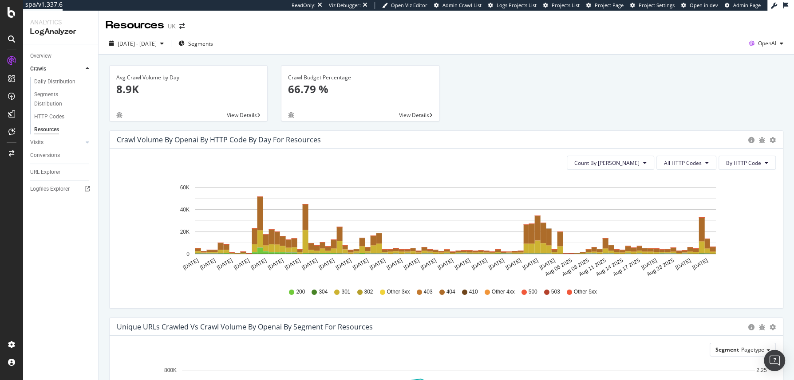
click at [240, 114] on span "View Details" at bounding box center [242, 115] width 30 height 8
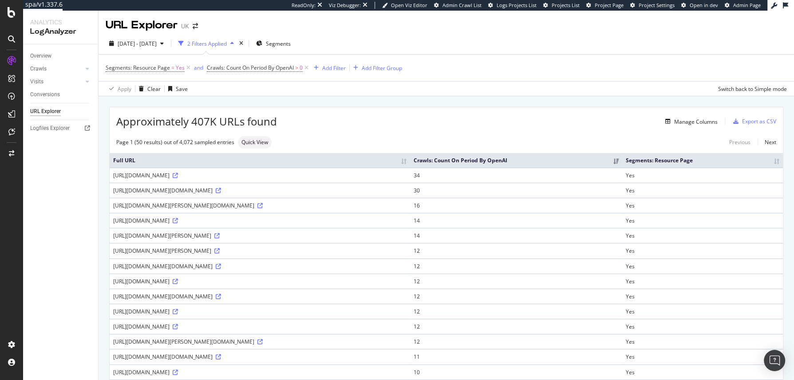
click at [332, 209] on div "https://www.golfbreaks.com/en-gb/tournaments/arnold-palmer-invitational/&quot;h…" at bounding box center [259, 206] width 293 height 8
click at [304, 209] on div "https://www.golfbreaks.com/en-gb/tournaments/arnold-palmer-invitational/&quot;h…" at bounding box center [259, 206] width 293 height 8
click at [215, 194] on div "https://www.golfbreaks.com/en-gb/holidays/madrid/golf-santander/&quot;https:/im…" at bounding box center [259, 191] width 293 height 8
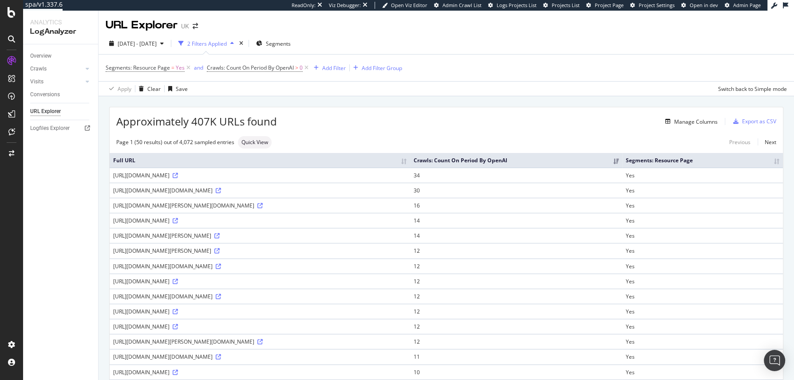
click at [215, 194] on div "https://www.golfbreaks.com/en-gb/holidays/madrid/golf-santander/&quot;https:/im…" at bounding box center [259, 191] width 293 height 8
click at [211, 194] on div "https://www.golfbreaks.com/en-gb/holidays/madrid/golf-santander/&quot;https:/im…" at bounding box center [259, 191] width 293 height 8
click at [178, 178] on icon at bounding box center [175, 175] width 5 height 5
click at [42, 51] on div "Overview" at bounding box center [40, 55] width 21 height 9
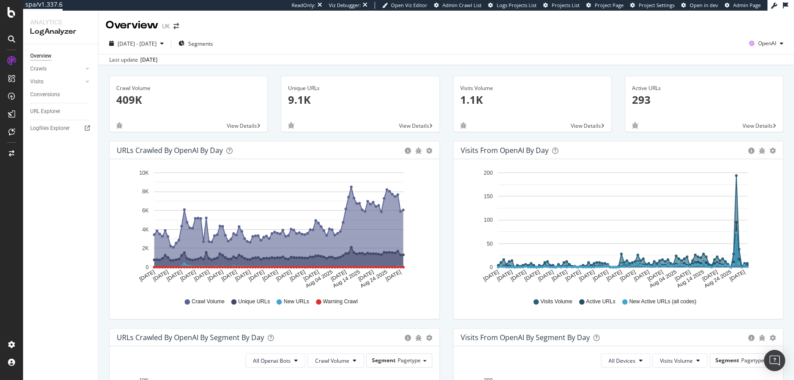
click at [319, 19] on div "Overview UK" at bounding box center [446, 22] width 695 height 22
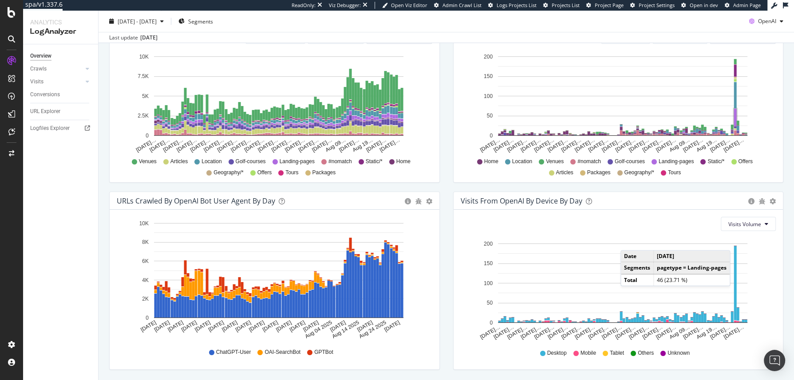
scroll to position [352, 0]
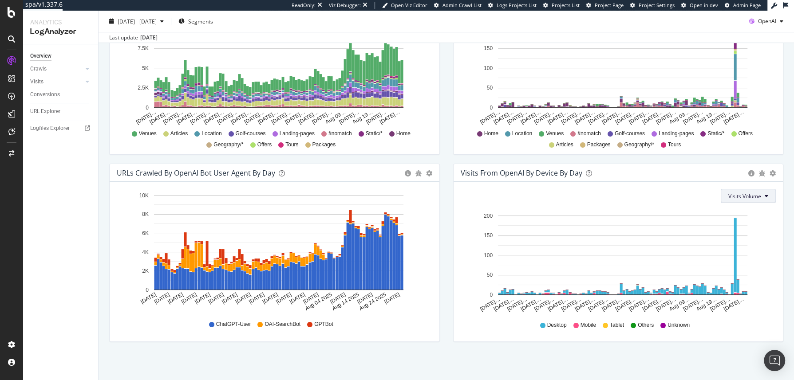
click at [635, 199] on button "Visits Volume" at bounding box center [748, 196] width 55 height 14
click at [635, 193] on div "Visits Volume" at bounding box center [619, 196] width 316 height 14
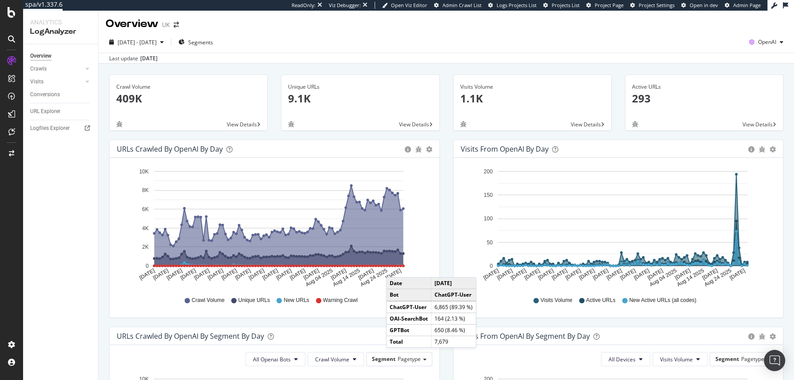
scroll to position [0, 0]
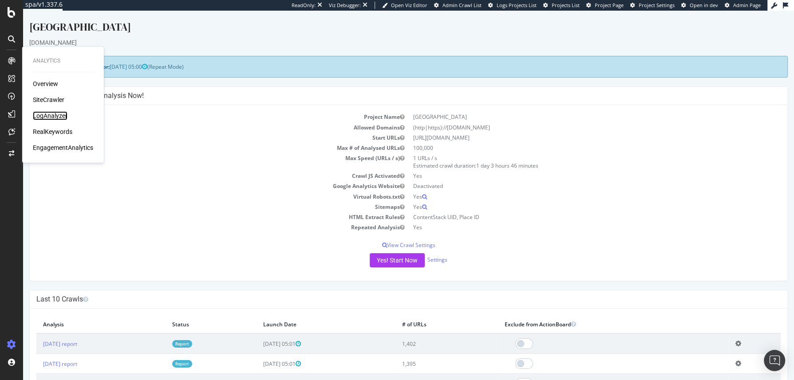
click at [63, 114] on div "LogAnalyzer" at bounding box center [50, 115] width 35 height 9
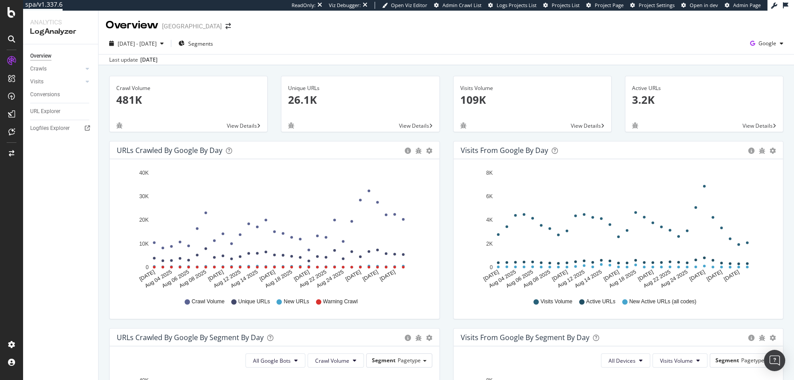
scroll to position [222, 0]
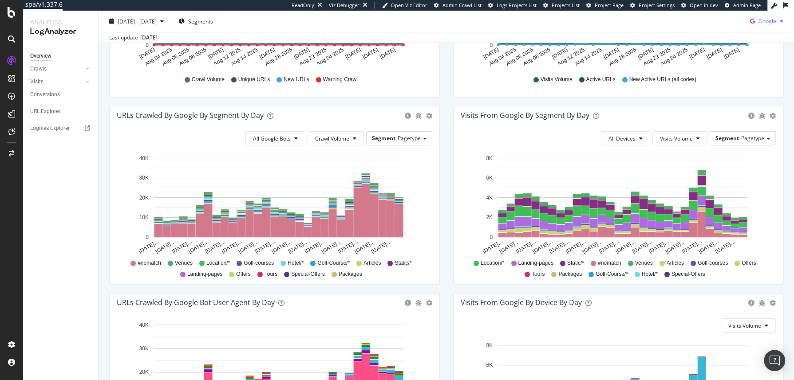
click at [635, 26] on div "Google" at bounding box center [766, 21] width 40 height 13
click at [635, 75] on div "OpenAI" at bounding box center [758, 71] width 61 height 13
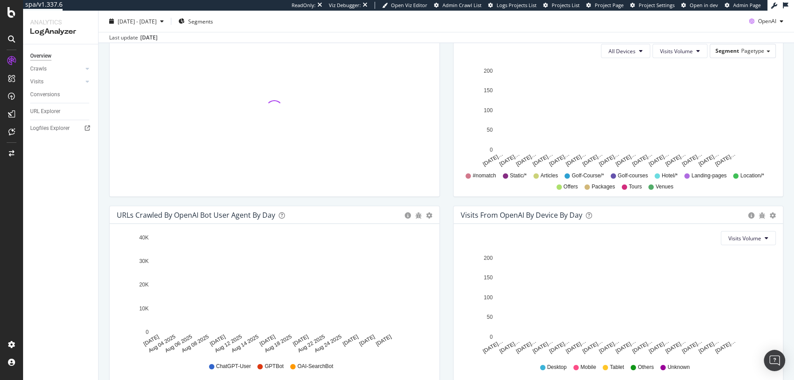
scroll to position [352, 0]
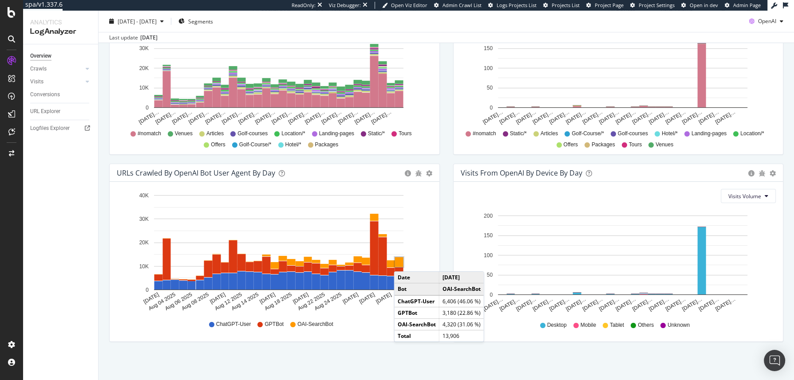
click at [224, 304] on div "URLs Crawled by OpenAI bot User Agent By Day Timeline (by Value) Timeline (by P…" at bounding box center [275, 257] width 344 height 187
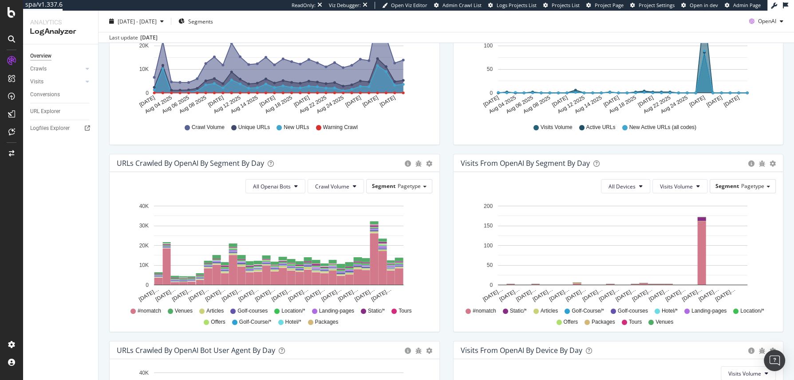
scroll to position [100, 0]
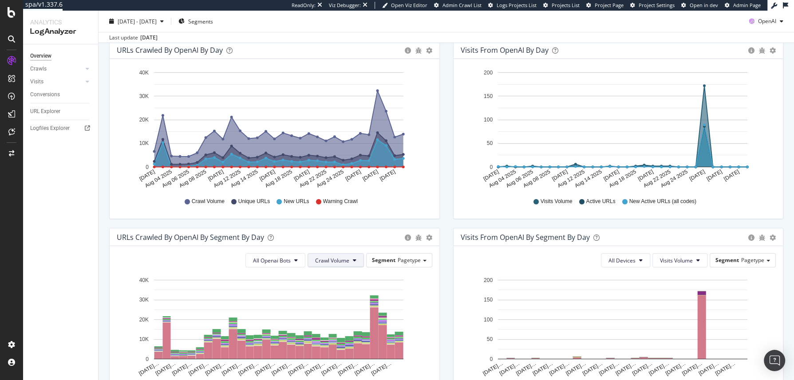
click at [318, 258] on span "Crawl Volume" at bounding box center [332, 261] width 34 height 8
click at [403, 263] on div "Segment Pagetype" at bounding box center [399, 260] width 65 height 13
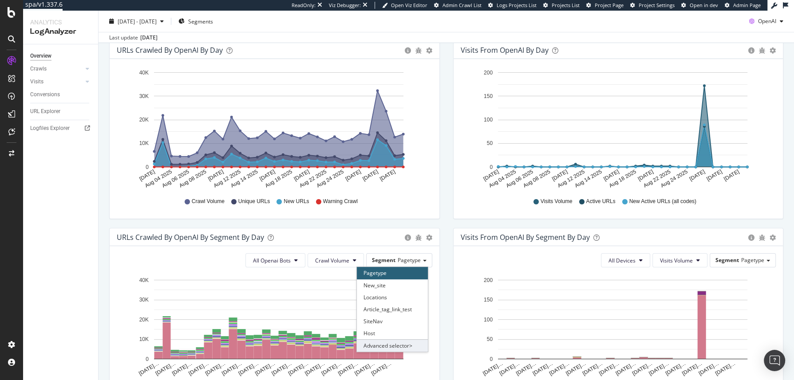
click at [404, 304] on div "Advanced selector >" at bounding box center [392, 345] width 71 height 12
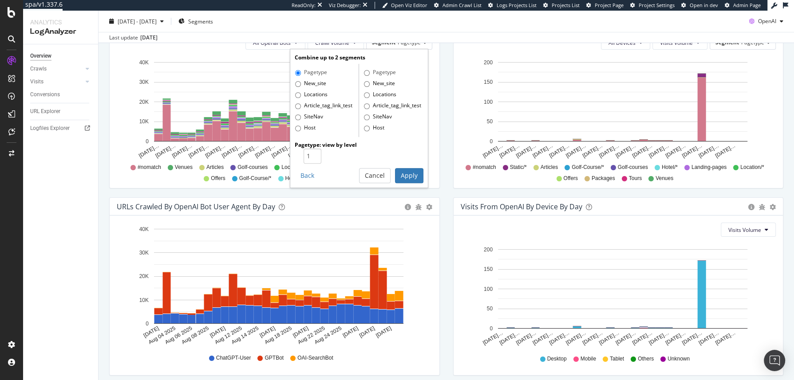
scroll to position [352, 0]
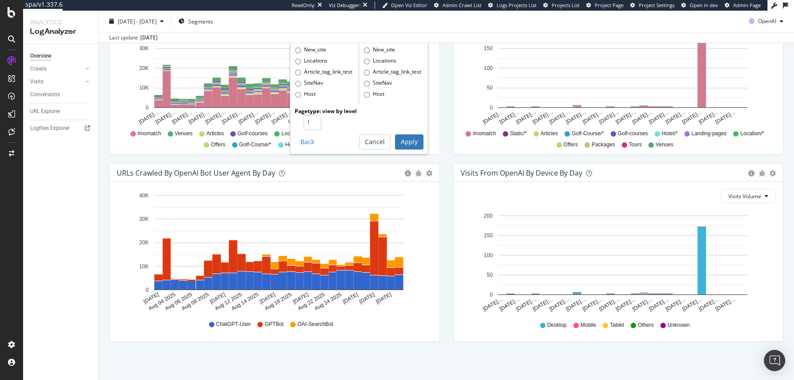
click at [438, 241] on div "URLs Crawled by OpenAI bot User Agent By Day Timeline (by Value) Timeline (by P…" at bounding box center [275, 257] width 344 height 187
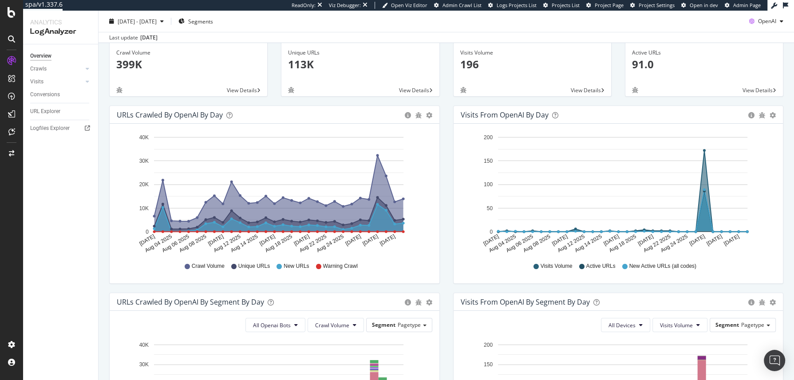
scroll to position [0, 0]
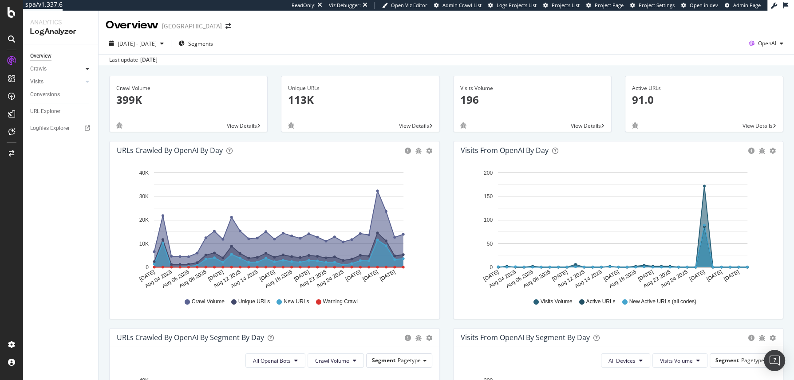
click at [88, 71] on icon at bounding box center [88, 68] width 4 height 5
click at [55, 126] on div "Resources" at bounding box center [46, 129] width 24 height 9
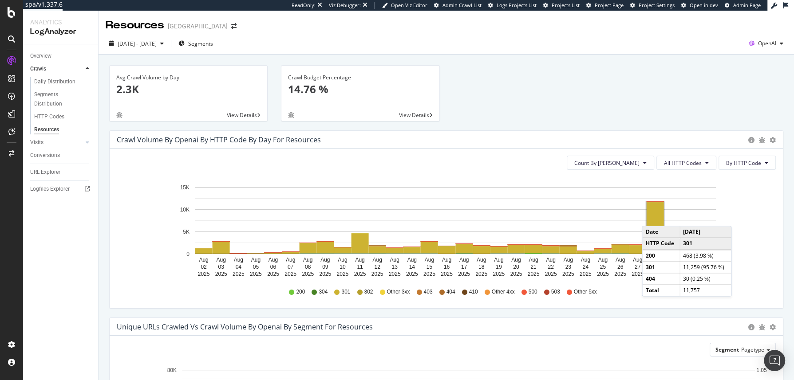
click at [635, 217] on rect "A chart." at bounding box center [655, 226] width 17 height 49
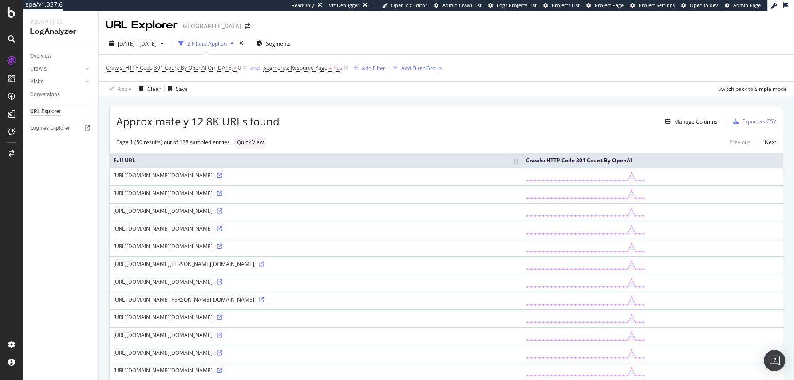
click at [314, 179] on div "[URL][DOMAIN_NAME][DOMAIN_NAME];" at bounding box center [316, 176] width 406 height 8
click at [312, 179] on div "[URL][DOMAIN_NAME][DOMAIN_NAME];" at bounding box center [316, 176] width 406 height 8
click at [222, 178] on icon at bounding box center [219, 175] width 5 height 5
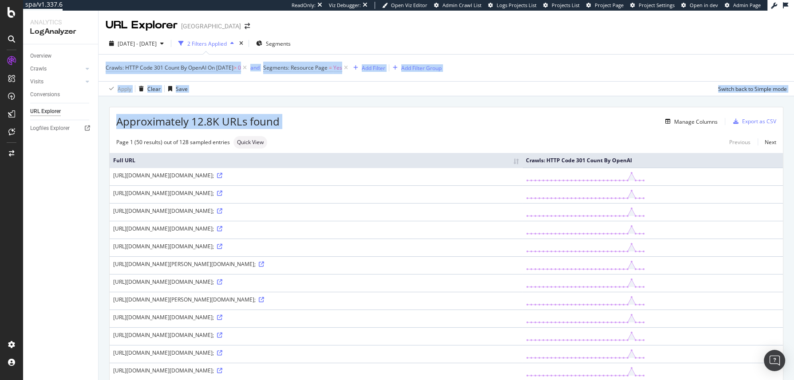
drag, startPoint x: 498, startPoint y: 113, endPoint x: 517, endPoint y: 58, distance: 57.5
click at [517, 58] on div "URL Explorer [GEOGRAPHIC_DATA] [DATE] - [DATE] 2 Filters Applied Segments Crawl…" at bounding box center [446, 196] width 695 height 370
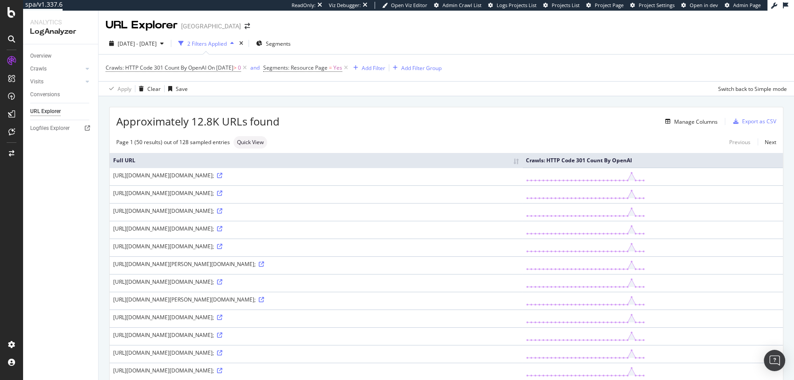
click at [517, 58] on div "Crawls: HTTP Code 301 Count By OpenAI On [DATE] > 0 and Segments: Resource Page…" at bounding box center [446, 68] width 681 height 27
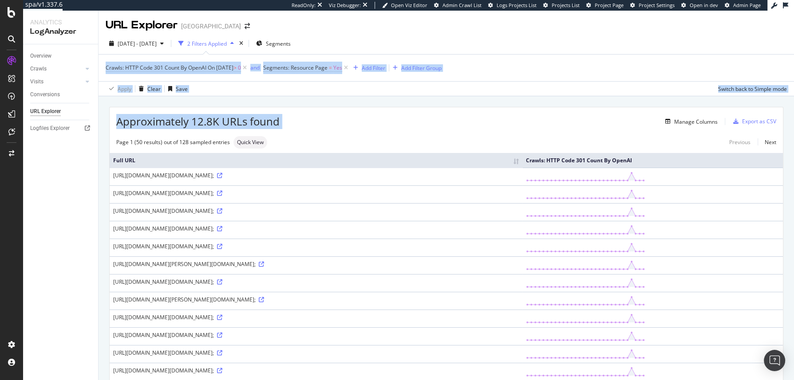
drag, startPoint x: 519, startPoint y: 55, endPoint x: 541, endPoint y: 120, distance: 68.8
click at [541, 120] on div "URL Explorer [GEOGRAPHIC_DATA] [DATE] - [DATE] 2 Filters Applied Segments Crawl…" at bounding box center [446, 196] width 695 height 370
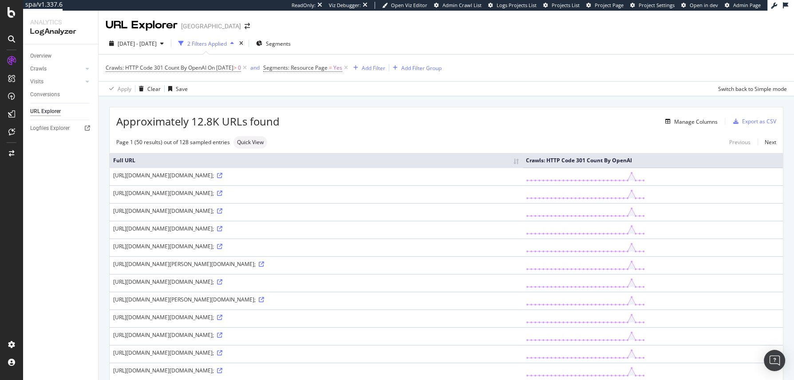
click at [541, 121] on div "Manage Columns" at bounding box center [499, 121] width 438 height 11
click at [43, 50] on div "Overview" at bounding box center [64, 56] width 68 height 13
click at [42, 57] on div "Overview" at bounding box center [40, 55] width 21 height 9
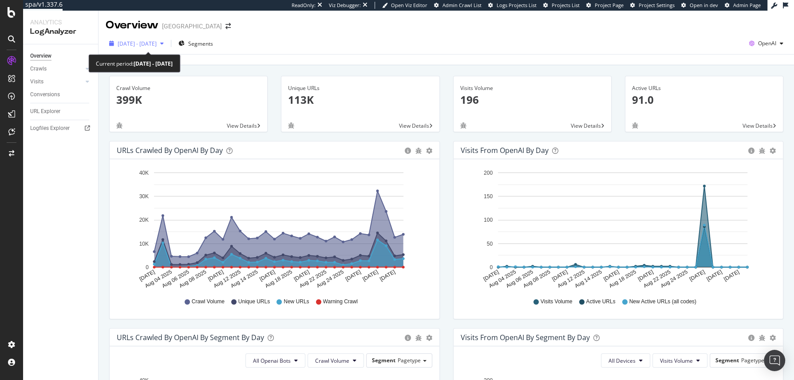
click at [157, 41] on span "[DATE] - [DATE]" at bounding box center [137, 44] width 39 height 8
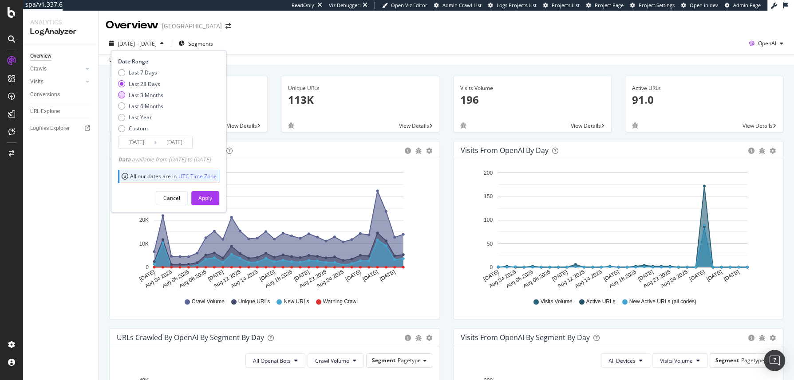
click at [146, 96] on div "Last 3 Months" at bounding box center [146, 95] width 35 height 8
type input "[DATE]"
click at [212, 197] on div "Apply" at bounding box center [205, 198] width 14 height 8
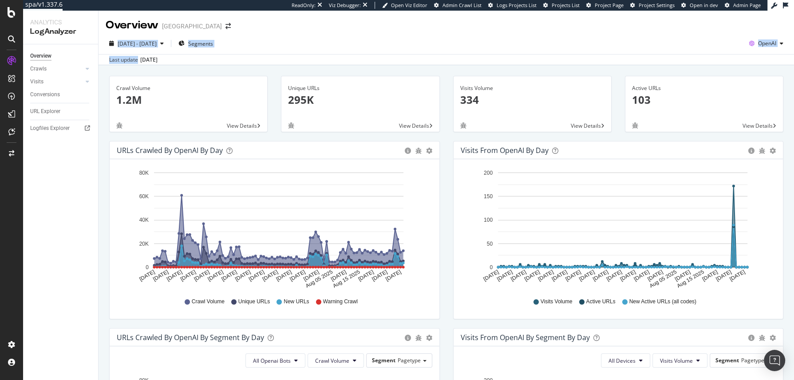
drag, startPoint x: 423, startPoint y: 24, endPoint x: 437, endPoint y: 60, distance: 38.7
click at [437, 60] on div "Overview [GEOGRAPHIC_DATA] [DATE] - [DATE] Segments OpenAI Last update [DATE] C…" at bounding box center [446, 196] width 695 height 370
click at [437, 60] on div "Last update [DATE]" at bounding box center [446, 59] width 695 height 11
drag, startPoint x: 437, startPoint y: 60, endPoint x: 429, endPoint y: 11, distance: 49.9
click at [429, 11] on div "Overview [GEOGRAPHIC_DATA] [DATE] - [DATE] Segments OpenAI Last update [DATE] C…" at bounding box center [446, 196] width 695 height 370
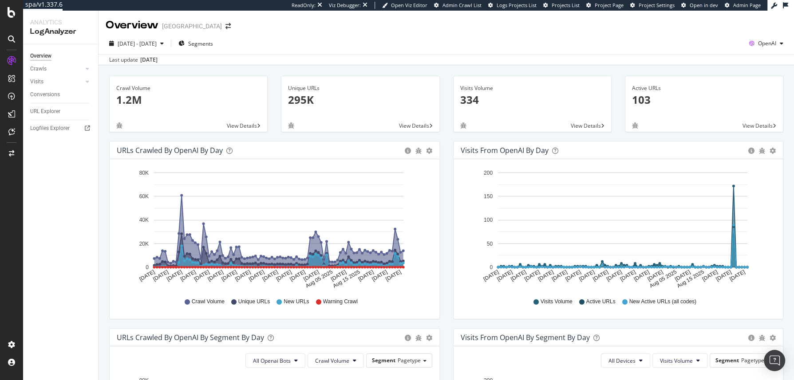
click at [428, 12] on div "Overview [GEOGRAPHIC_DATA]" at bounding box center [446, 22] width 695 height 22
drag, startPoint x: 428, startPoint y: 12, endPoint x: 432, endPoint y: 56, distance: 43.7
click at [432, 56] on div "Overview [GEOGRAPHIC_DATA] [DATE] - [DATE] Segments OpenAI Last update [DATE] C…" at bounding box center [446, 196] width 695 height 370
click at [433, 56] on div "Last update [DATE]" at bounding box center [446, 59] width 695 height 11
